Goal: Task Accomplishment & Management: Use online tool/utility

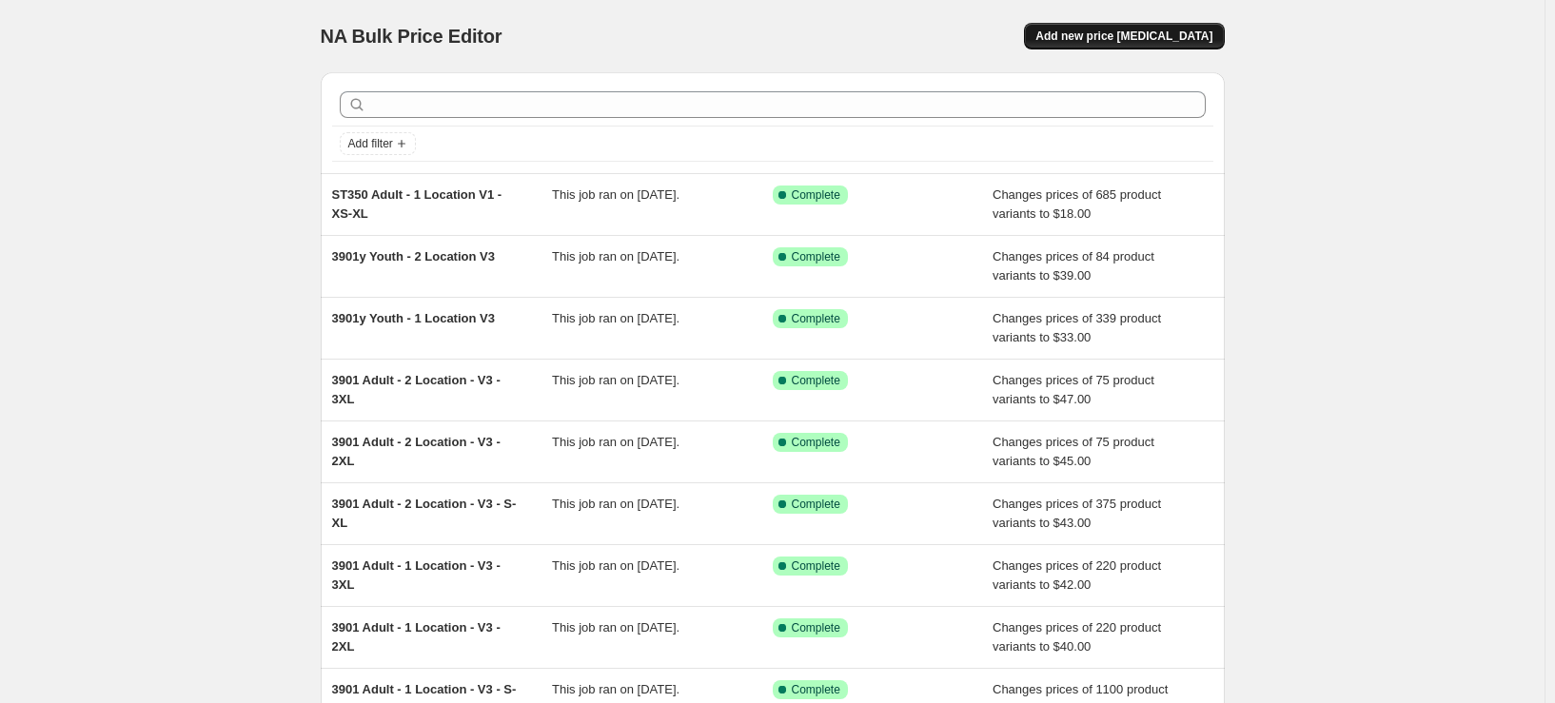
click at [1139, 35] on span "Add new price [MEDICAL_DATA]" at bounding box center [1124, 36] width 177 height 15
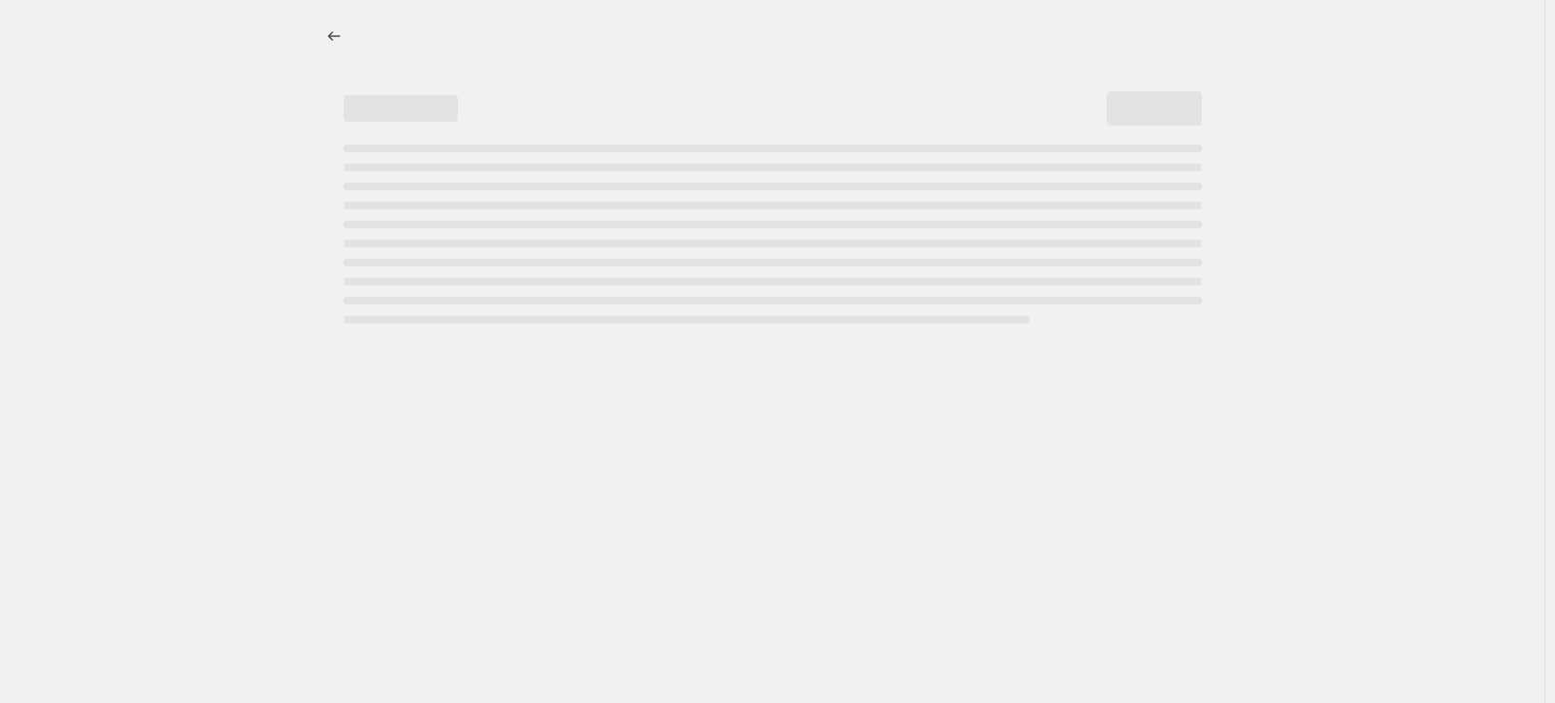
select select "percentage"
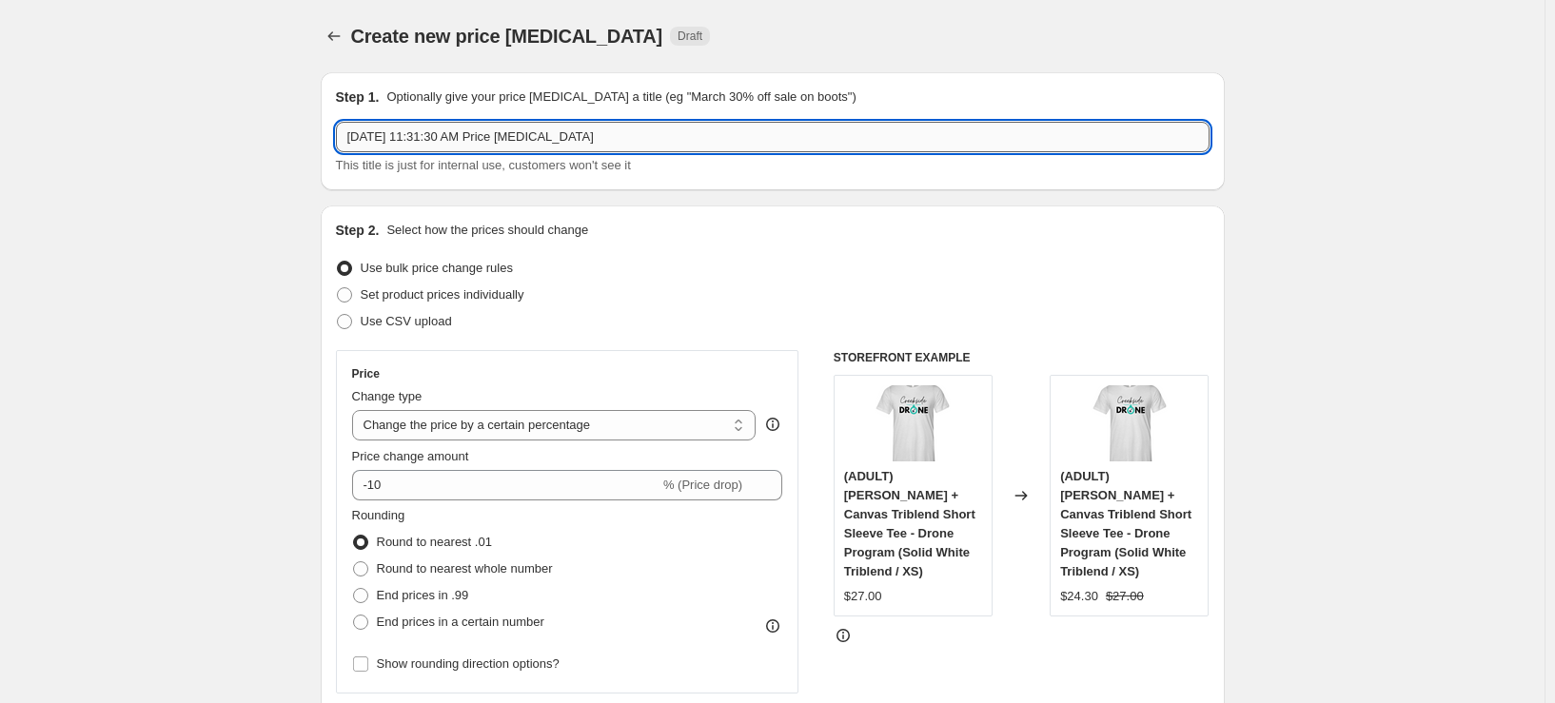
click at [468, 142] on input "[DATE] 11:31:30 AM Price [MEDICAL_DATA]" at bounding box center [773, 137] width 874 height 30
drag, startPoint x: 619, startPoint y: 140, endPoint x: 527, endPoint y: 142, distance: 91.4
click at [527, 142] on input "ST350 Adult - 1 Location V1 - XS-XL" at bounding box center [773, 137] width 874 height 30
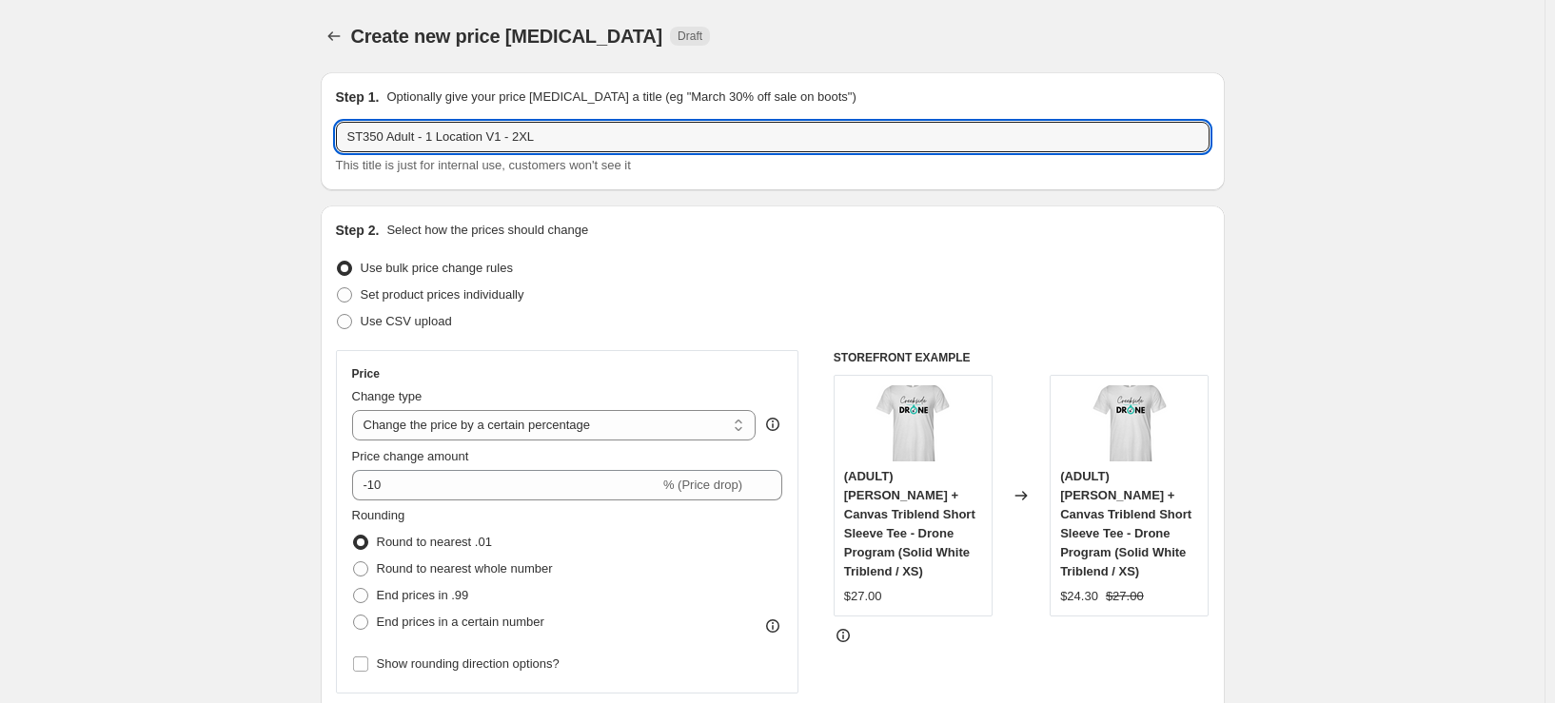
type input "ST350 Adult - 1 Location V1 - 2XL"
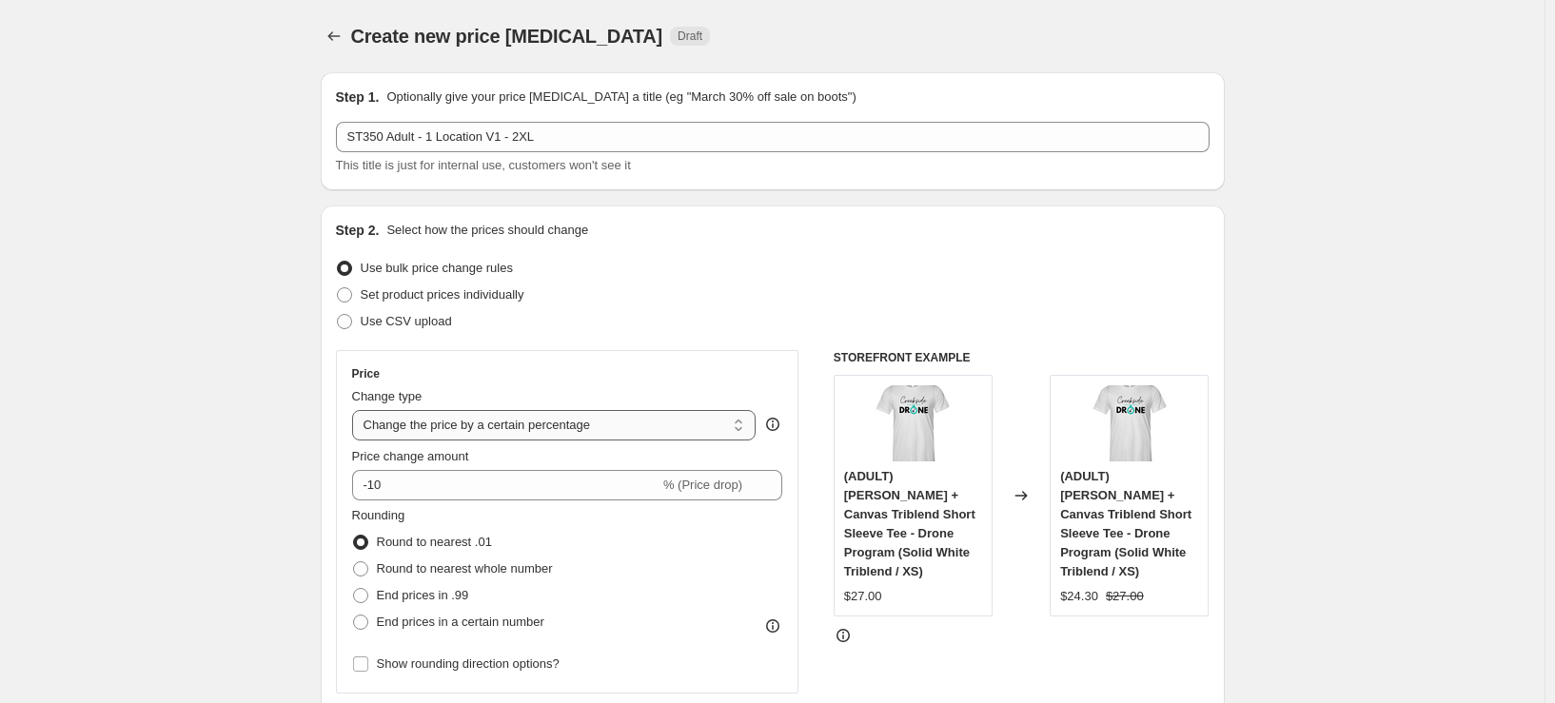
click at [645, 434] on select "Change the price to a certain amount Change the price by a certain amount Chang…" at bounding box center [554, 425] width 405 height 30
select select "to"
click at [356, 410] on select "Change the price to a certain amount Change the price by a certain amount Chang…" at bounding box center [554, 425] width 405 height 30
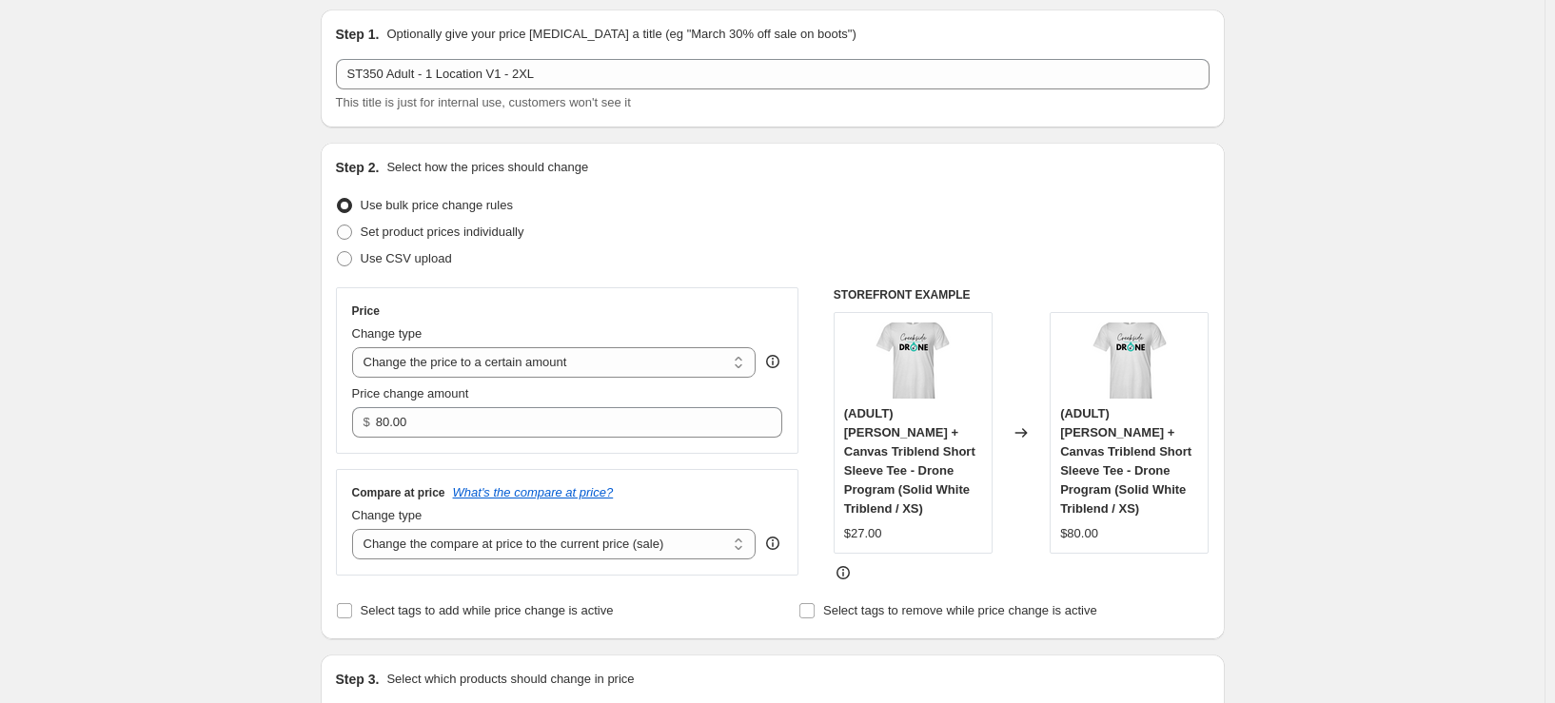
scroll to position [95, 0]
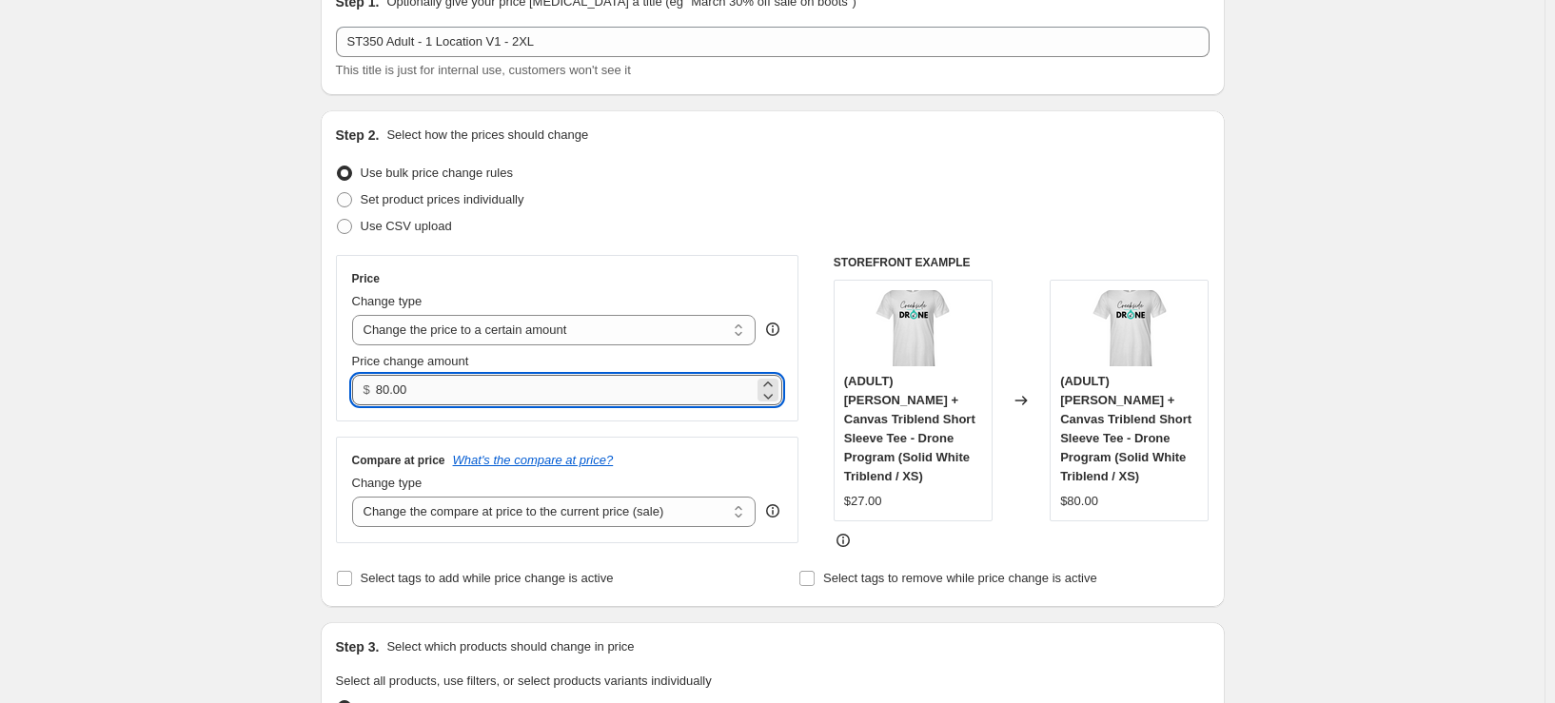
click at [483, 390] on input "80.00" at bounding box center [565, 390] width 378 height 30
type input "20.00"
click at [606, 510] on select "Change the compare at price to the current price (sale) Change the compare at p…" at bounding box center [554, 512] width 405 height 30
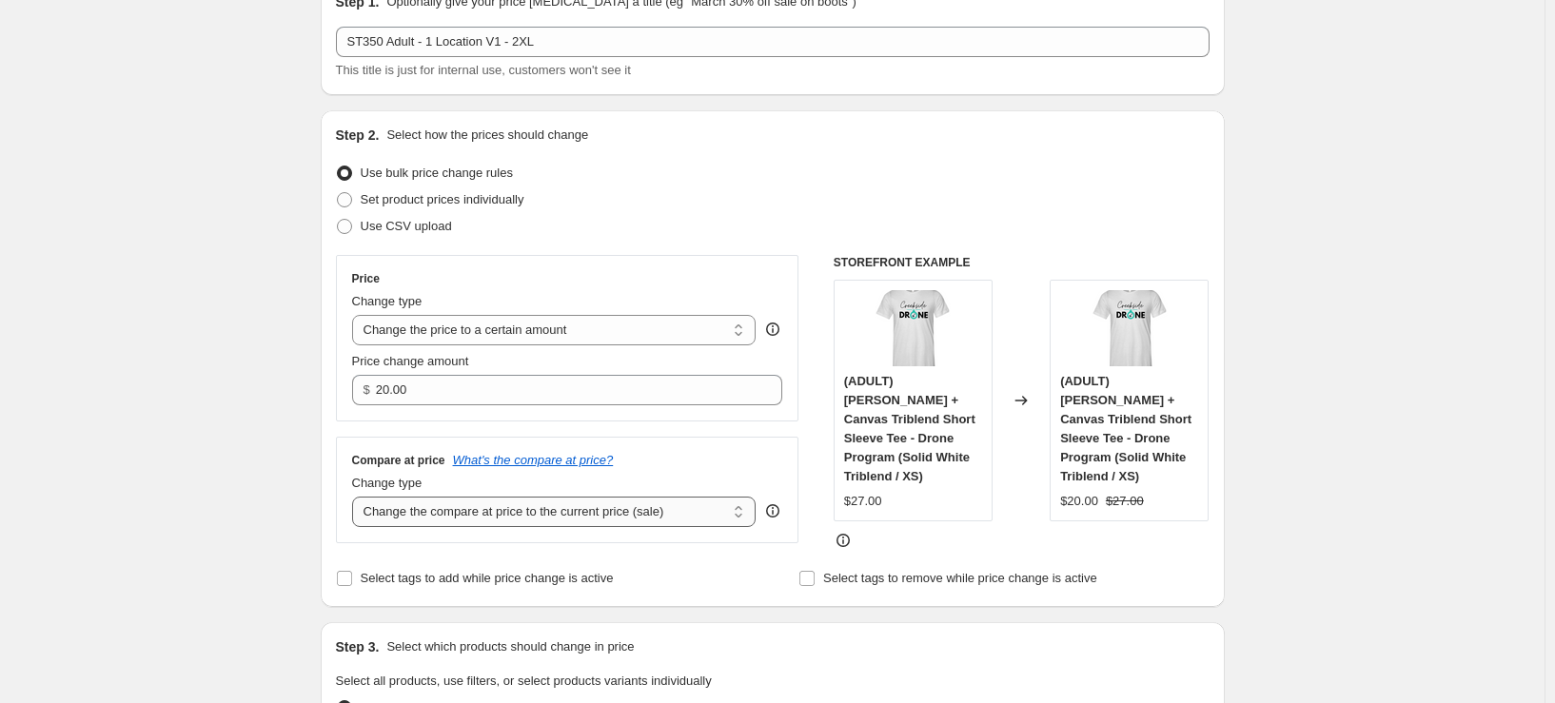
select select "remove"
click at [356, 497] on select "Change the compare at price to the current price (sale) Change the compare at p…" at bounding box center [554, 512] width 405 height 30
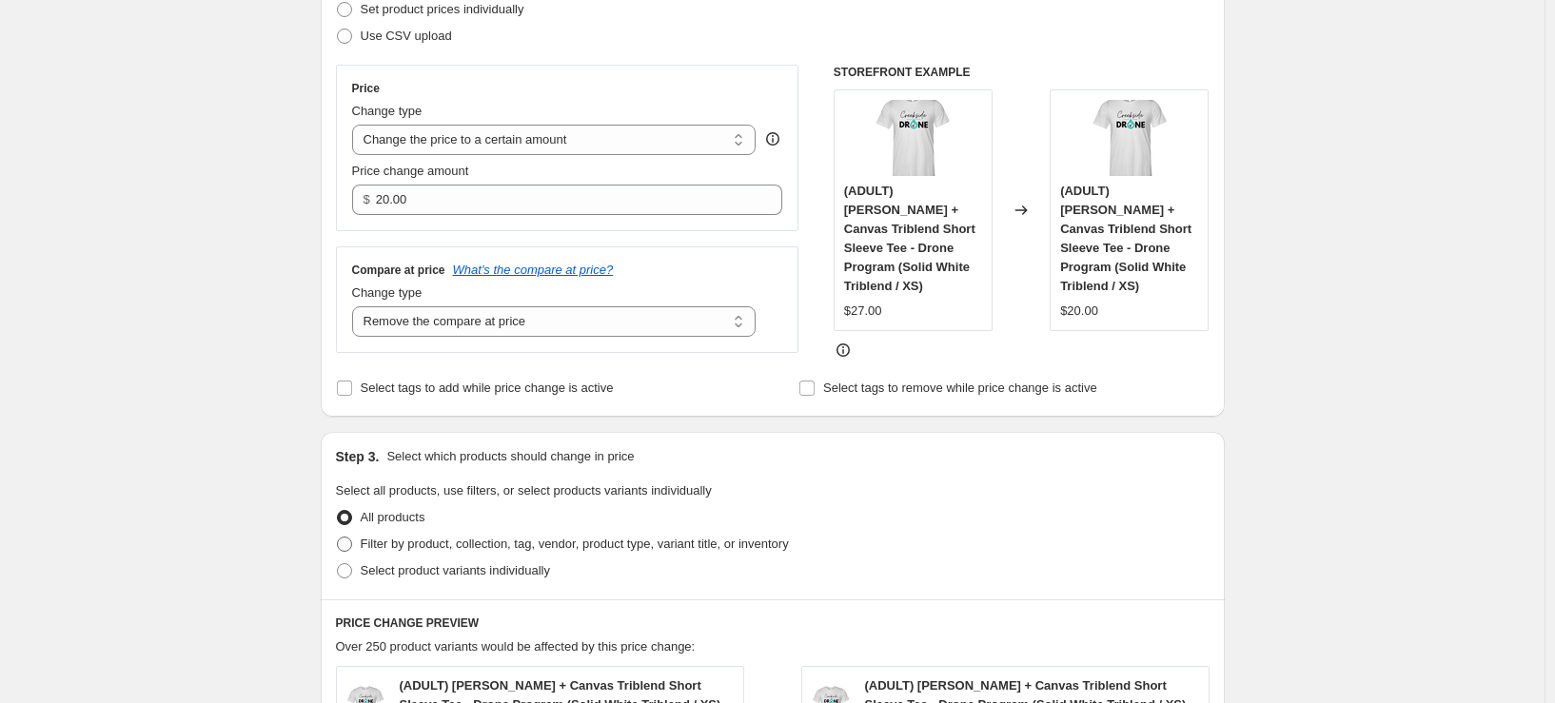
click at [467, 545] on span "Filter by product, collection, tag, vendor, product type, variant title, or inv…" at bounding box center [575, 544] width 428 height 14
click at [338, 538] on input "Filter by product, collection, tag, vendor, product type, variant title, or inv…" at bounding box center [337, 537] width 1 height 1
radio input "true"
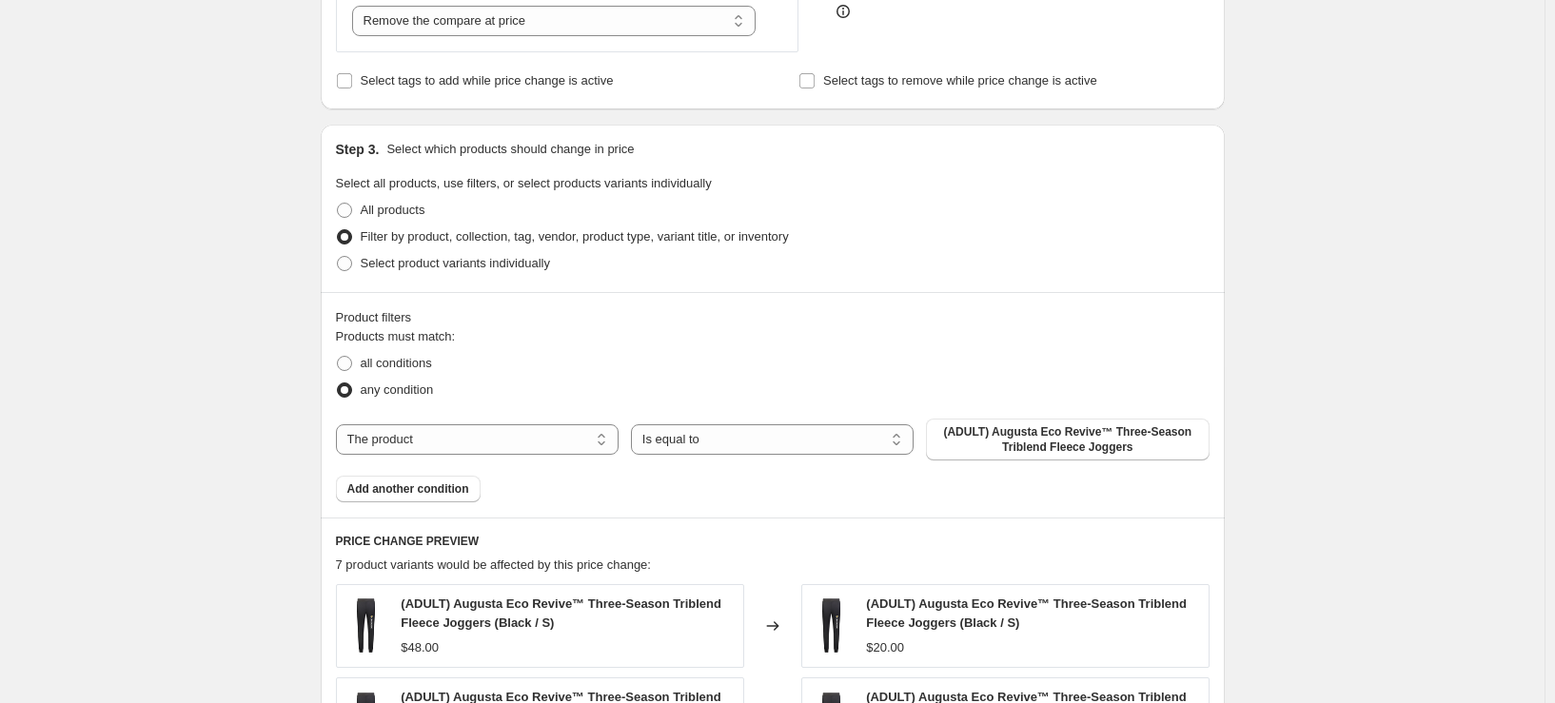
scroll to position [761, 0]
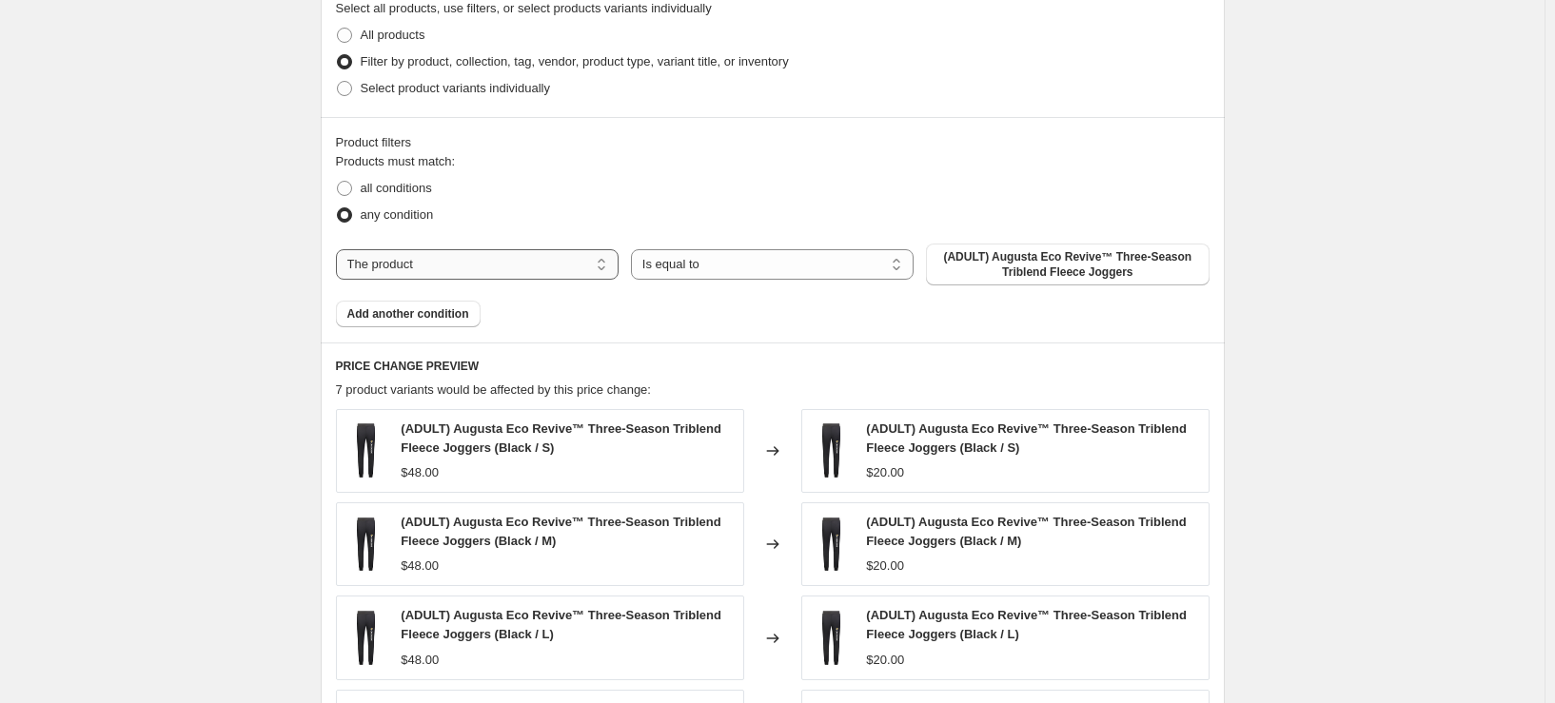
click at [484, 265] on select "The product The product's collection The product's tag The product's vendor The…" at bounding box center [477, 264] width 283 height 30
select select "tag"
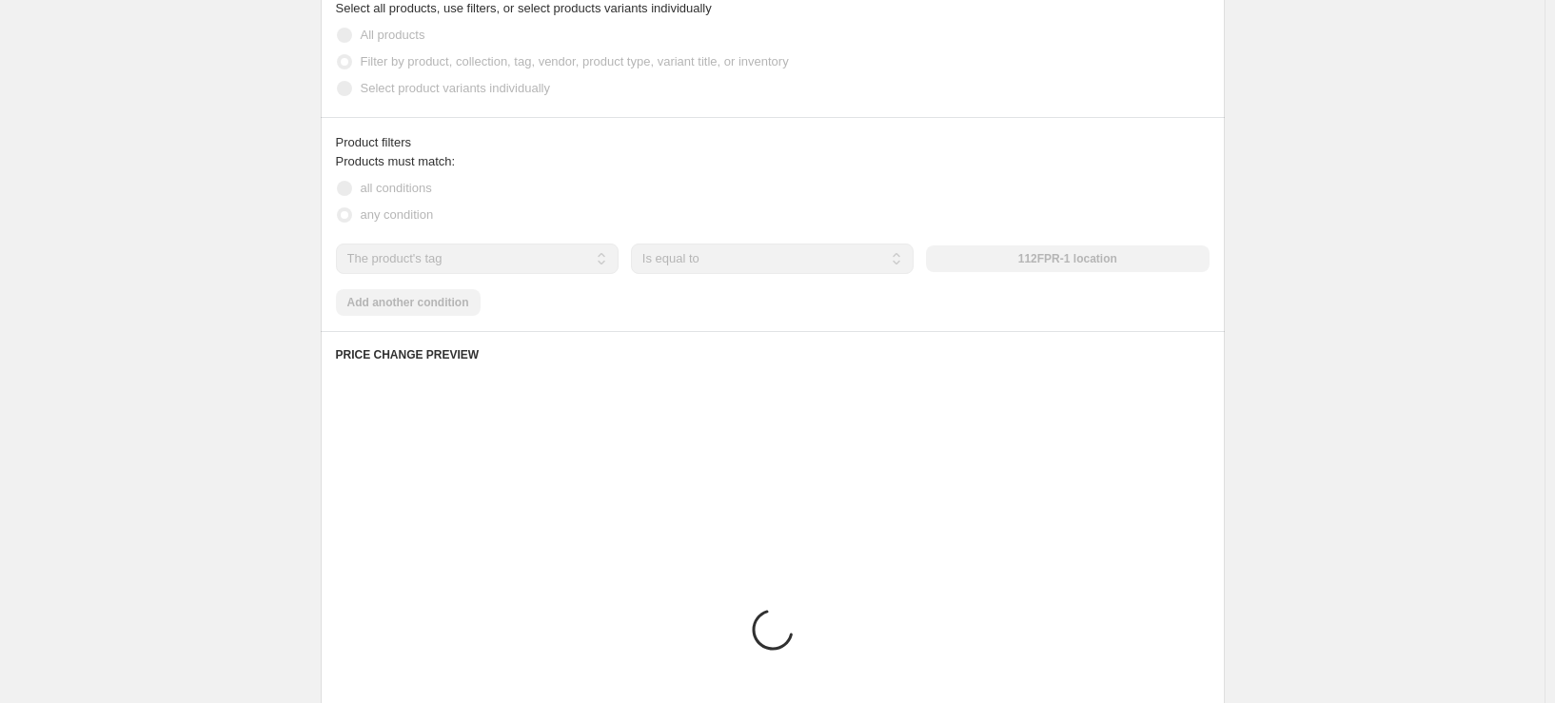
scroll to position [768, 0]
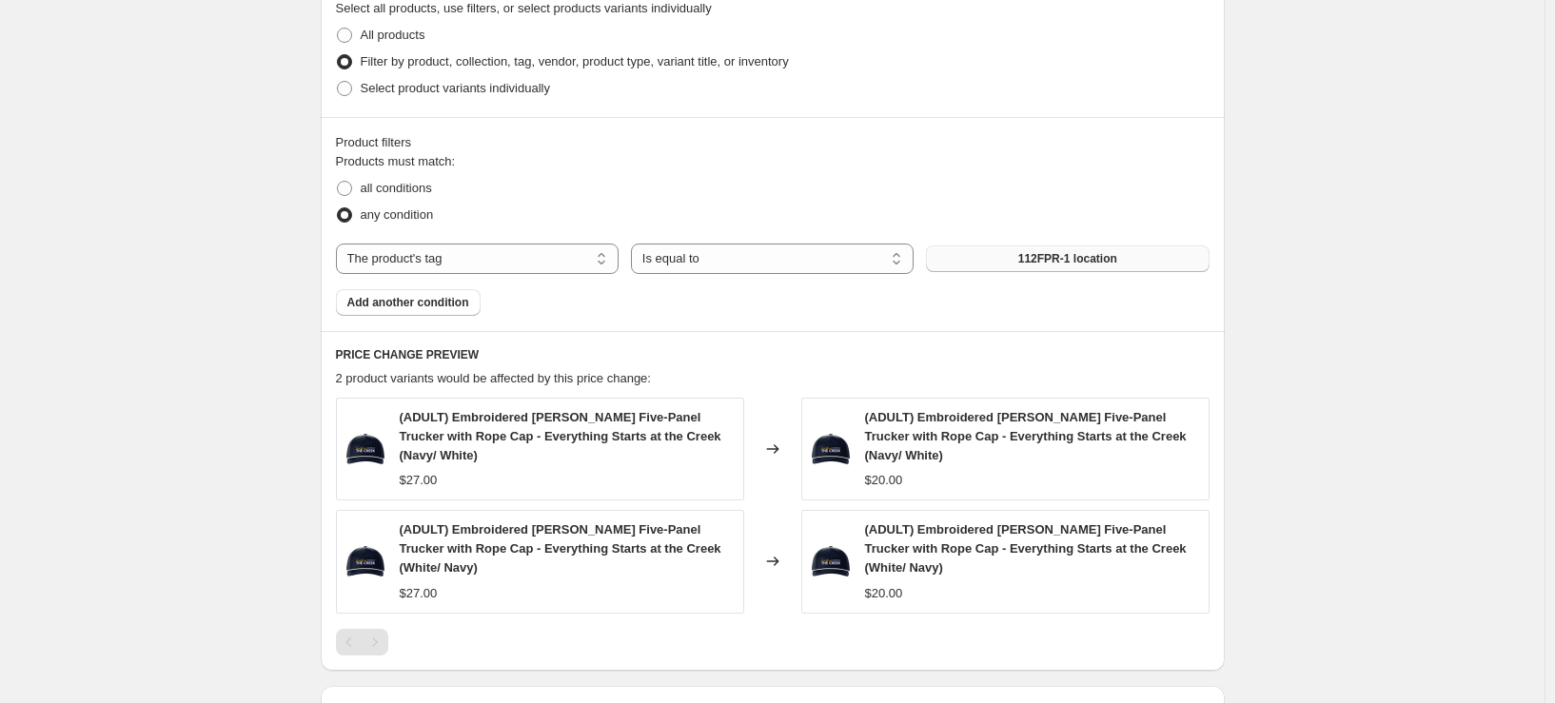
click at [1048, 258] on span "112FPR-1 location" at bounding box center [1067, 258] width 99 height 15
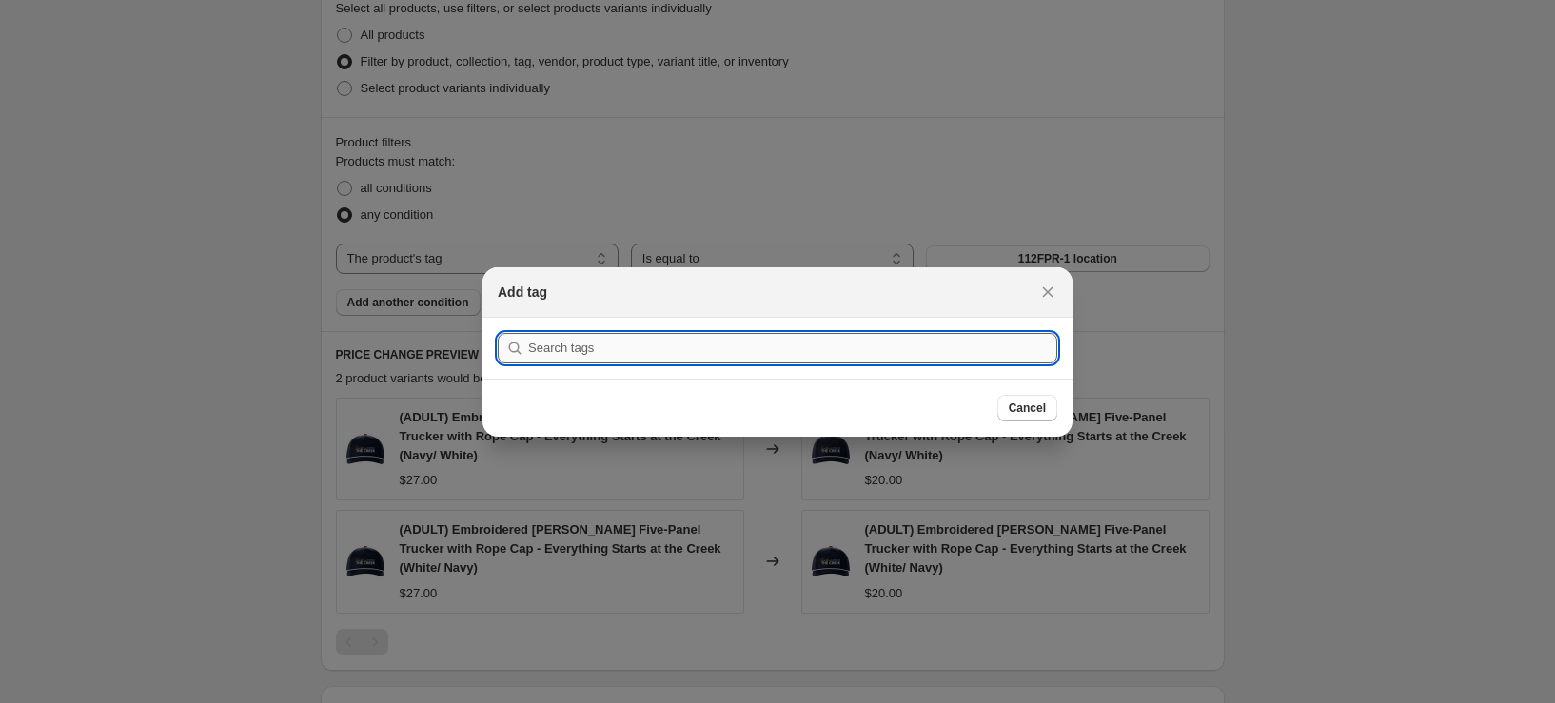
click at [649, 342] on input ":r2f:" at bounding box center [792, 348] width 529 height 30
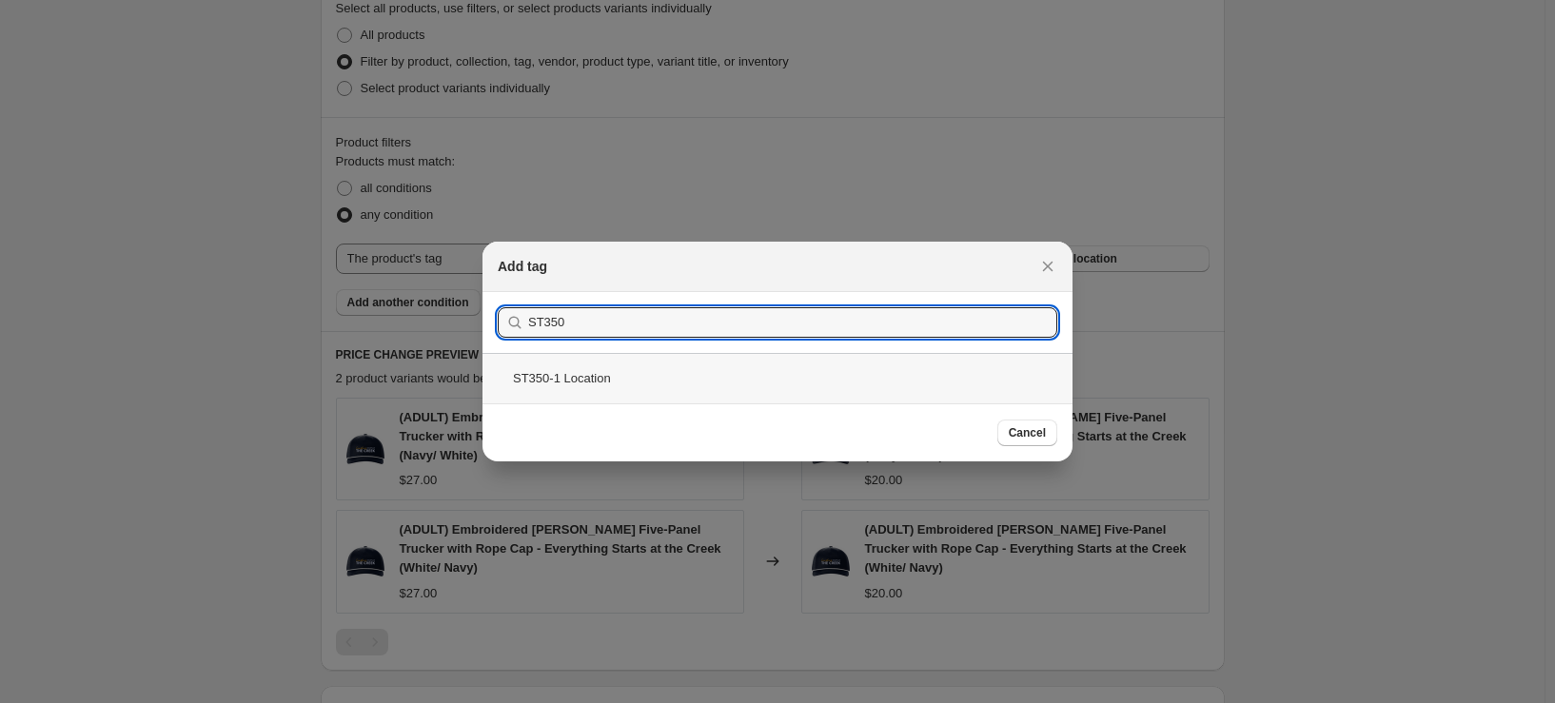
type input "ST350"
click at [622, 376] on div "ST350-1 Location" at bounding box center [778, 378] width 590 height 50
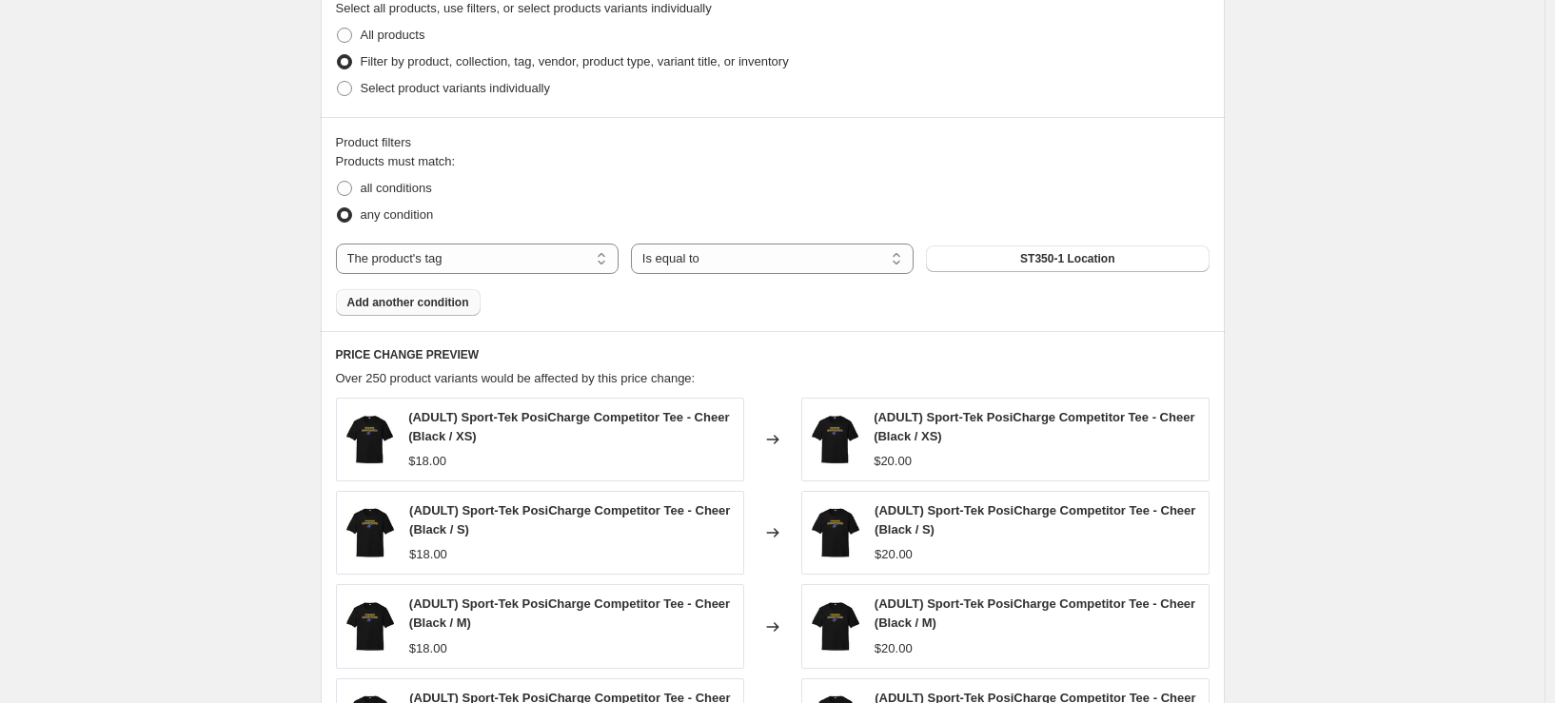
click at [457, 306] on span "Add another condition" at bounding box center [408, 302] width 122 height 15
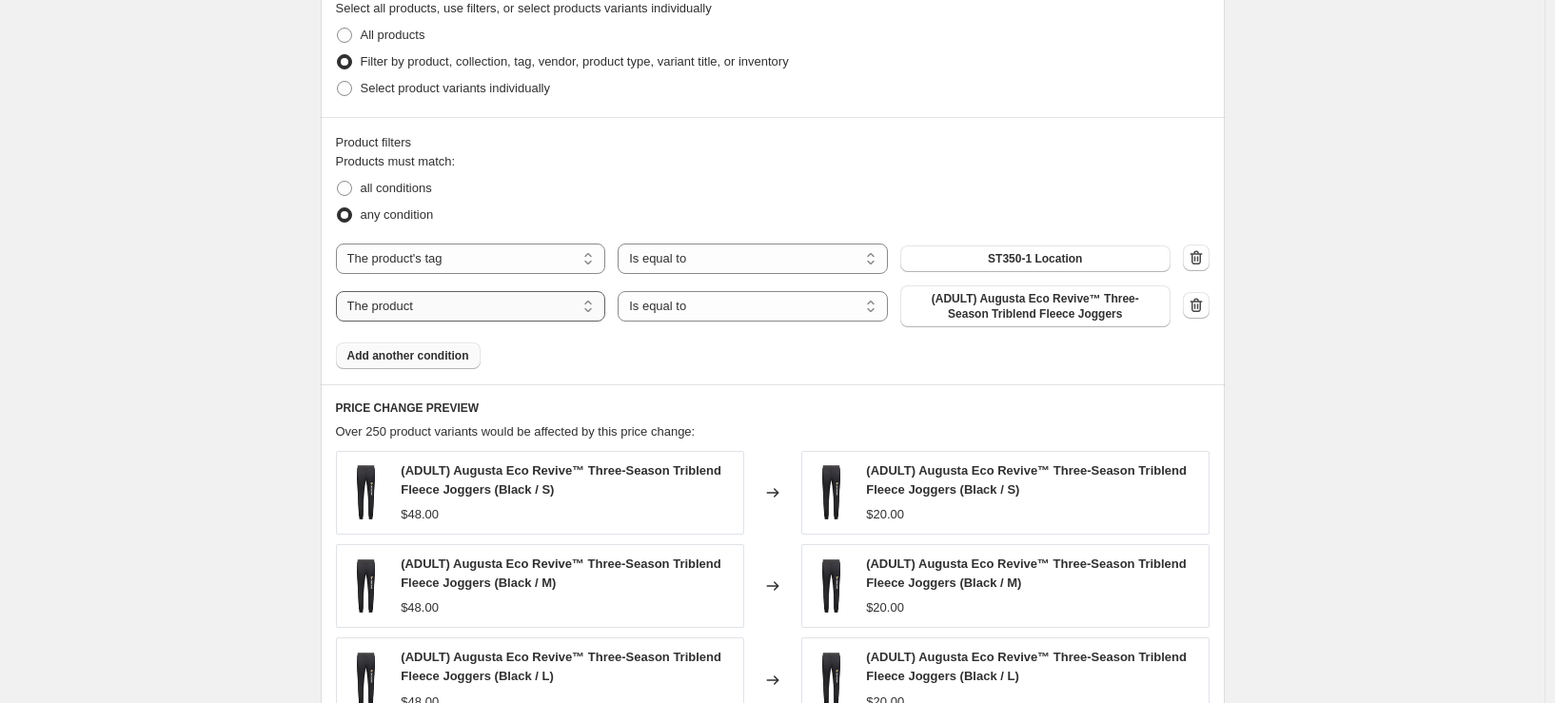
click at [500, 322] on select "The product The product's collection The product's tag The product's vendor The…" at bounding box center [471, 306] width 270 height 30
select select "title"
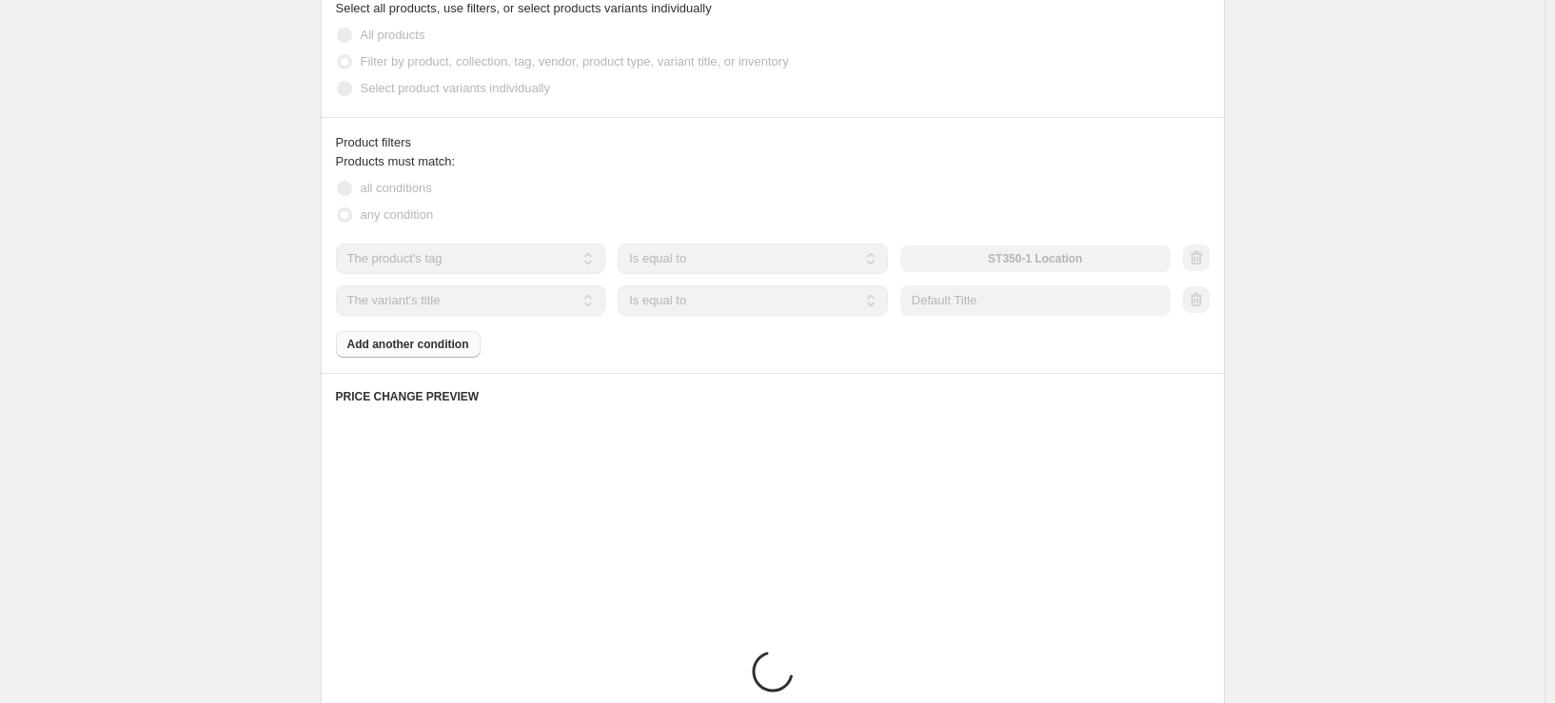
click at [726, 306] on select "Is equal to Is not equal to Contains" at bounding box center [753, 301] width 270 height 30
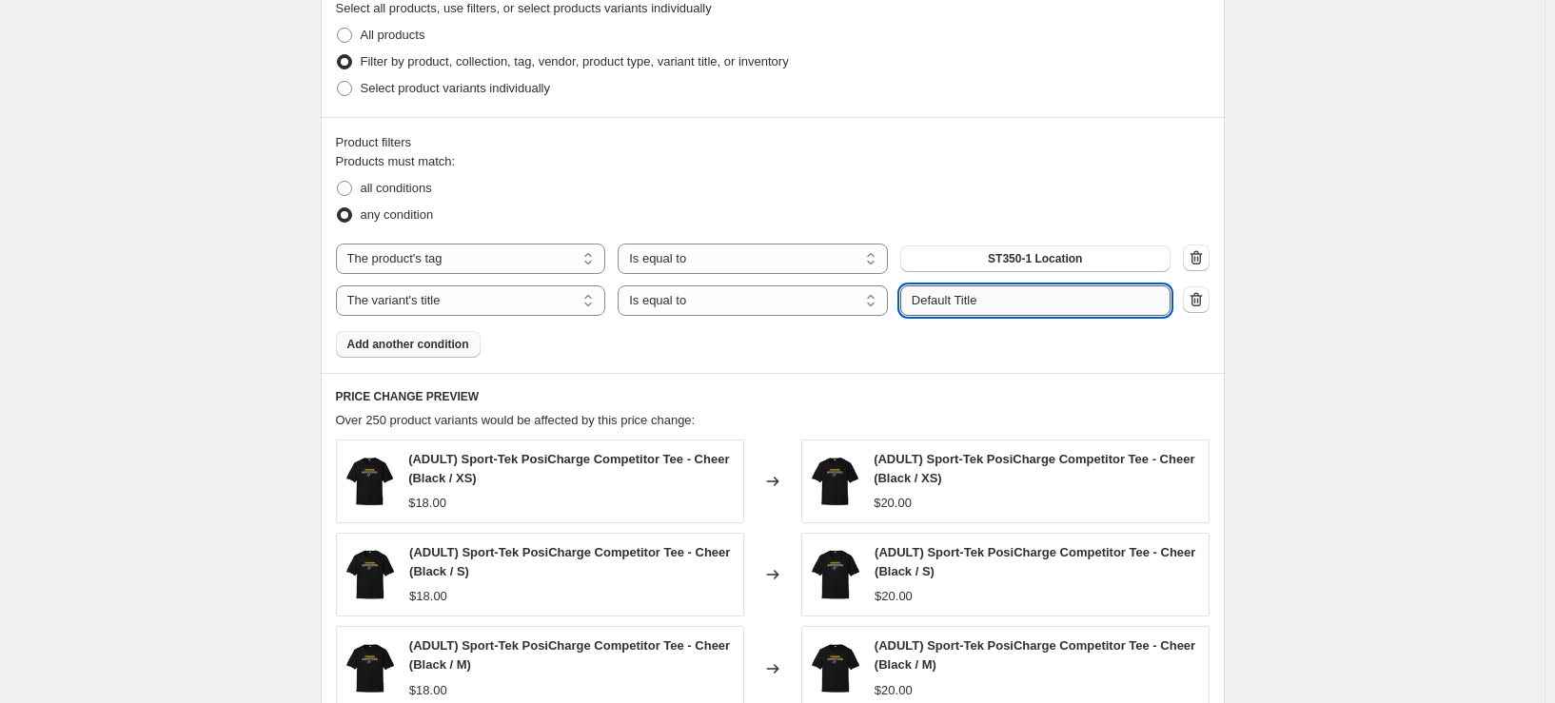
click at [1004, 306] on input "Default Title" at bounding box center [1035, 301] width 270 height 30
type input "2XL"
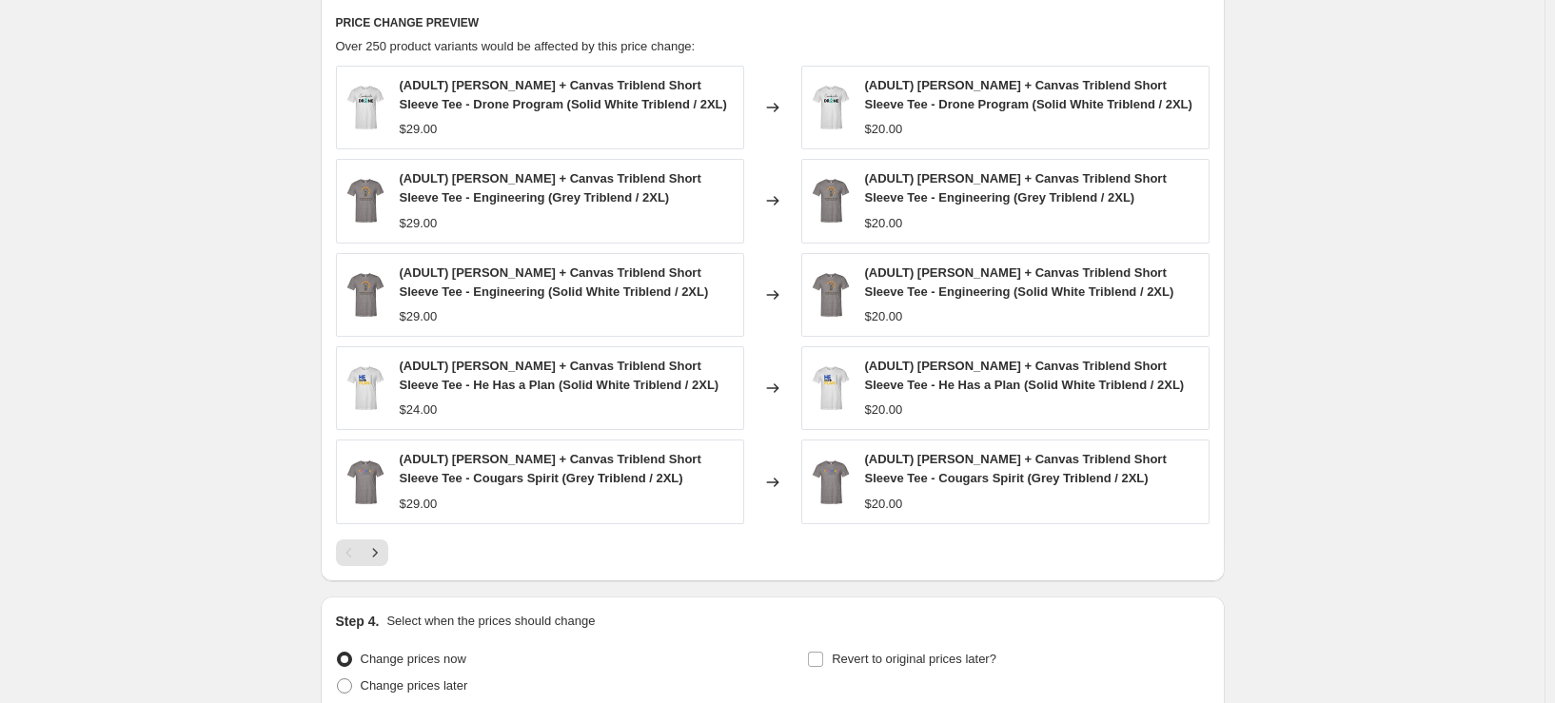
scroll to position [1237, 0]
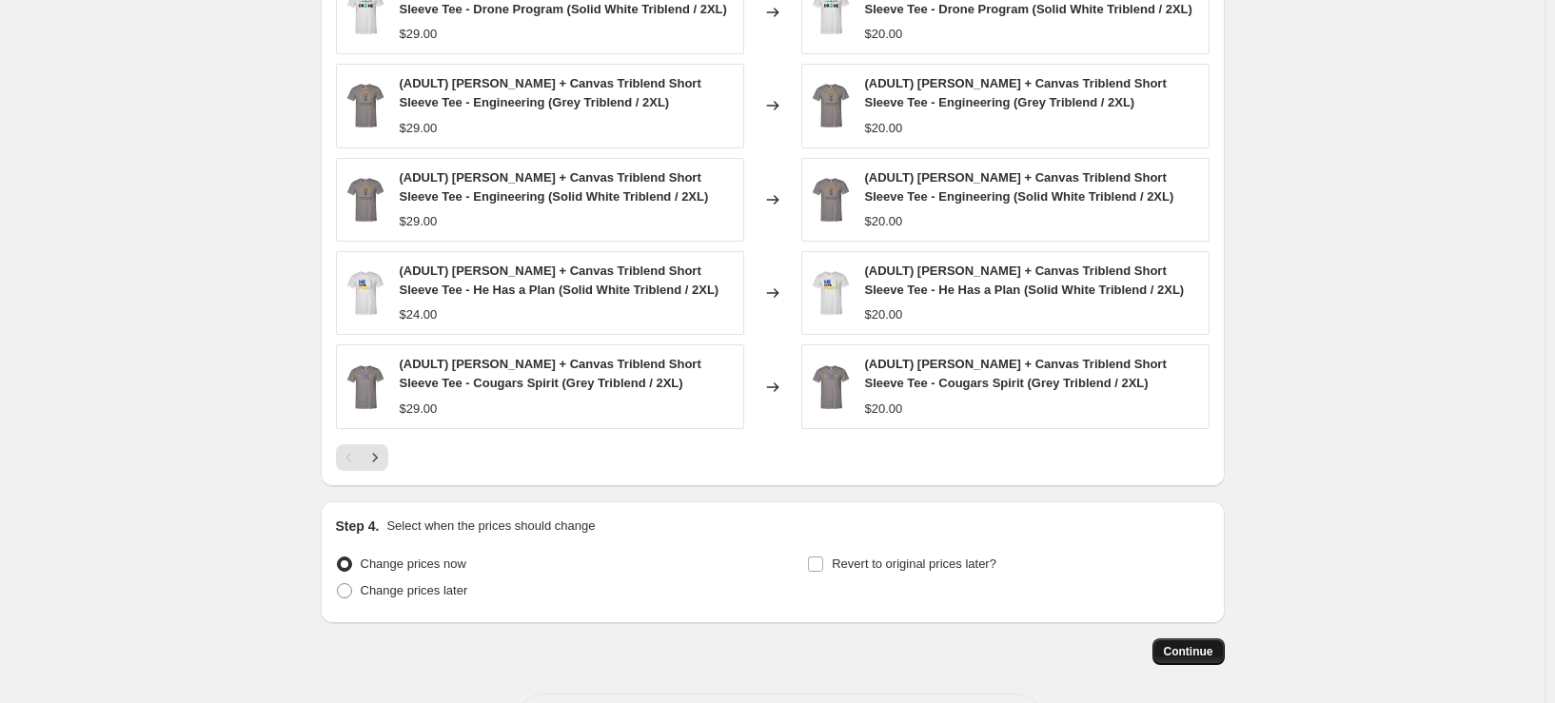
click at [1214, 645] on span "Continue" at bounding box center [1188, 651] width 49 height 15
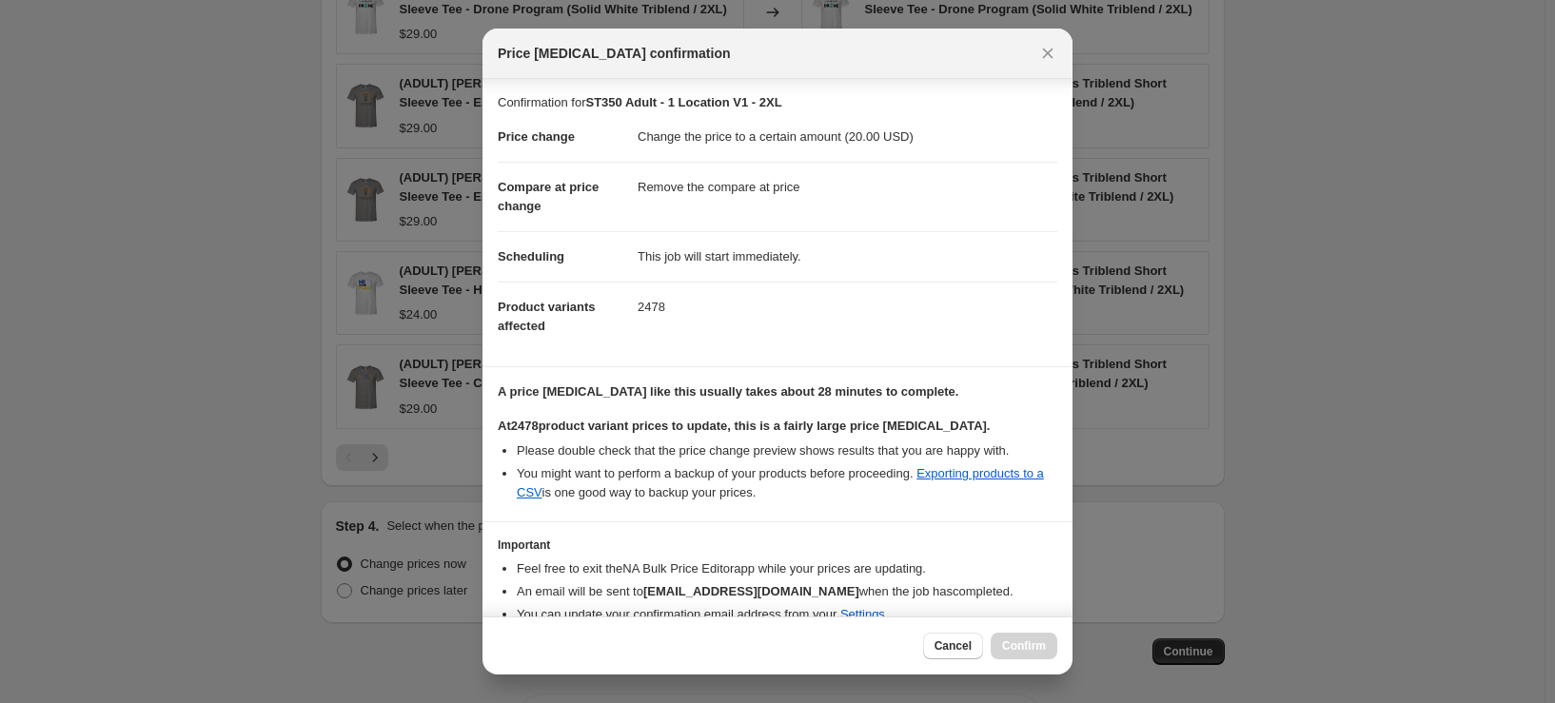
scroll to position [0, 0]
click at [944, 648] on span "Cancel" at bounding box center [953, 646] width 37 height 15
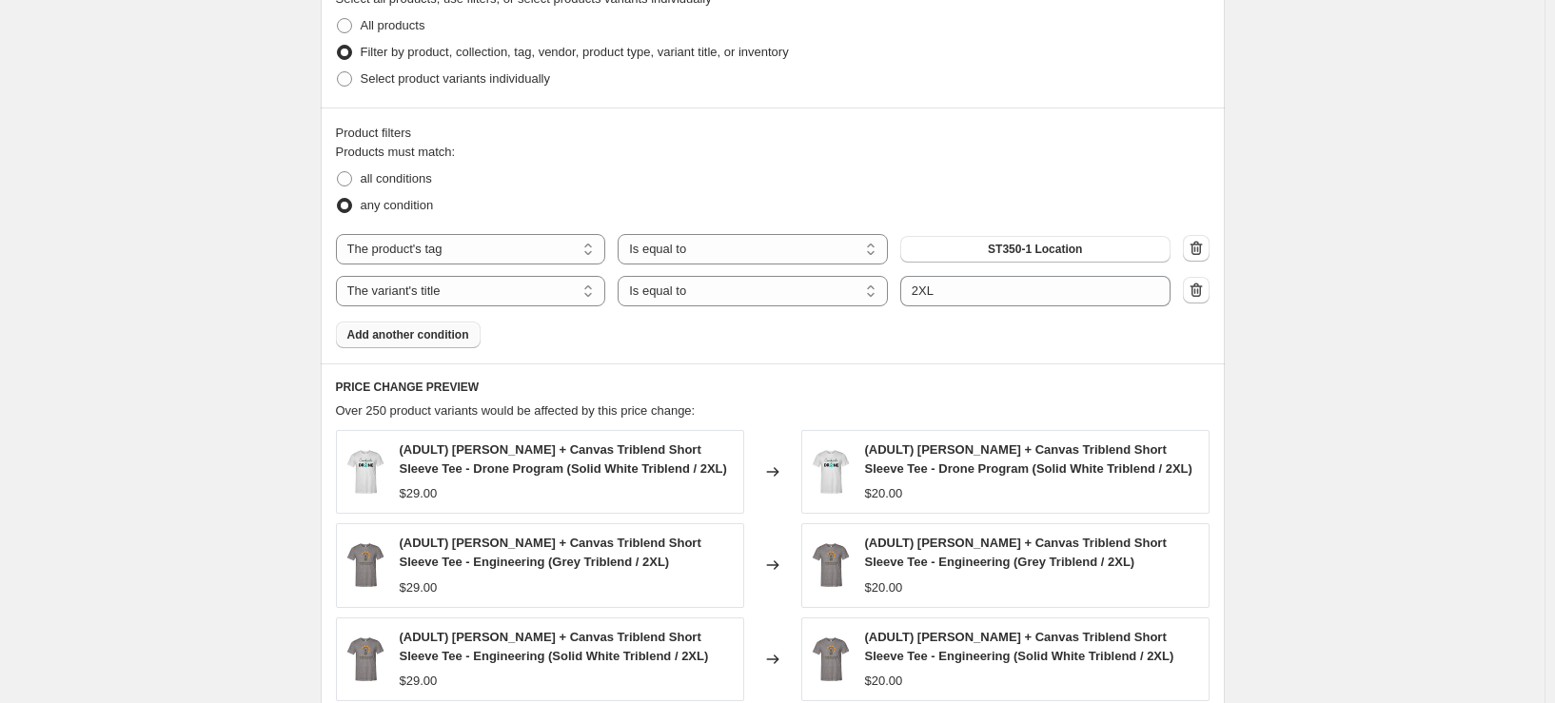
scroll to position [1047, 0]
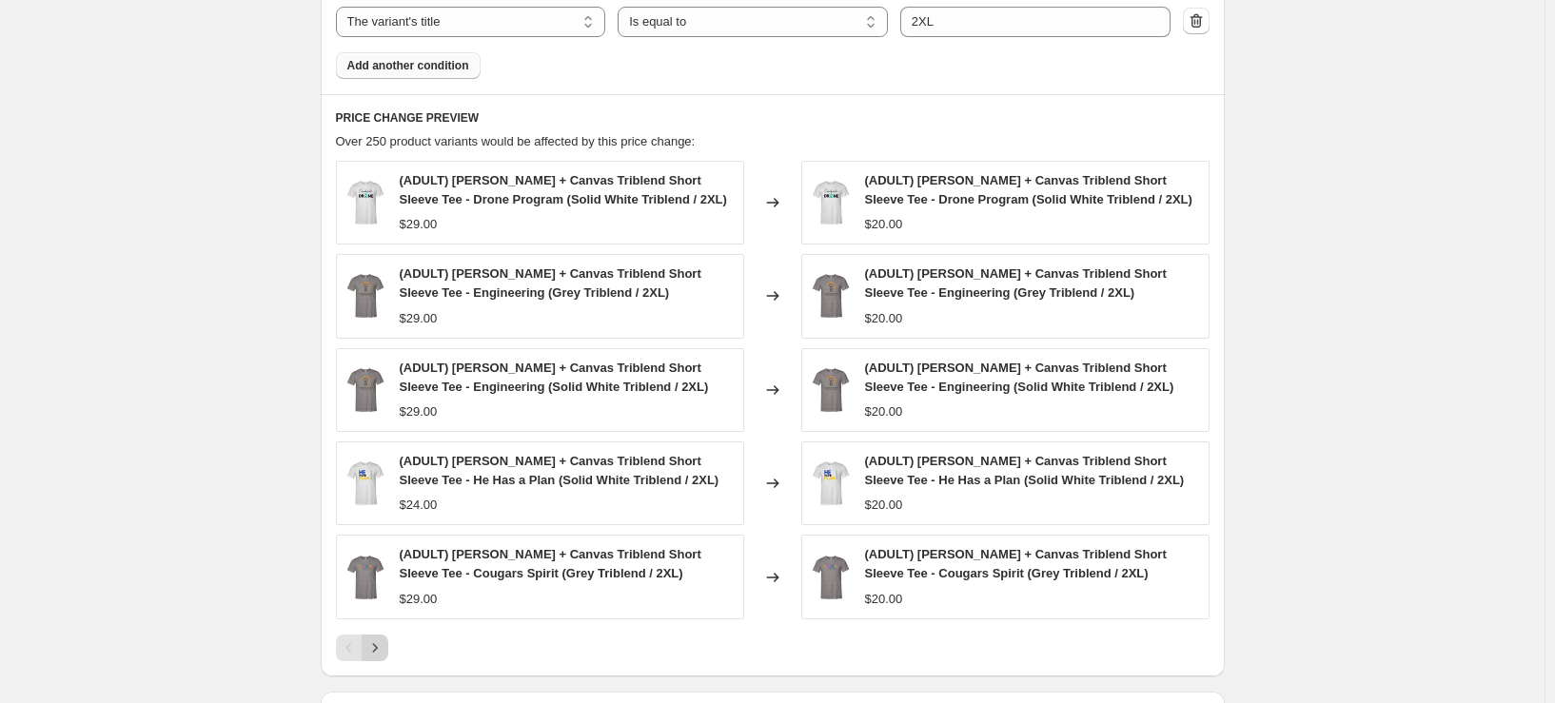
click at [373, 646] on icon "Next" at bounding box center [374, 648] width 19 height 19
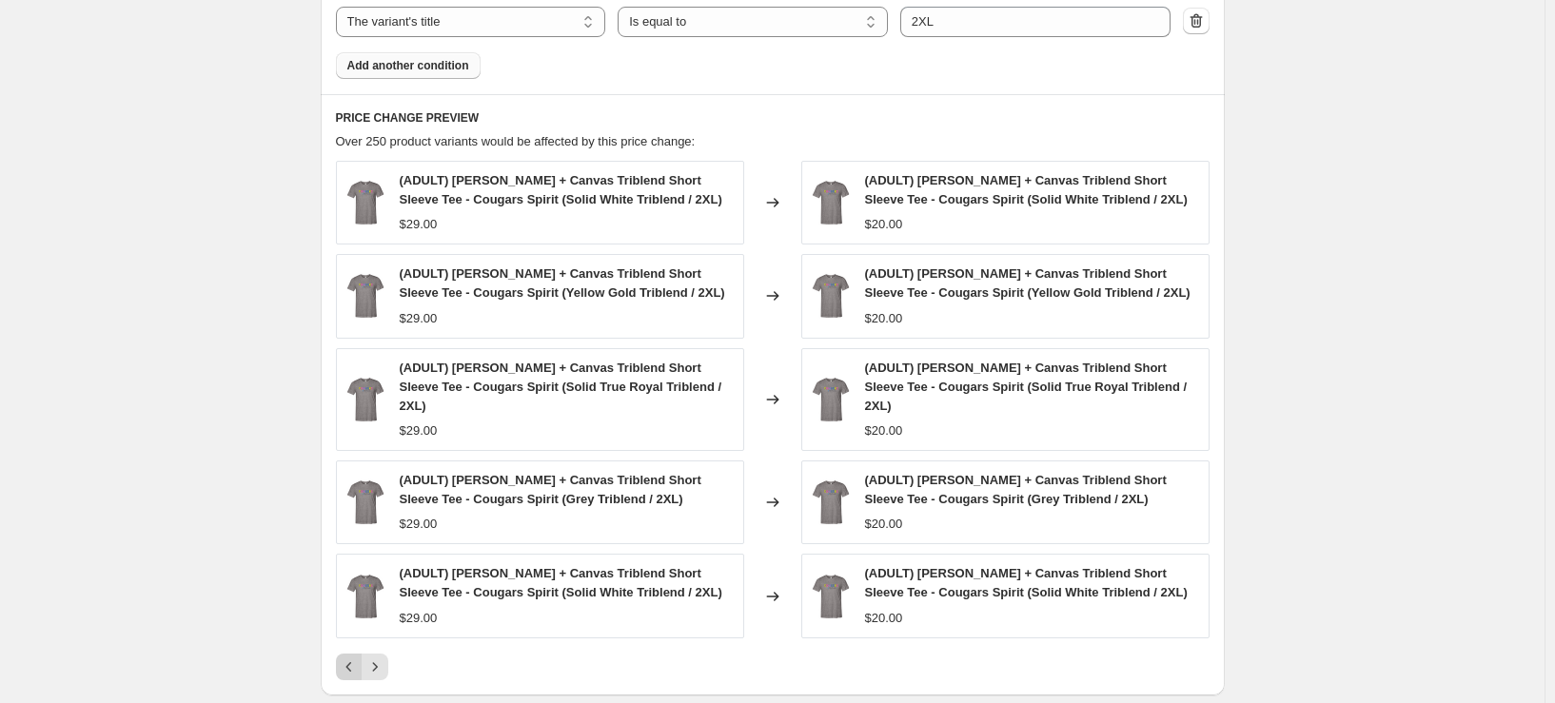
click at [351, 658] on icon "Previous" at bounding box center [349, 667] width 19 height 19
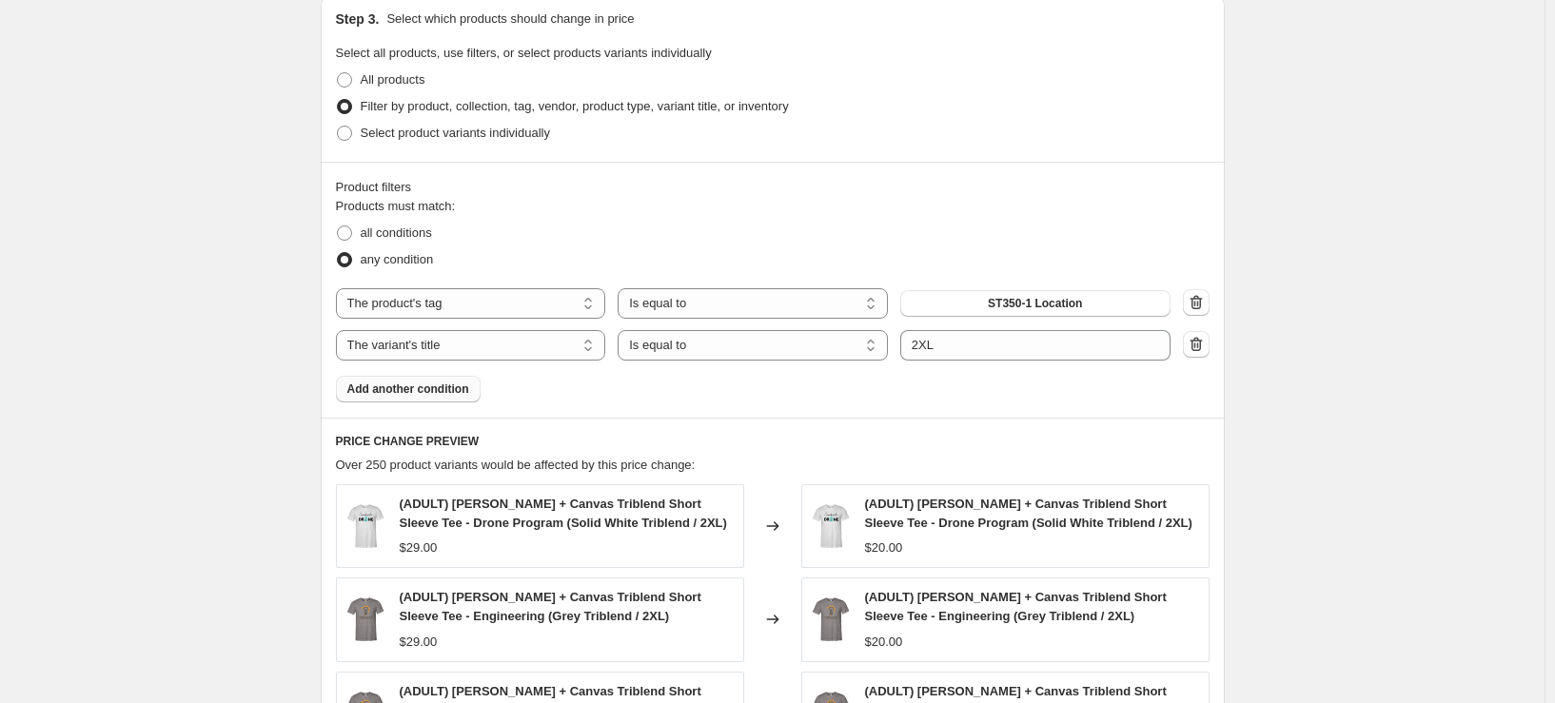
scroll to position [666, 0]
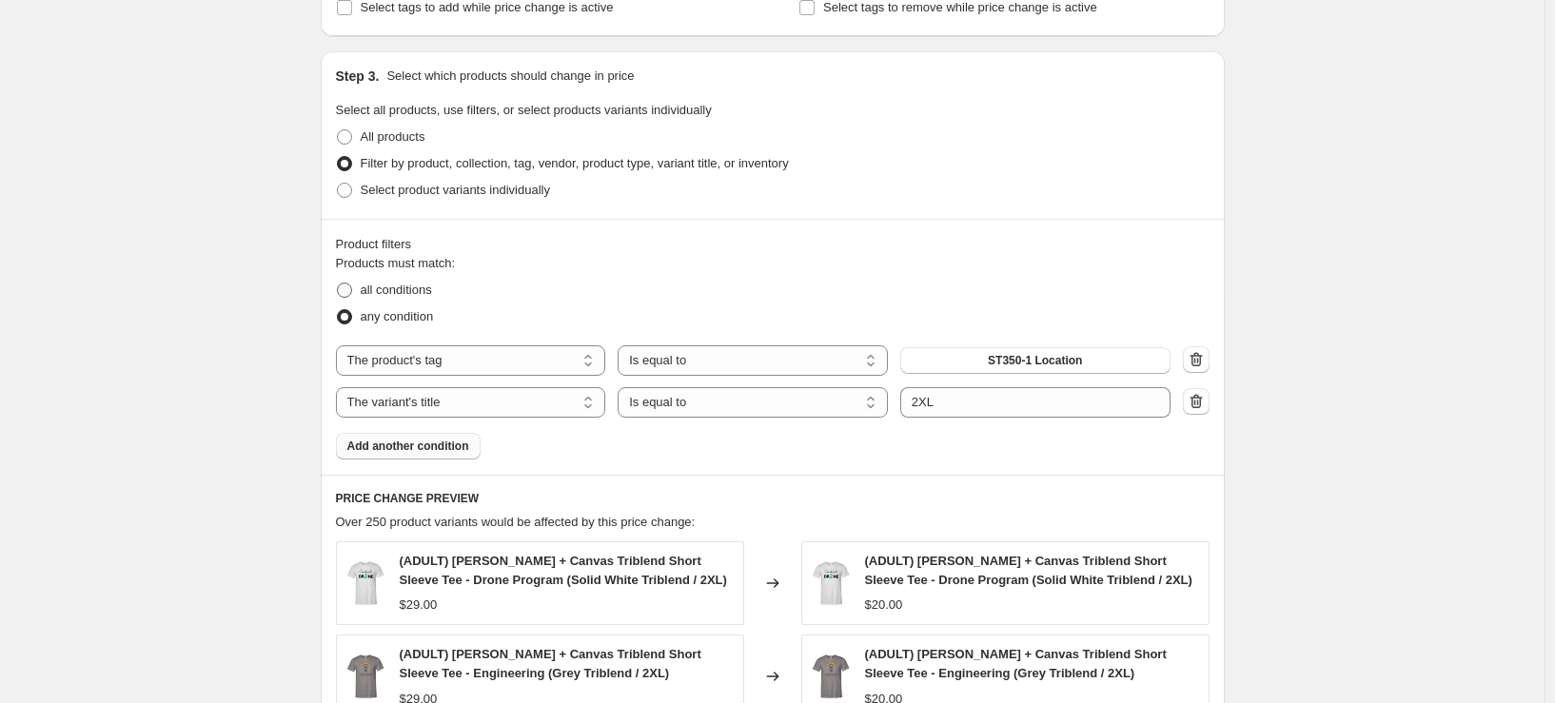
click at [401, 283] on span "all conditions" at bounding box center [396, 290] width 71 height 14
click at [338, 283] on input "all conditions" at bounding box center [337, 283] width 1 height 1
radio input "true"
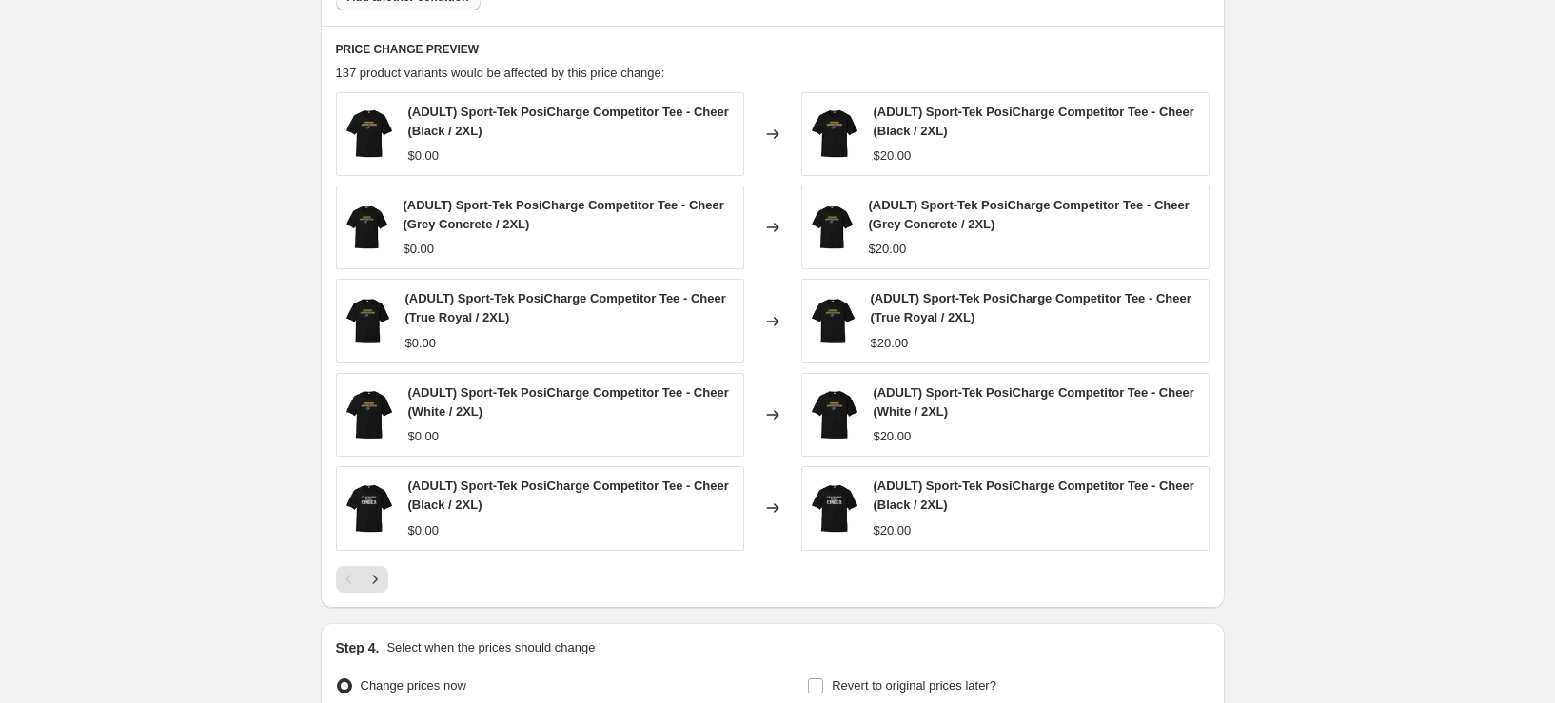
scroll to position [1142, 0]
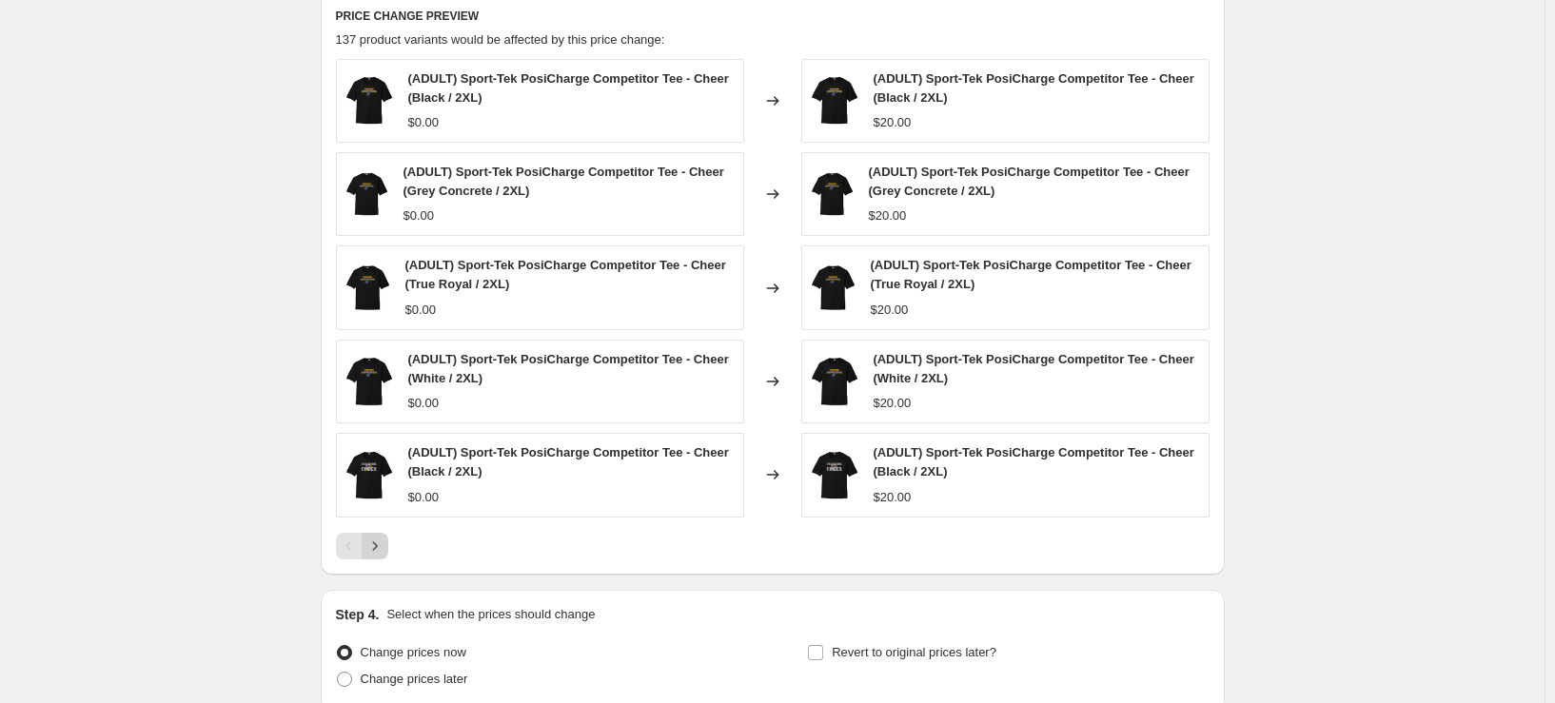
click at [379, 551] on icon "Next" at bounding box center [374, 546] width 19 height 19
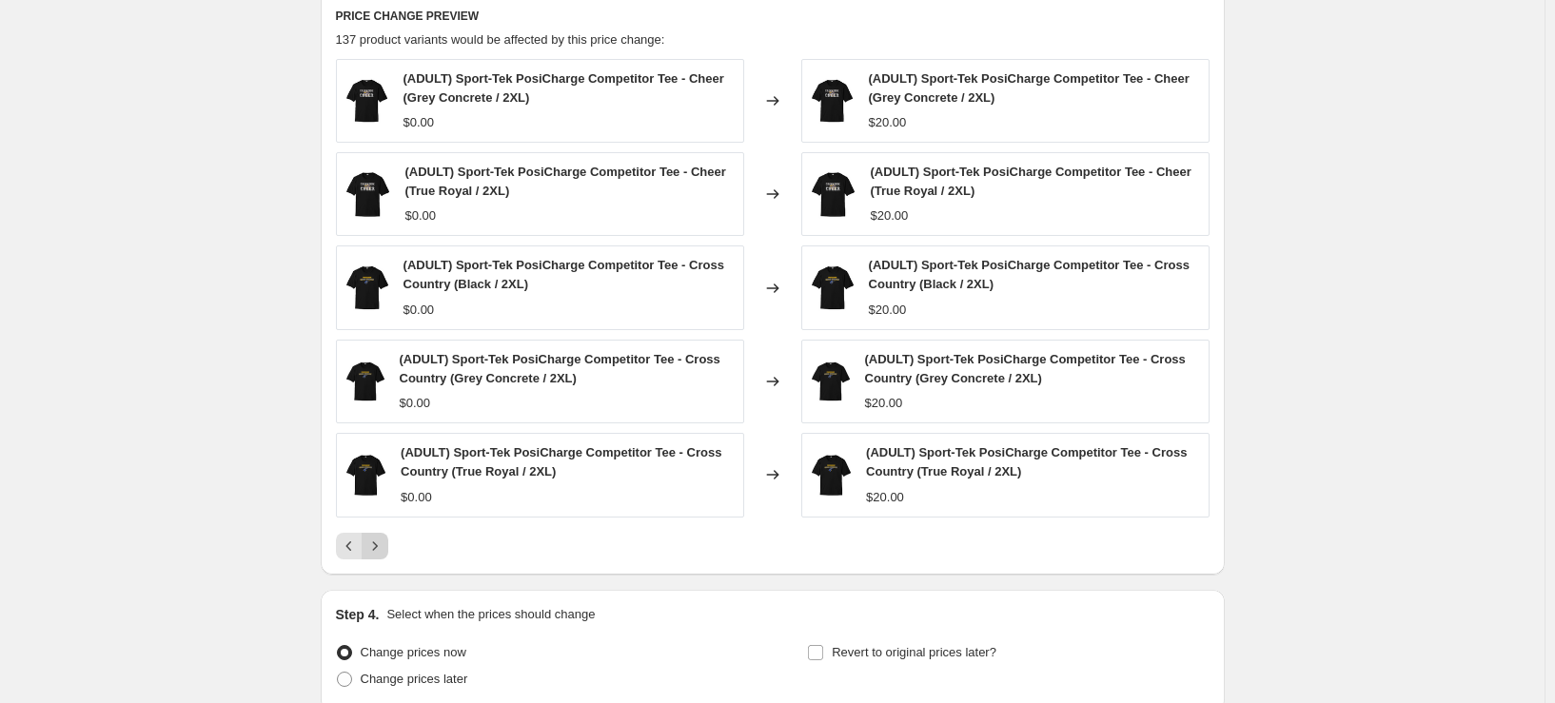
click at [381, 553] on icon "Next" at bounding box center [374, 546] width 19 height 19
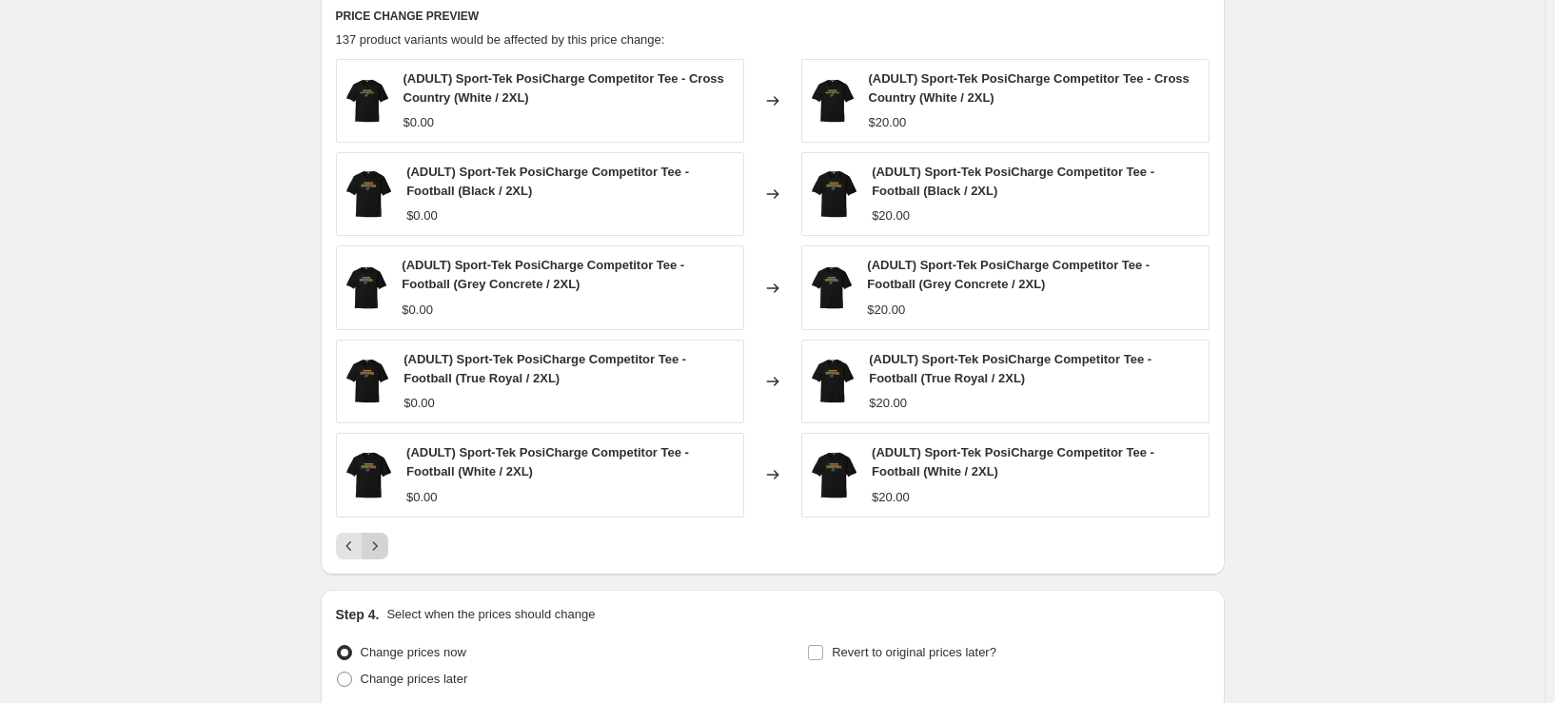
click at [381, 553] on icon "Next" at bounding box center [374, 546] width 19 height 19
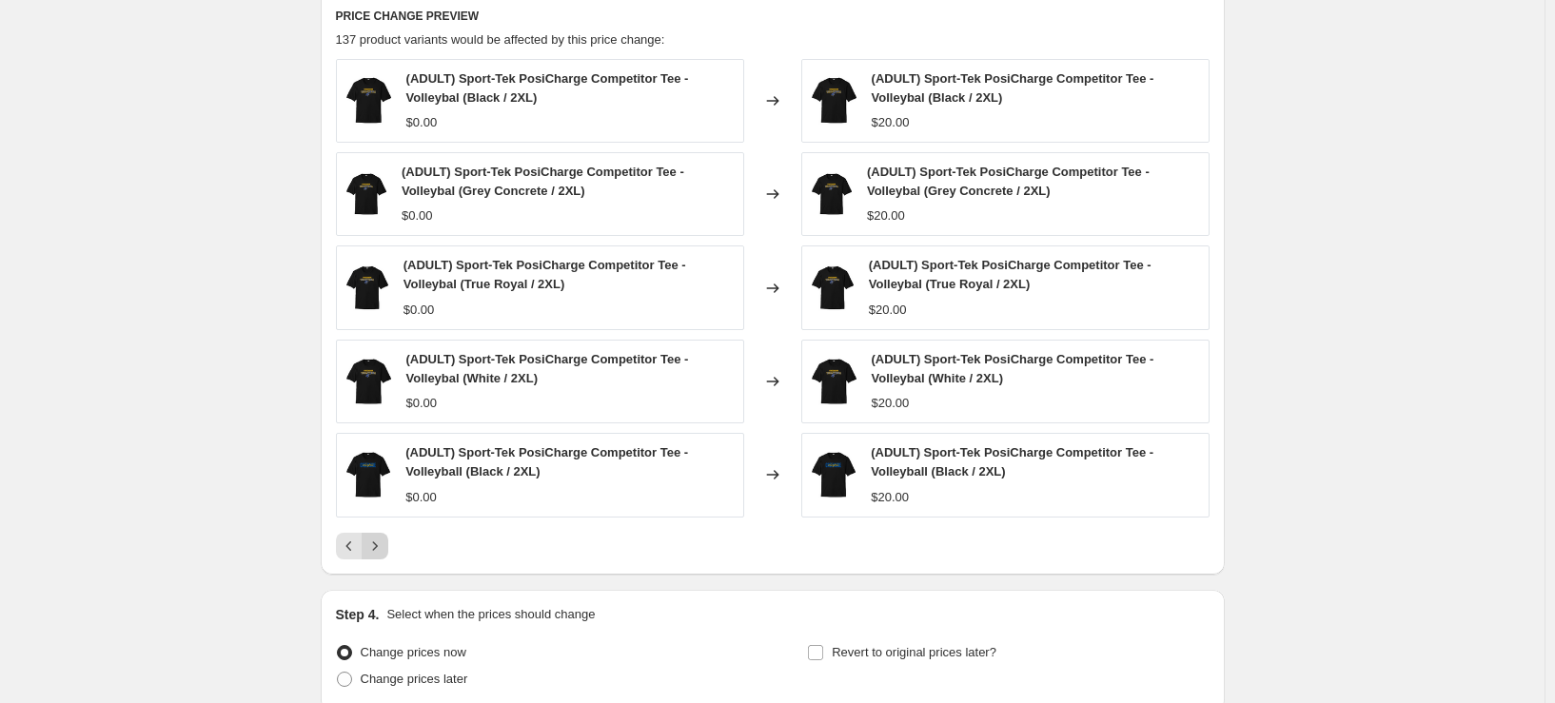
click at [381, 553] on icon "Next" at bounding box center [374, 546] width 19 height 19
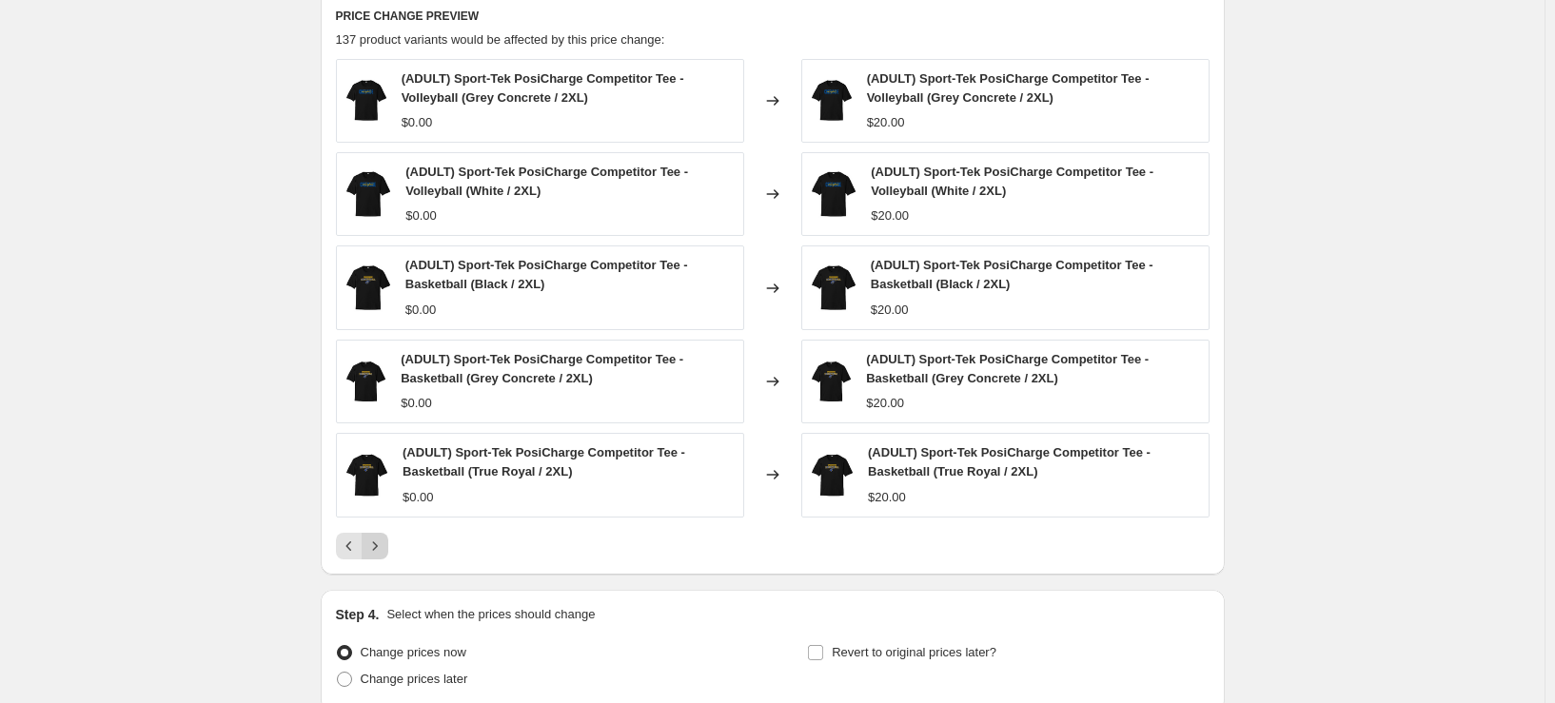
click at [381, 553] on icon "Next" at bounding box center [374, 546] width 19 height 19
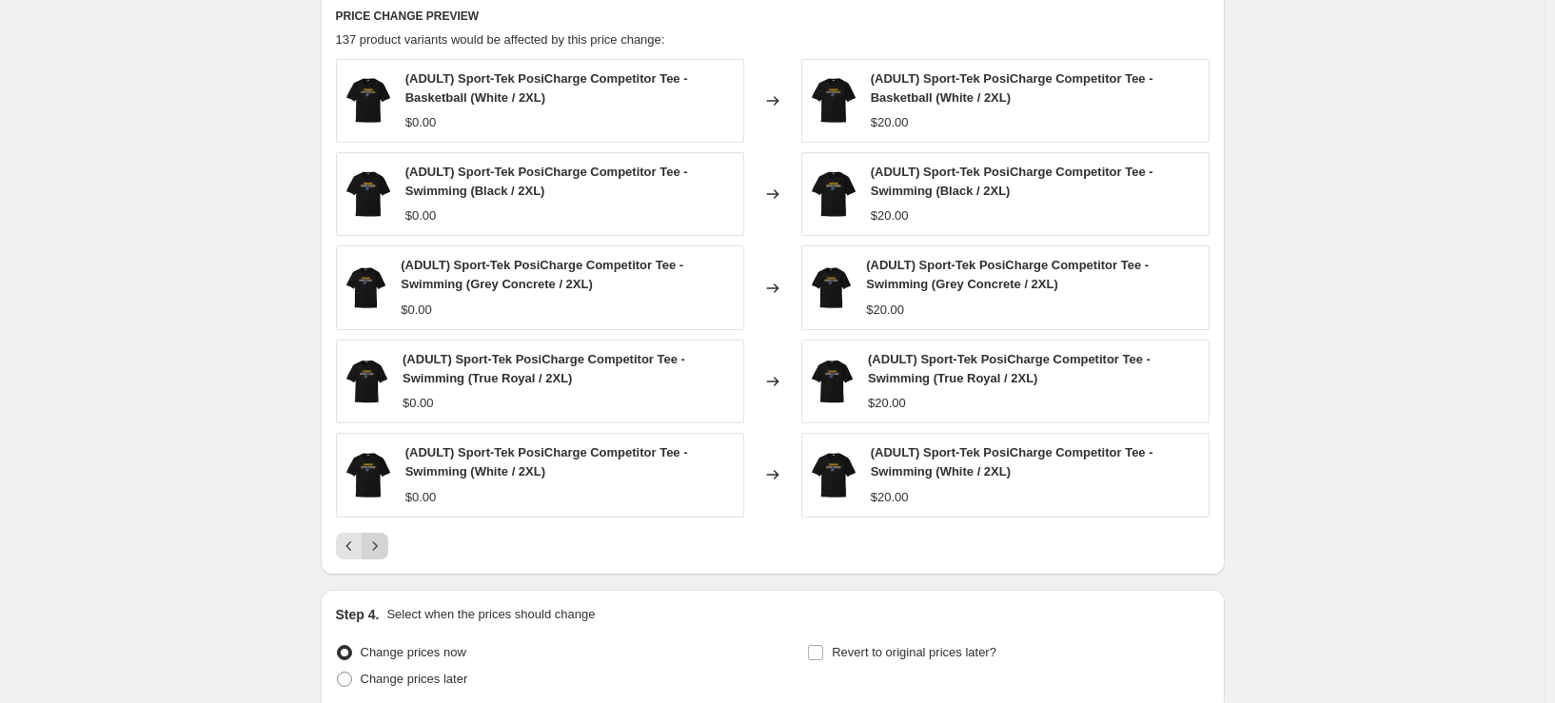
click at [381, 553] on icon "Next" at bounding box center [374, 546] width 19 height 19
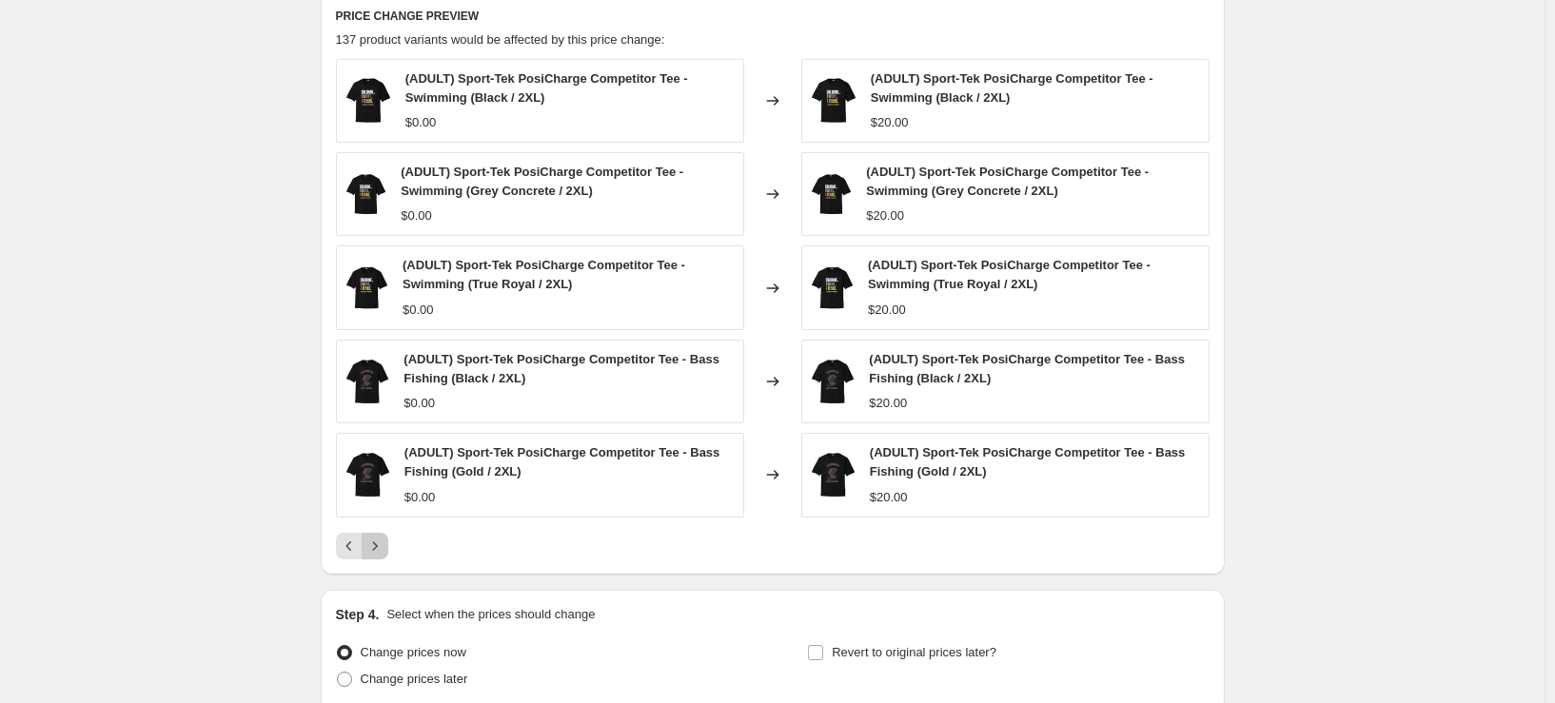
click at [381, 553] on icon "Next" at bounding box center [374, 546] width 19 height 19
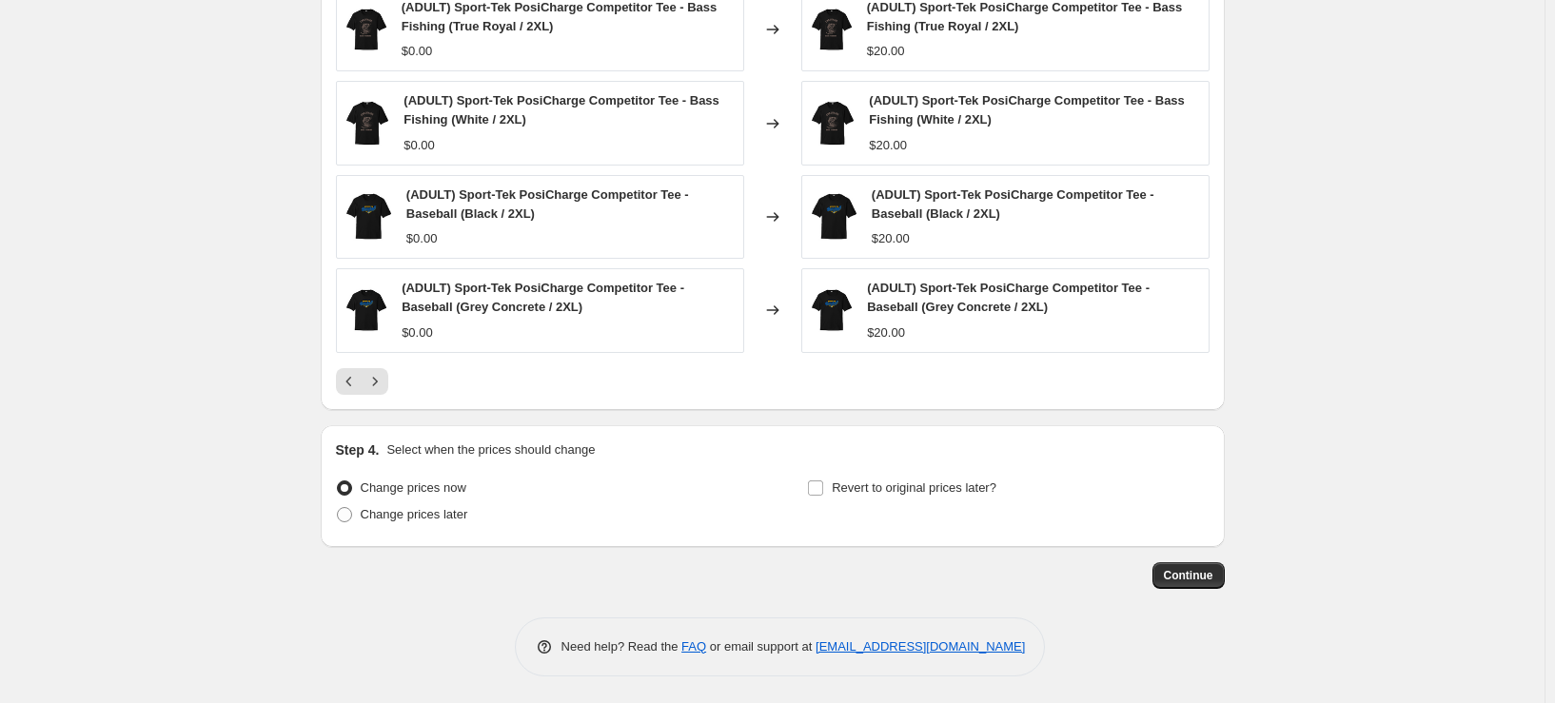
scroll to position [1309, 0]
click at [1195, 582] on button "Continue" at bounding box center [1189, 574] width 72 height 27
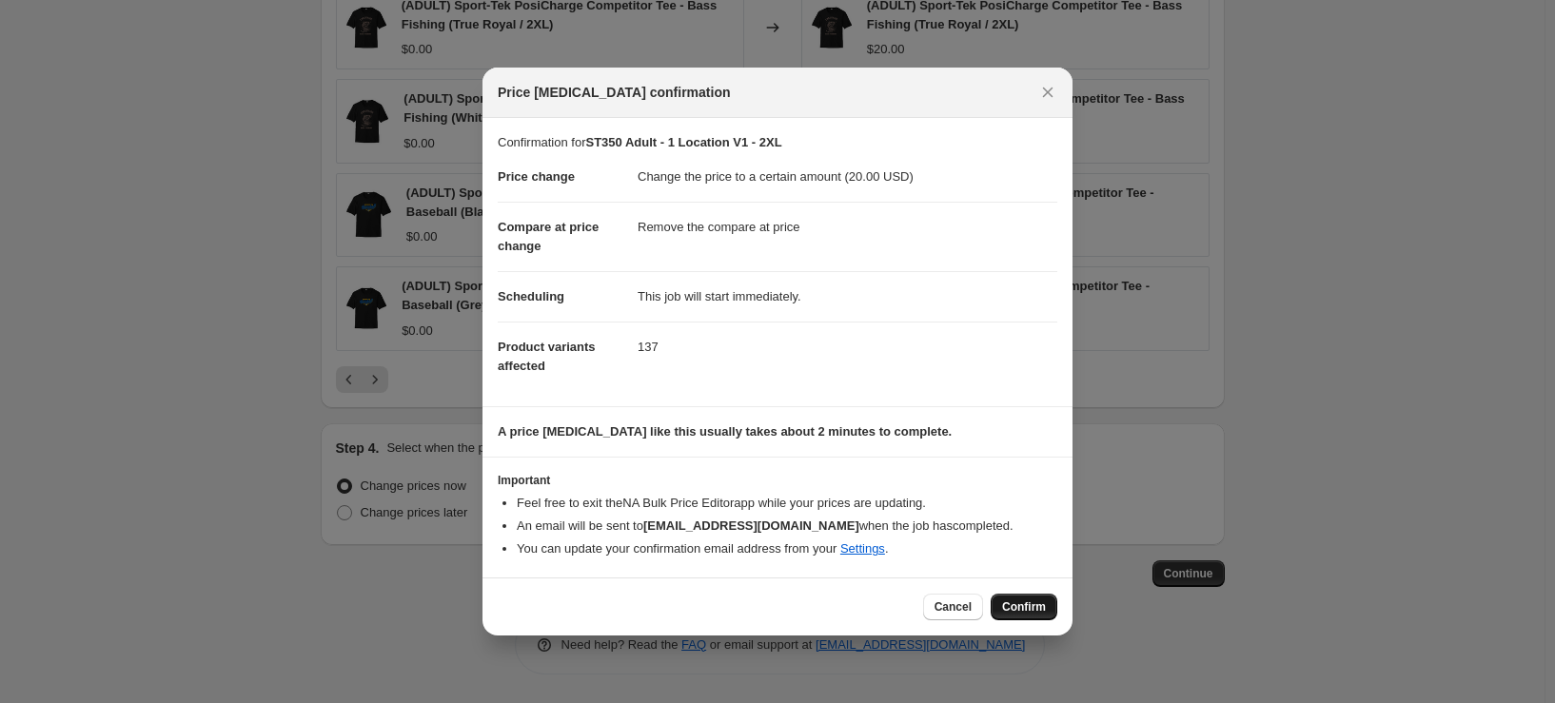
click at [1019, 602] on span "Confirm" at bounding box center [1024, 607] width 44 height 15
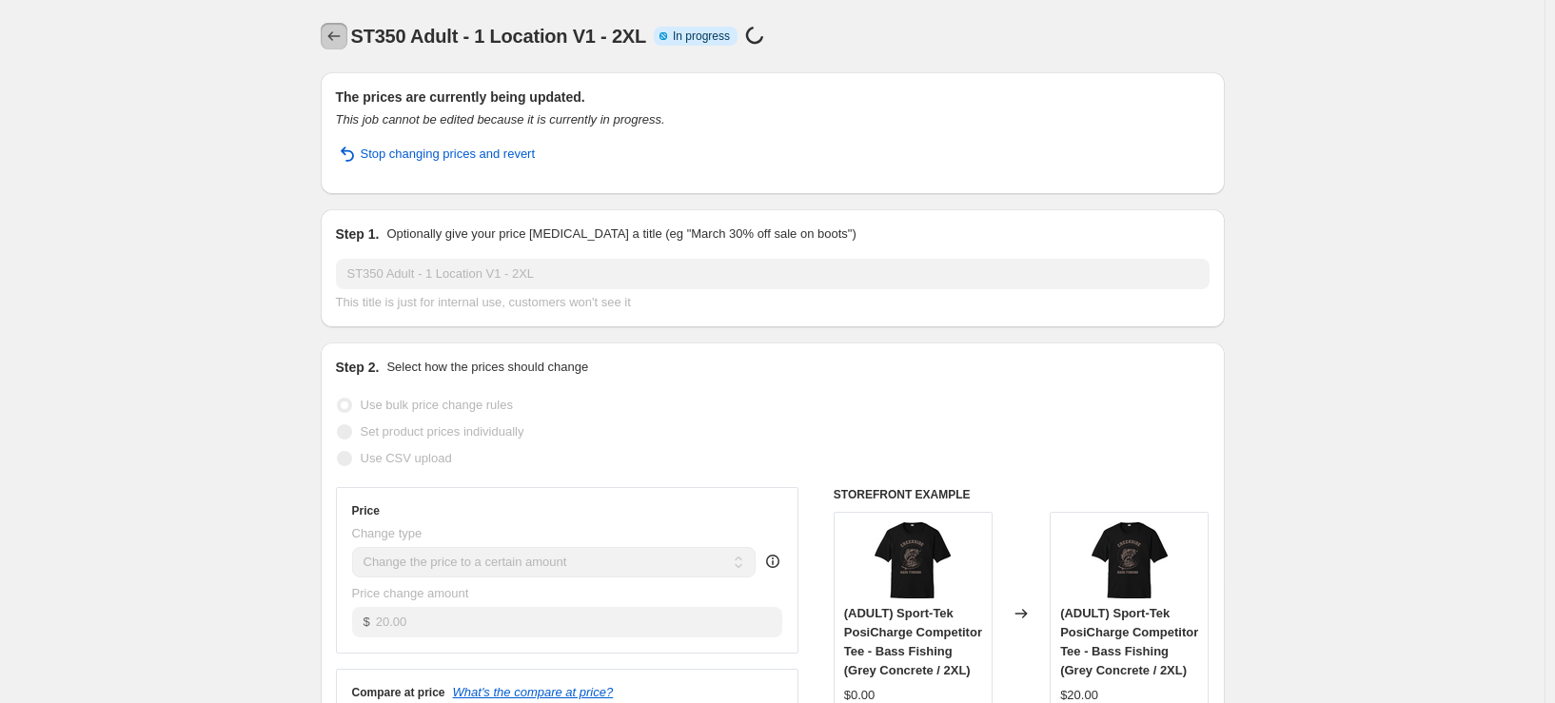
click at [336, 29] on icon "Price change jobs" at bounding box center [334, 36] width 19 height 19
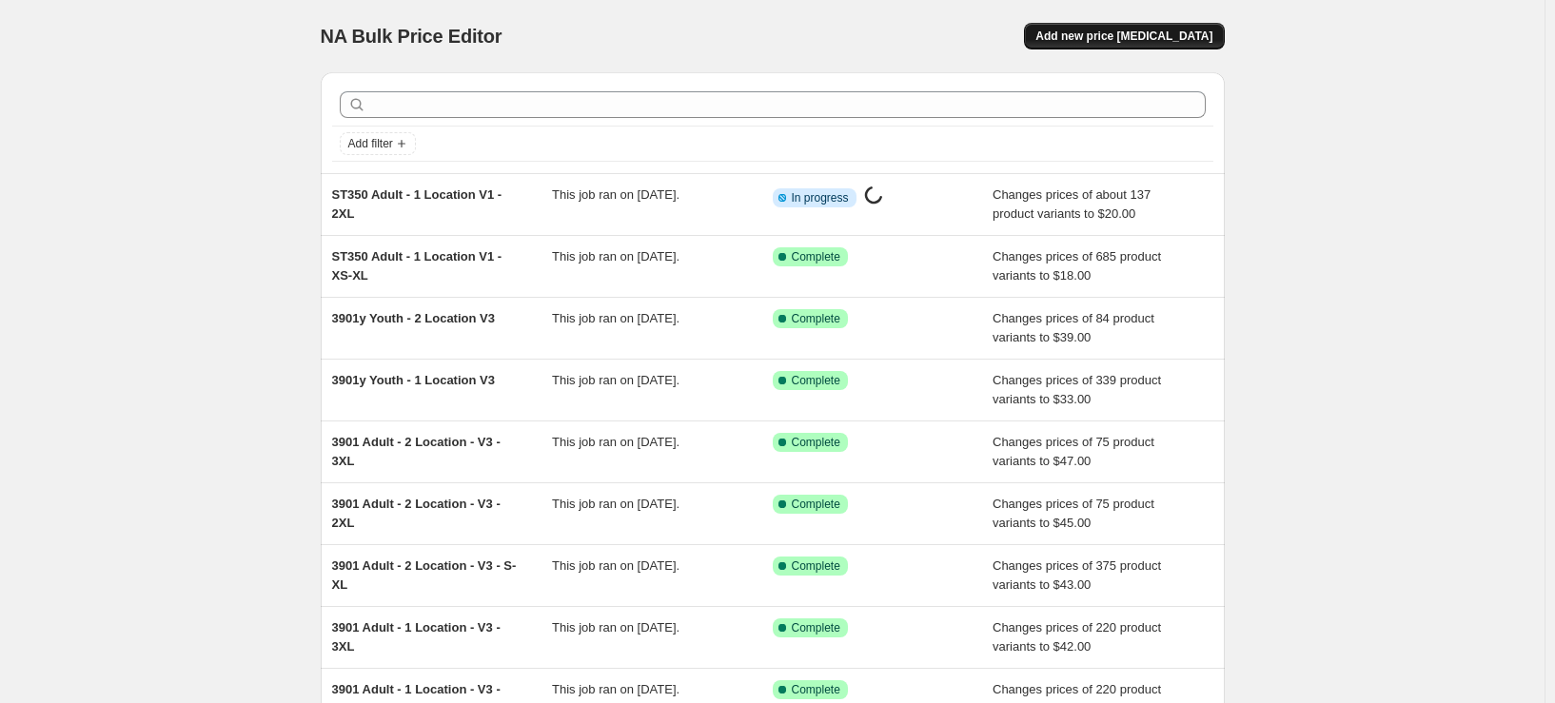
click at [1187, 35] on span "Add new price [MEDICAL_DATA]" at bounding box center [1124, 36] width 177 height 15
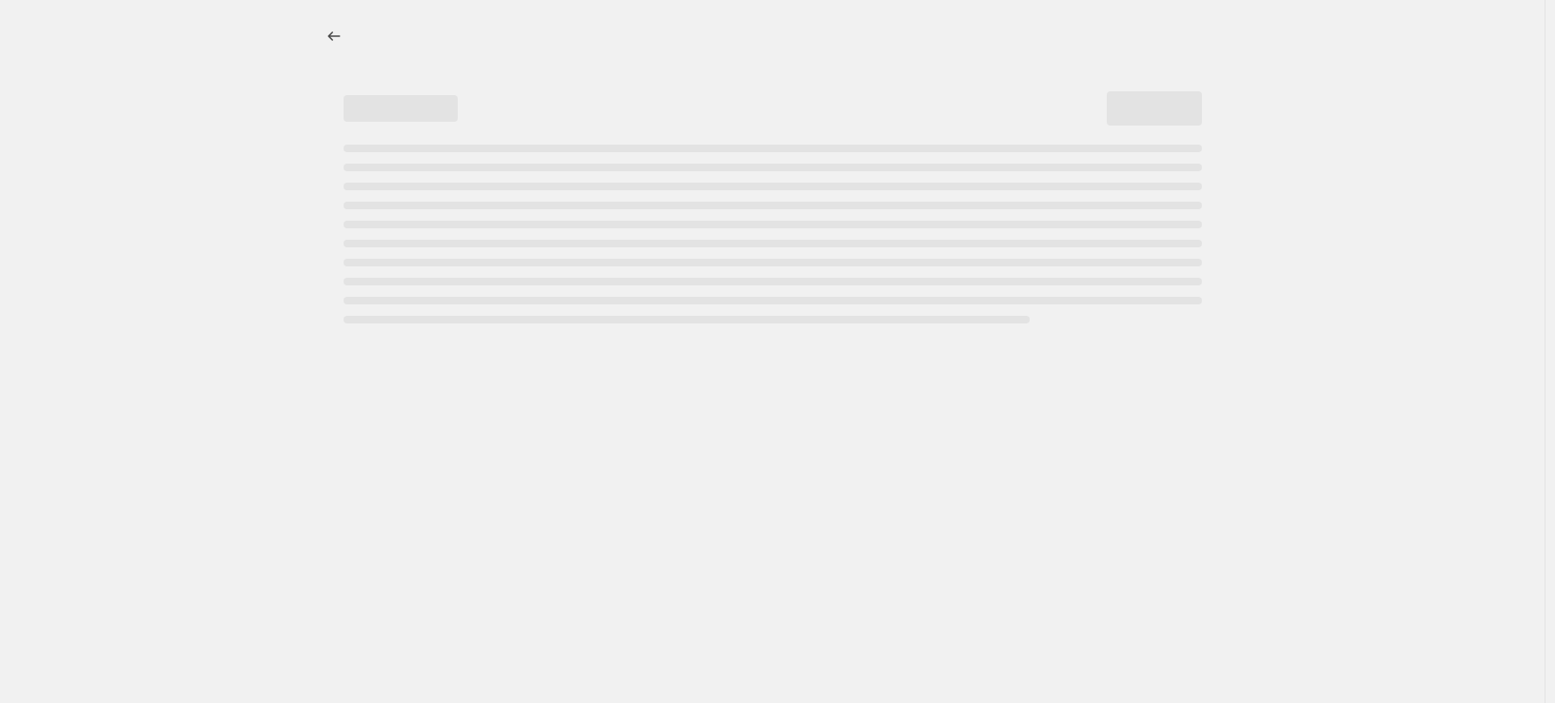
select select "percentage"
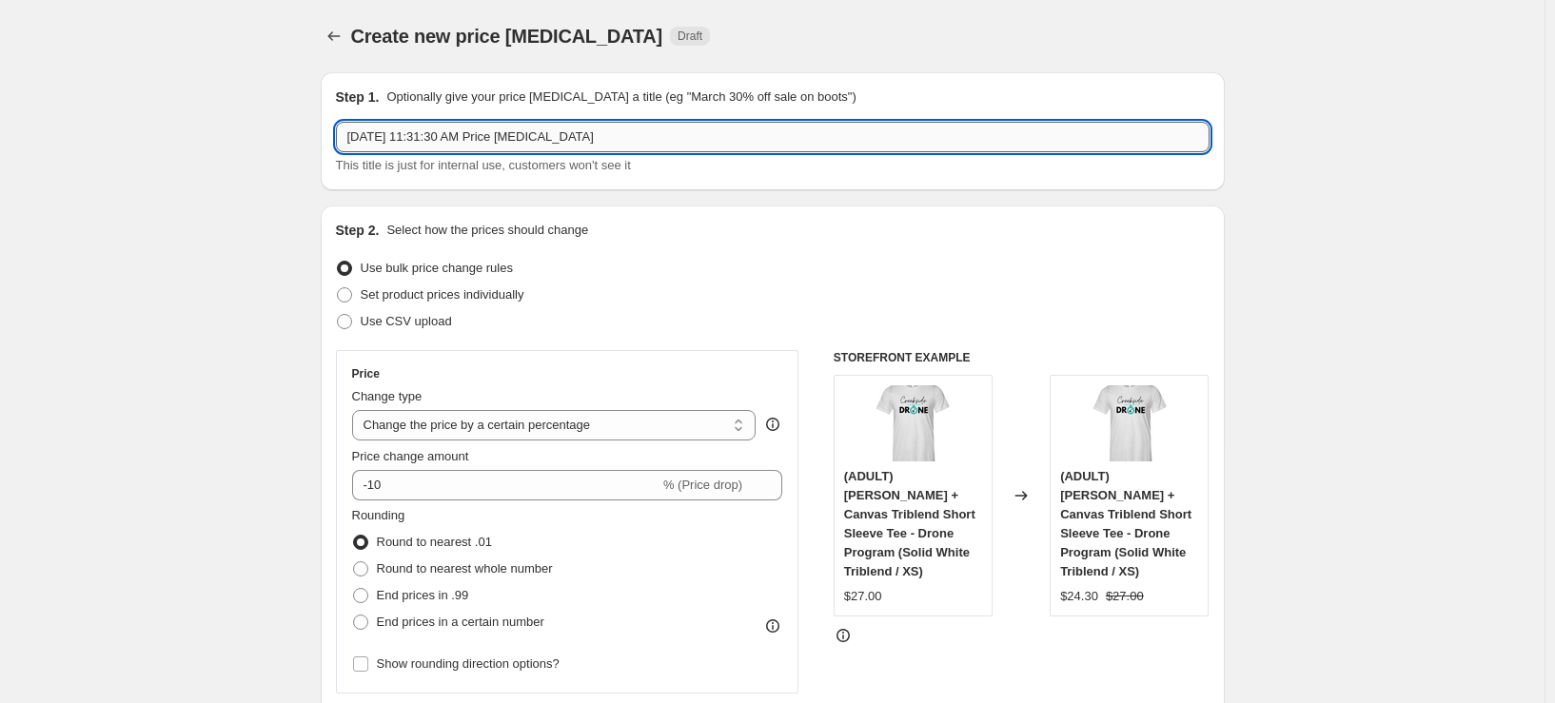
click at [770, 130] on input "[DATE] 11:31:30 AM Price [MEDICAL_DATA]" at bounding box center [773, 137] width 874 height 30
type input "ST350 Adult - 1 Location V1 - 3XL"
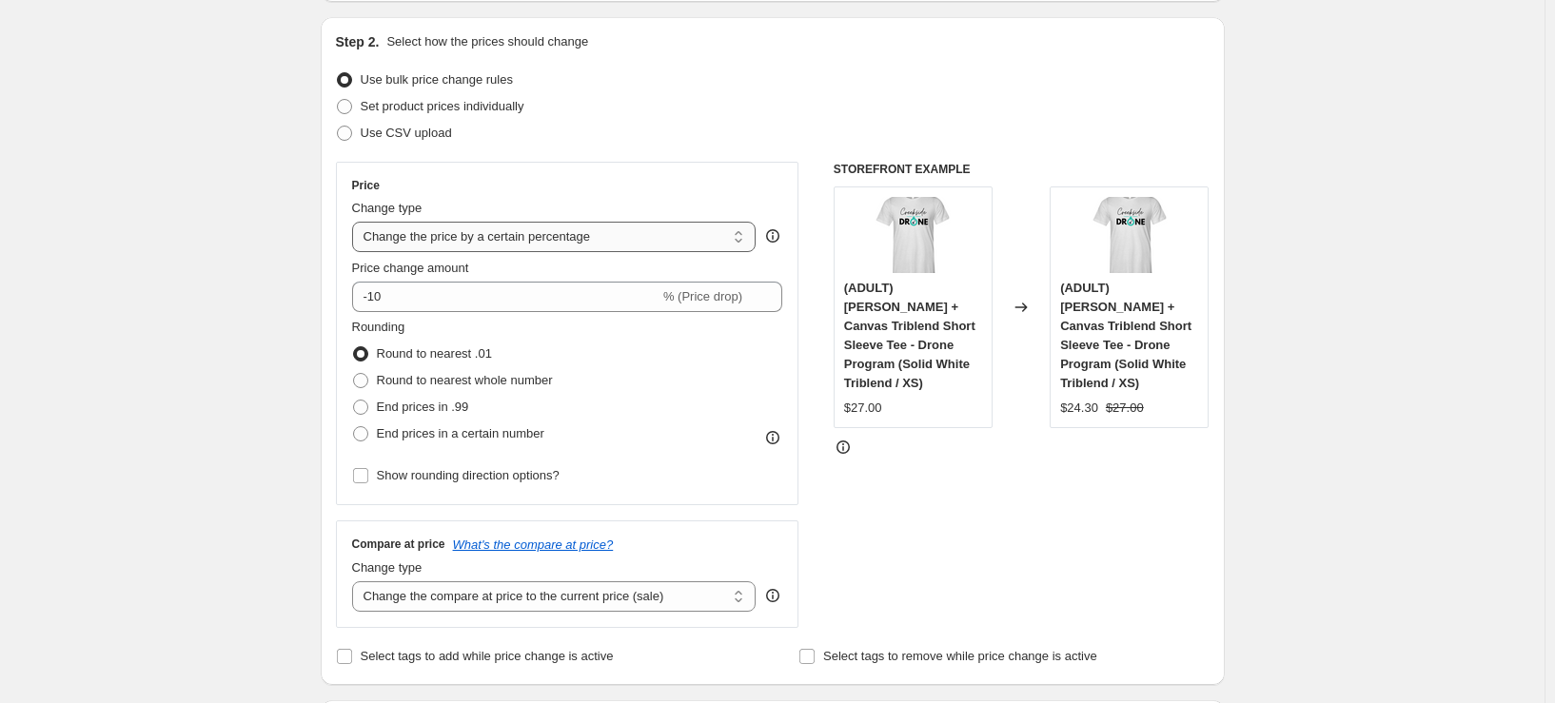
scroll to position [190, 0]
click at [529, 239] on select "Change the price to a certain amount Change the price by a certain amount Chang…" at bounding box center [554, 235] width 405 height 30
select select "to"
click at [356, 220] on select "Change the price to a certain amount Change the price by a certain amount Chang…" at bounding box center [554, 235] width 405 height 30
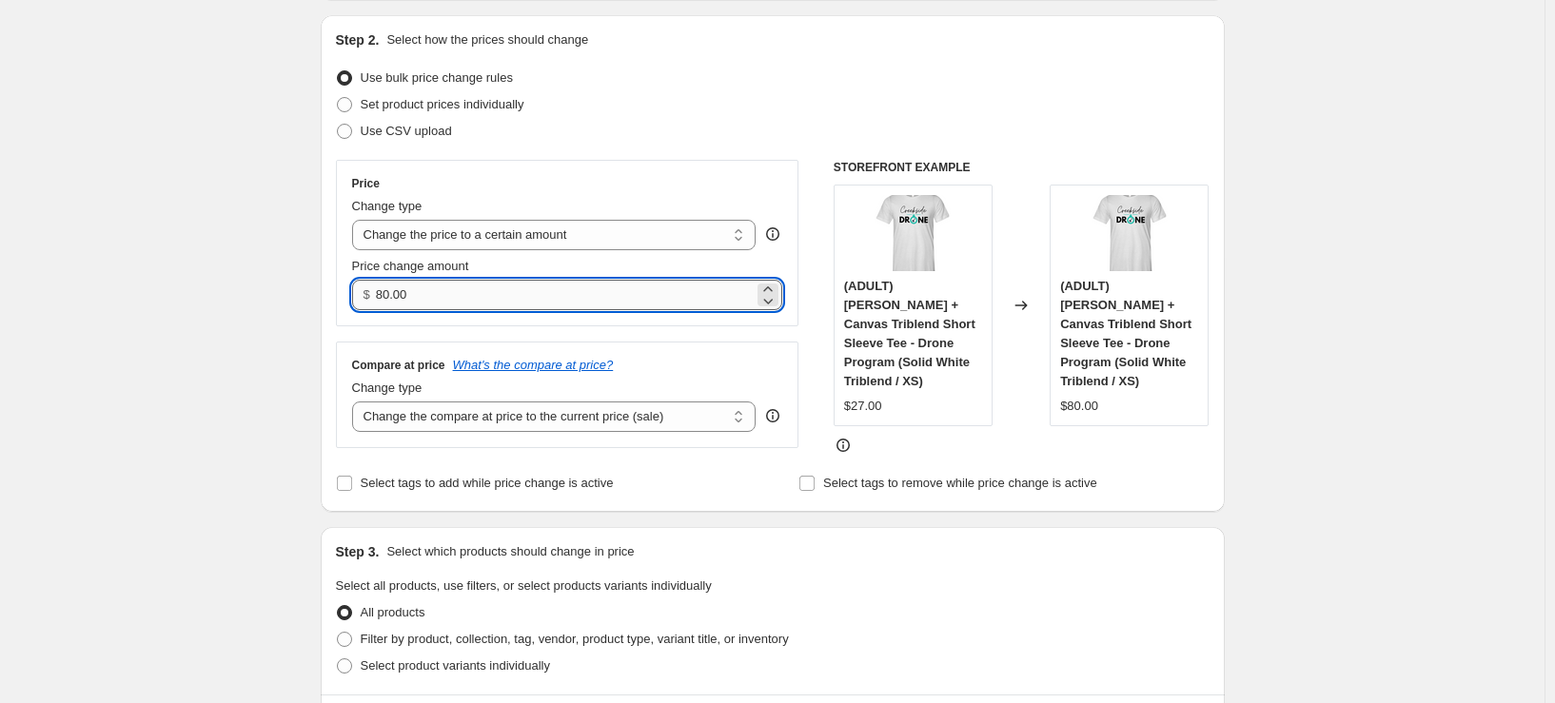
click at [476, 290] on input "80.00" at bounding box center [565, 295] width 378 height 30
type input "22.00"
click at [296, 329] on div "Create new price [MEDICAL_DATA]. This page is ready Create new price [MEDICAL_D…" at bounding box center [772, 691] width 1545 height 1763
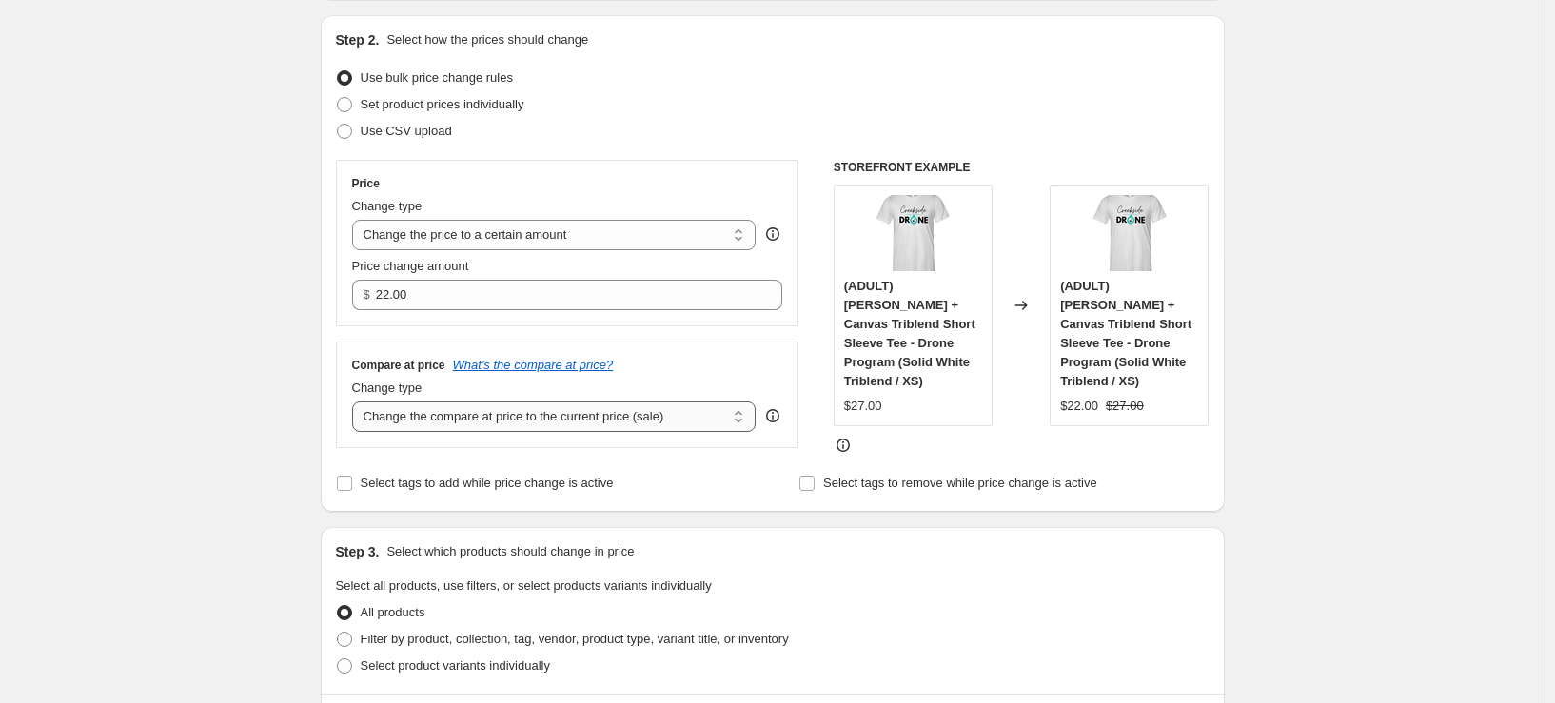
click at [510, 421] on select "Change the compare at price to the current price (sale) Change the compare at p…" at bounding box center [554, 417] width 405 height 30
select select "remove"
click at [356, 402] on select "Change the compare at price to the current price (sale) Change the compare at p…" at bounding box center [554, 417] width 405 height 30
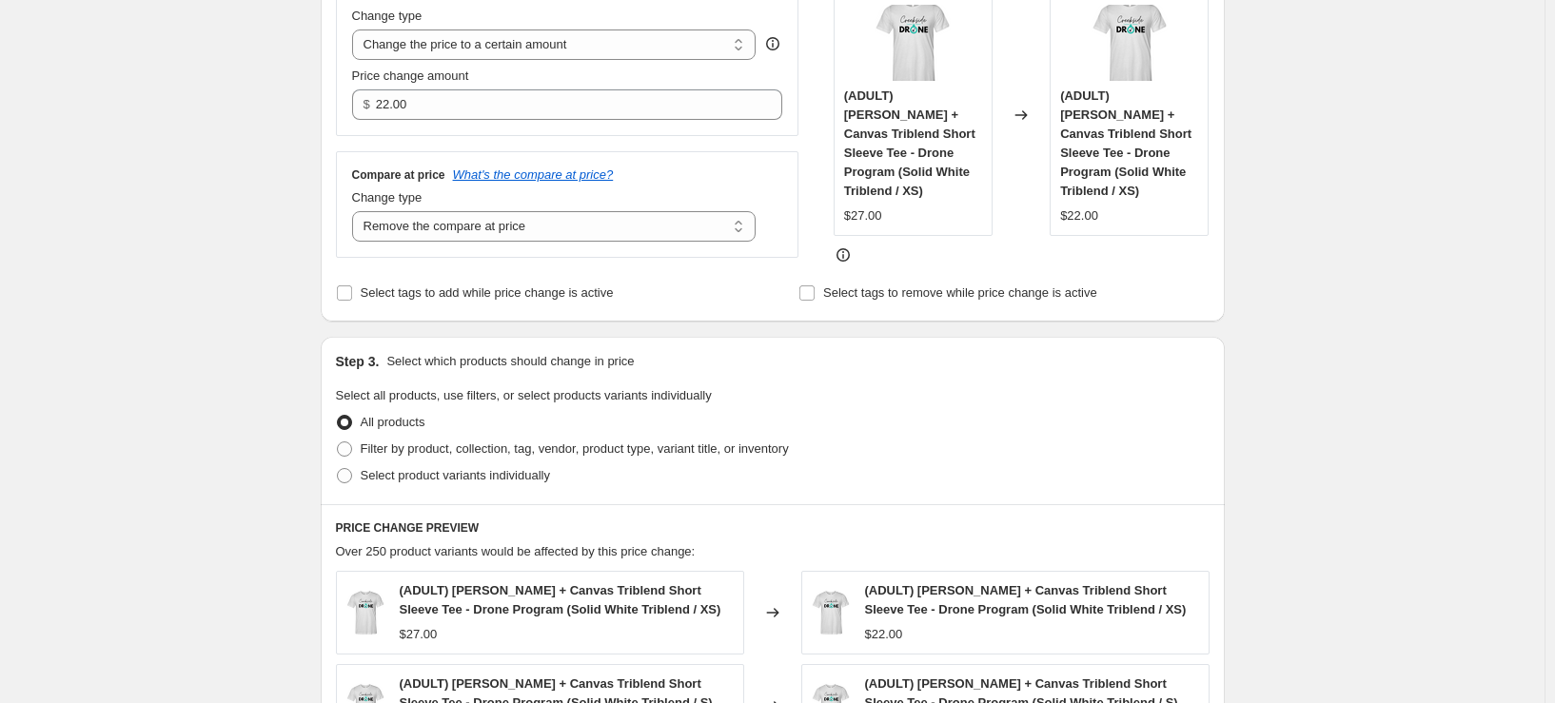
scroll to position [476, 0]
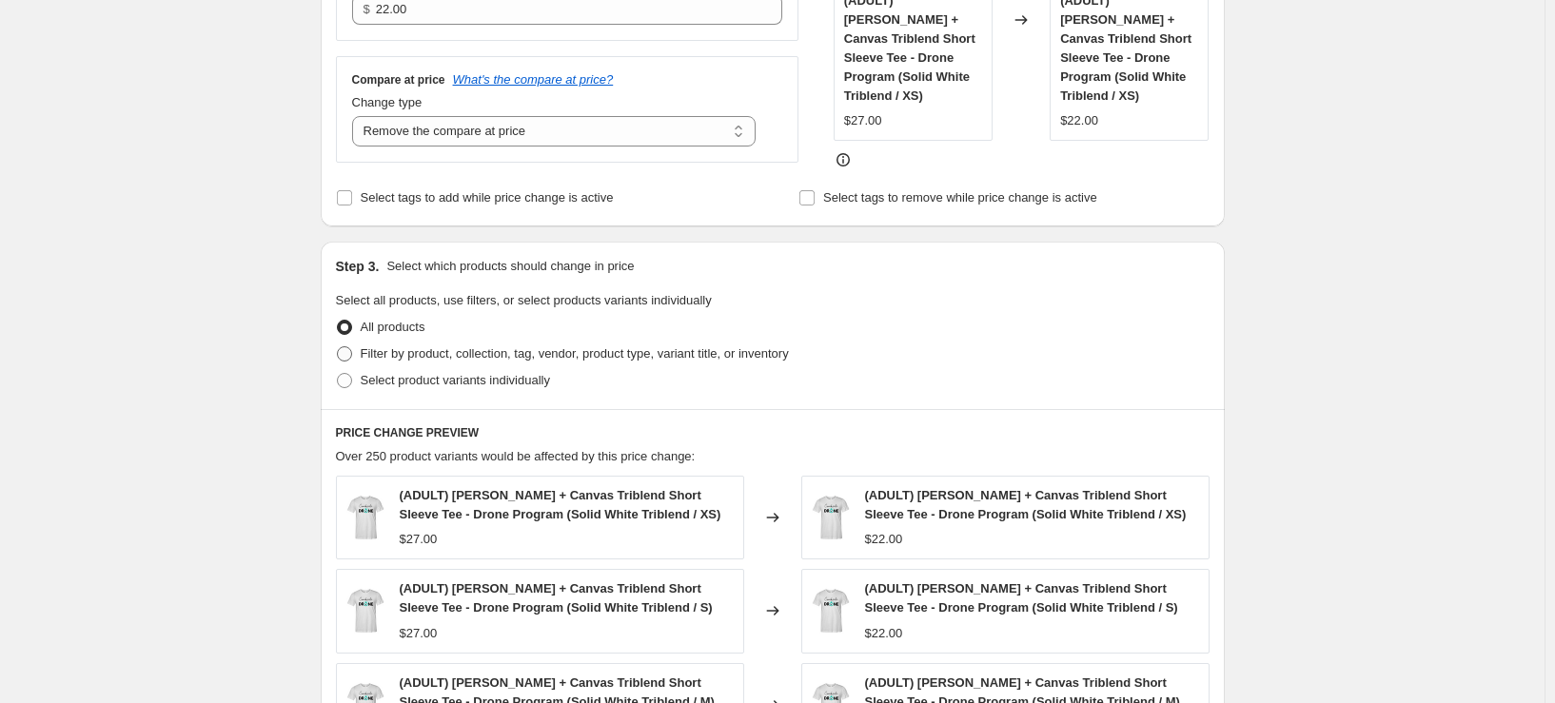
click at [443, 355] on span "Filter by product, collection, tag, vendor, product type, variant title, or inv…" at bounding box center [575, 353] width 428 height 14
click at [338, 347] on input "Filter by product, collection, tag, vendor, product type, variant title, or inv…" at bounding box center [337, 346] width 1 height 1
radio input "true"
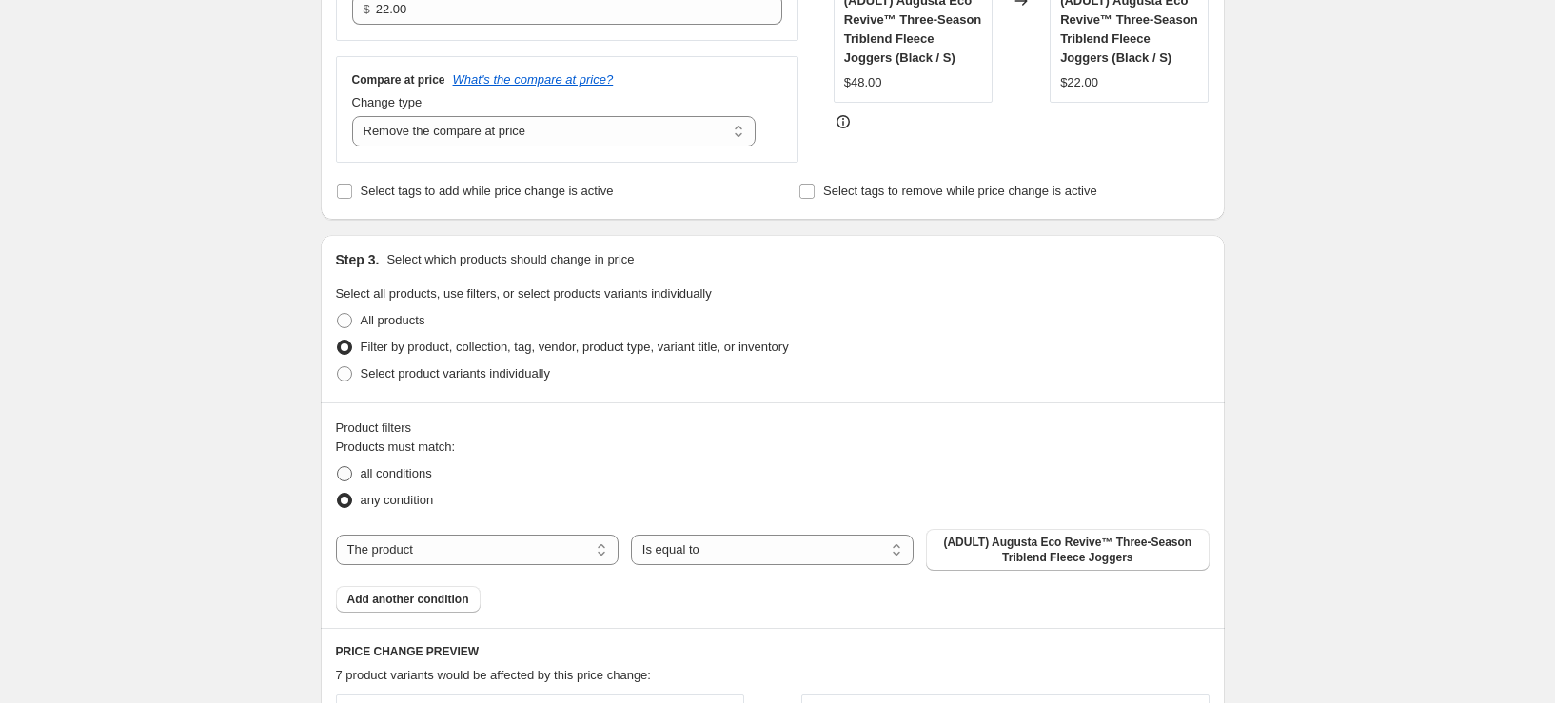
click at [389, 463] on label "all conditions" at bounding box center [384, 474] width 96 height 27
click at [338, 466] on input "all conditions" at bounding box center [337, 466] width 1 height 1
radio input "true"
click at [476, 558] on select "The product The product's collection The product's tag The product's vendor The…" at bounding box center [477, 550] width 283 height 30
select select "tag"
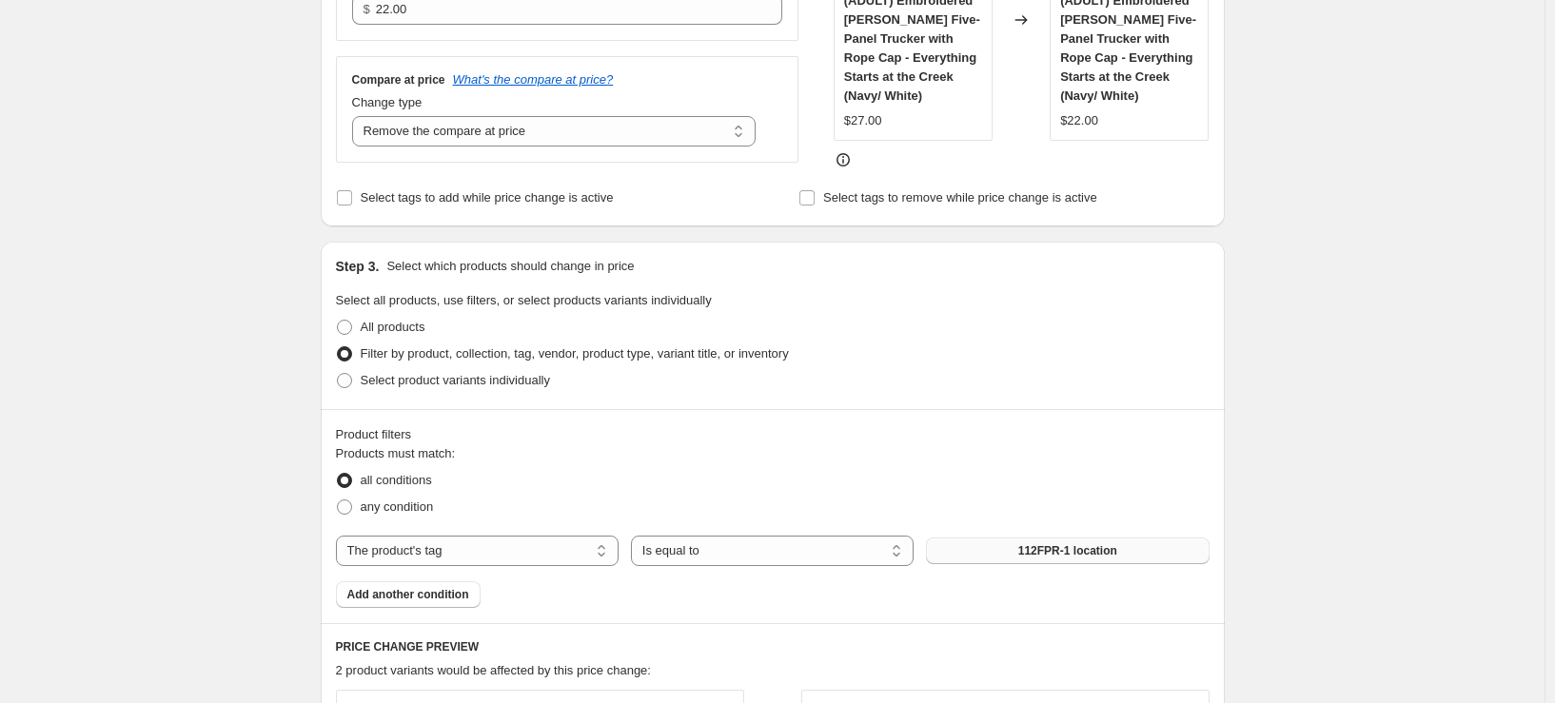
click at [1079, 558] on span "112FPR-1 location" at bounding box center [1067, 550] width 99 height 15
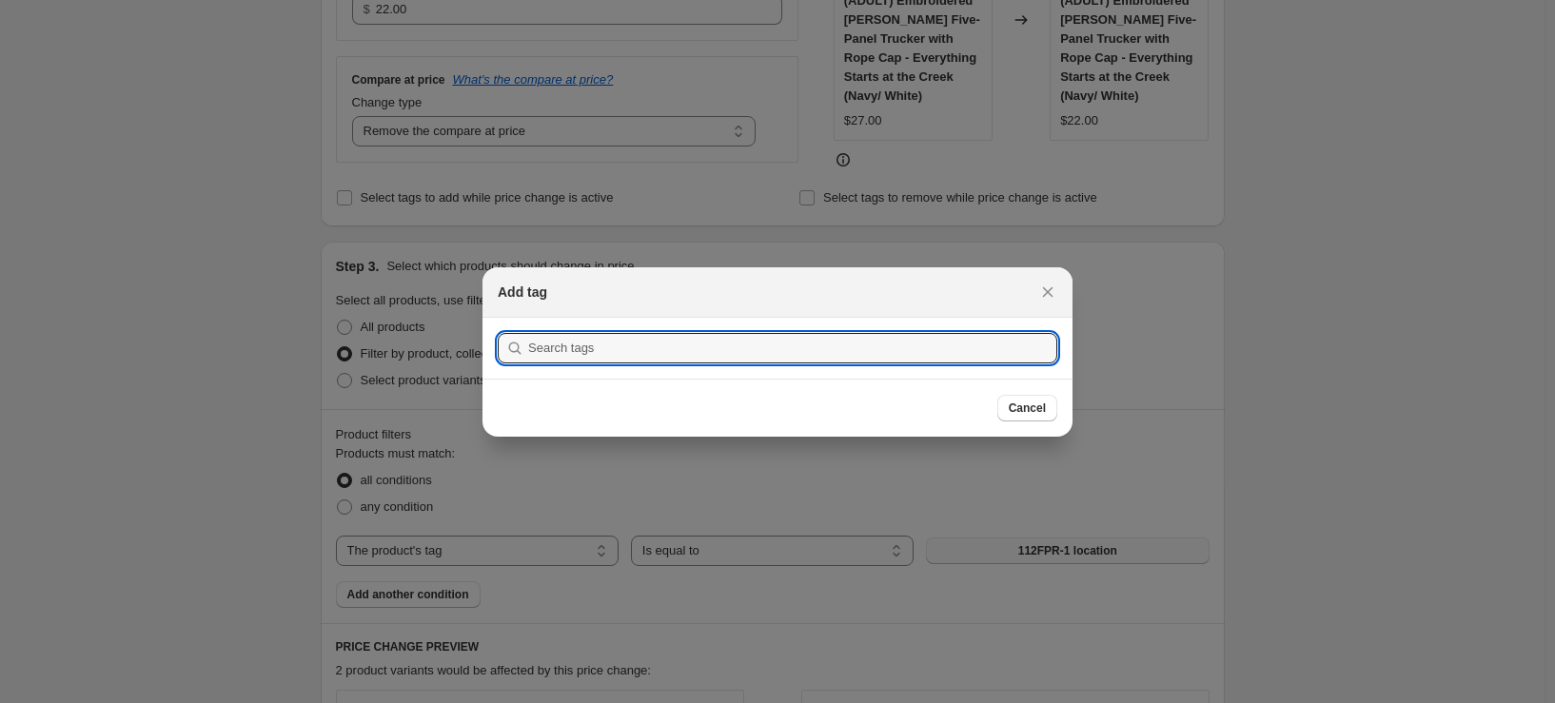
click at [1079, 558] on div at bounding box center [777, 351] width 1555 height 703
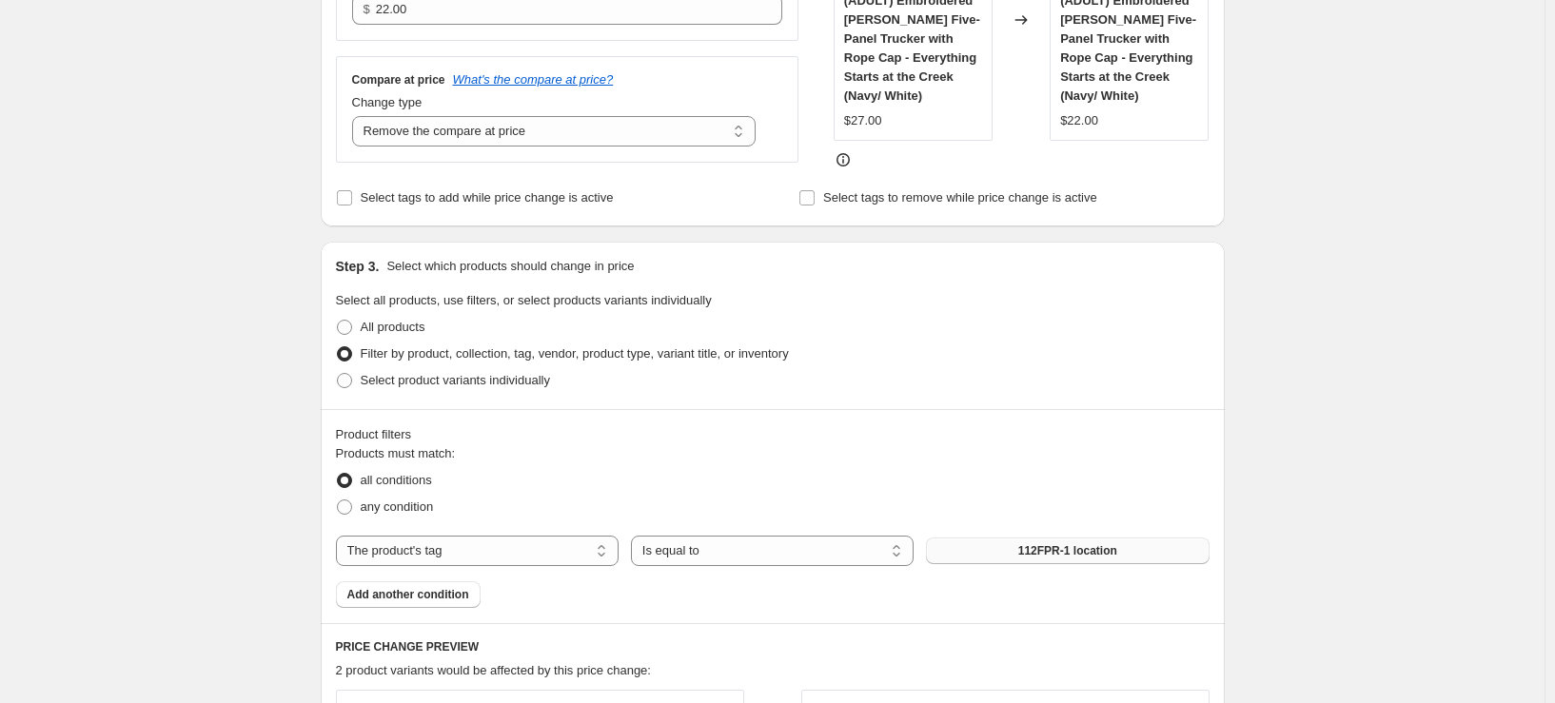
click at [1079, 558] on span "112FPR-1 location" at bounding box center [1067, 550] width 99 height 15
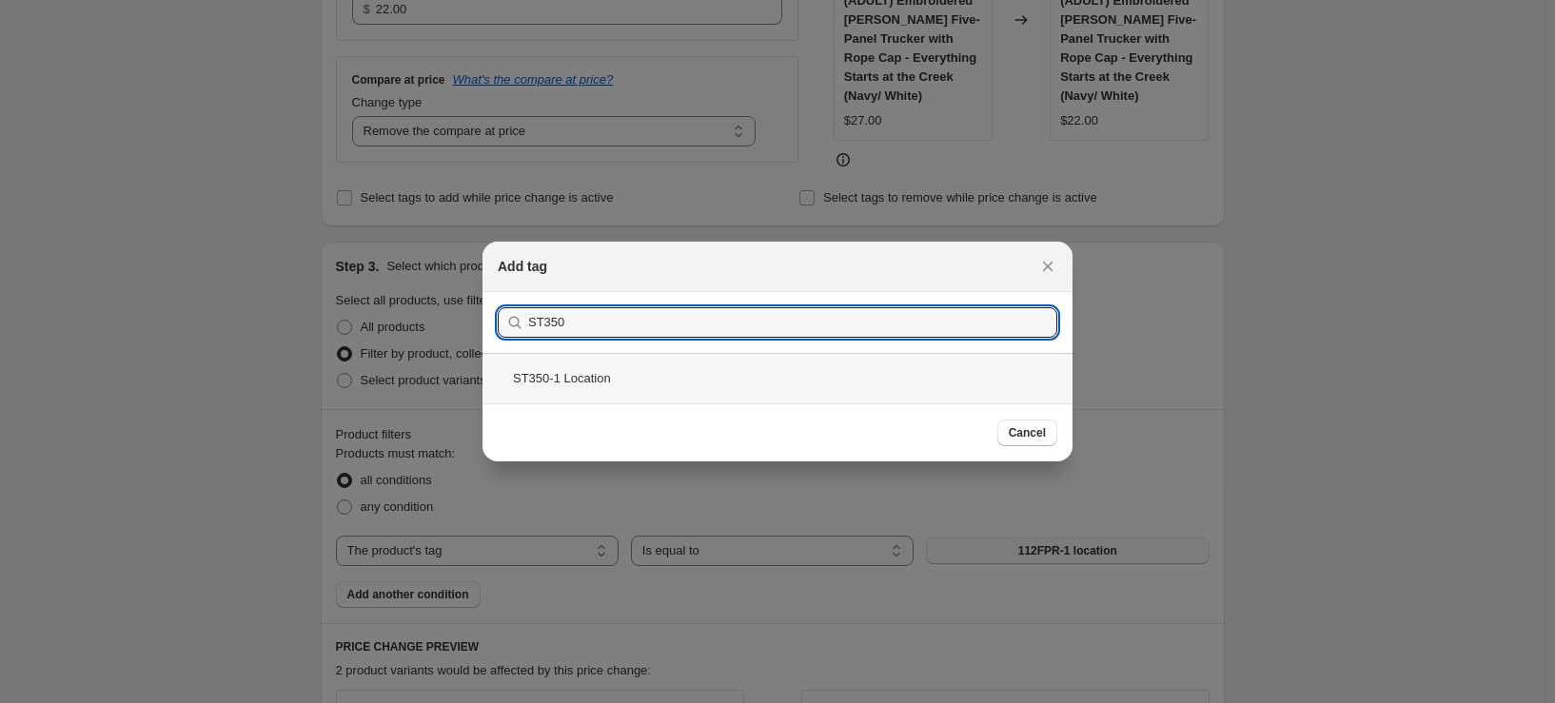
type input "ST350"
click at [654, 379] on div "ST350-1 Location" at bounding box center [778, 378] width 590 height 50
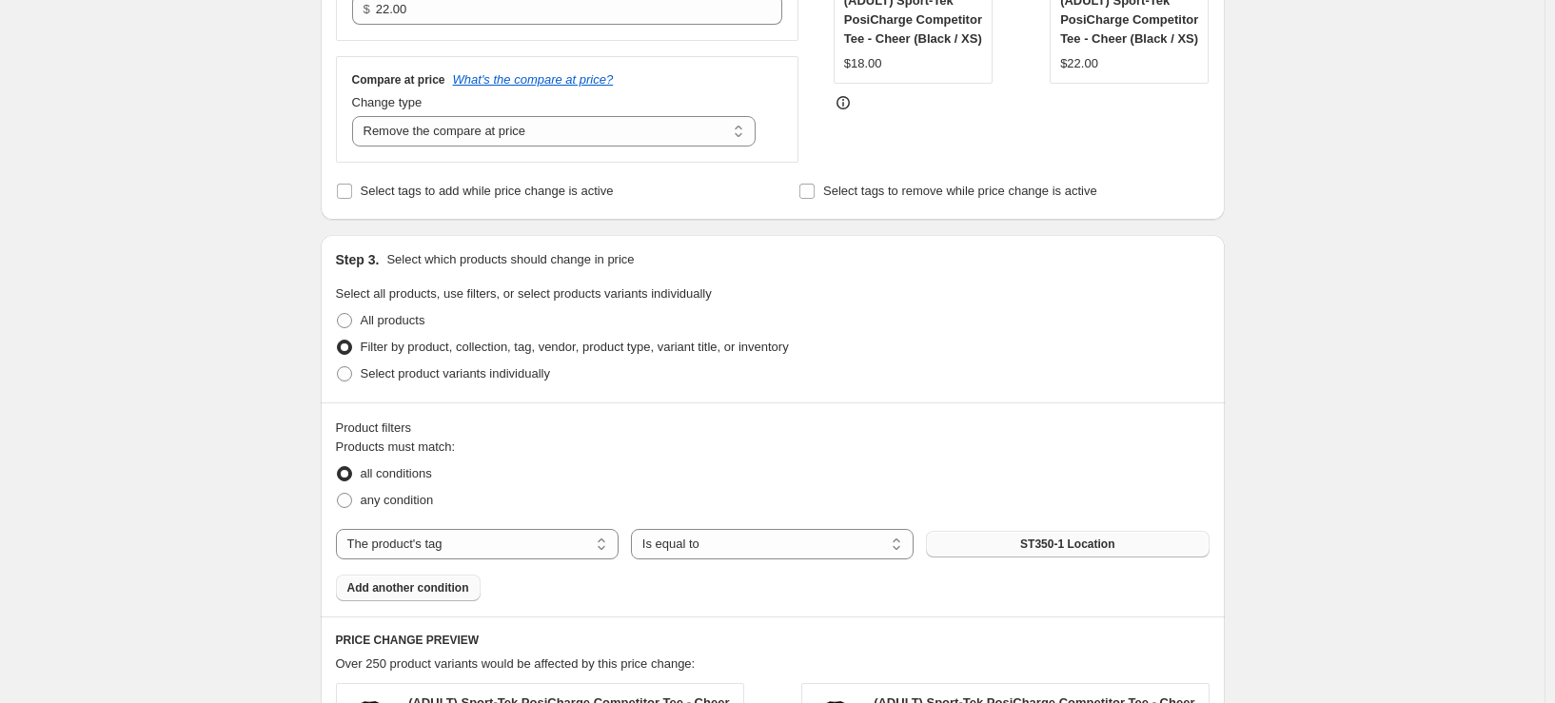
click at [398, 576] on button "Add another condition" at bounding box center [408, 588] width 145 height 27
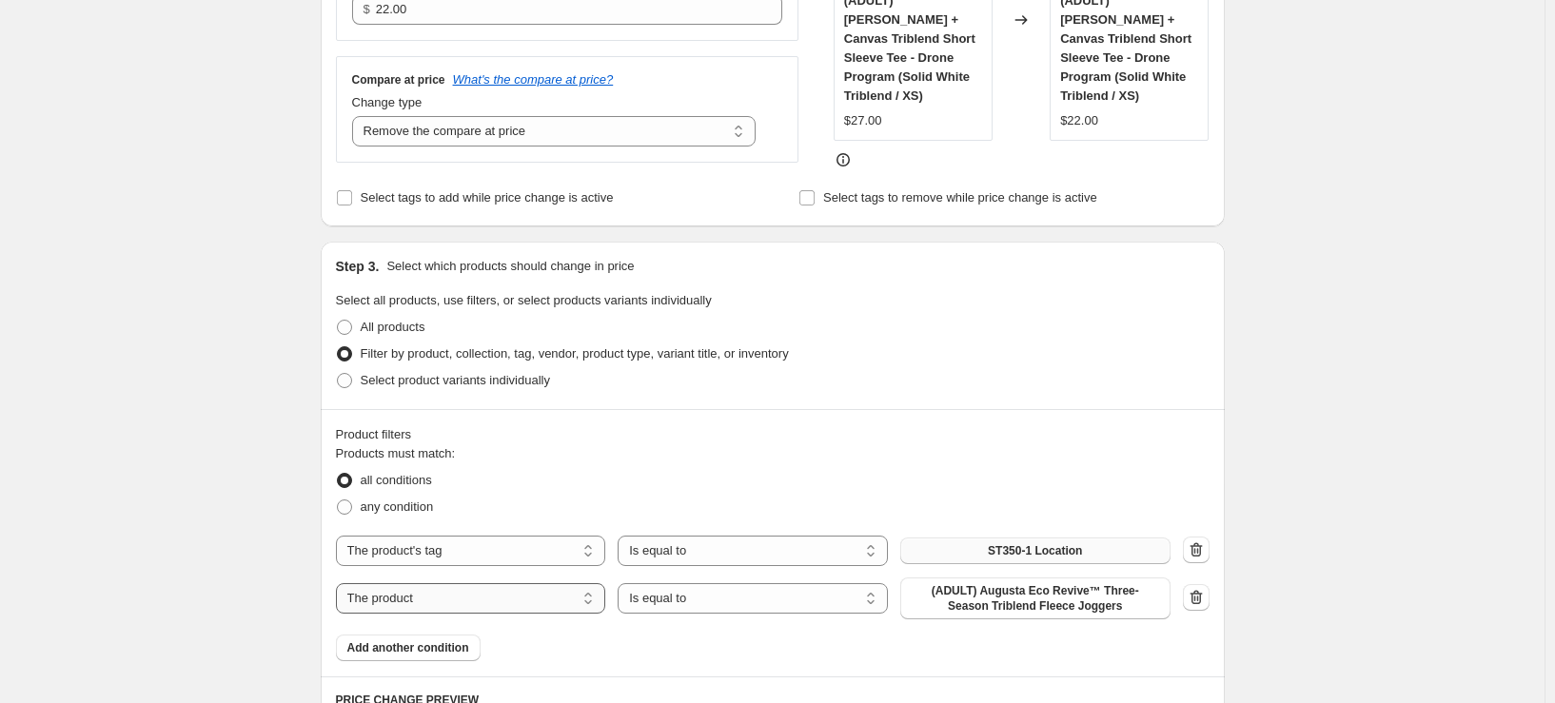
click at [425, 596] on select "The product The product's collection The product's tag The product's vendor The…" at bounding box center [471, 598] width 270 height 30
select select "title"
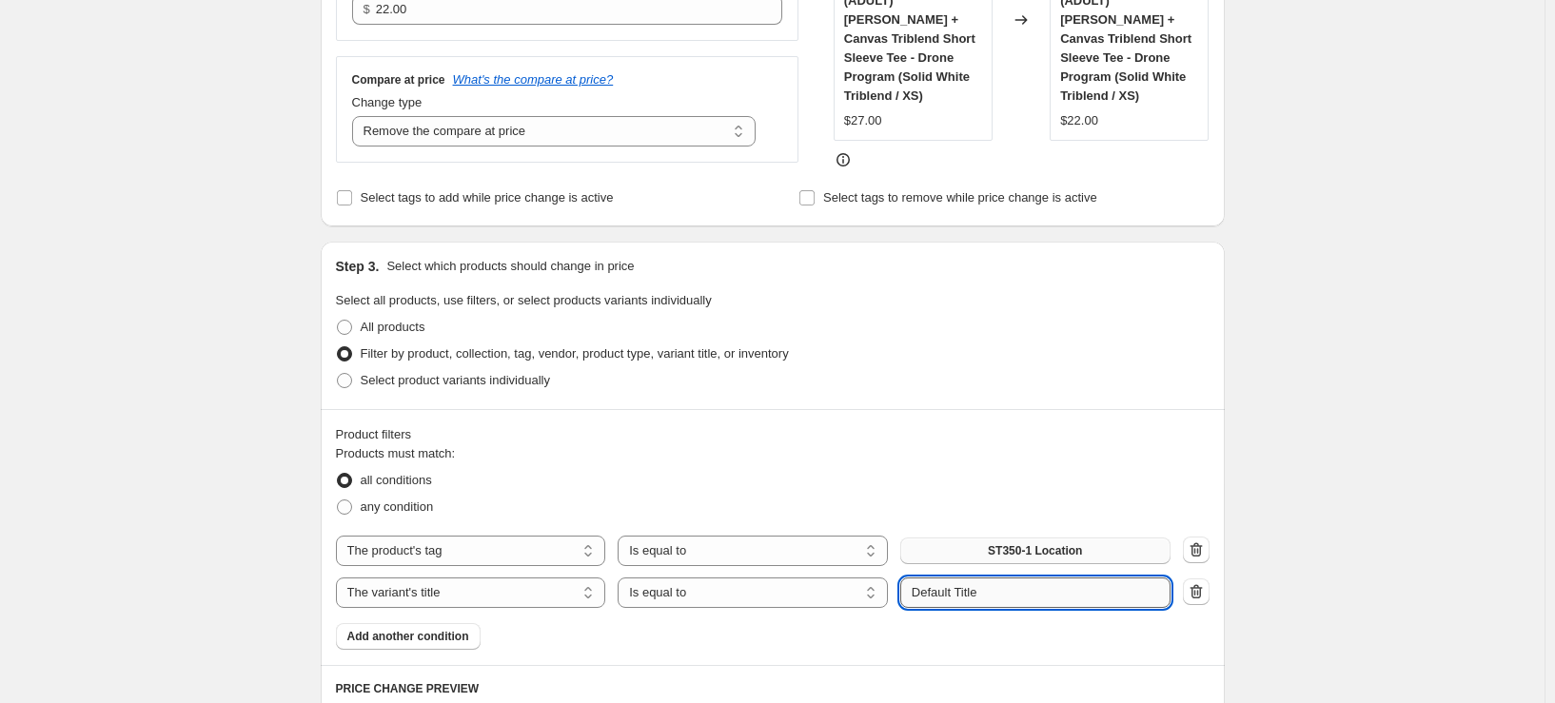
click at [1059, 588] on input "Default Title" at bounding box center [1035, 593] width 270 height 30
type input "3XL"
drag, startPoint x: 1330, startPoint y: 478, endPoint x: 1151, endPoint y: 472, distance: 179.0
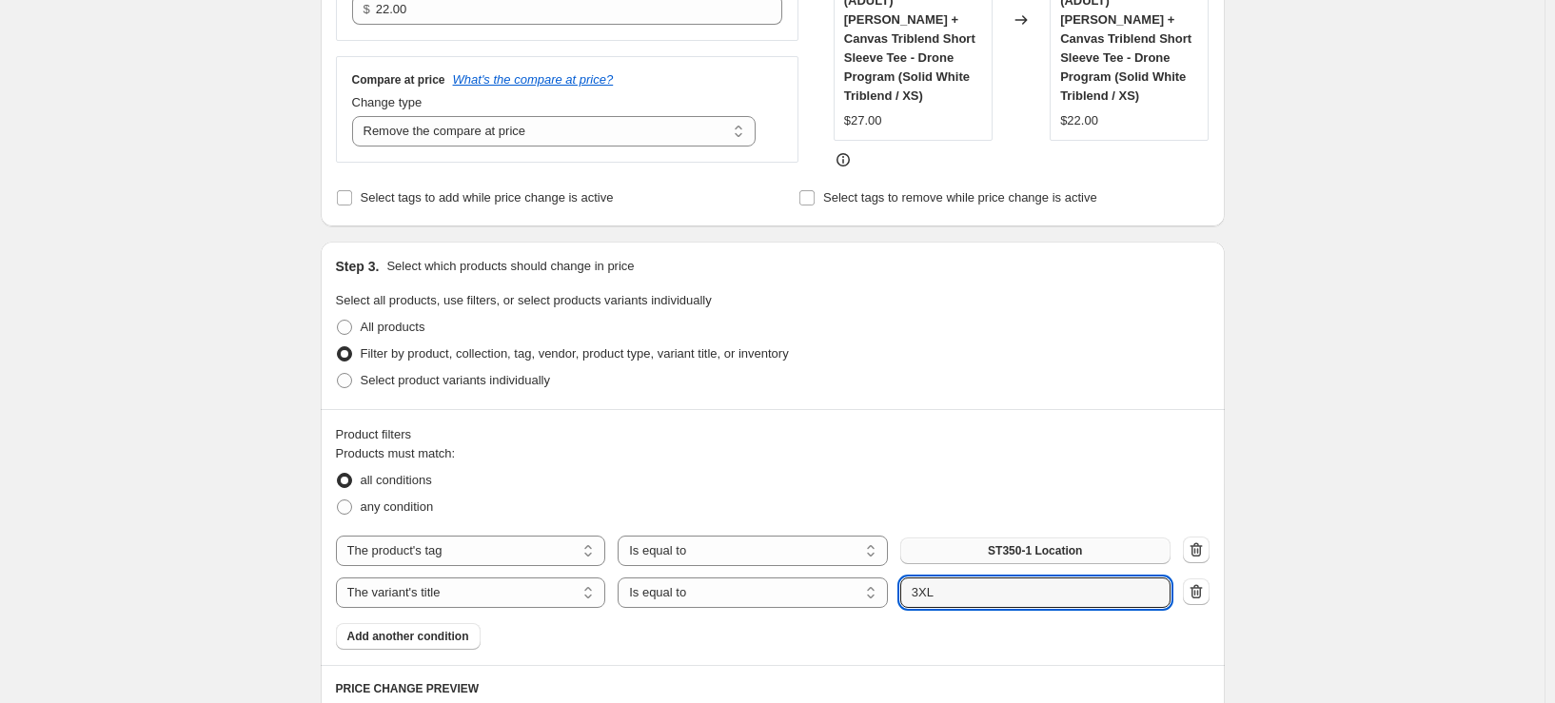
click at [1331, 478] on div "Create new price [MEDICAL_DATA]. This page is ready Create new price [MEDICAL_D…" at bounding box center [772, 278] width 1545 height 1509
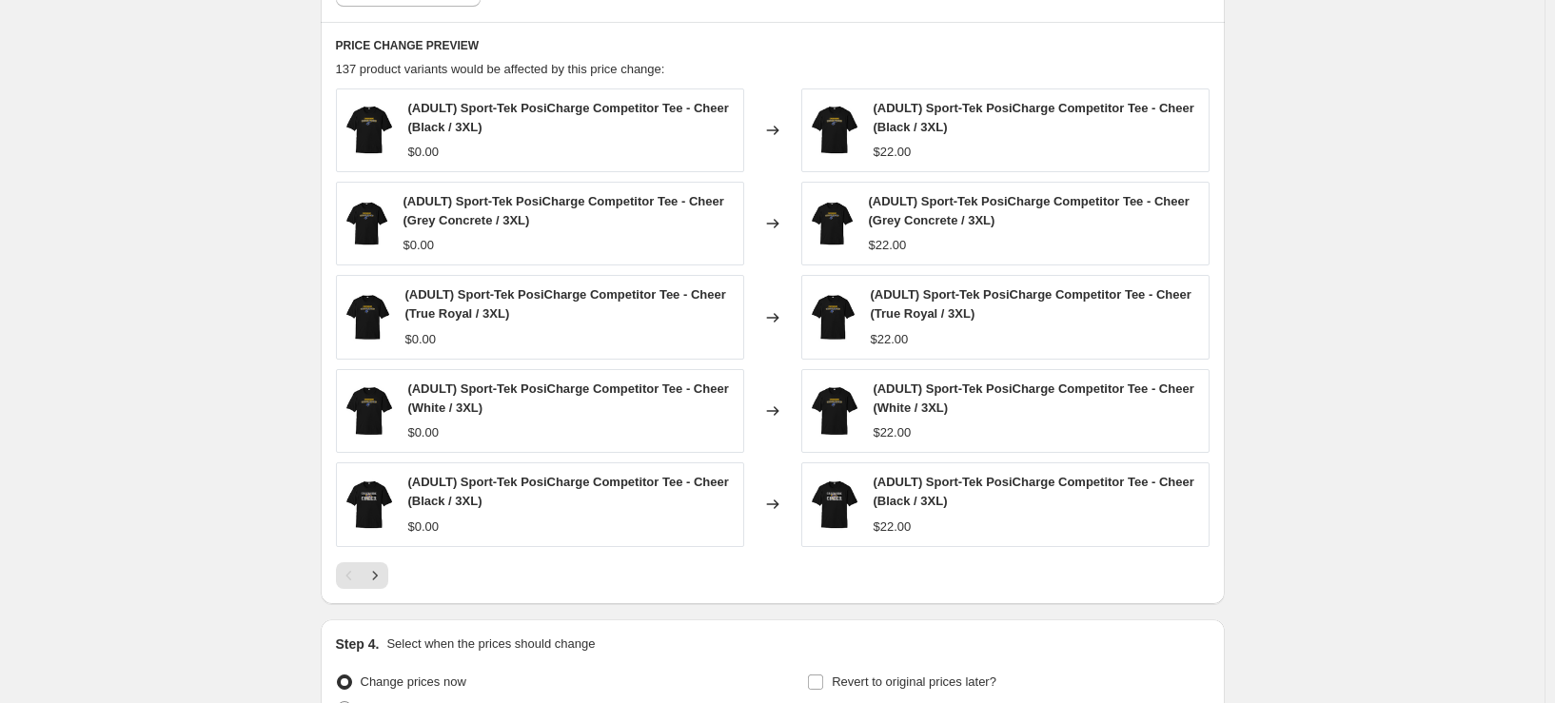
scroll to position [1309, 0]
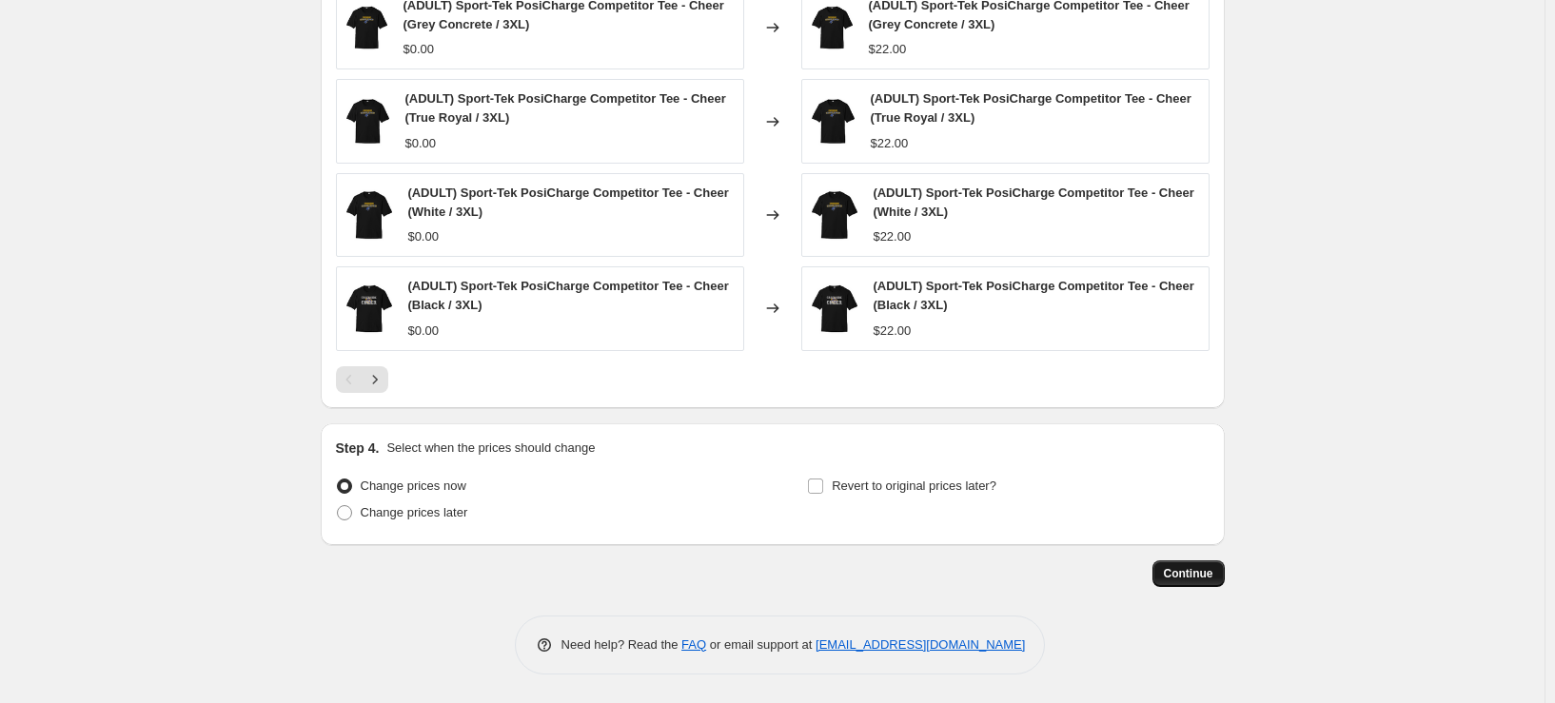
click at [1187, 574] on span "Continue" at bounding box center [1188, 573] width 49 height 15
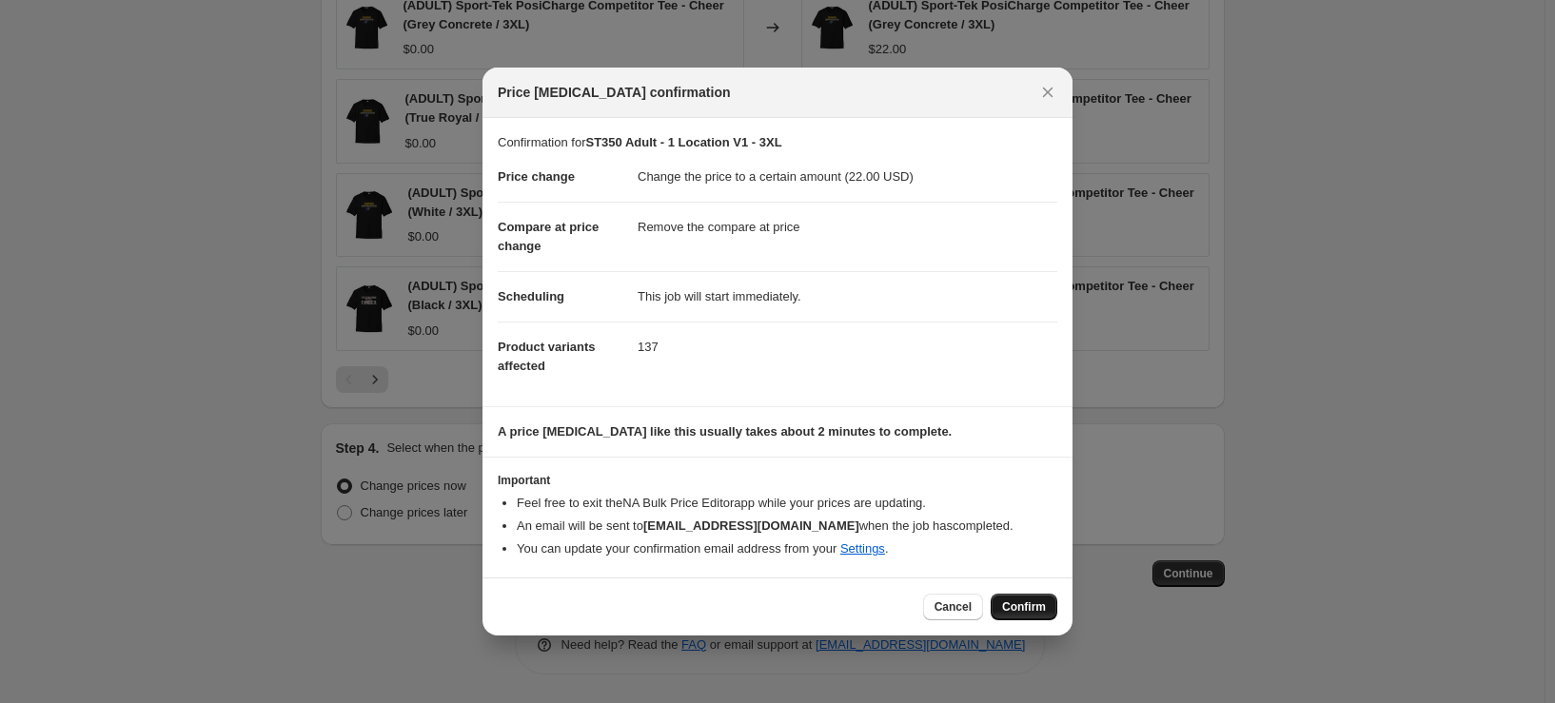
click at [1025, 602] on span "Confirm" at bounding box center [1024, 607] width 44 height 15
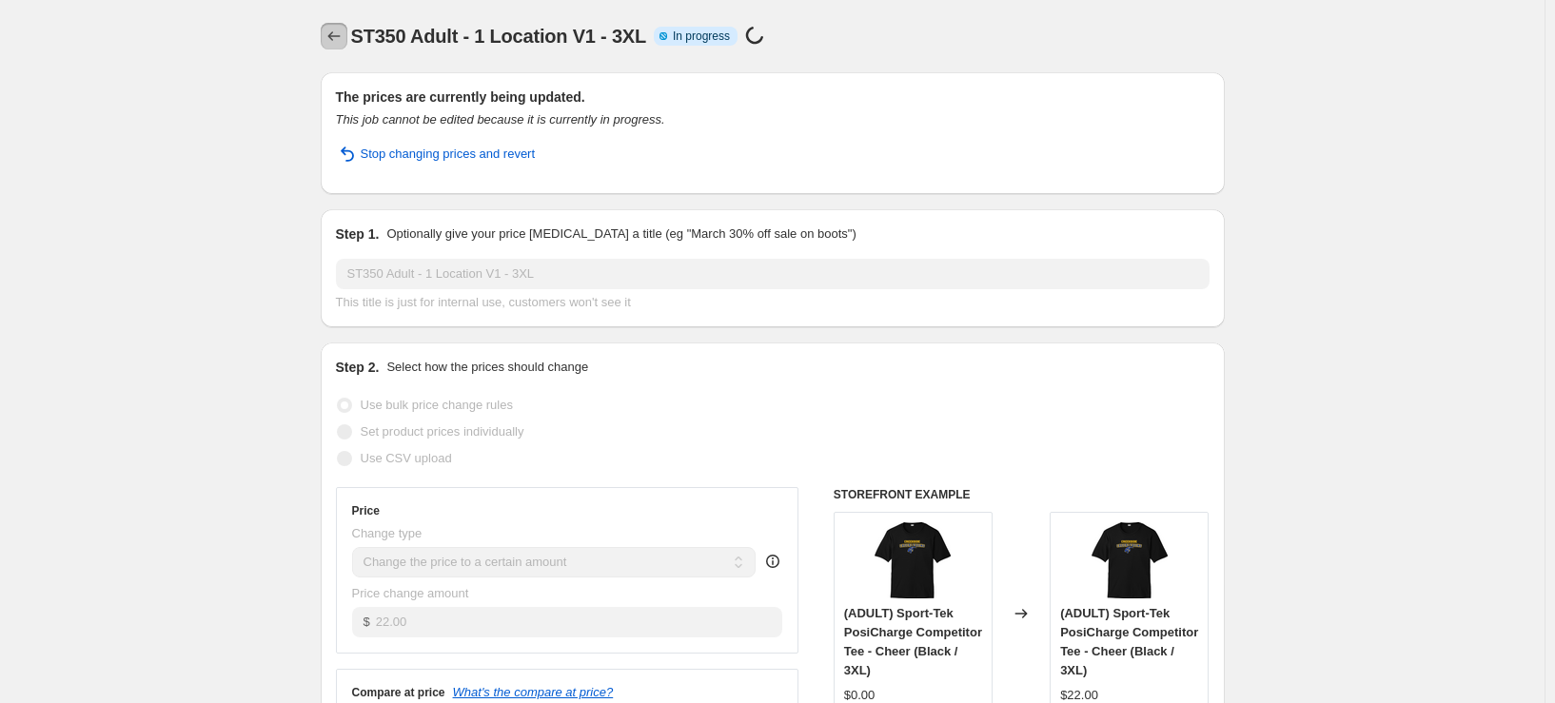
click at [342, 38] on icon "Price change jobs" at bounding box center [334, 36] width 19 height 19
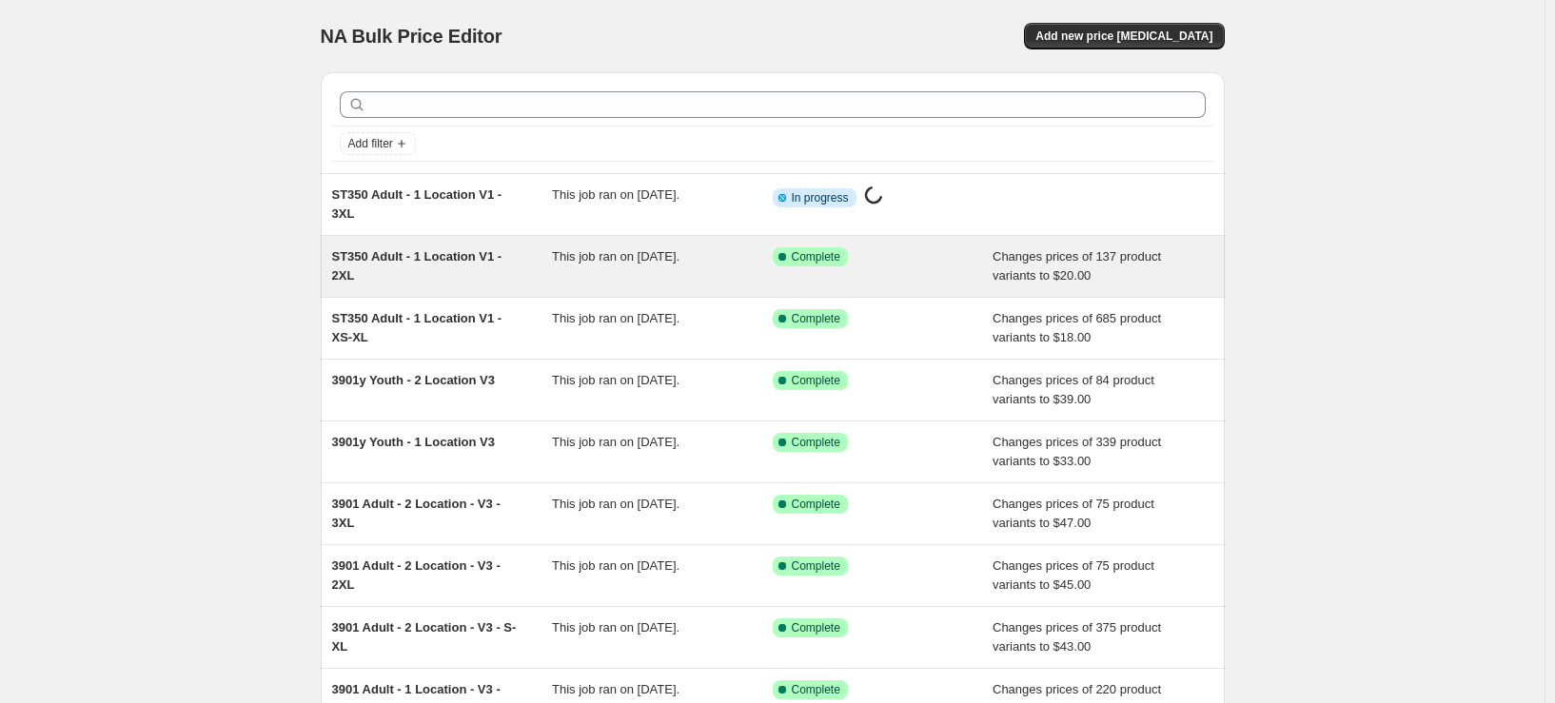
click at [497, 254] on span "ST350 Adult - 1 Location V1 - 2XL" at bounding box center [417, 265] width 170 height 33
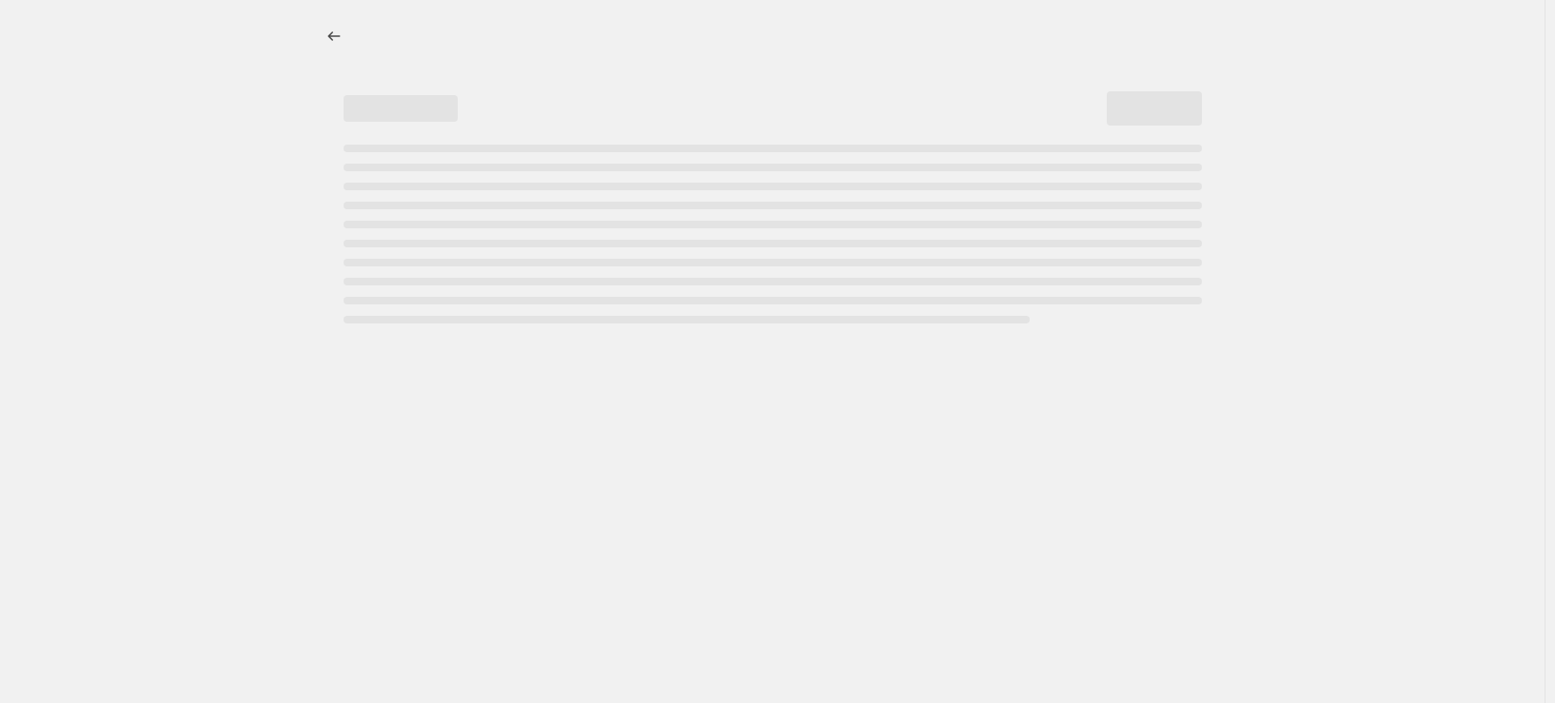
select select "remove"
select select "tag"
select select "title"
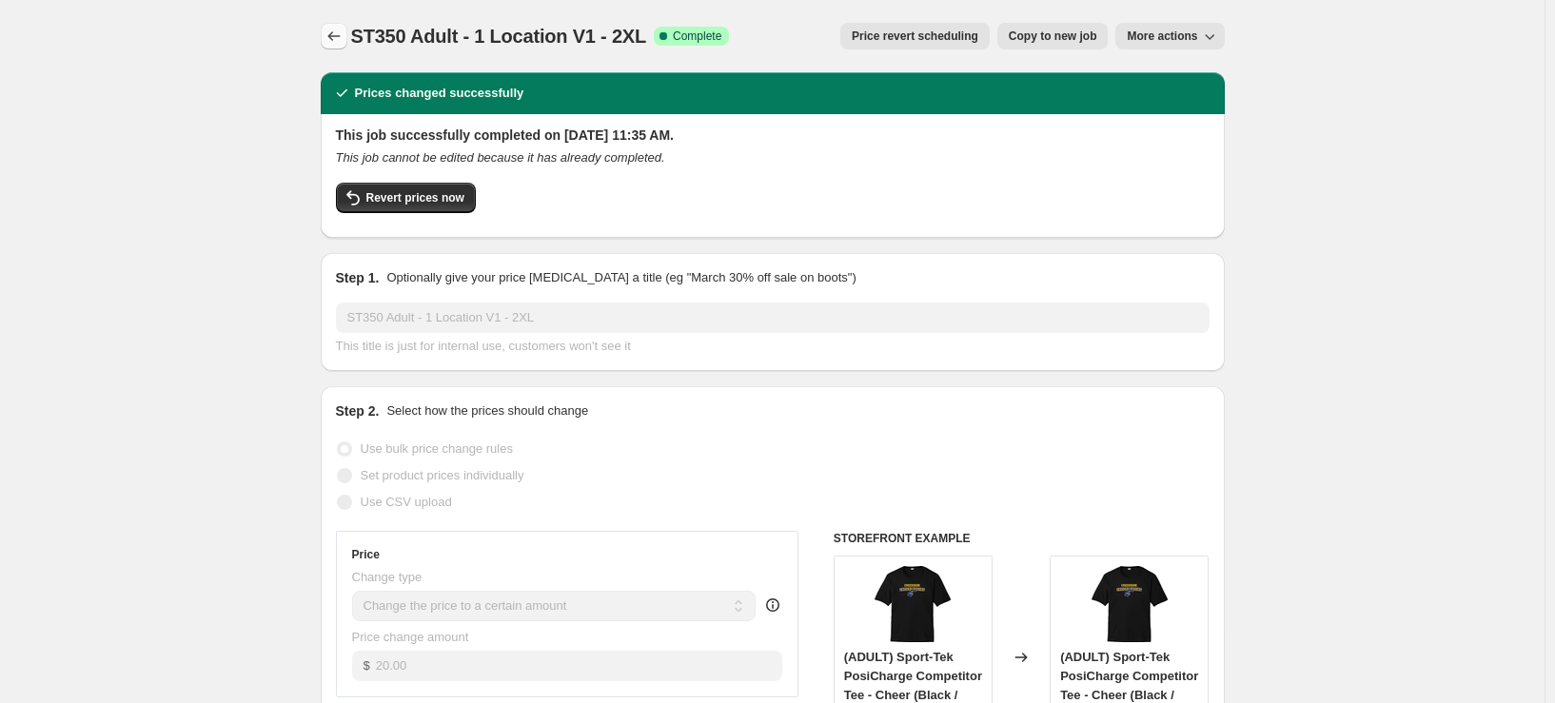
click at [330, 37] on icon "Price change jobs" at bounding box center [334, 36] width 19 height 19
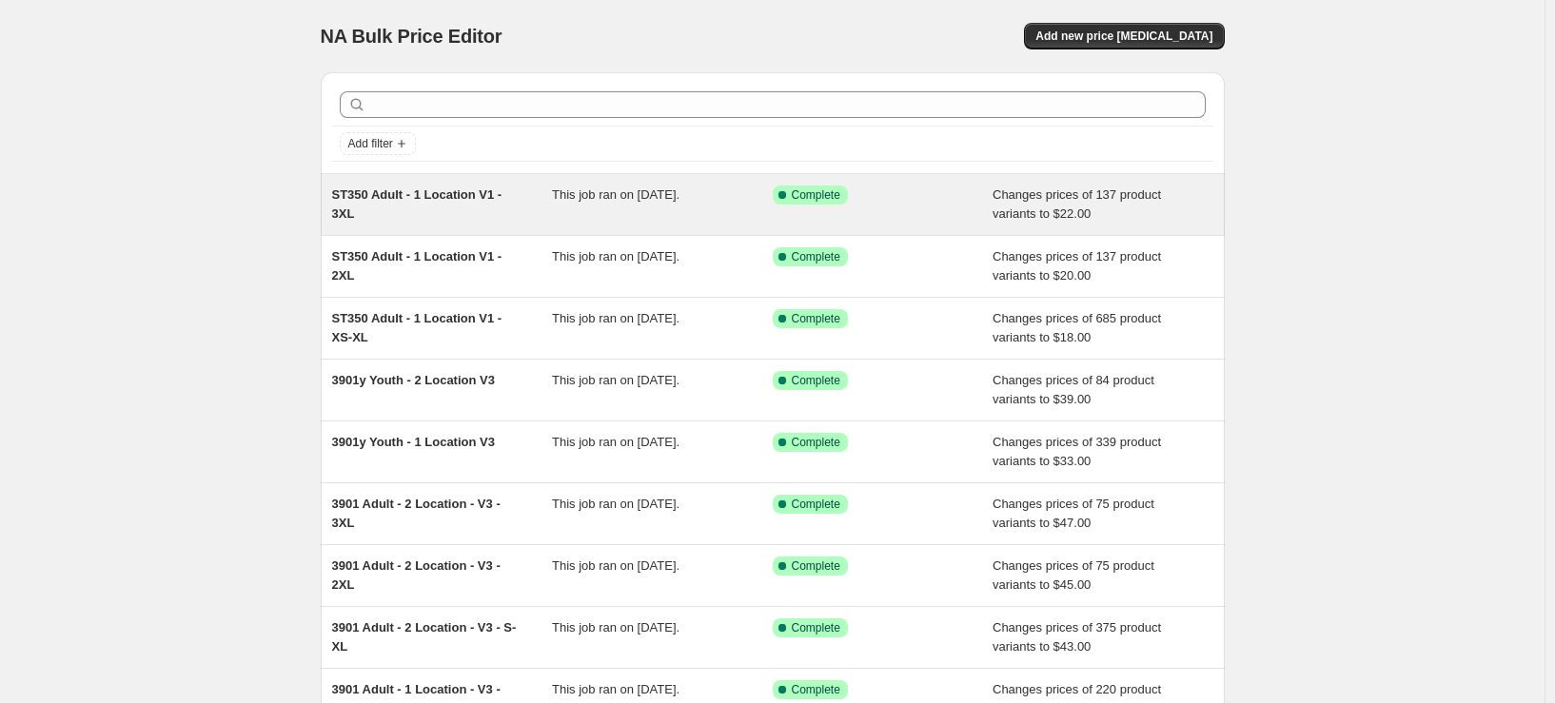
click at [475, 213] on div "ST350 Adult - 1 Location V1 - 3XL" at bounding box center [442, 205] width 221 height 38
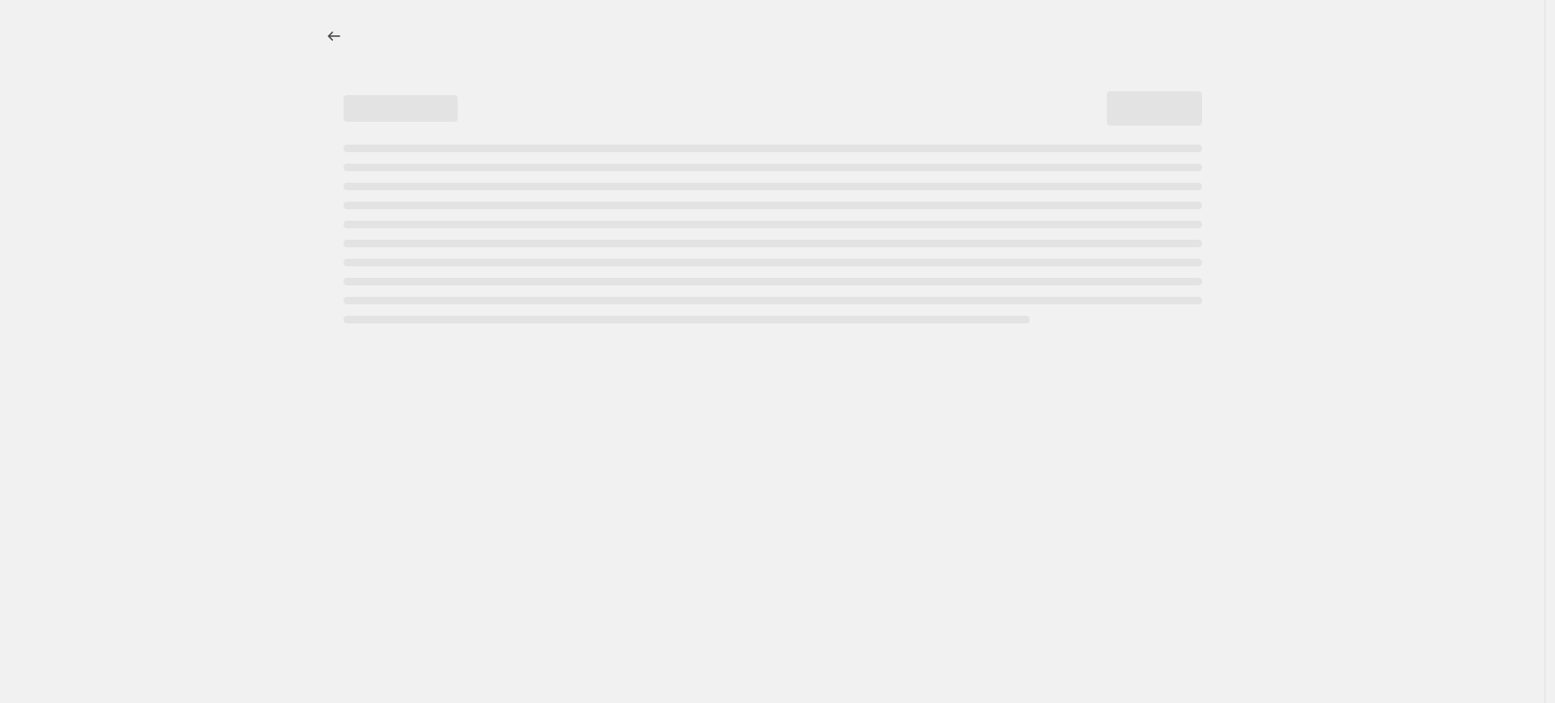
select select "remove"
select select "tag"
select select "title"
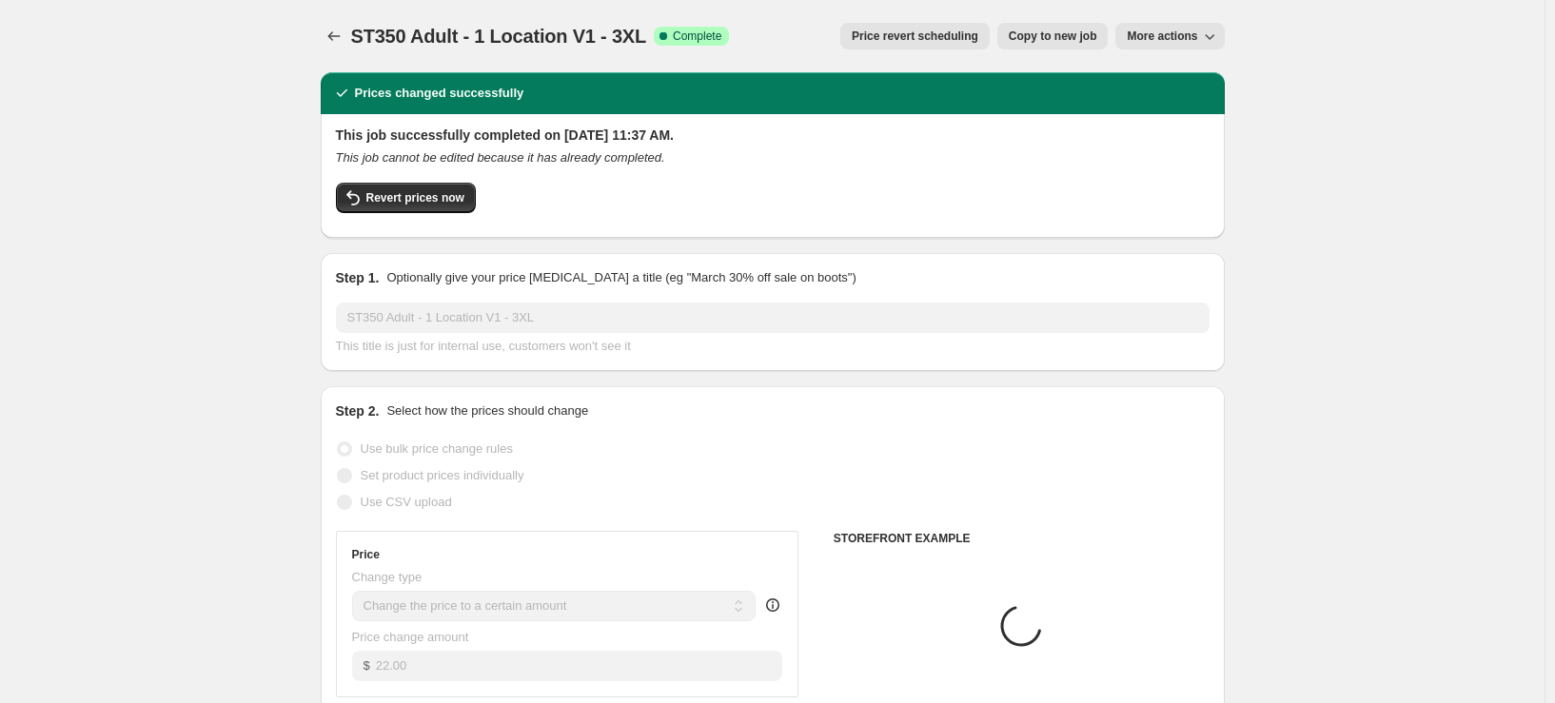
select select "remove"
select select "tag"
select select "title"
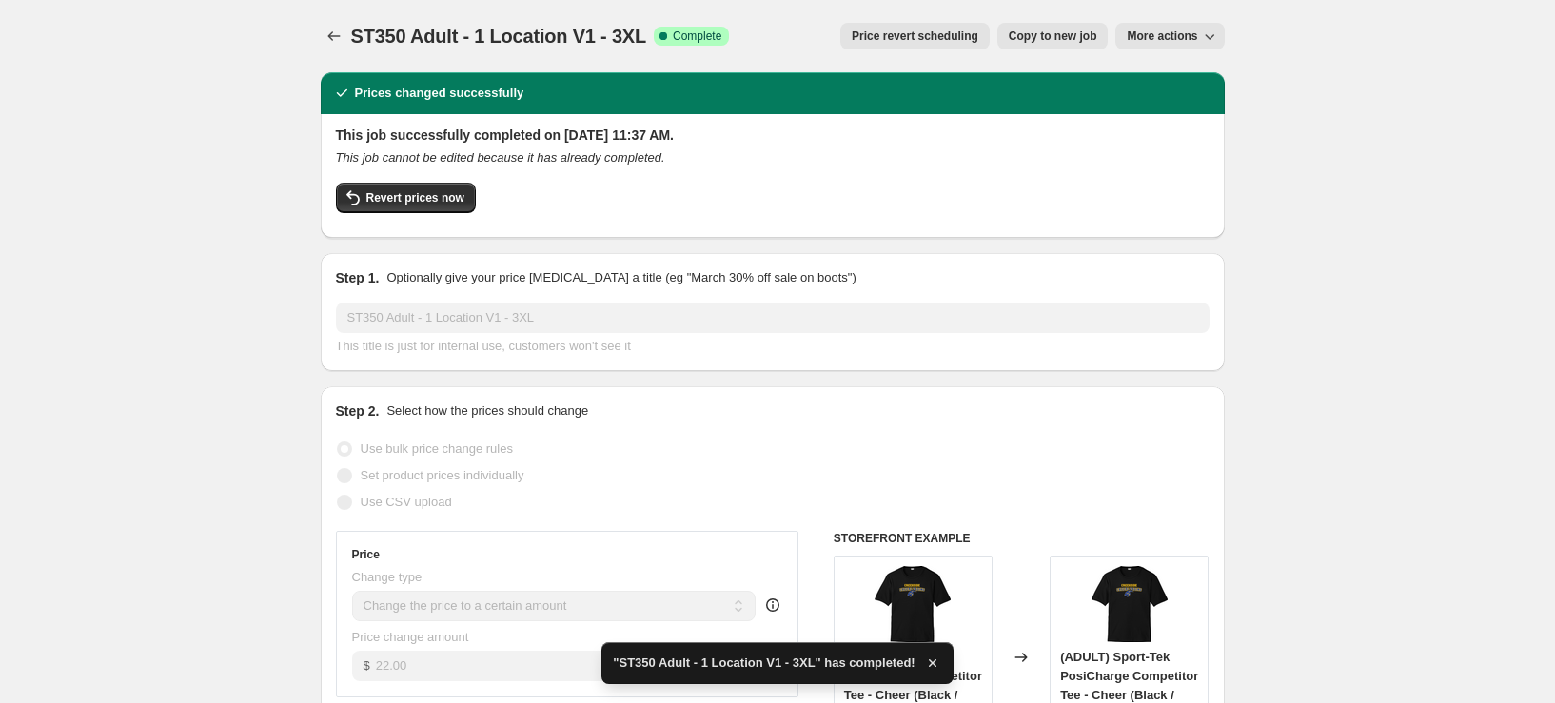
click at [1061, 45] on button "Copy to new job" at bounding box center [1052, 36] width 111 height 27
select select "remove"
select select "tag"
select select "title"
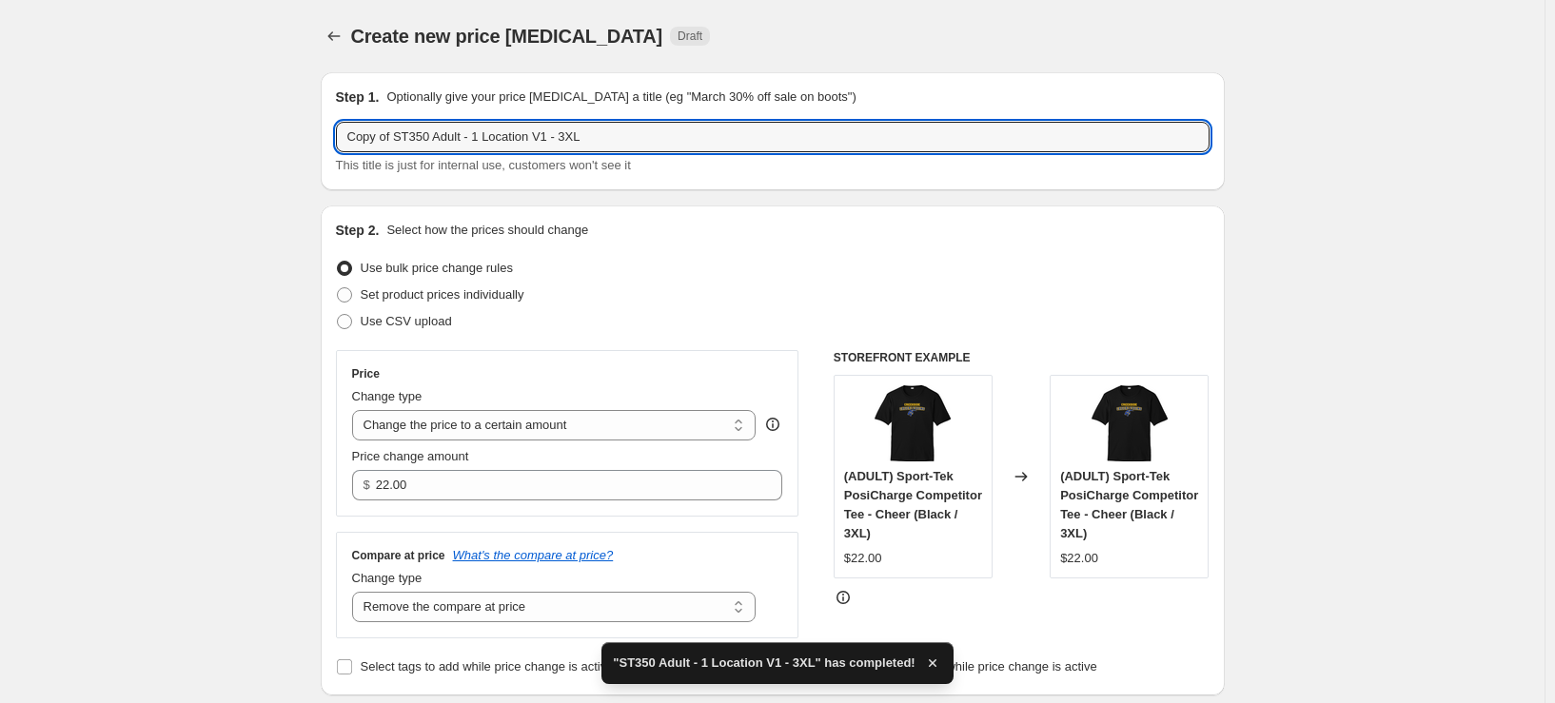
drag, startPoint x: 402, startPoint y: 139, endPoint x: 184, endPoint y: 139, distance: 218.0
click at [534, 137] on input "ST350 Adult - 1 Location V1 - 3XL" at bounding box center [773, 137] width 874 height 30
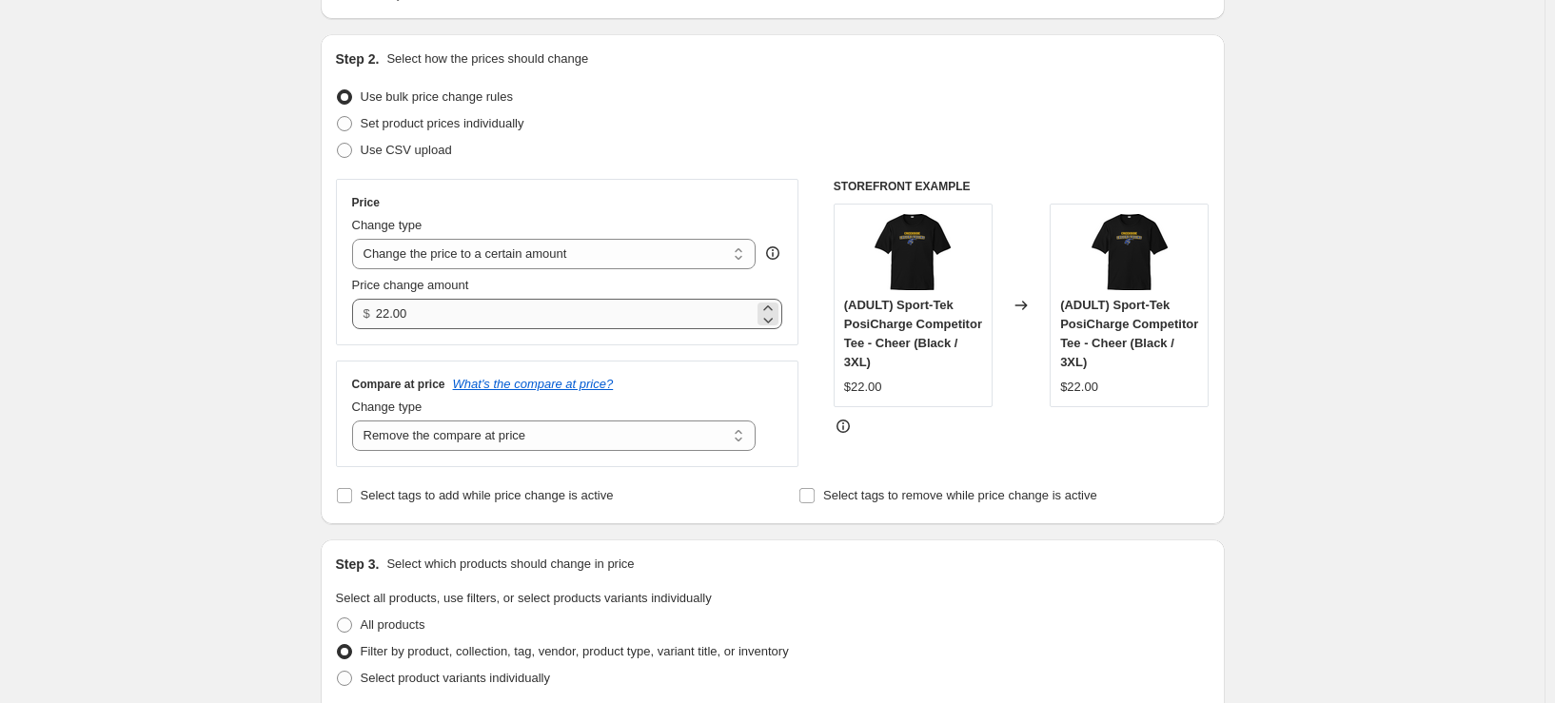
scroll to position [190, 0]
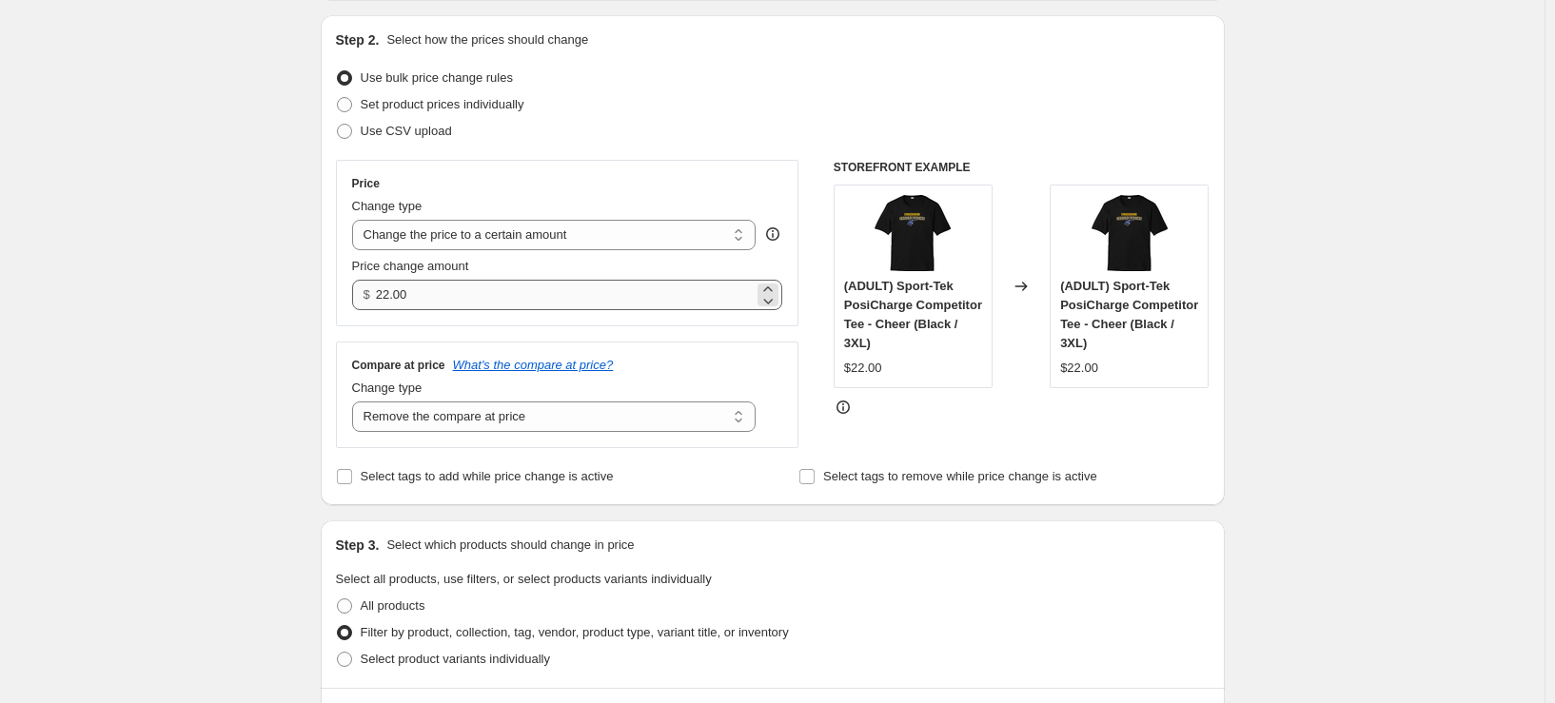
type input "ST350 Adult - 1 Location V1 - 4XL"
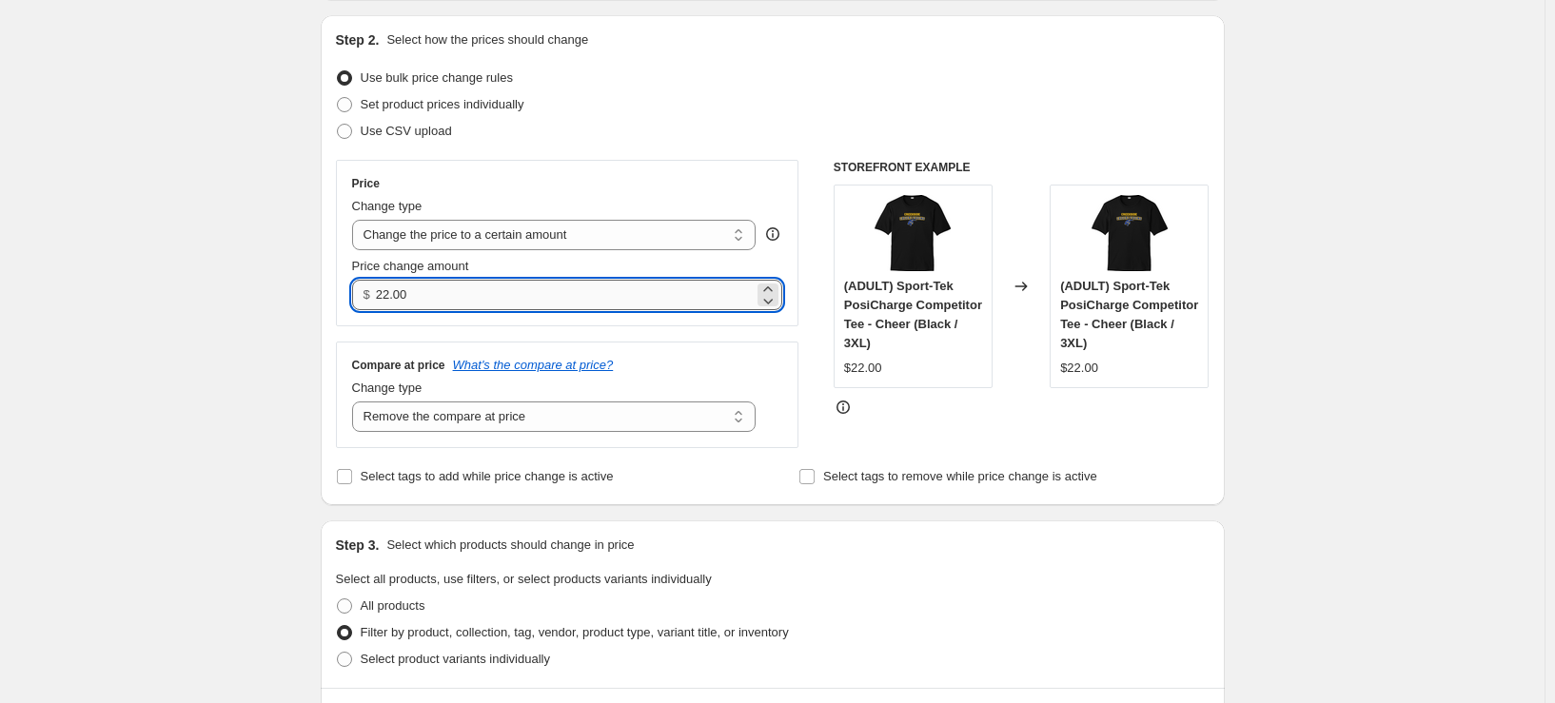
click at [392, 290] on input "22.00" at bounding box center [565, 295] width 378 height 30
click at [772, 286] on icon at bounding box center [768, 289] width 19 height 19
click at [776, 305] on icon at bounding box center [768, 300] width 19 height 19
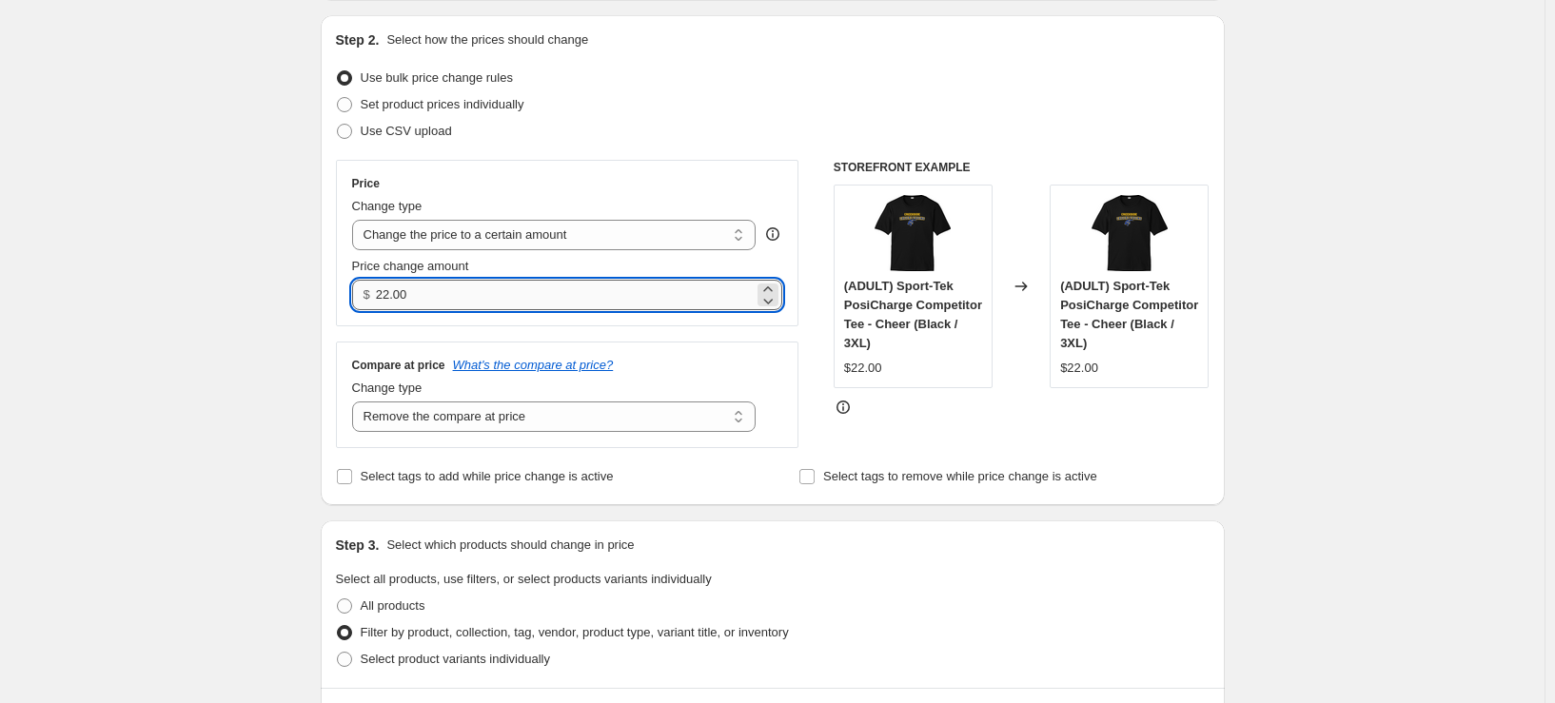
click at [396, 296] on input "22.00" at bounding box center [565, 295] width 378 height 30
type input "24.00"
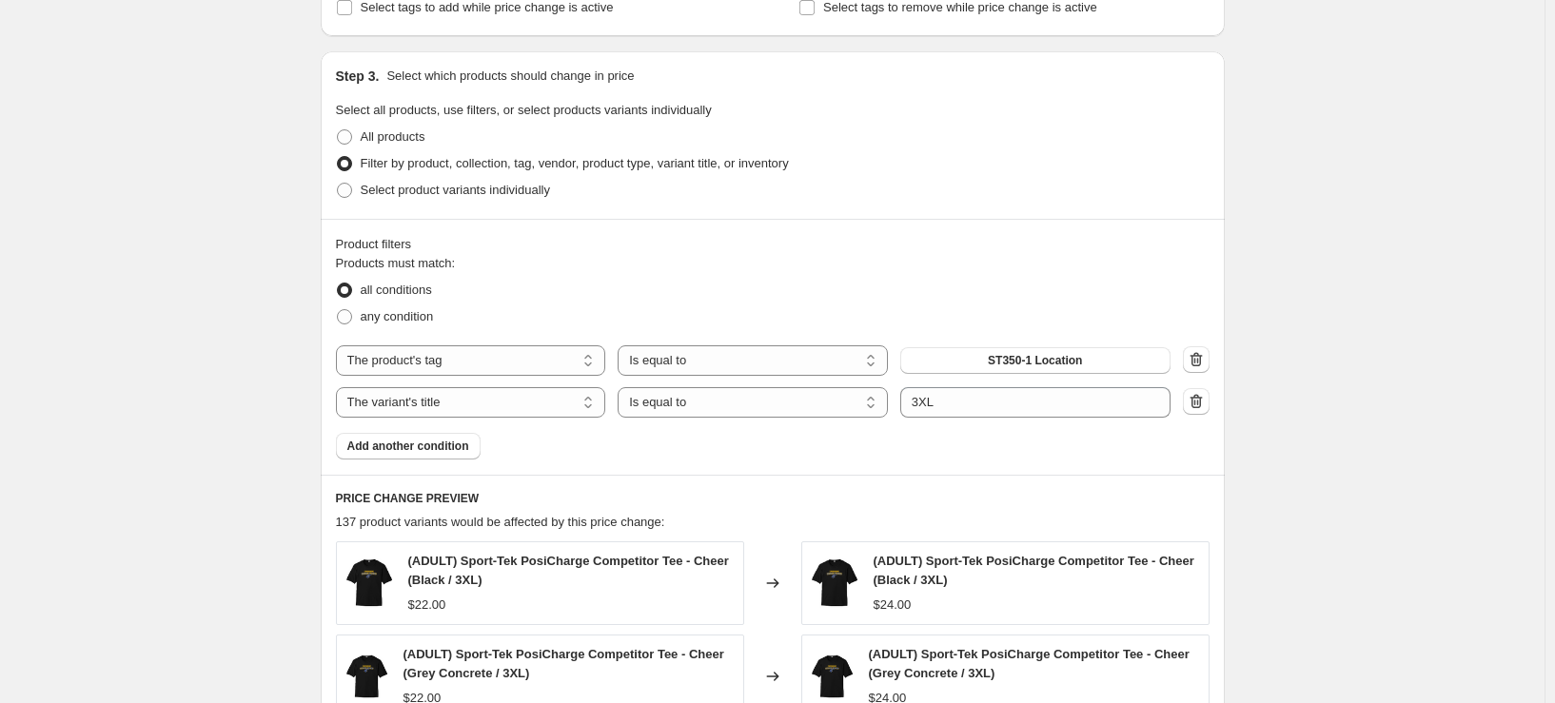
scroll to position [666, 0]
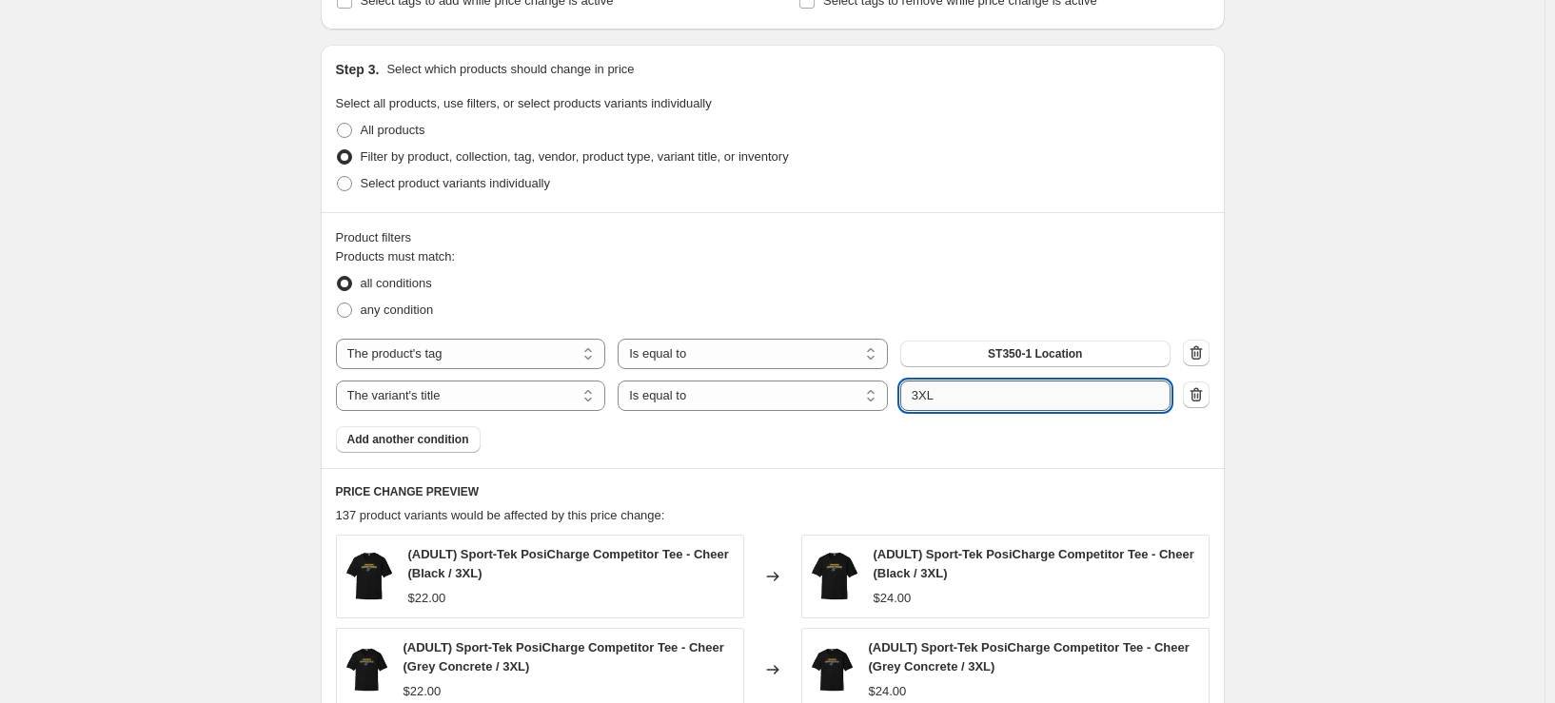
click at [1060, 396] on input "3XL" at bounding box center [1035, 396] width 270 height 30
click at [924, 391] on input "3XL" at bounding box center [1035, 396] width 270 height 30
type input "4XL"
click at [1291, 457] on div "Create new price [MEDICAL_DATA]. This page is ready Create new price [MEDICAL_D…" at bounding box center [772, 340] width 1545 height 2012
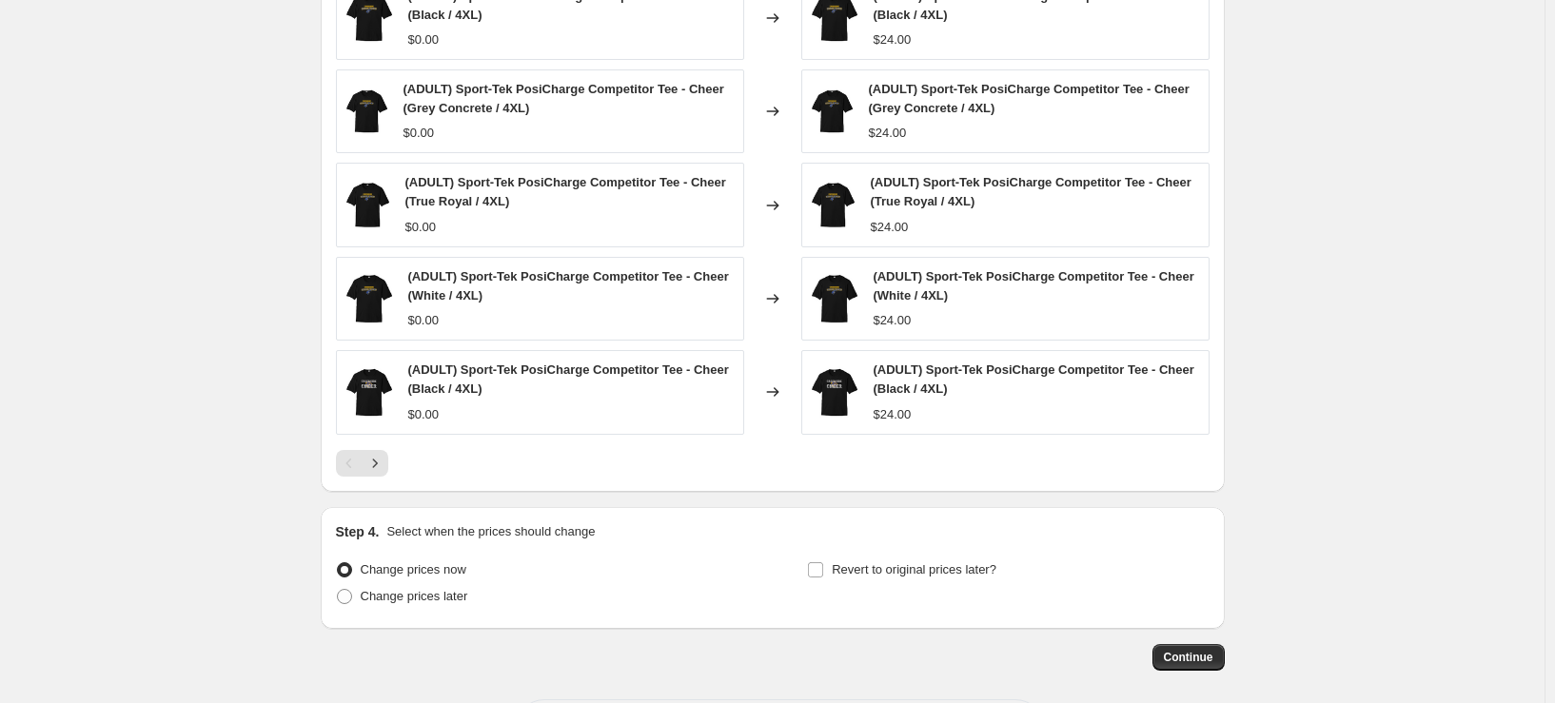
scroll to position [1309, 0]
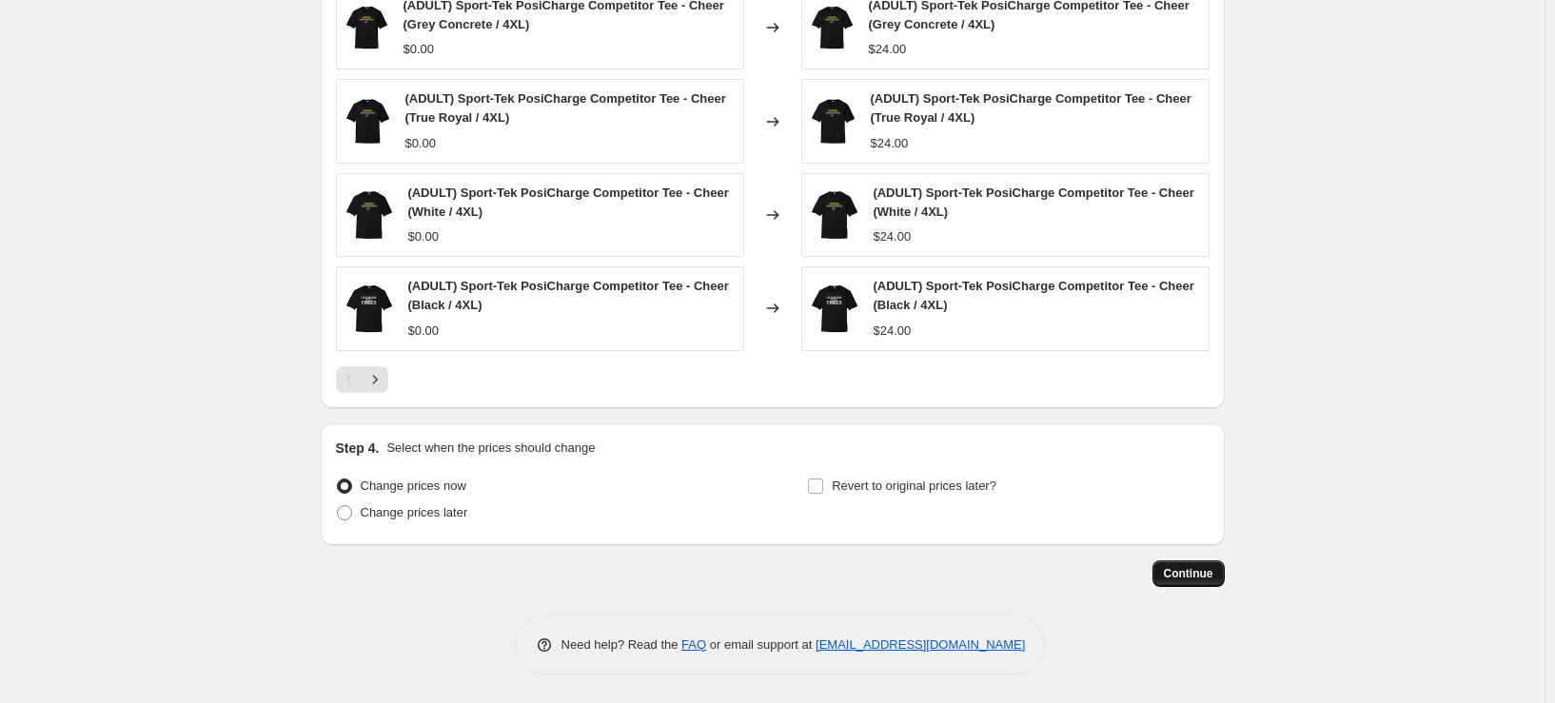
click at [1212, 577] on span "Continue" at bounding box center [1188, 573] width 49 height 15
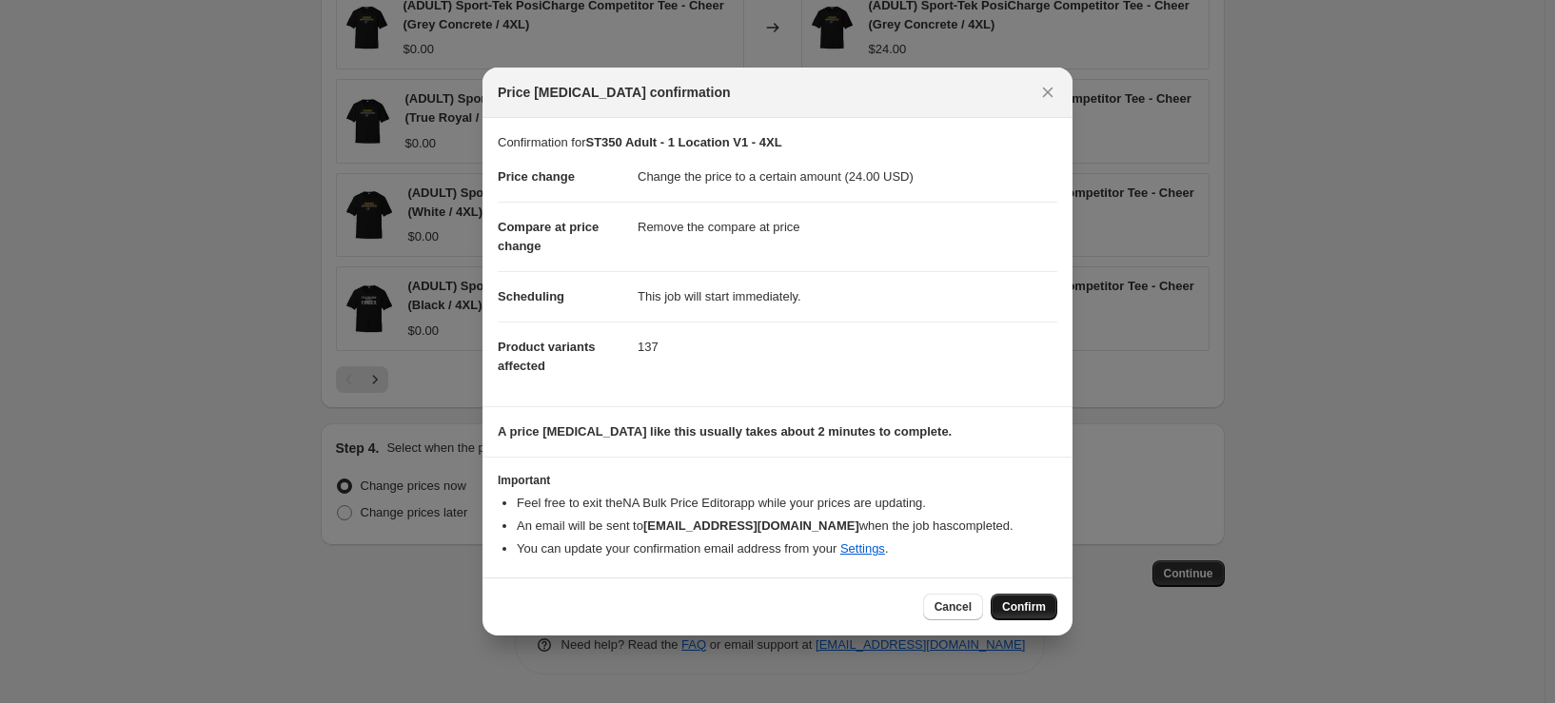
click at [1020, 606] on span "Confirm" at bounding box center [1024, 607] width 44 height 15
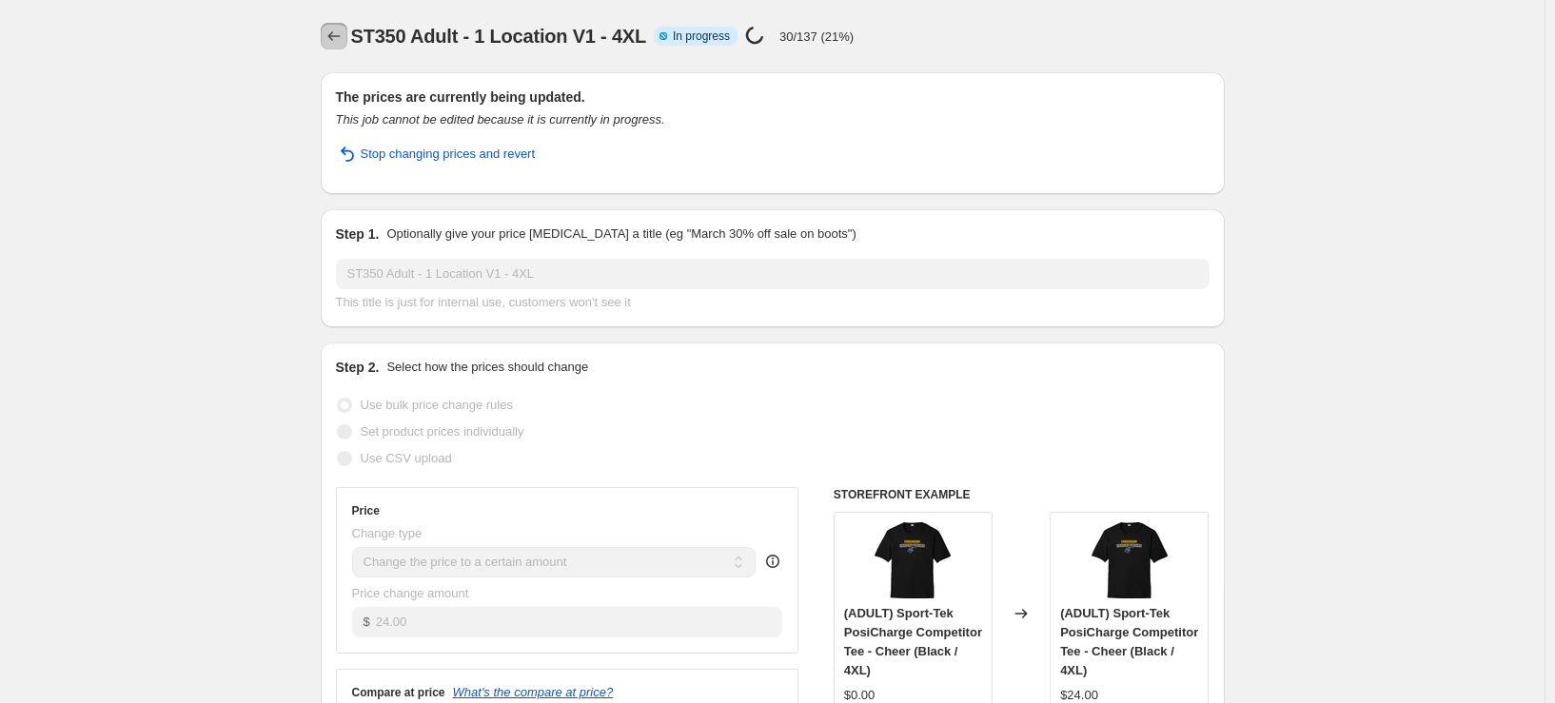
click at [335, 34] on icon "Price change jobs" at bounding box center [333, 36] width 12 height 10
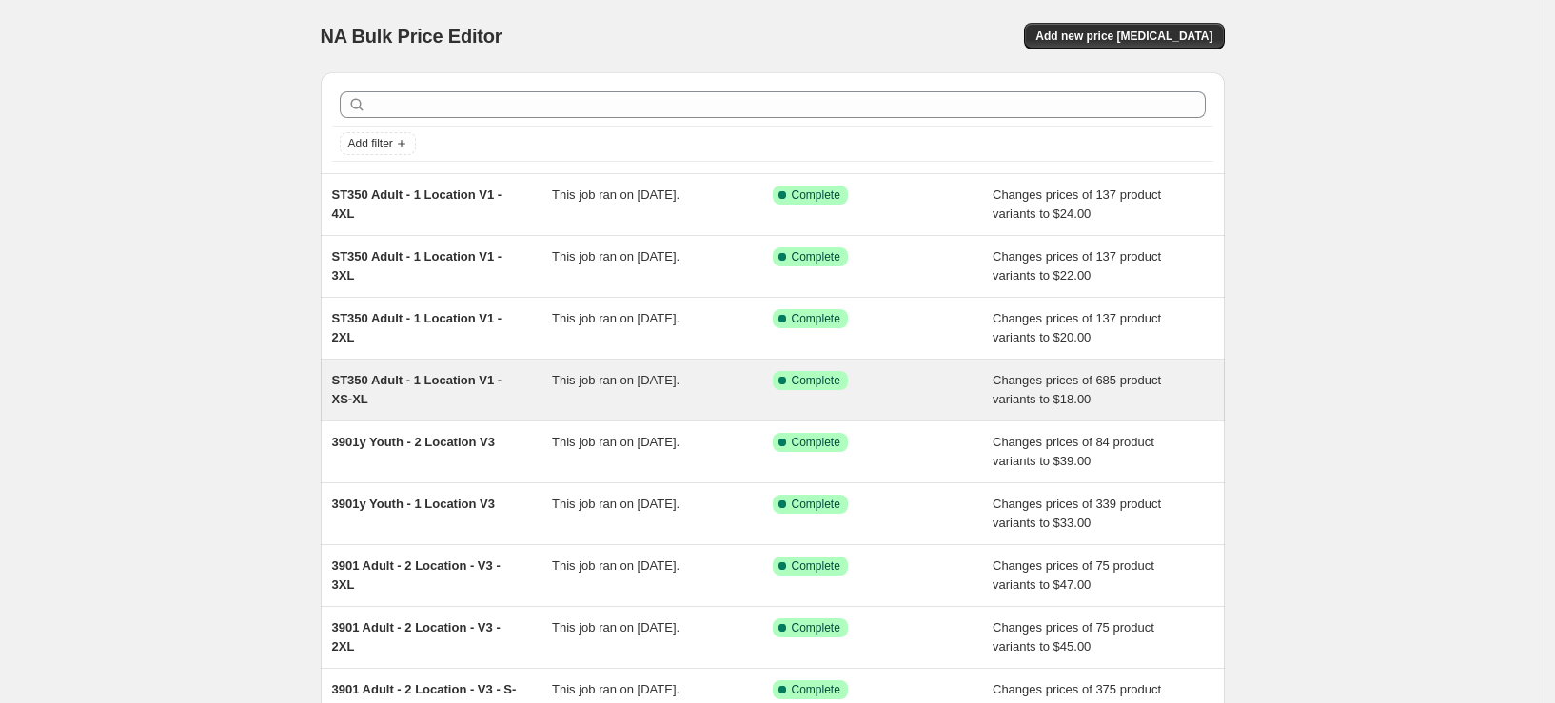
click at [440, 410] on div "ST350 Adult - 1 Location V1 - XS-XL This job ran on [DATE]. Success Complete Co…" at bounding box center [773, 390] width 904 height 61
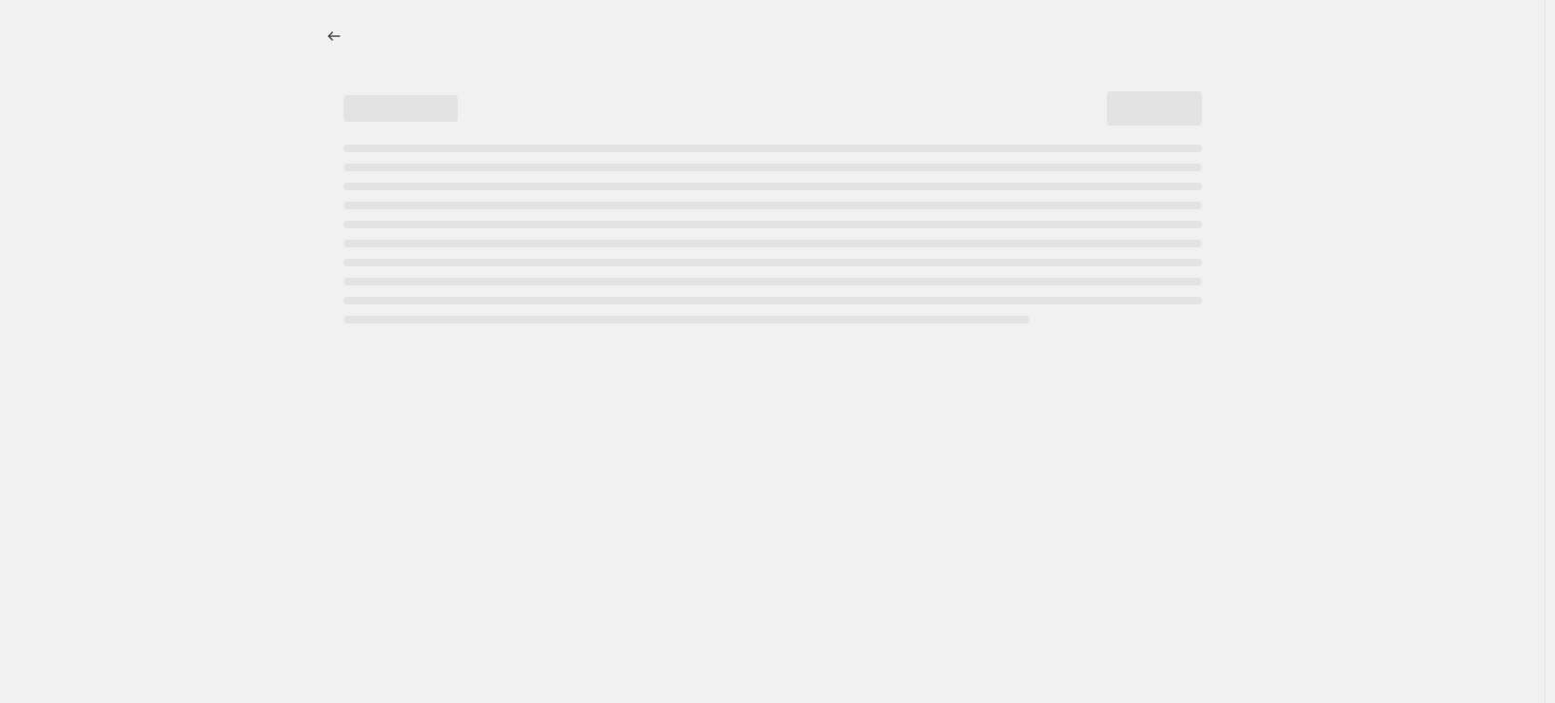
select select "remove"
select select "tag"
select select "title"
select select "not_equal"
select select "title"
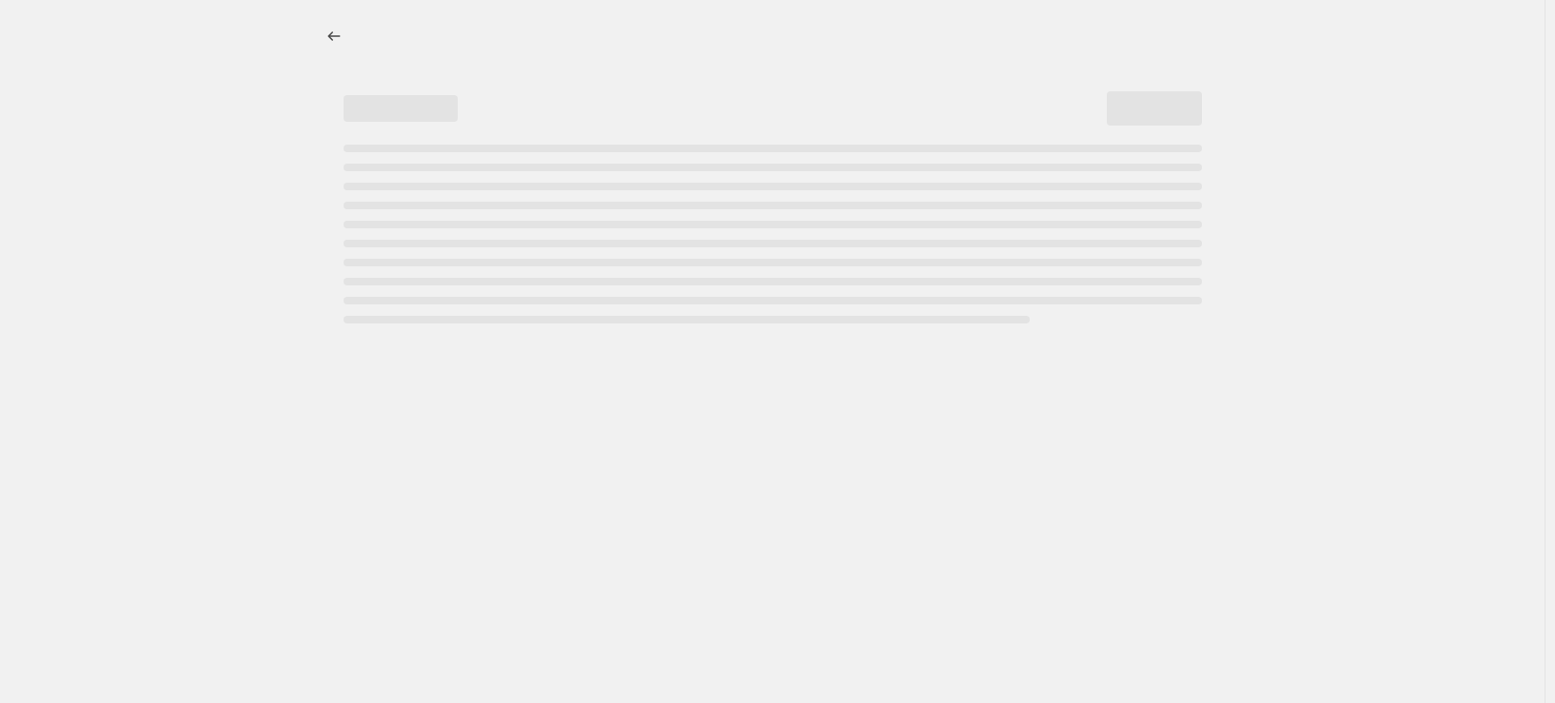
select select "not_equal"
select select "title"
select select "not_equal"
select select "title"
select select "not_equal"
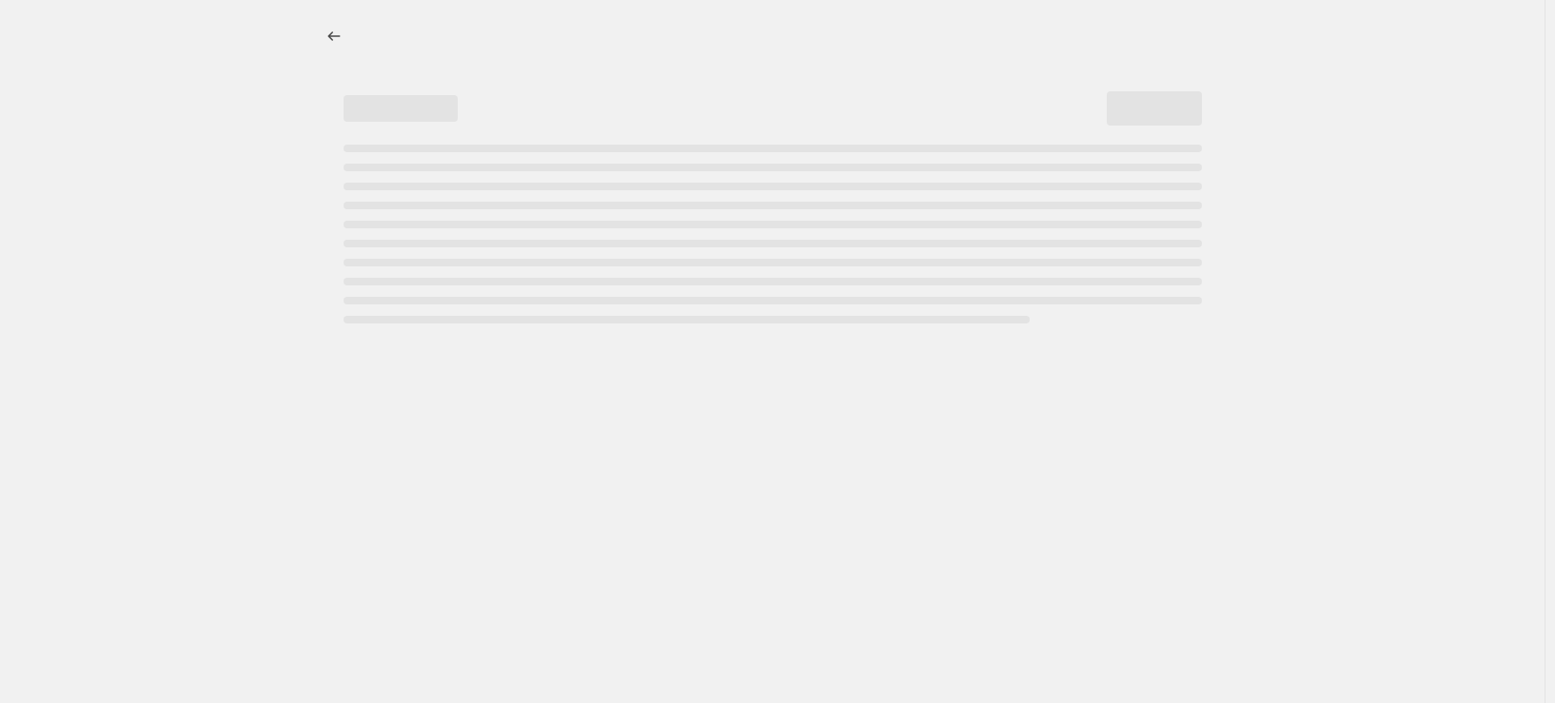
select select "title"
select select "not_equal"
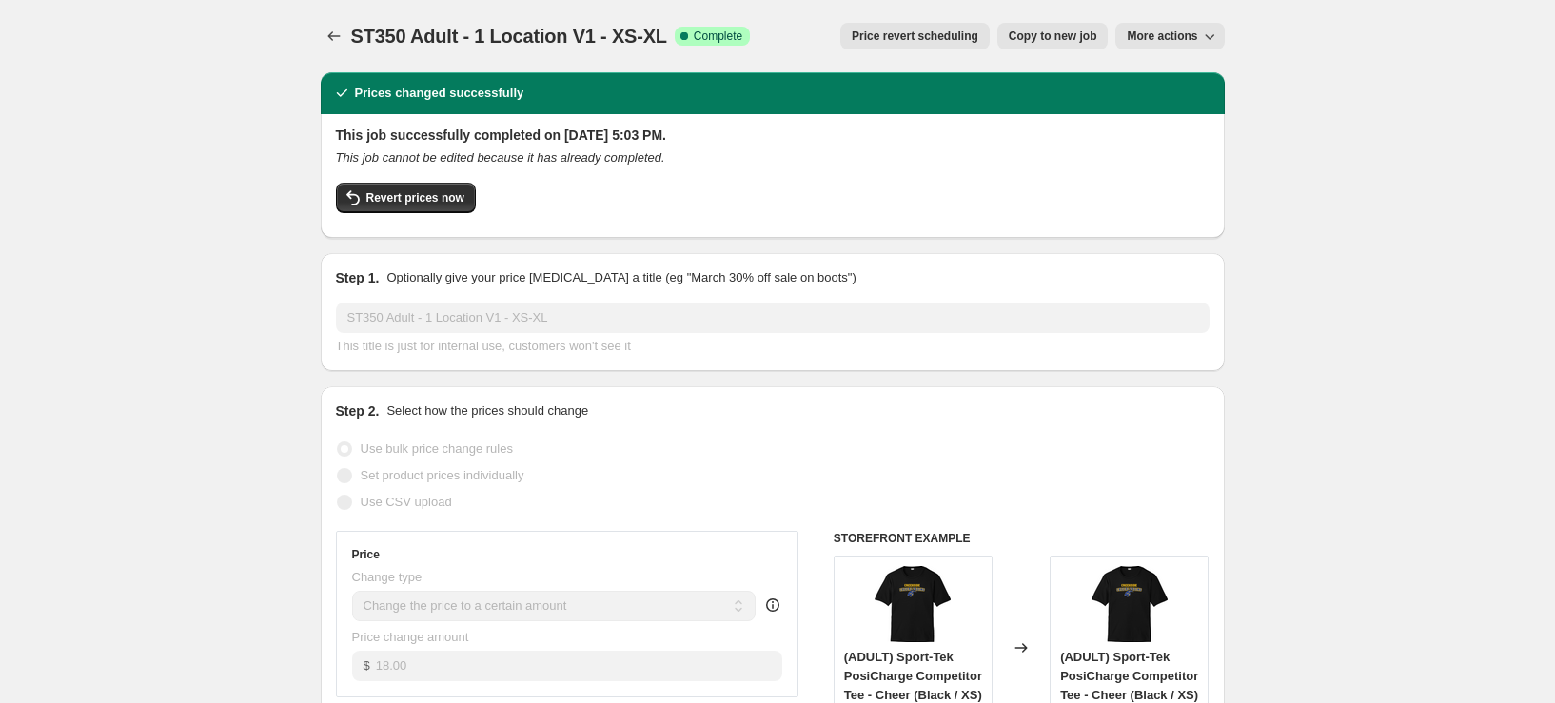
click at [1078, 37] on span "Copy to new job" at bounding box center [1053, 36] width 89 height 15
select select "remove"
select select "tag"
select select "title"
select select "not_equal"
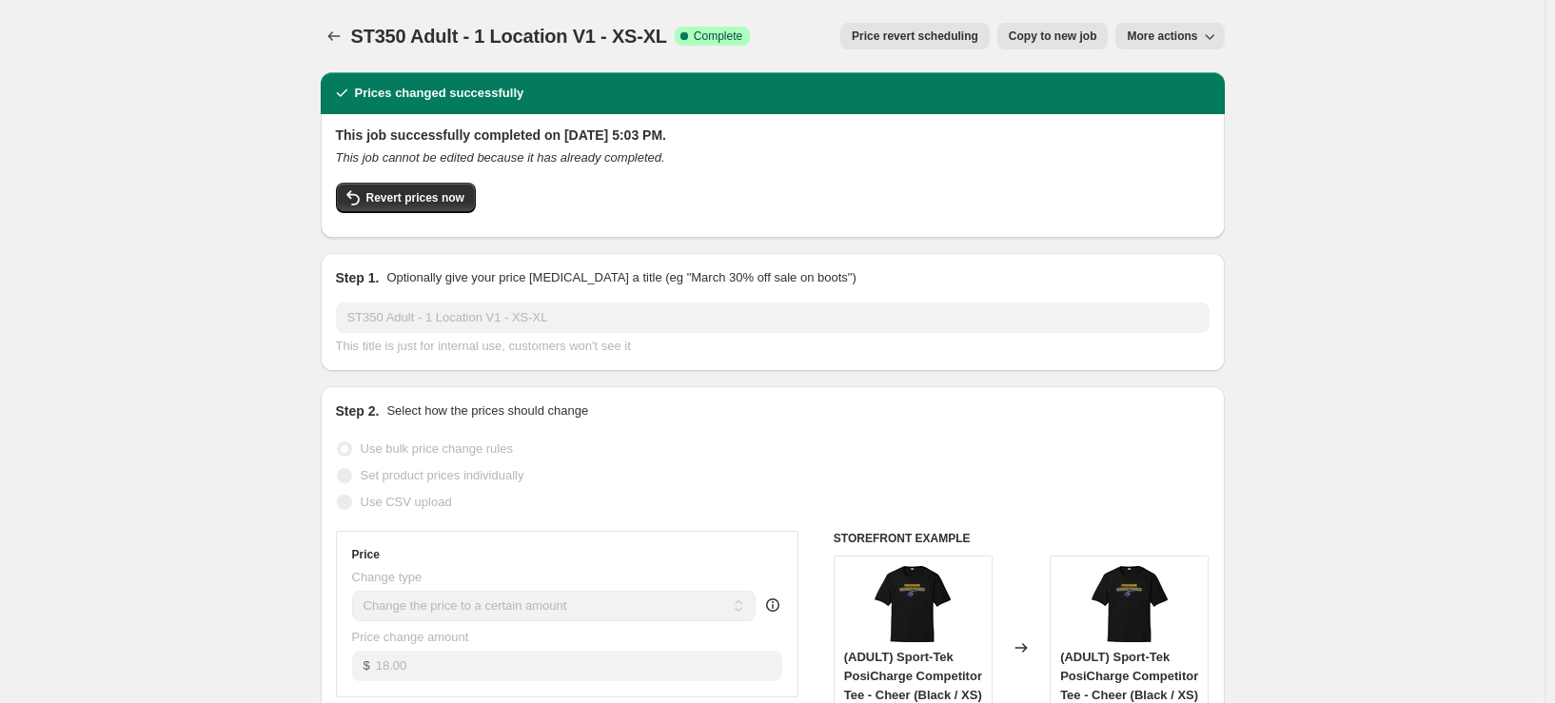
select select "title"
select select "not_equal"
select select "title"
select select "not_equal"
select select "title"
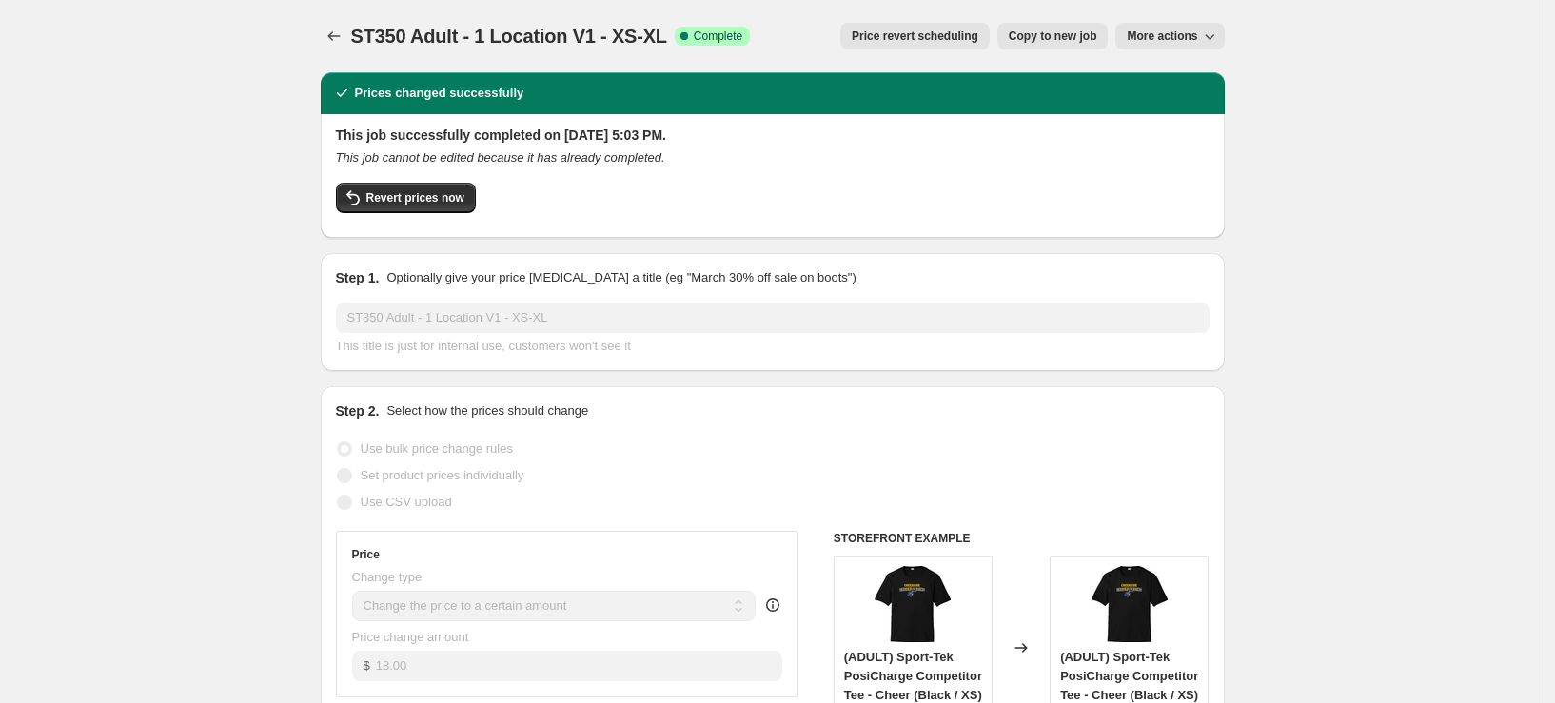
select select "not_equal"
select select "title"
select select "not_equal"
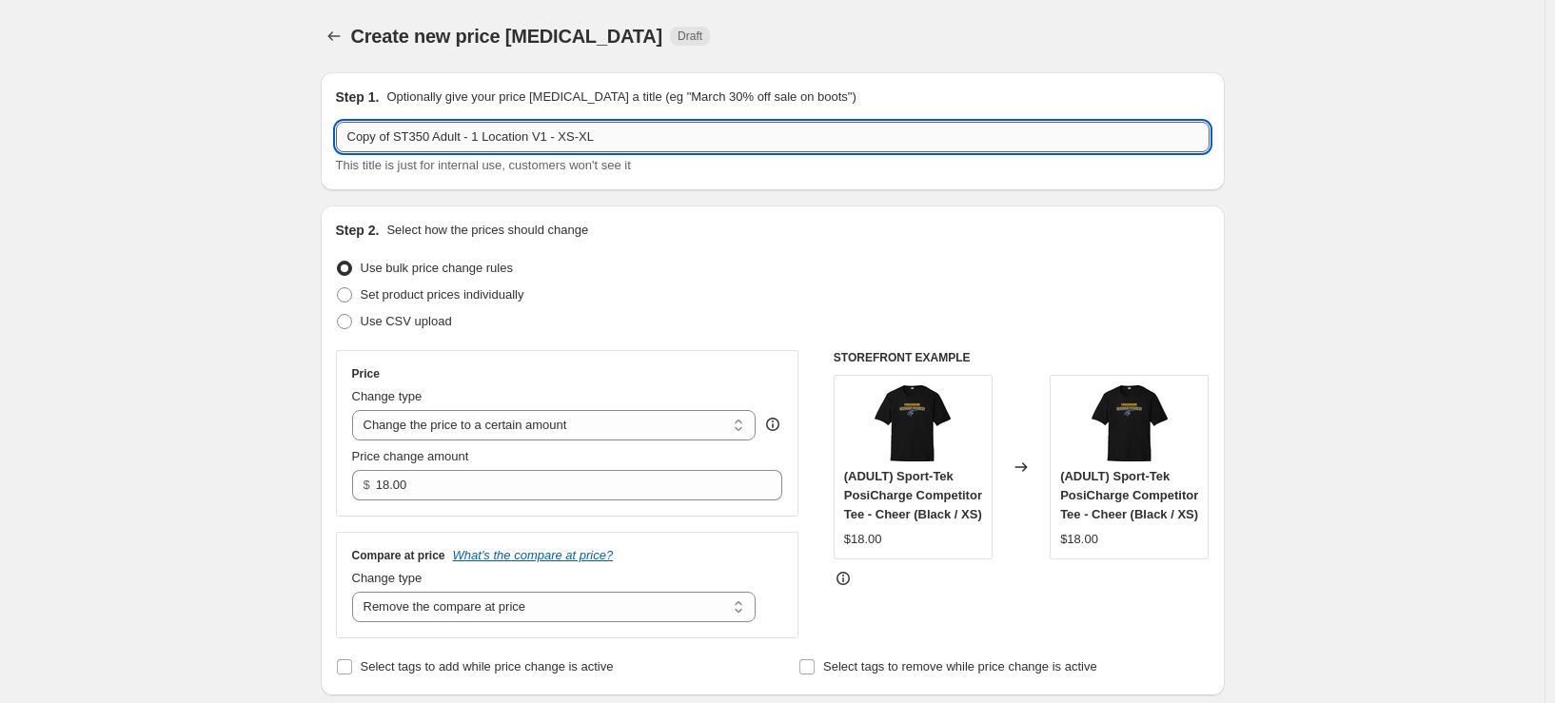
click at [399, 135] on input "Copy of ST350 Adult - 1 Location V1 - XS-XL" at bounding box center [773, 137] width 874 height 30
click at [435, 137] on input "YST350 Adult - 1 Location V1 - XS-XL" at bounding box center [773, 137] width 874 height 30
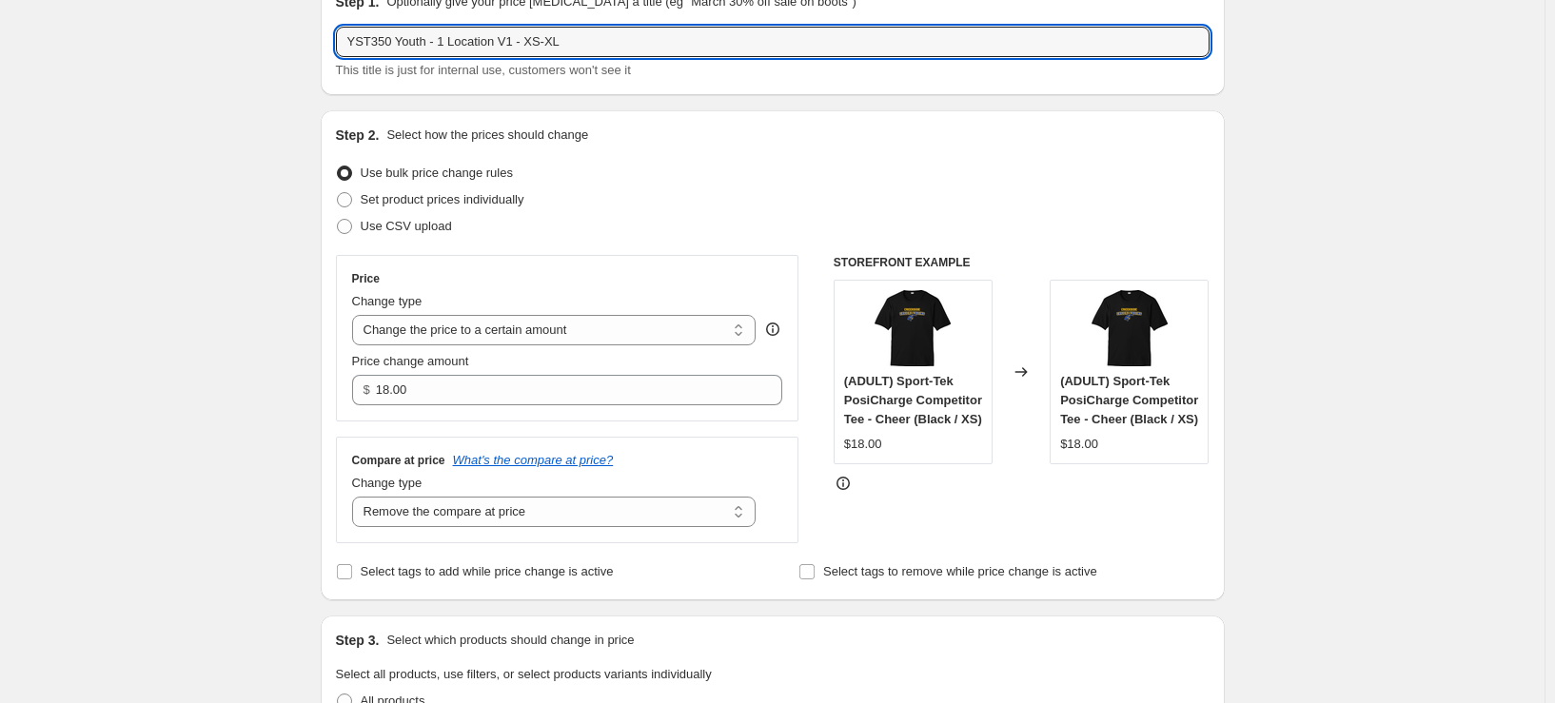
type input "YST350 Youth - 1 Location V1 - XS-XL"
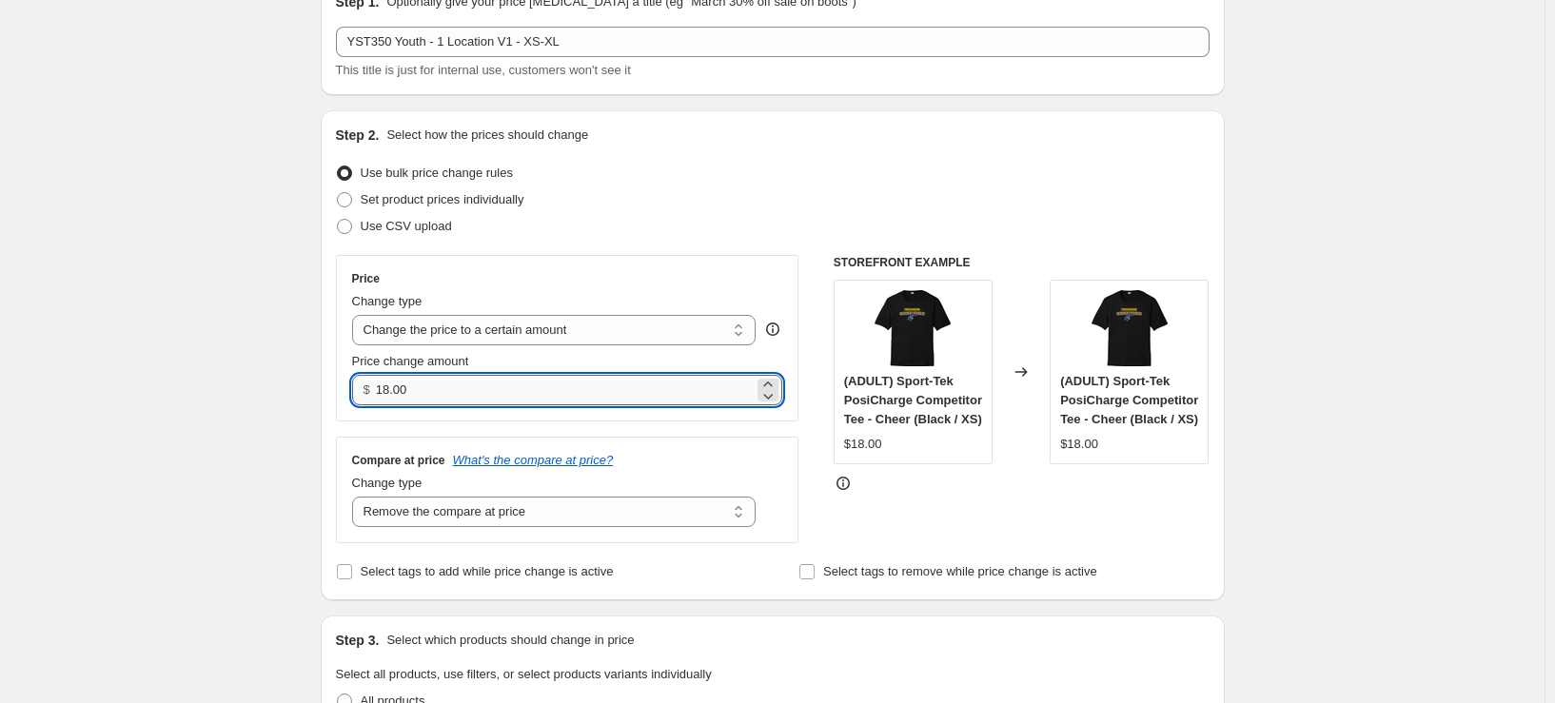
click at [472, 394] on input "18.00" at bounding box center [565, 390] width 378 height 30
type input "17.00"
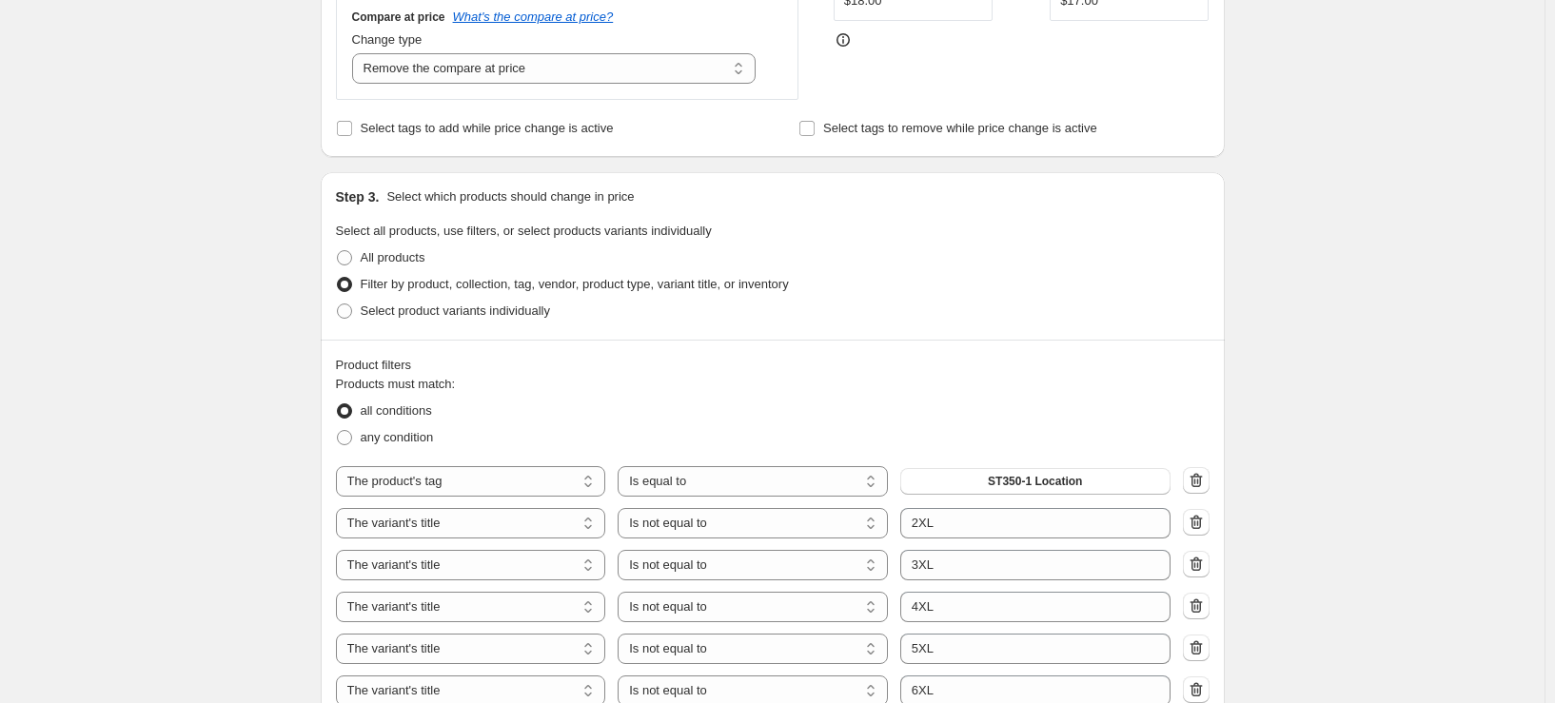
scroll to position [571, 0]
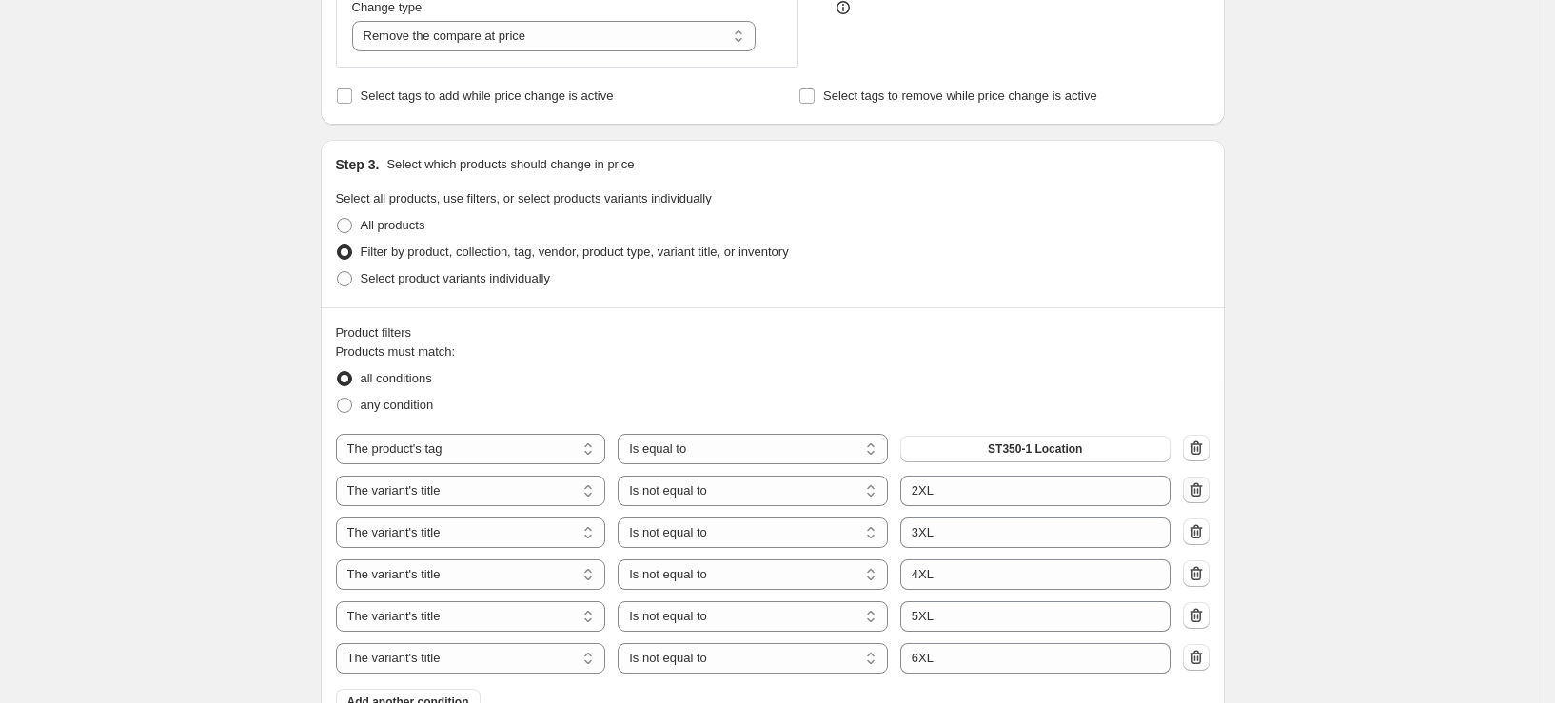
click at [1202, 486] on icon "button" at bounding box center [1196, 491] width 12 height 14
click at [1201, 491] on icon "button" at bounding box center [1196, 490] width 19 height 19
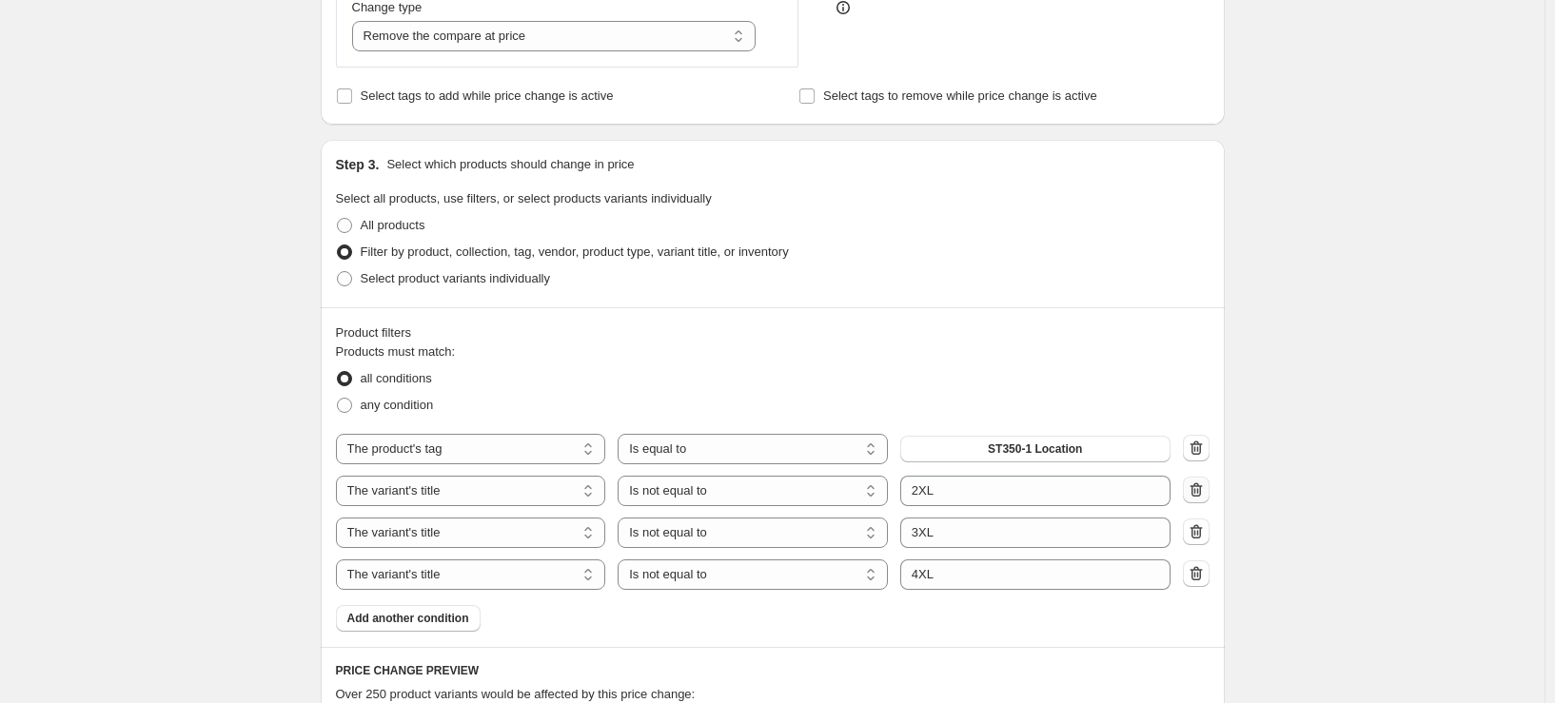
click at [1201, 491] on icon "button" at bounding box center [1196, 490] width 19 height 19
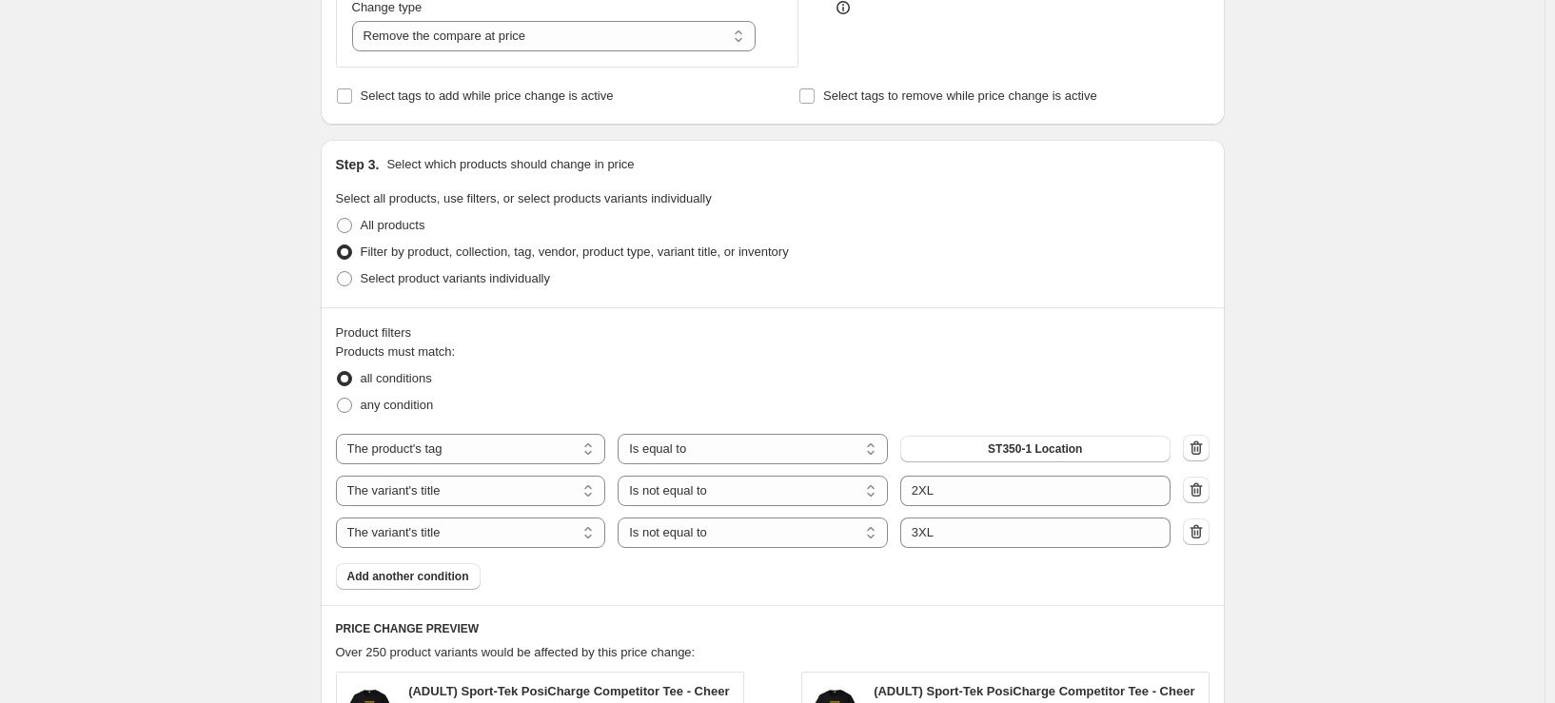
click at [1202, 493] on icon "button" at bounding box center [1196, 491] width 12 height 14
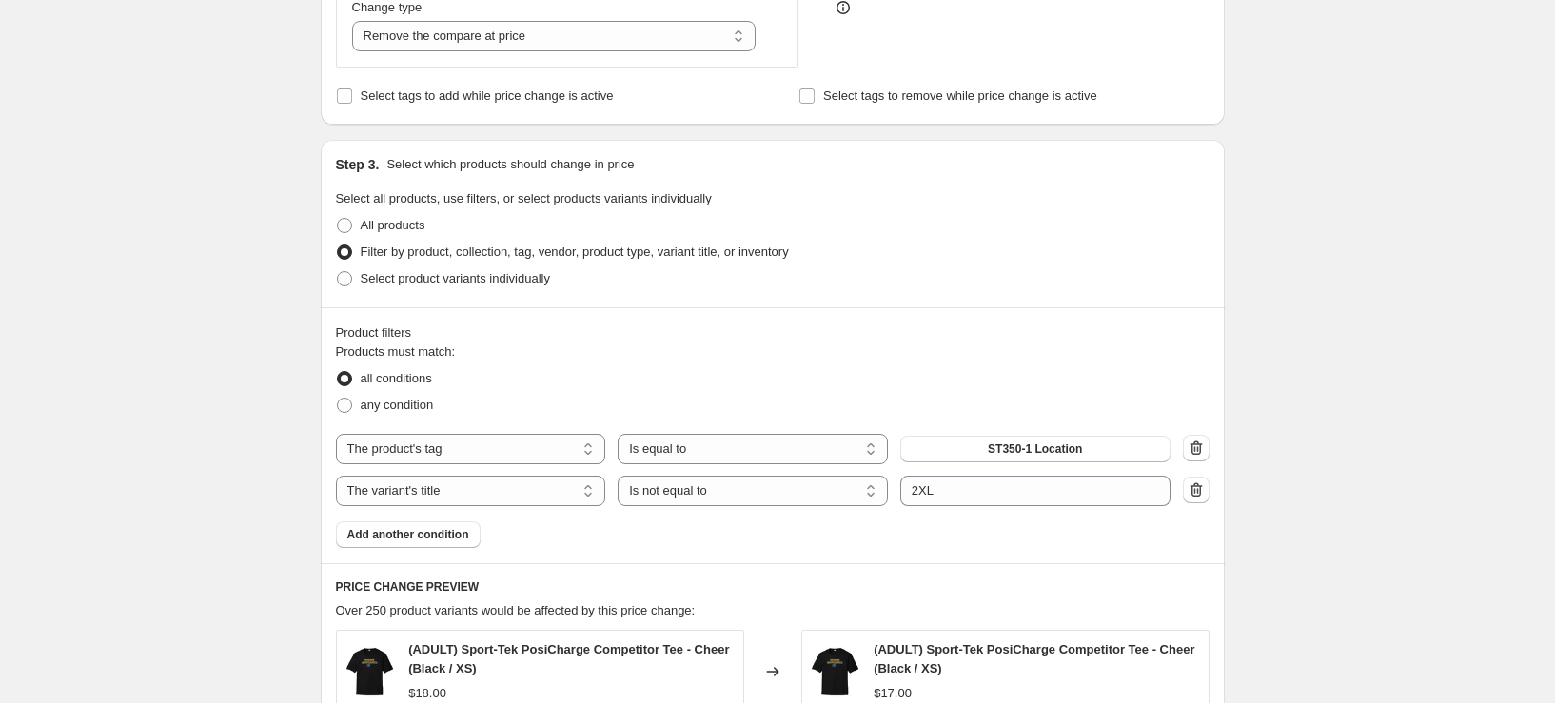
click at [1202, 493] on icon "button" at bounding box center [1196, 491] width 12 height 14
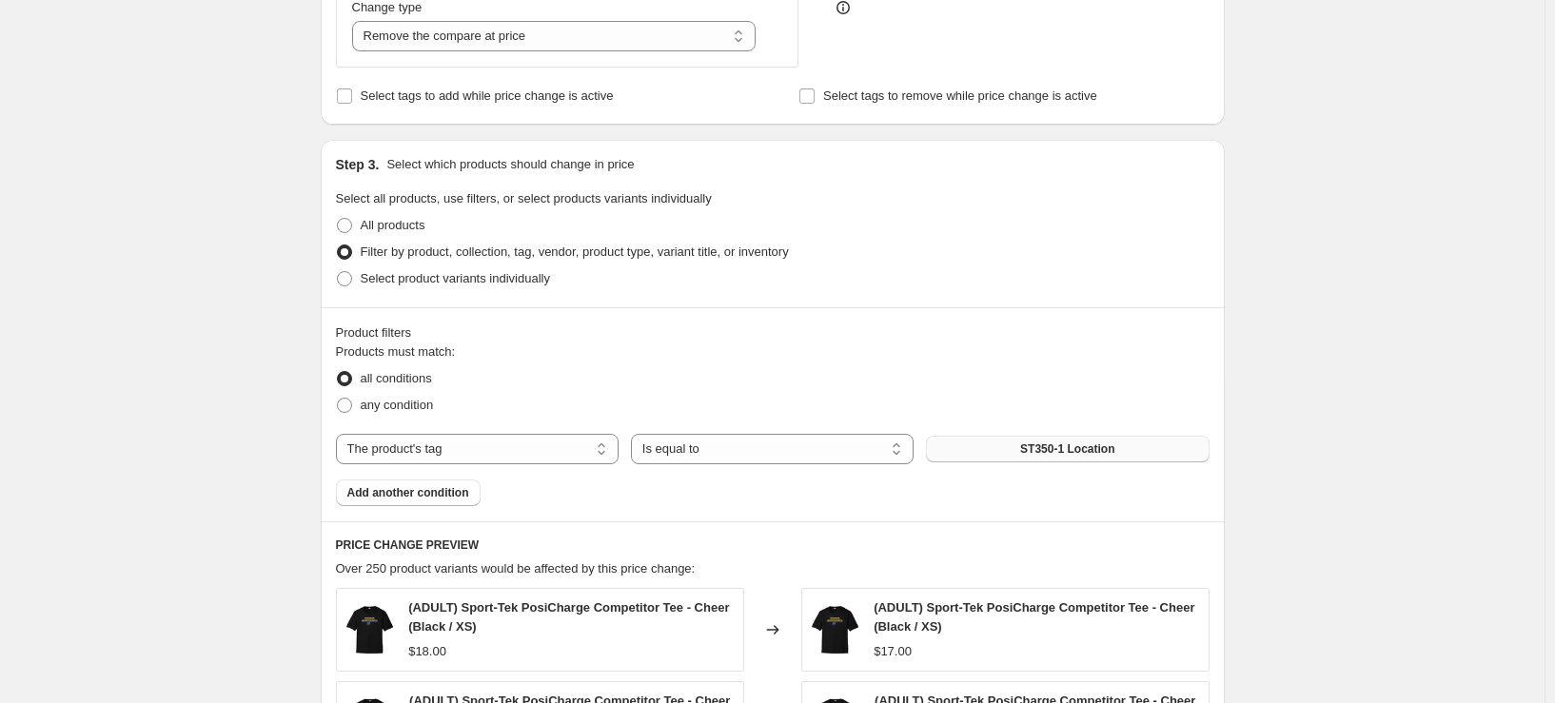
click at [1022, 449] on button "ST350-1 Location" at bounding box center [1067, 449] width 283 height 27
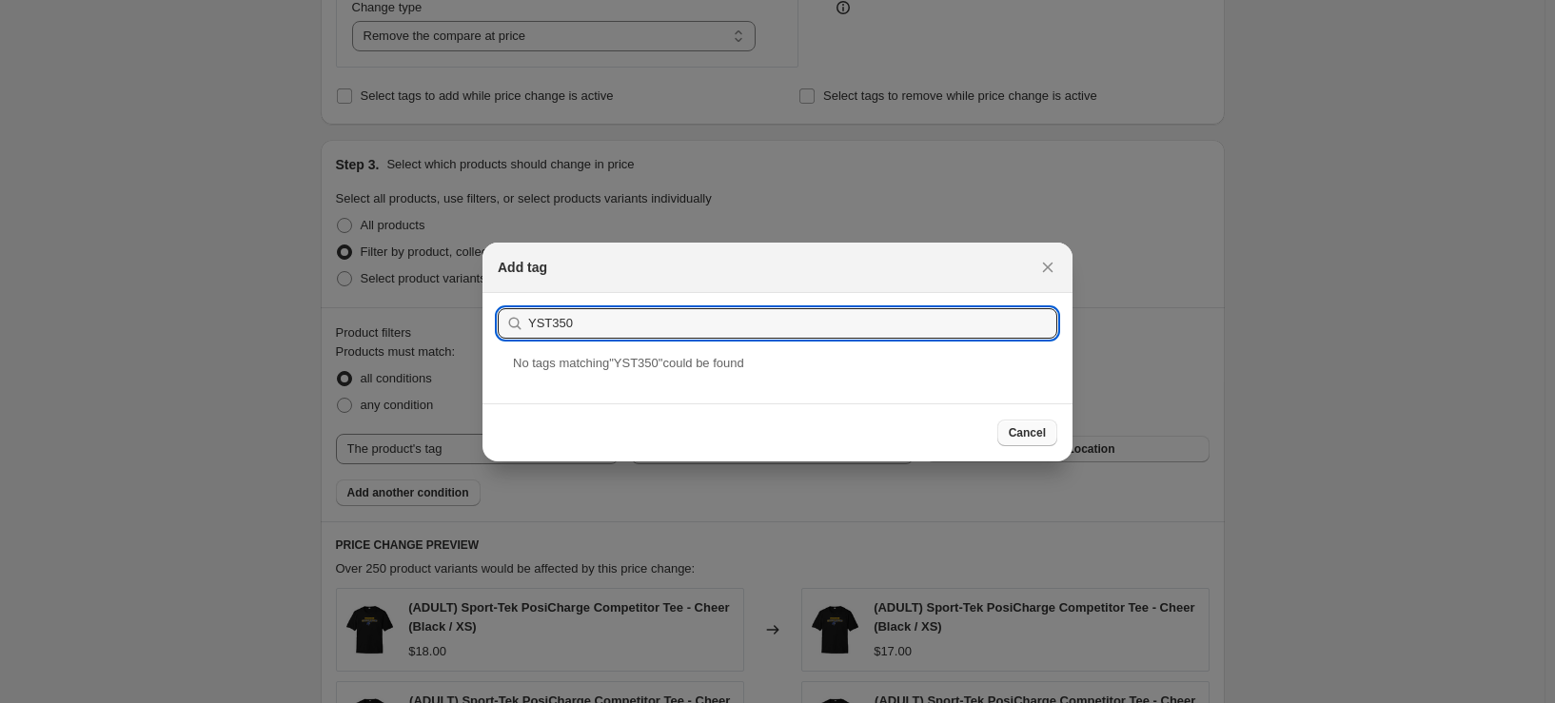
type input "YST350"
click at [1041, 438] on span "Cancel" at bounding box center [1027, 432] width 37 height 15
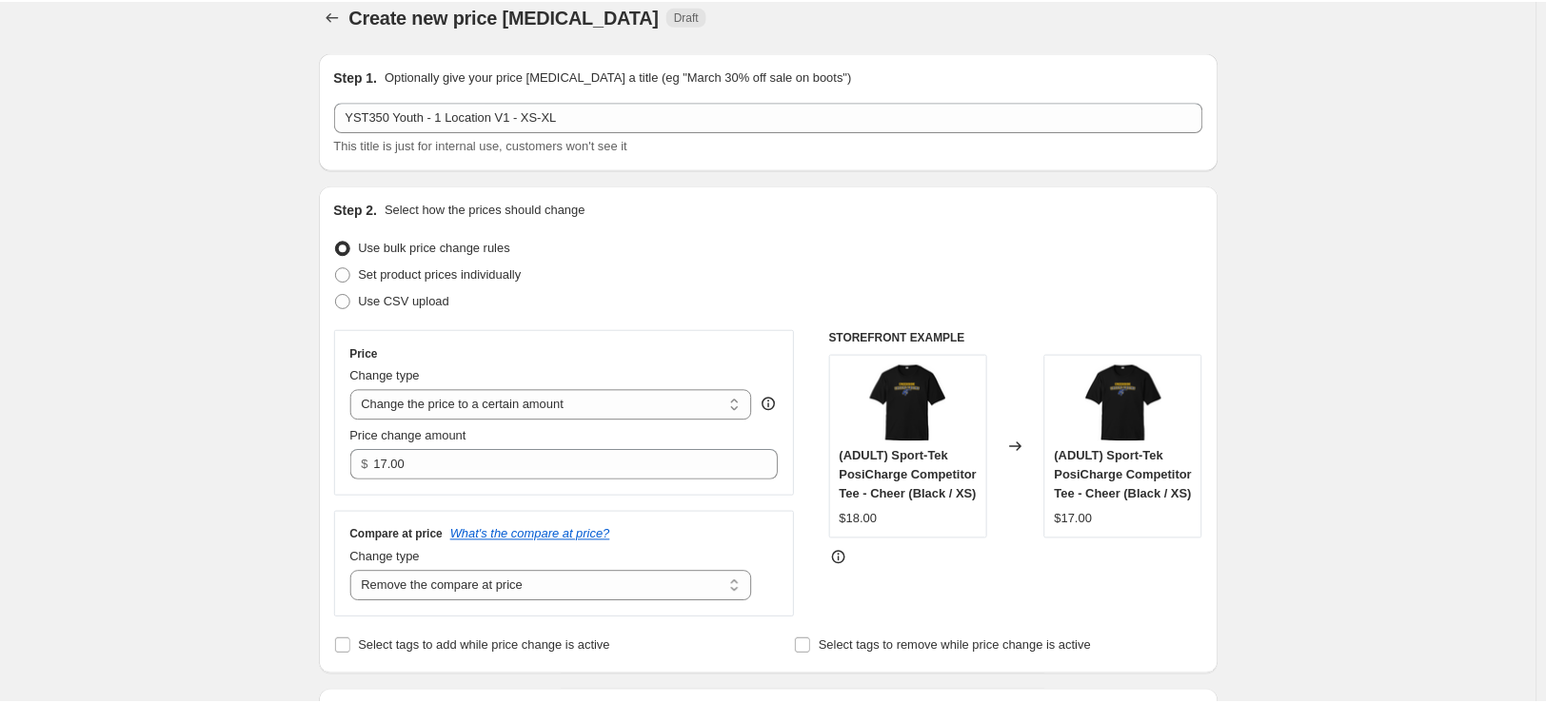
scroll to position [0, 0]
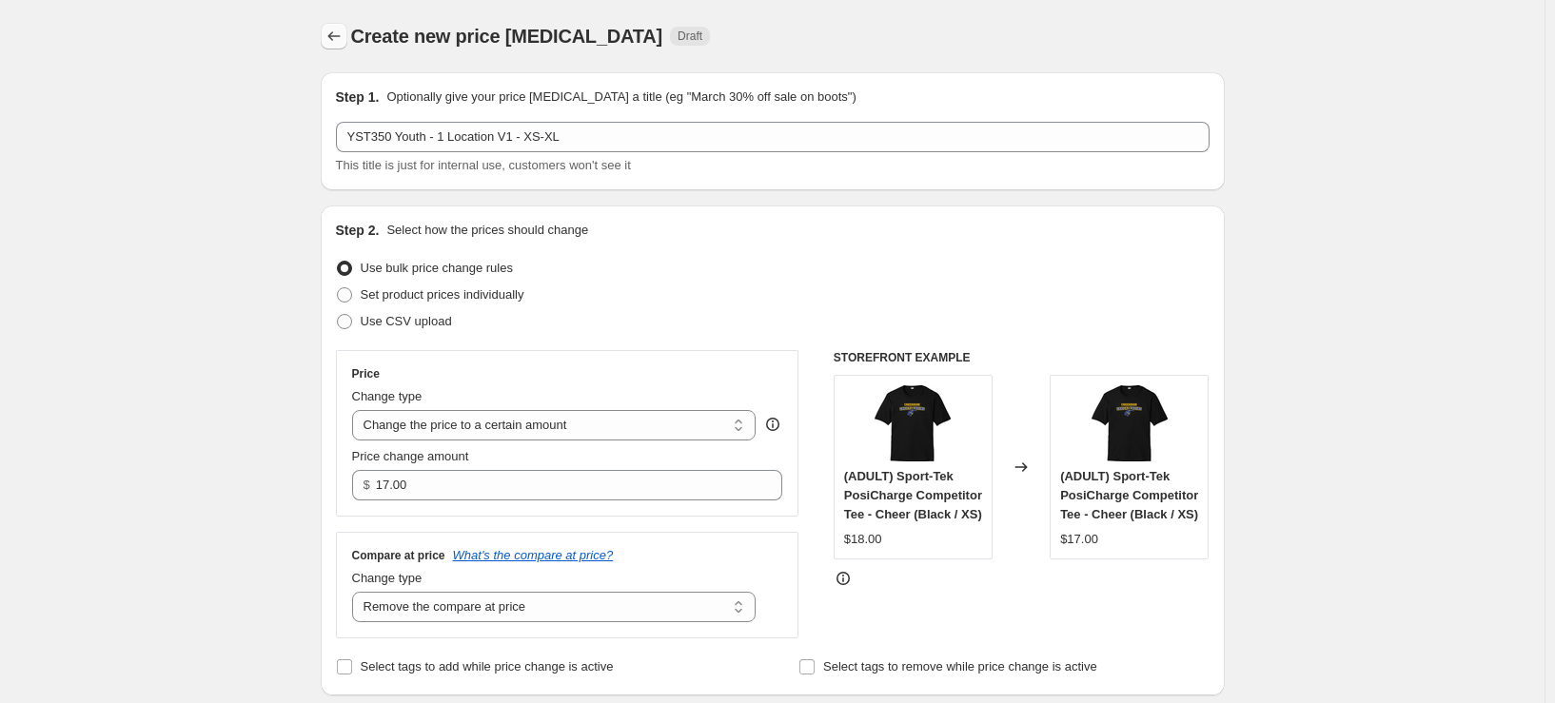
click at [334, 39] on icon "Price change jobs" at bounding box center [334, 36] width 19 height 19
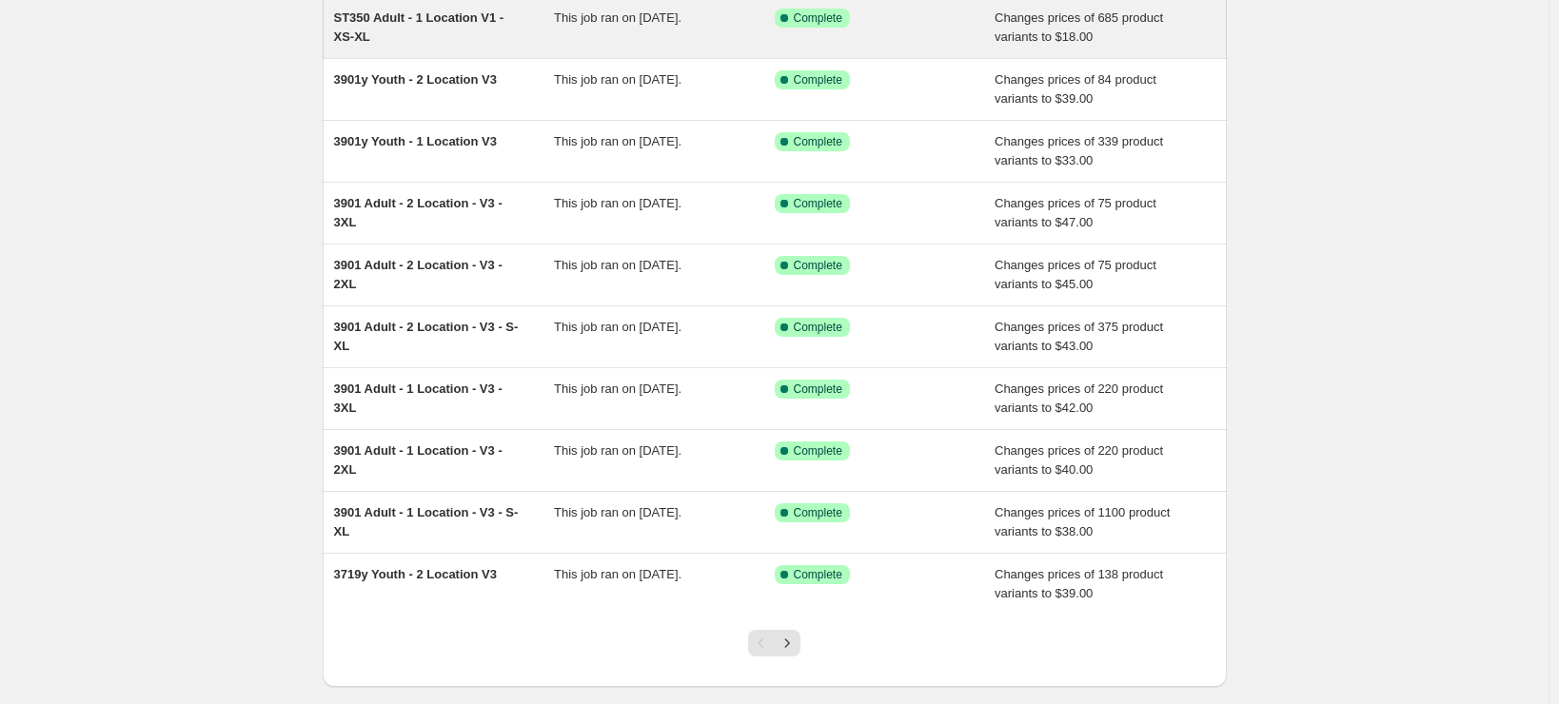
scroll to position [276, 0]
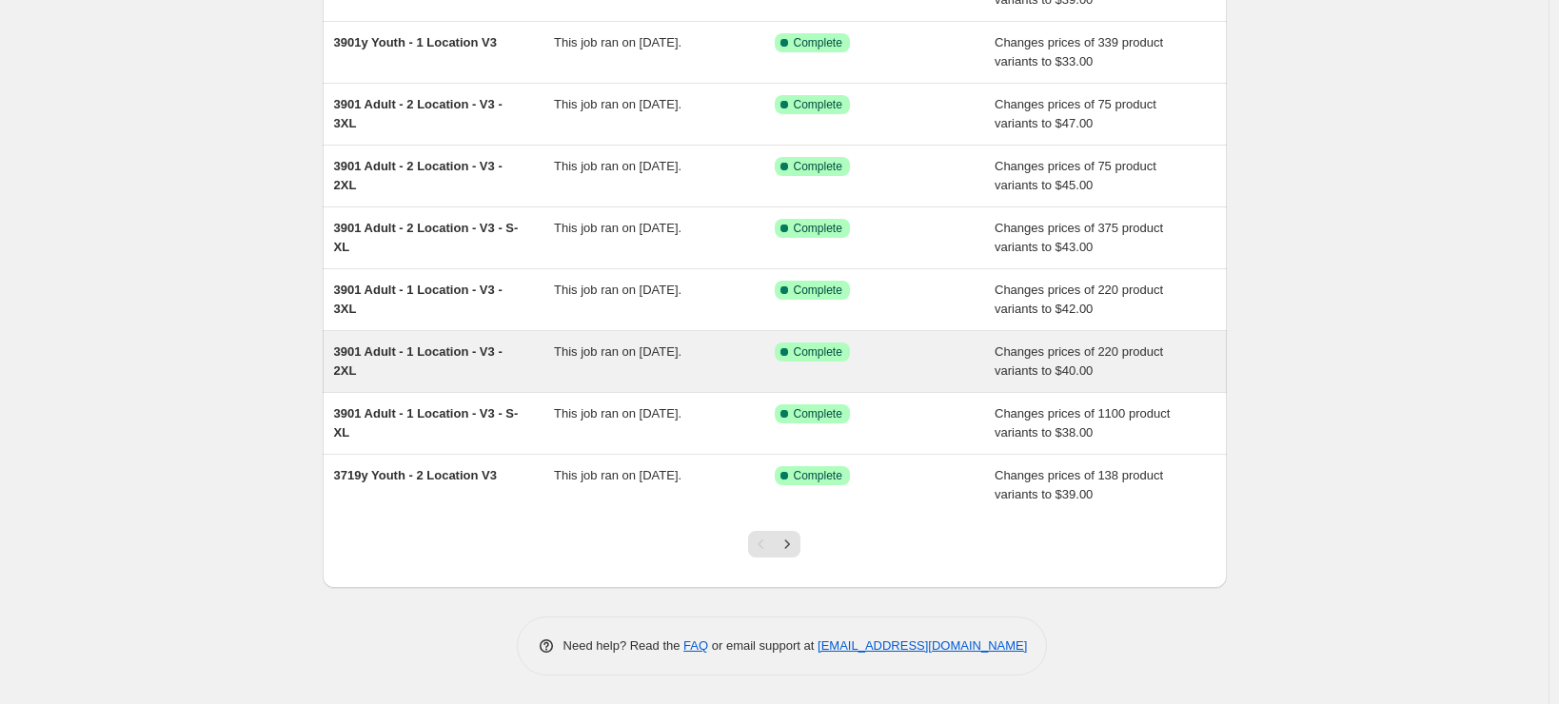
click at [431, 372] on div "3901 Adult - 1 Location - V3 - 2XL" at bounding box center [444, 362] width 221 height 38
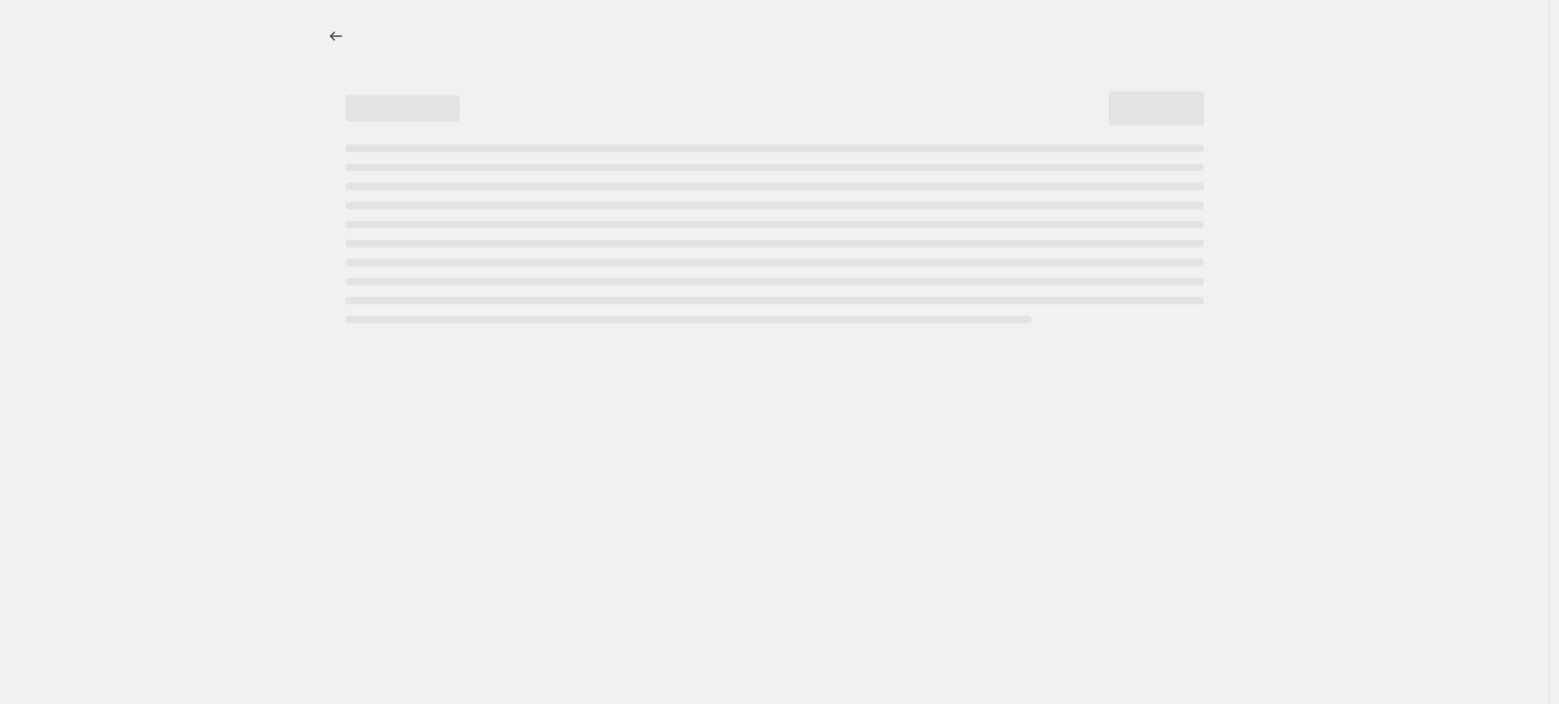
select select "remove"
select select "tag"
select select "title"
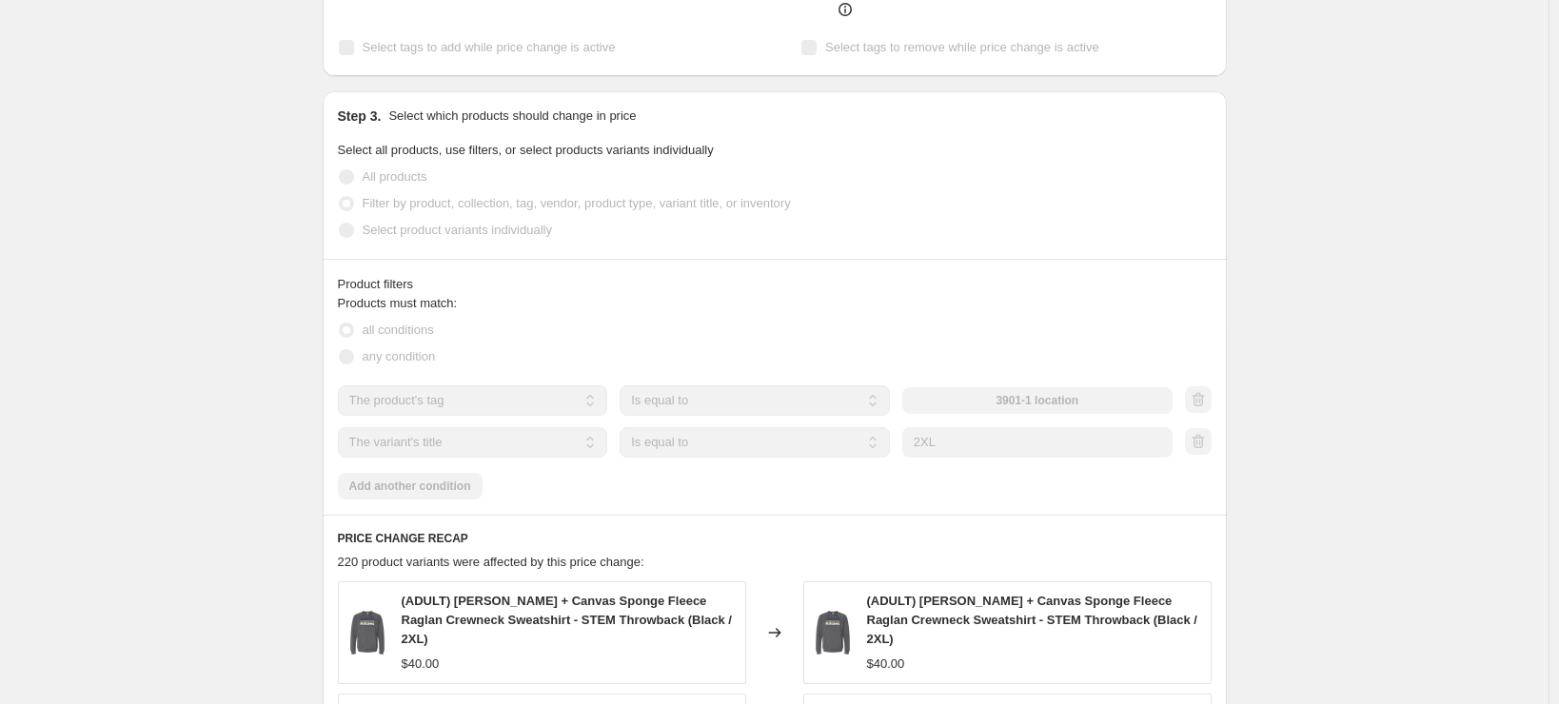
scroll to position [825, 0]
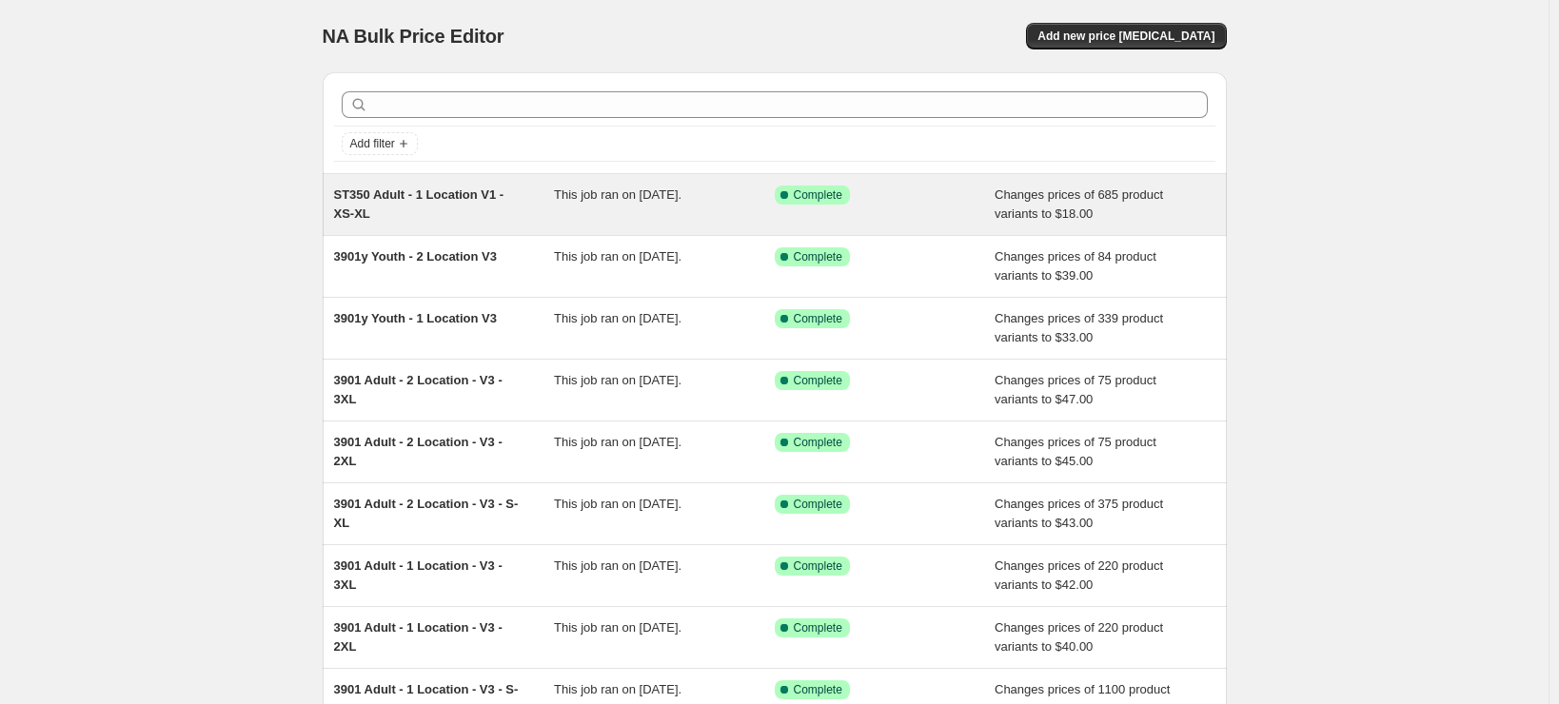
click at [445, 221] on div "ST350 Adult - 1 Location V1 - XS-XL" at bounding box center [444, 205] width 221 height 38
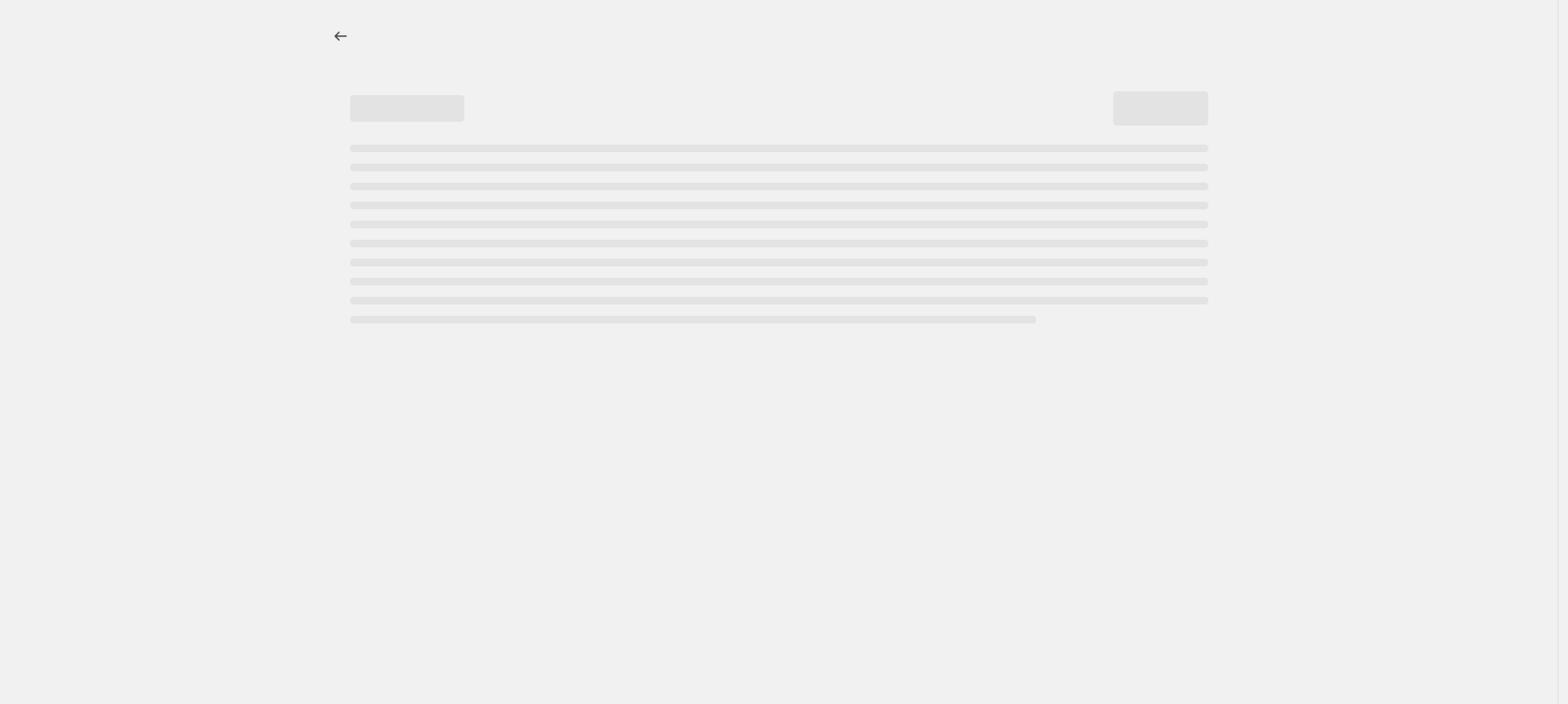
select select "remove"
select select "tag"
select select "title"
select select "not_equal"
select select "title"
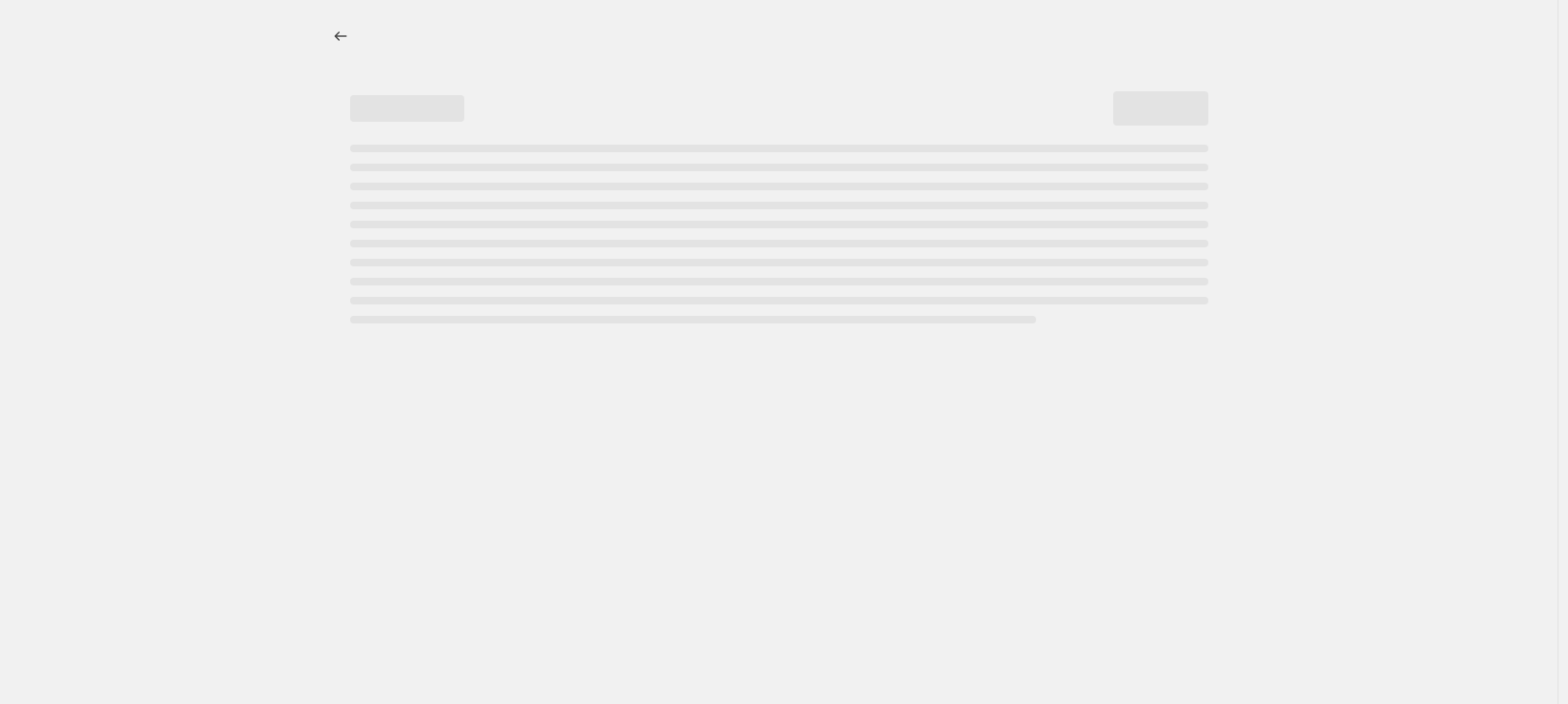
select select "not_equal"
select select "title"
select select "not_equal"
select select "title"
select select "not_equal"
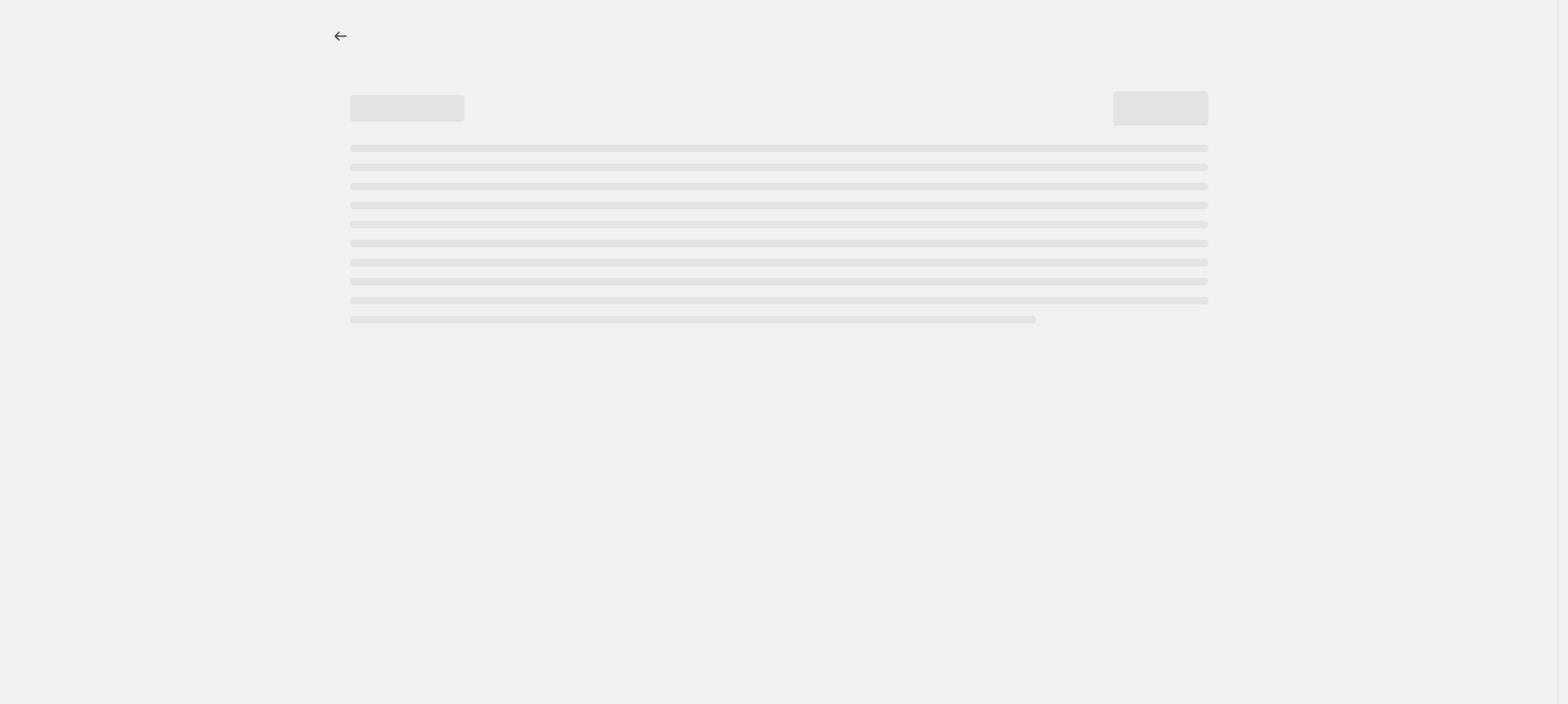
select select "title"
select select "not_equal"
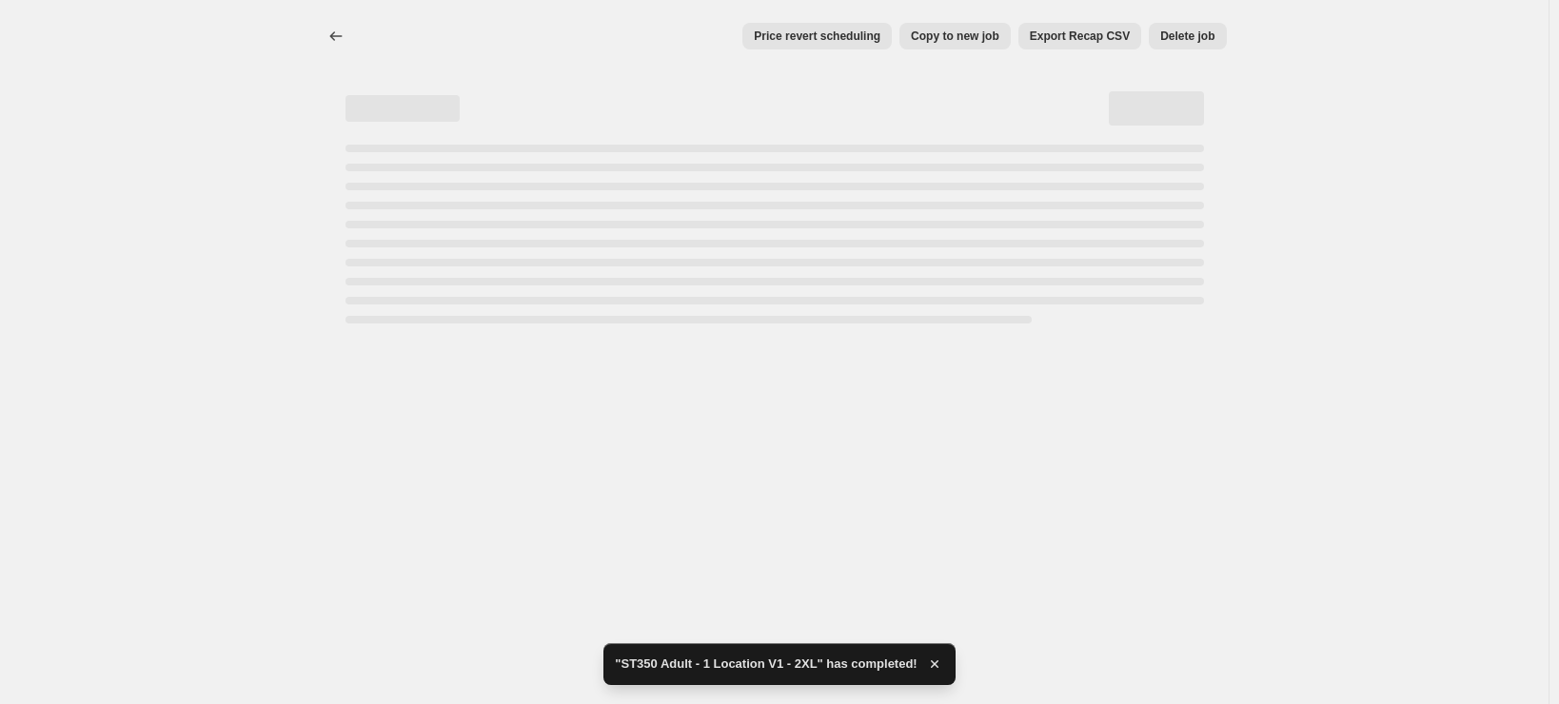
select select "remove"
select select "tag"
select select "title"
select select "not_equal"
select select "title"
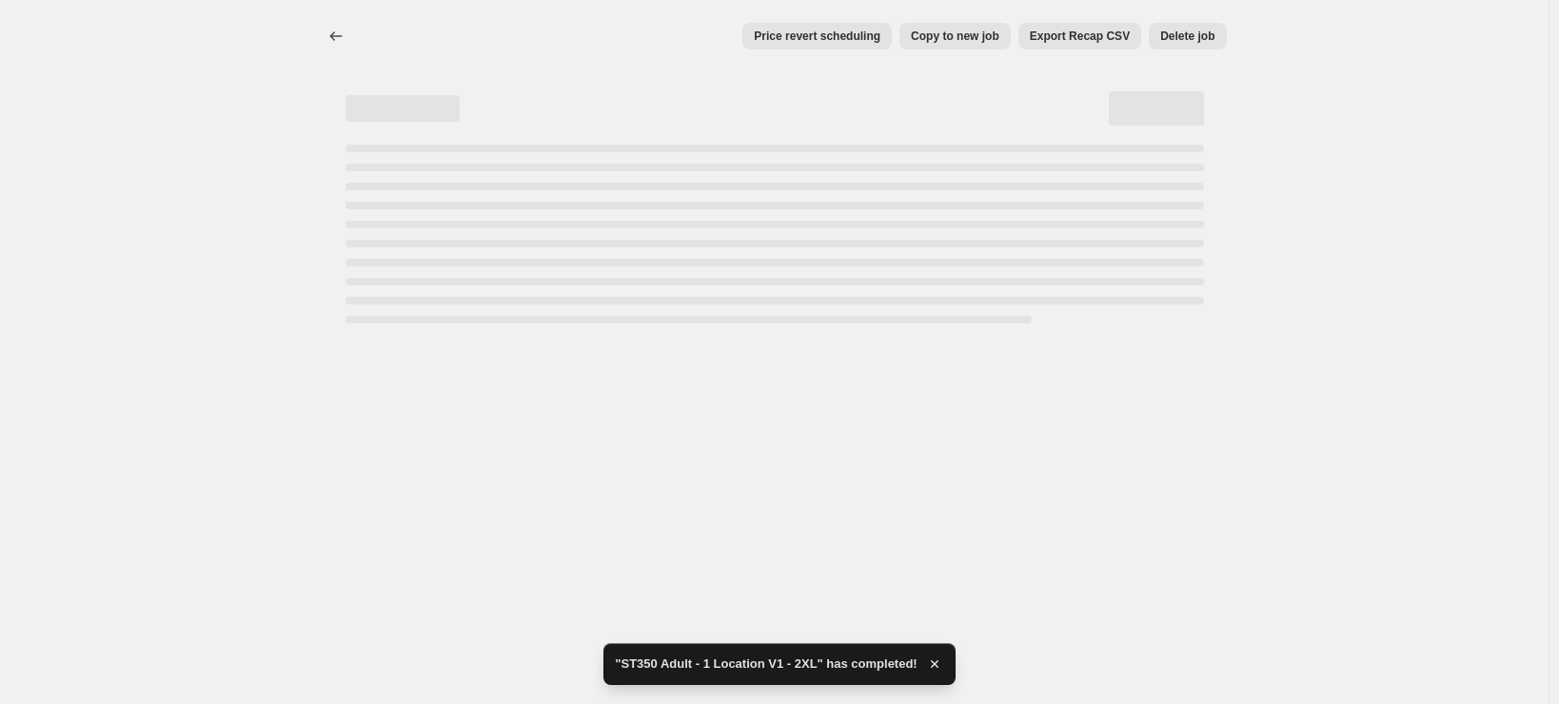
select select "not_equal"
select select "title"
select select "not_equal"
select select "title"
select select "not_equal"
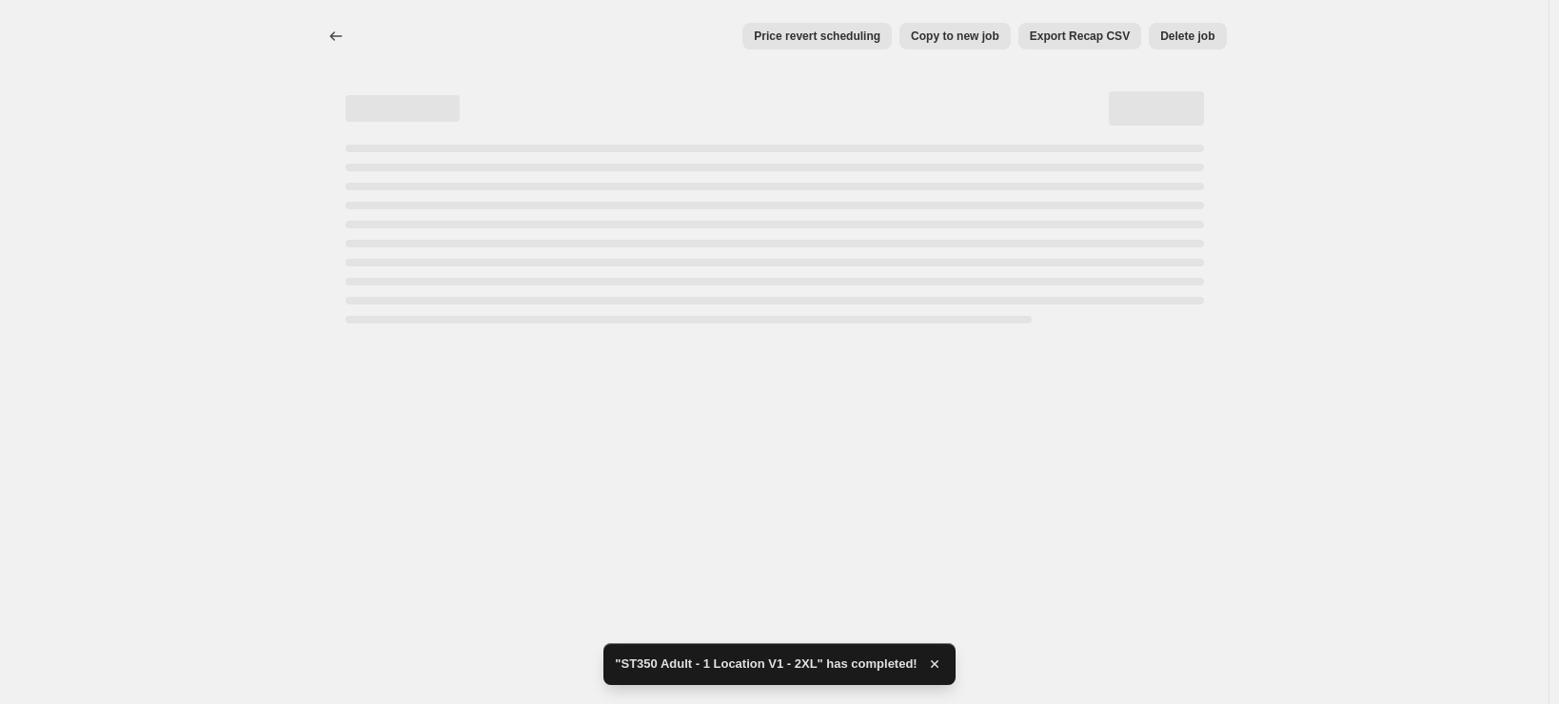
select select "title"
select select "not_equal"
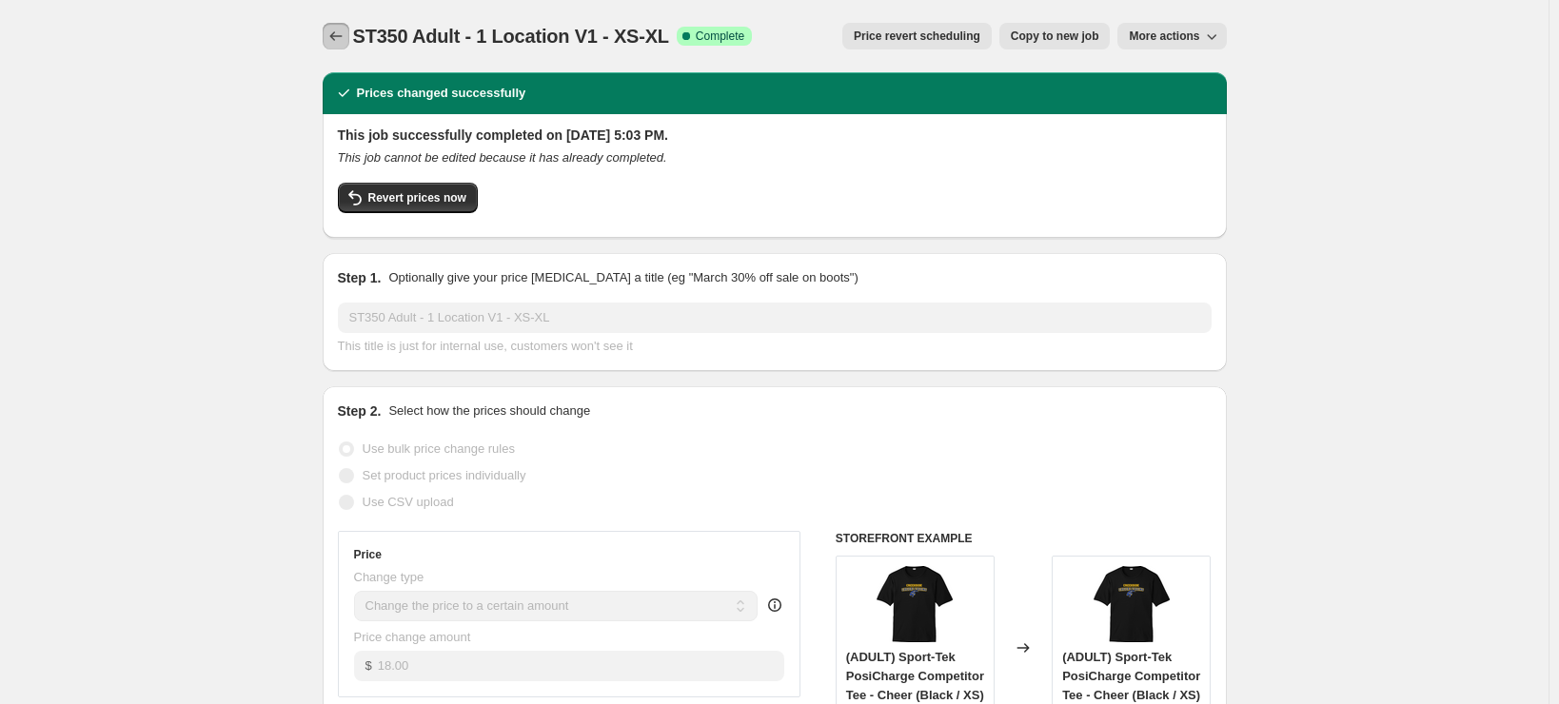
click at [345, 31] on icon "Price change jobs" at bounding box center [335, 36] width 19 height 19
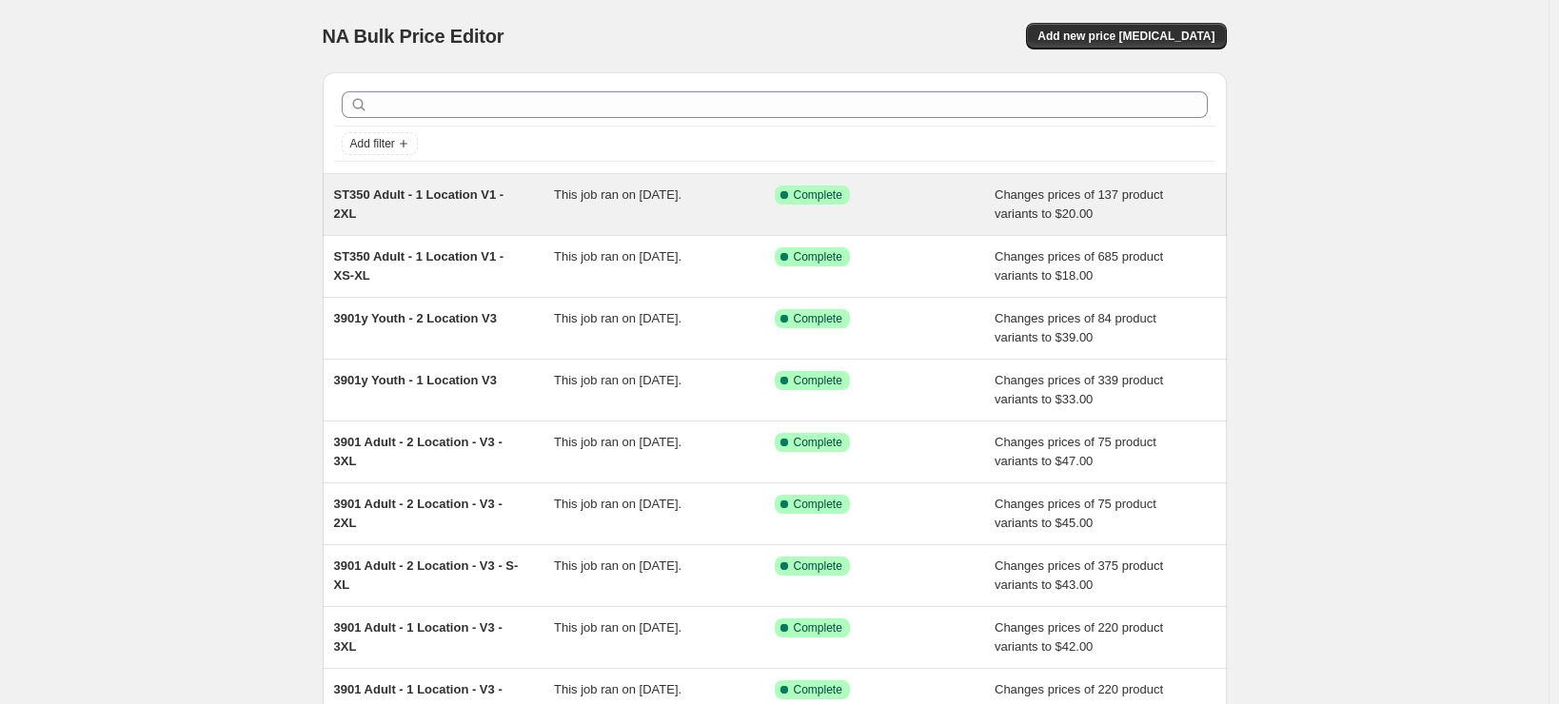
click at [452, 219] on div "ST350 Adult - 1 Location V1 - 2XL" at bounding box center [444, 205] width 221 height 38
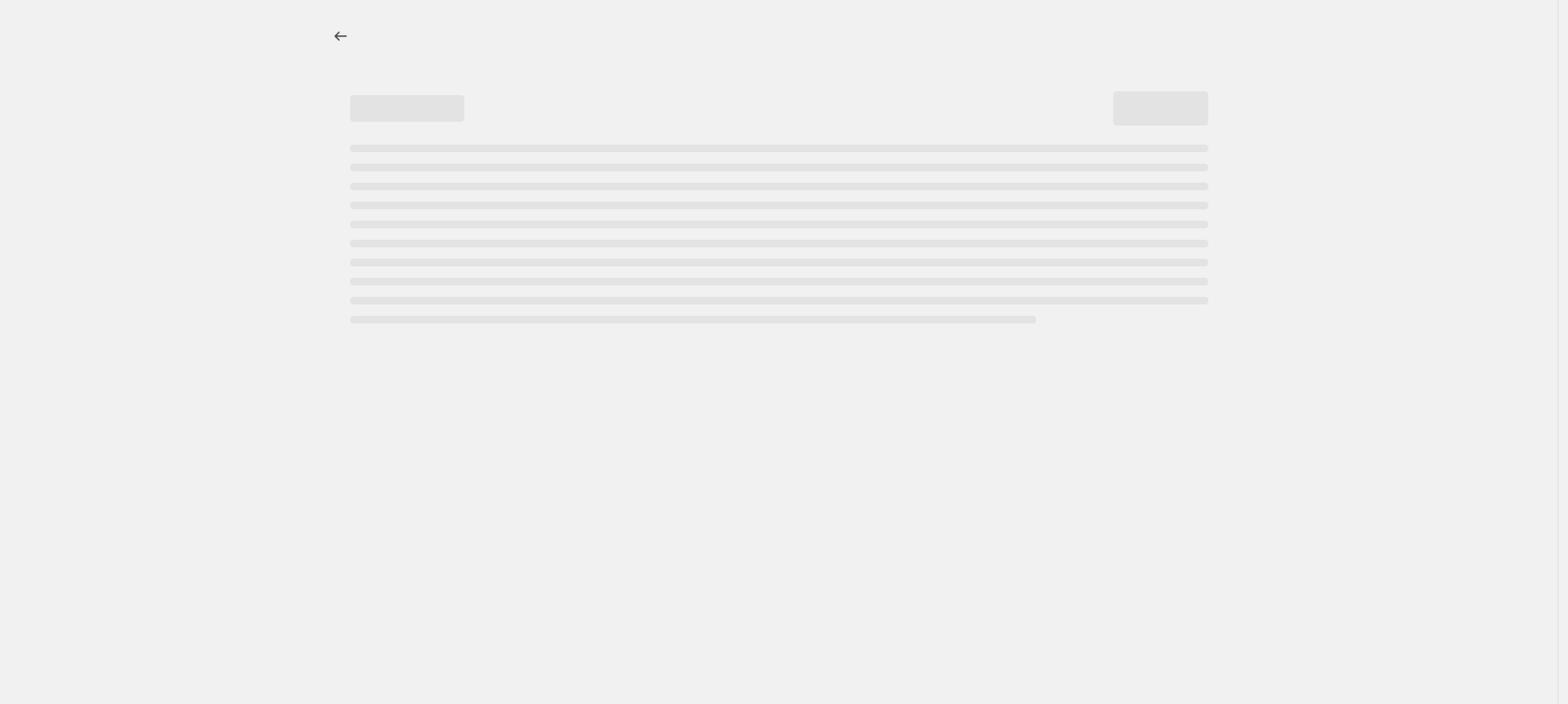
select select "remove"
select select "tag"
select select "title"
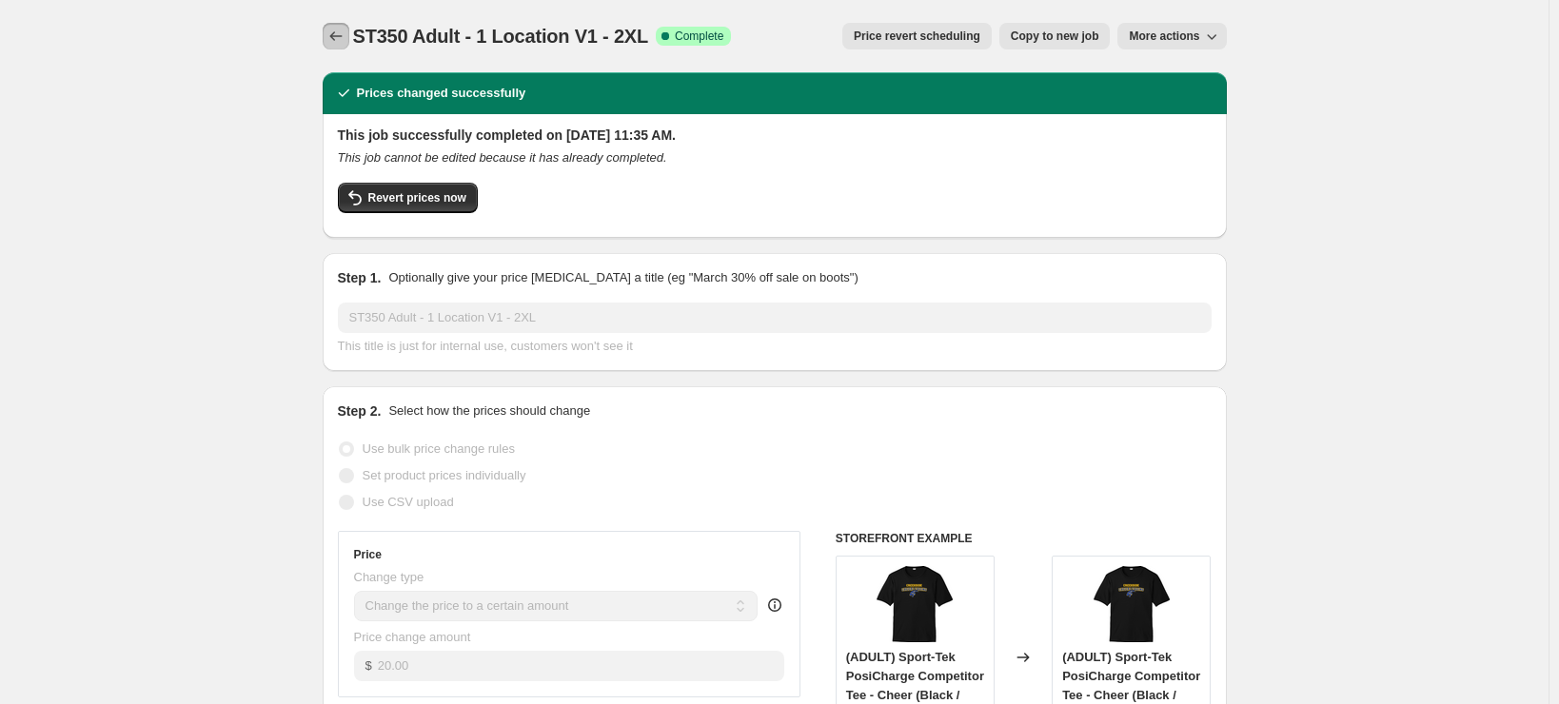
click at [342, 36] on icon "Price change jobs" at bounding box center [335, 36] width 19 height 19
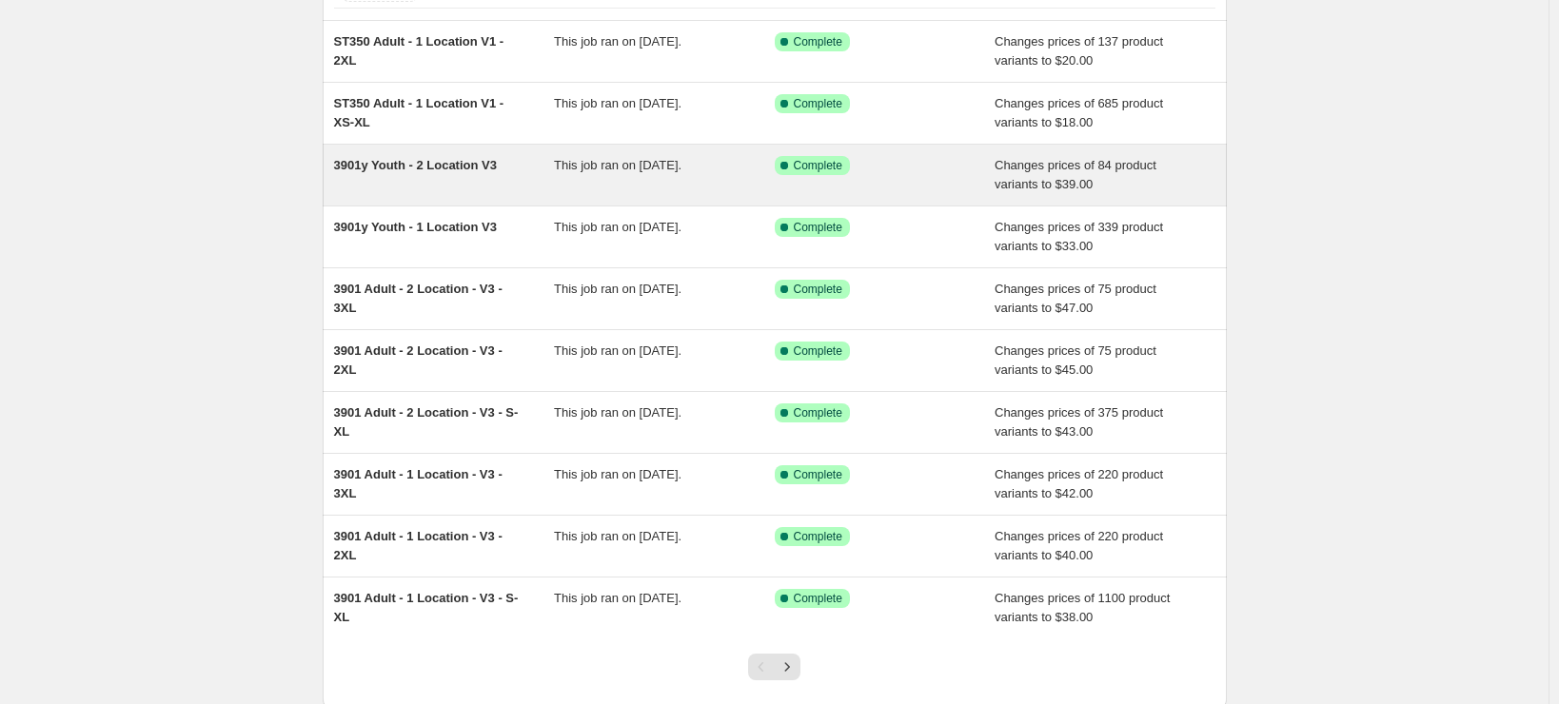
scroll to position [276, 0]
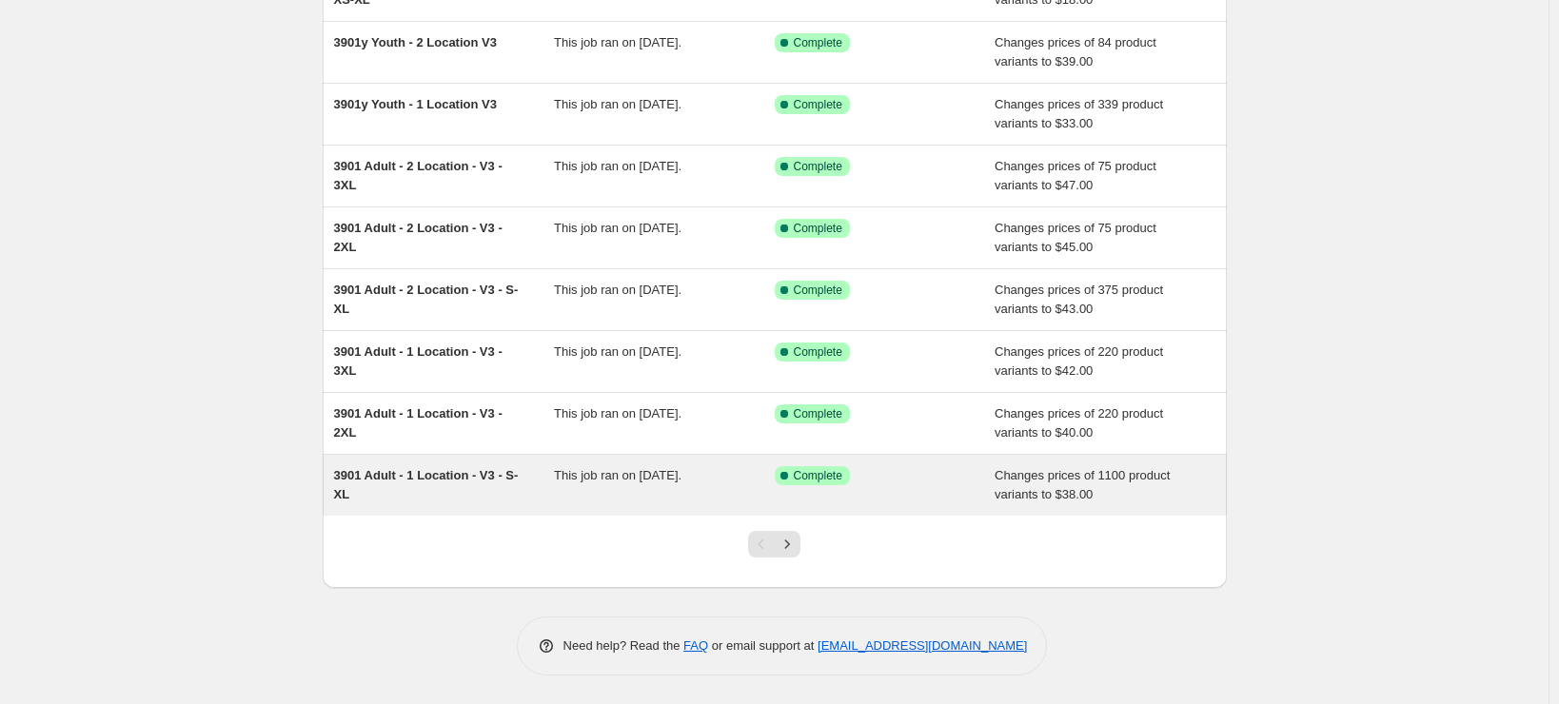
click at [436, 499] on div "3901 Adult - 1 Location - V3 - S-XL" at bounding box center [444, 485] width 221 height 38
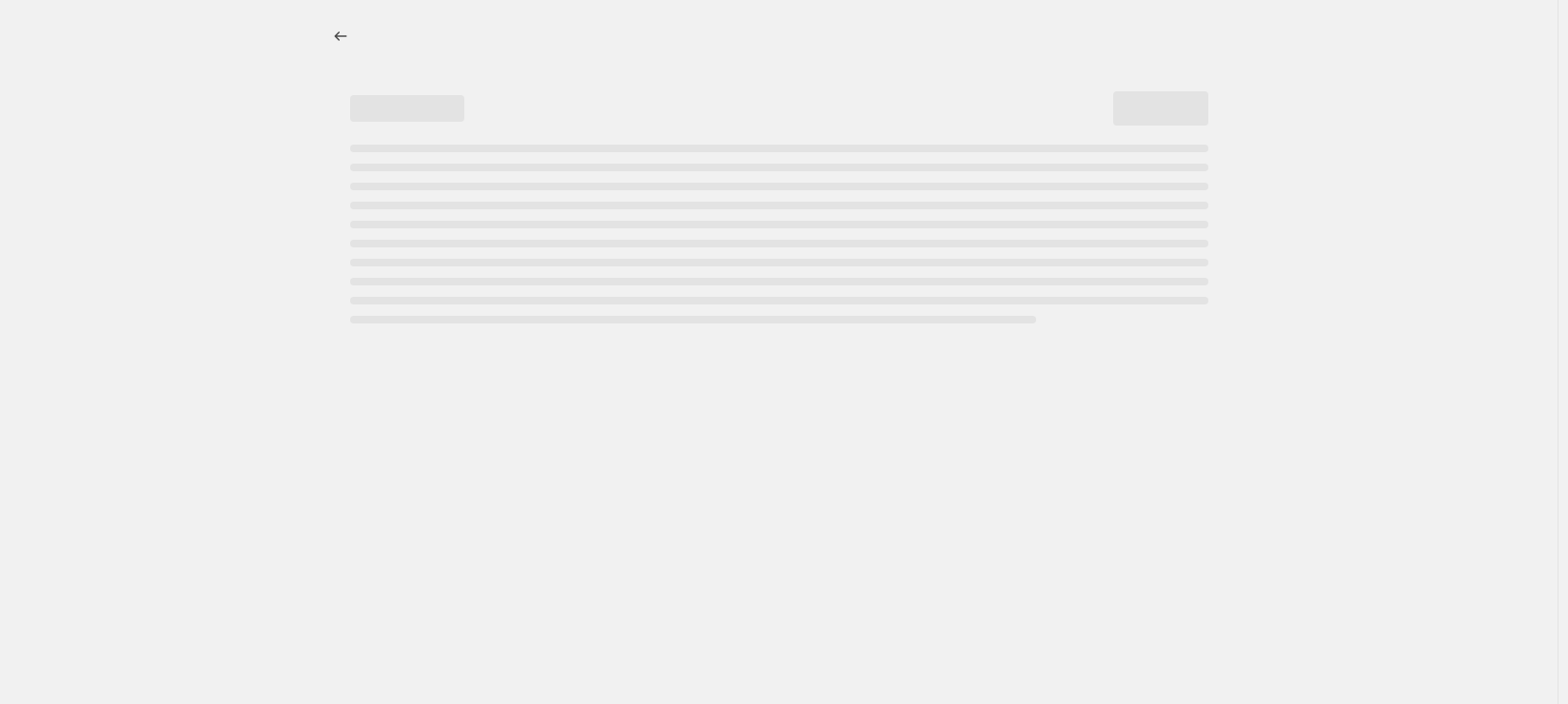
select select "remove"
select select "tag"
select select "title"
select select "not_equal"
select select "title"
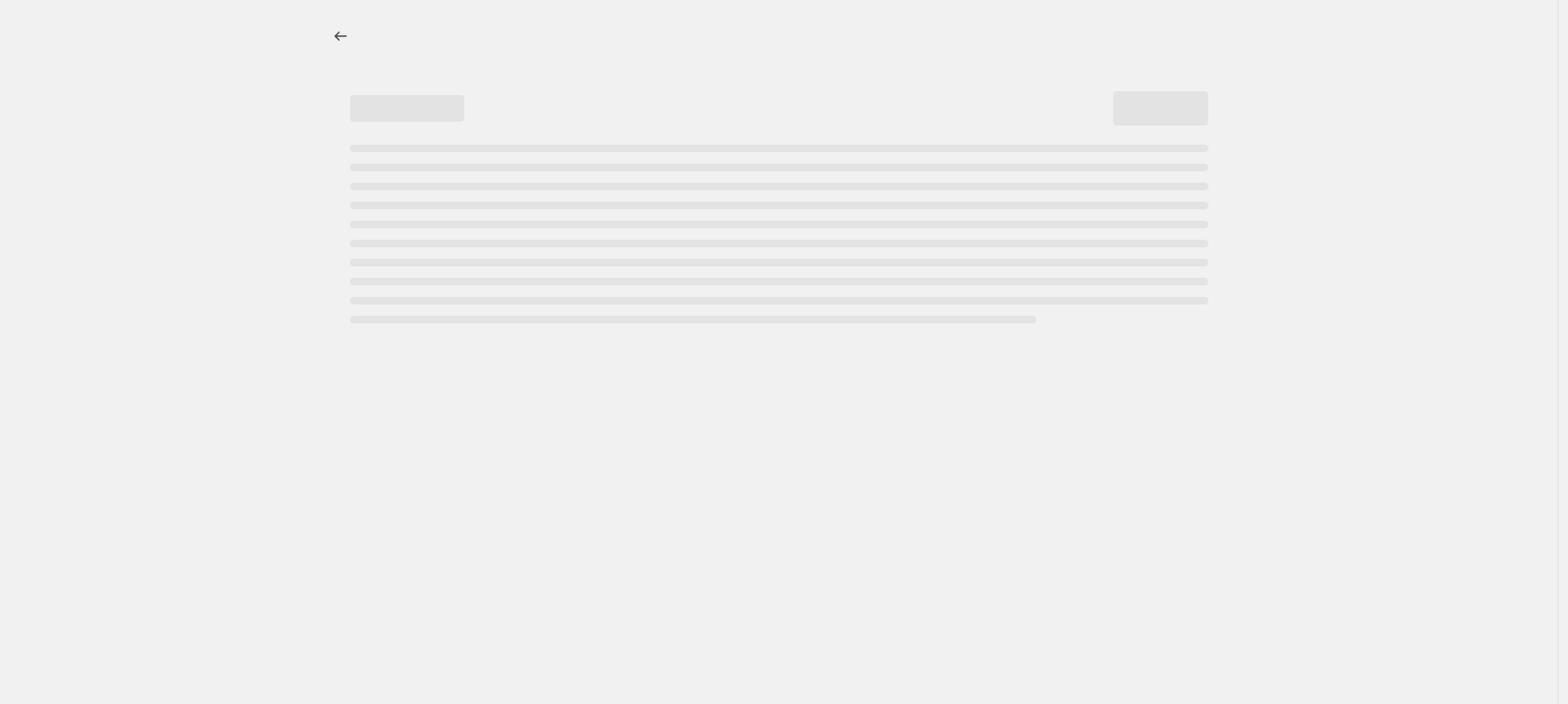
select select "not_equal"
select select "title"
select select "not_equal"
select select "title"
select select "not_equal"
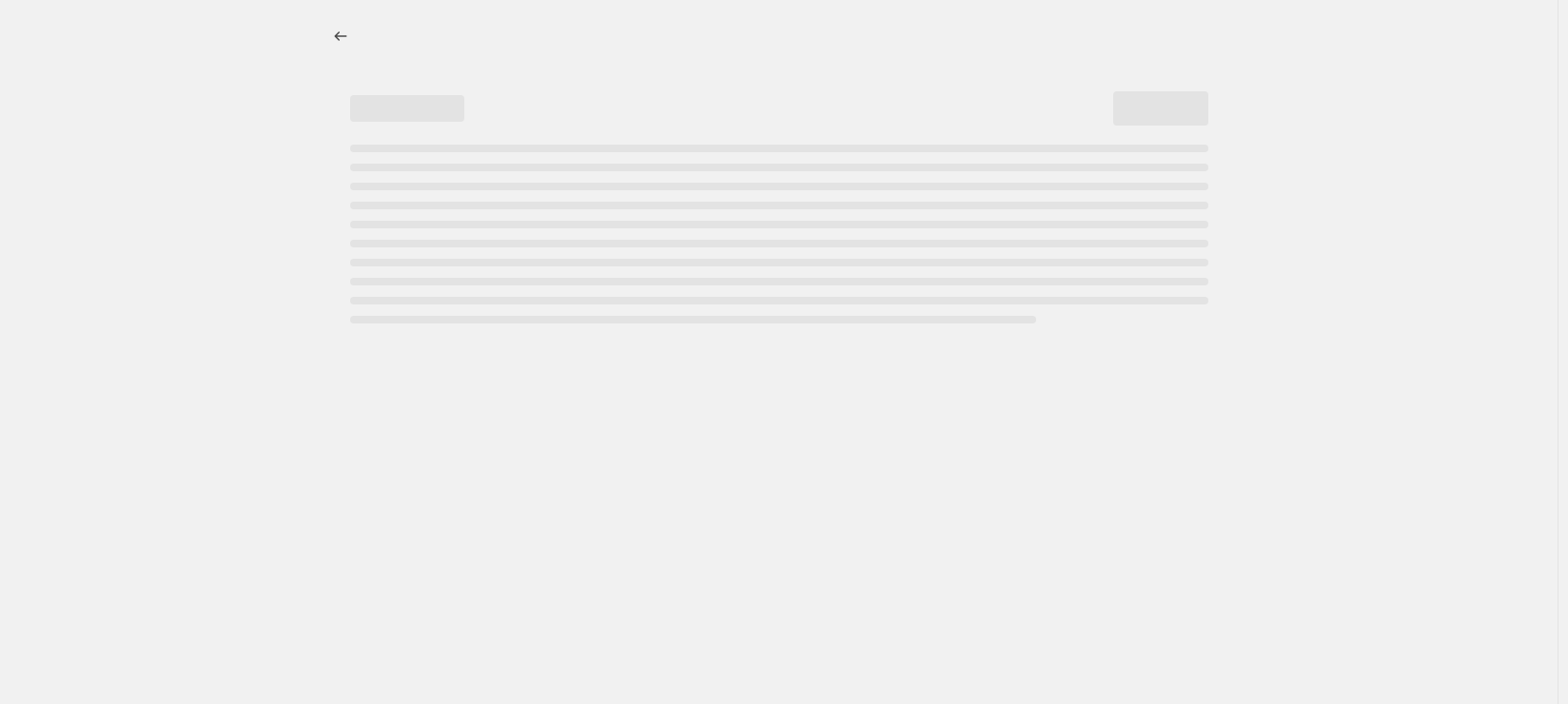
select select "title"
select select "not_equal"
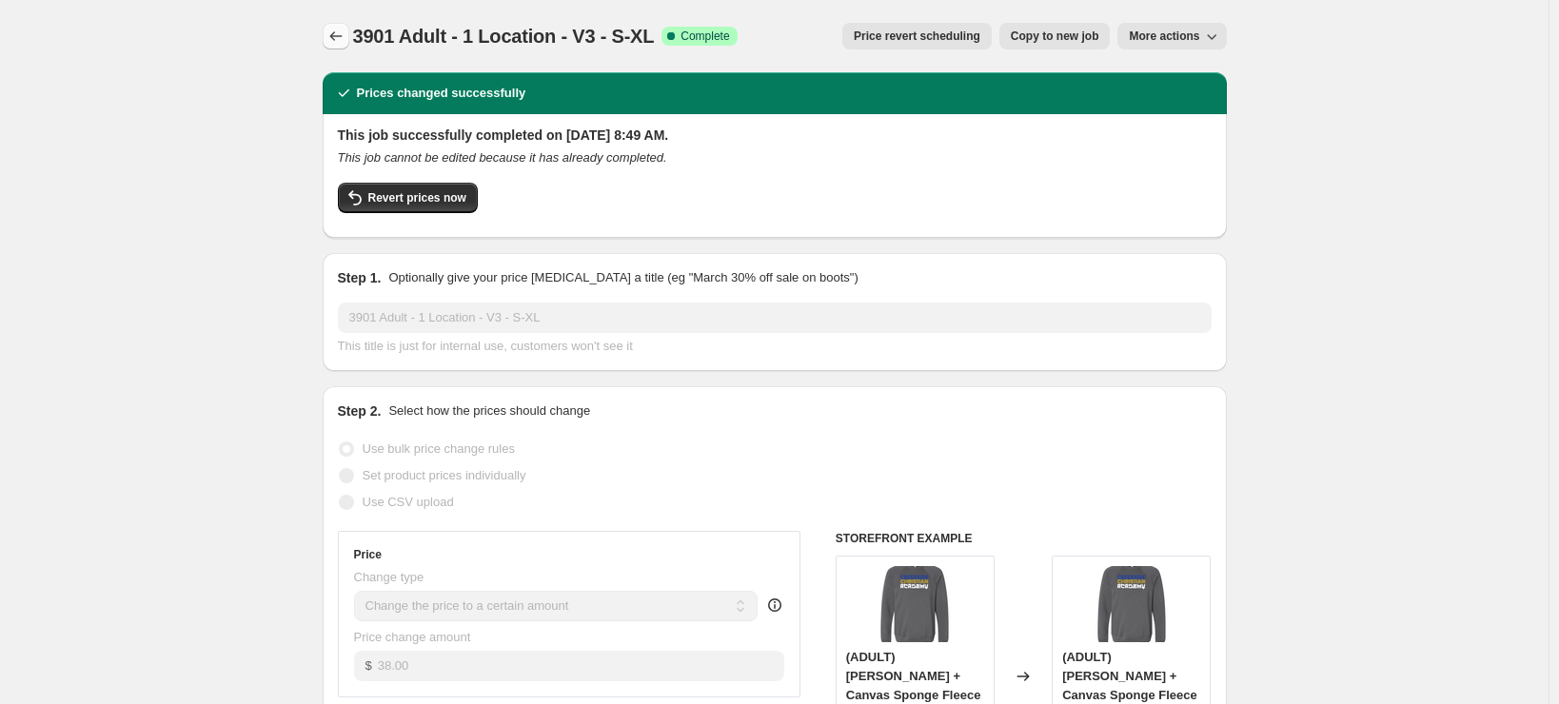
click at [337, 32] on icon "Price change jobs" at bounding box center [335, 36] width 19 height 19
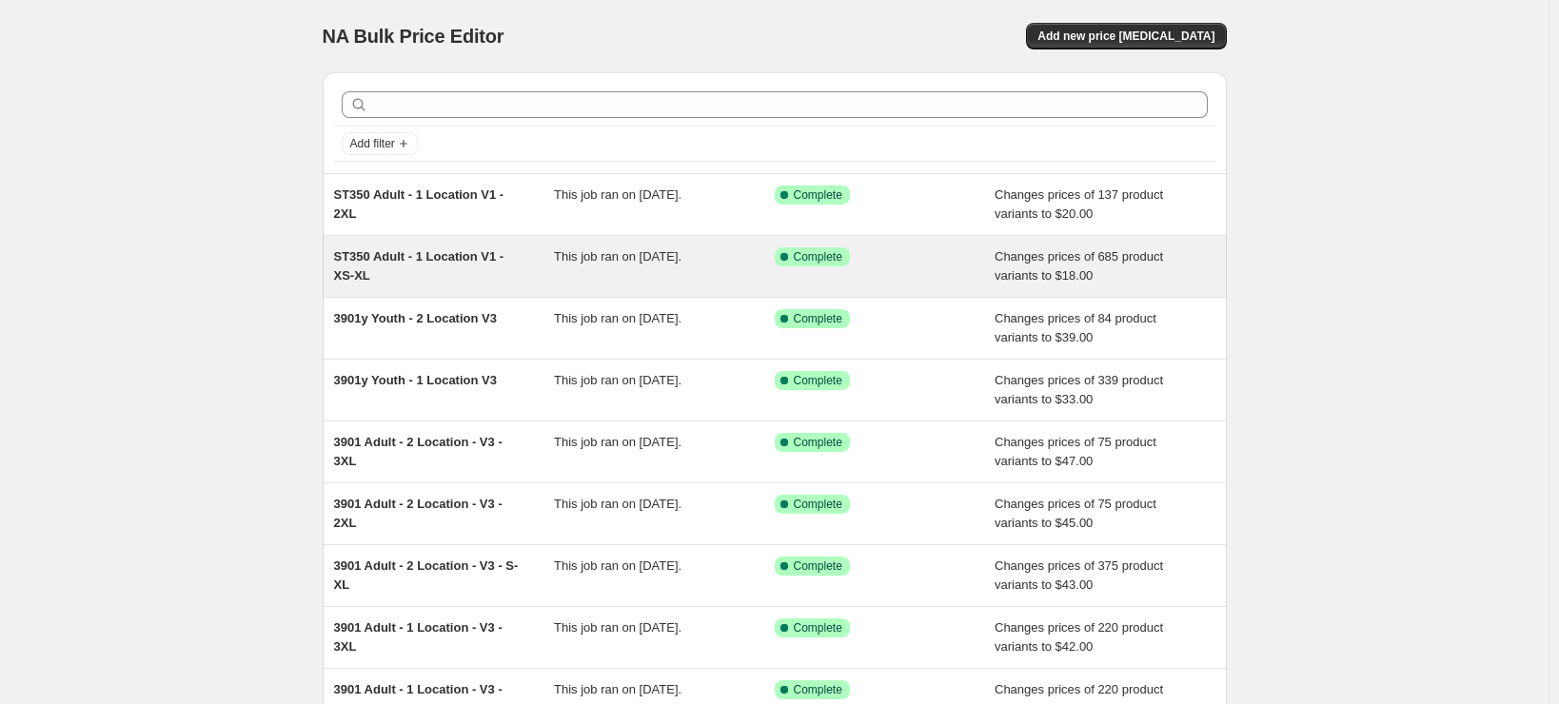
click at [438, 285] on div "ST350 Adult - 1 Location V1 - XS-XL" at bounding box center [444, 266] width 221 height 38
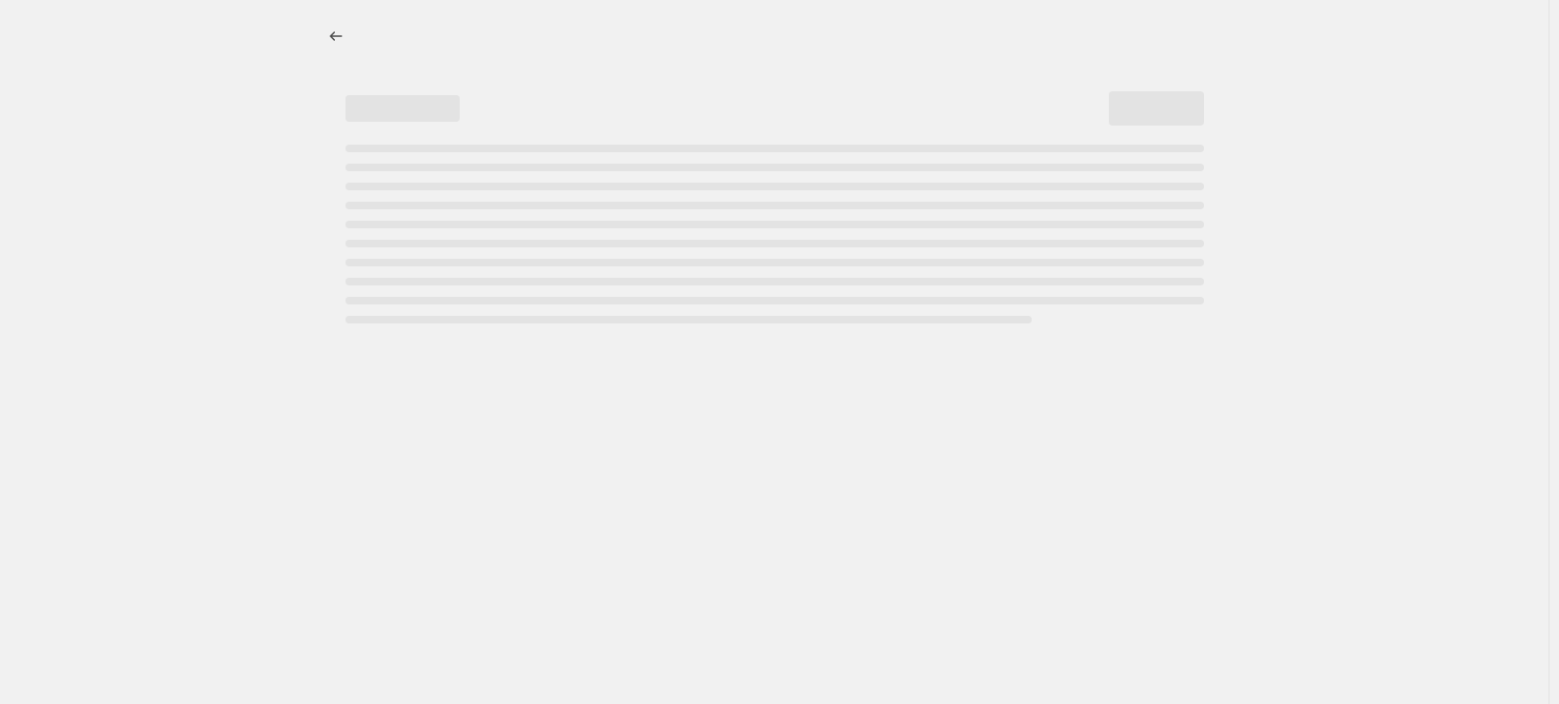
select select "remove"
select select "tag"
select select "title"
select select "not_equal"
select select "title"
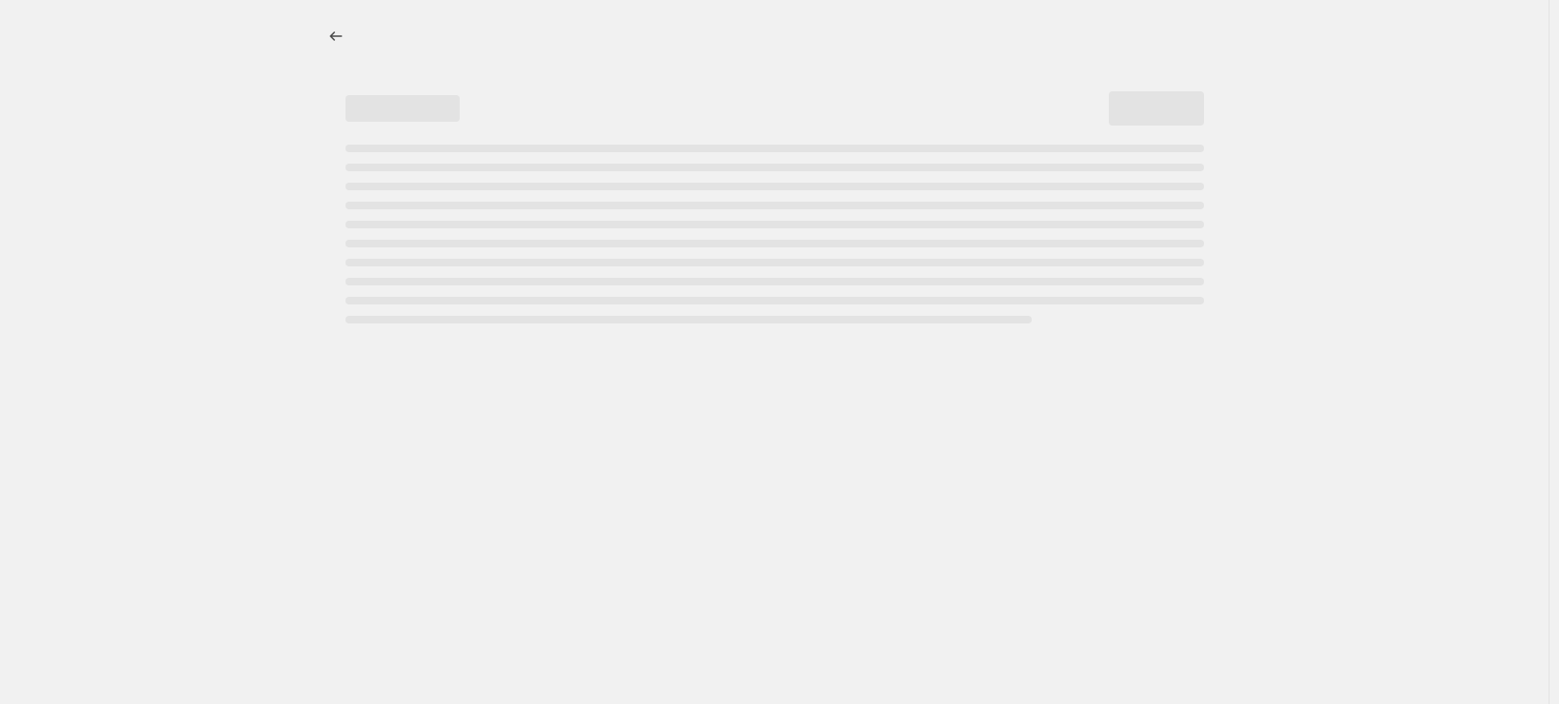
select select "not_equal"
select select "title"
select select "not_equal"
select select "title"
select select "not_equal"
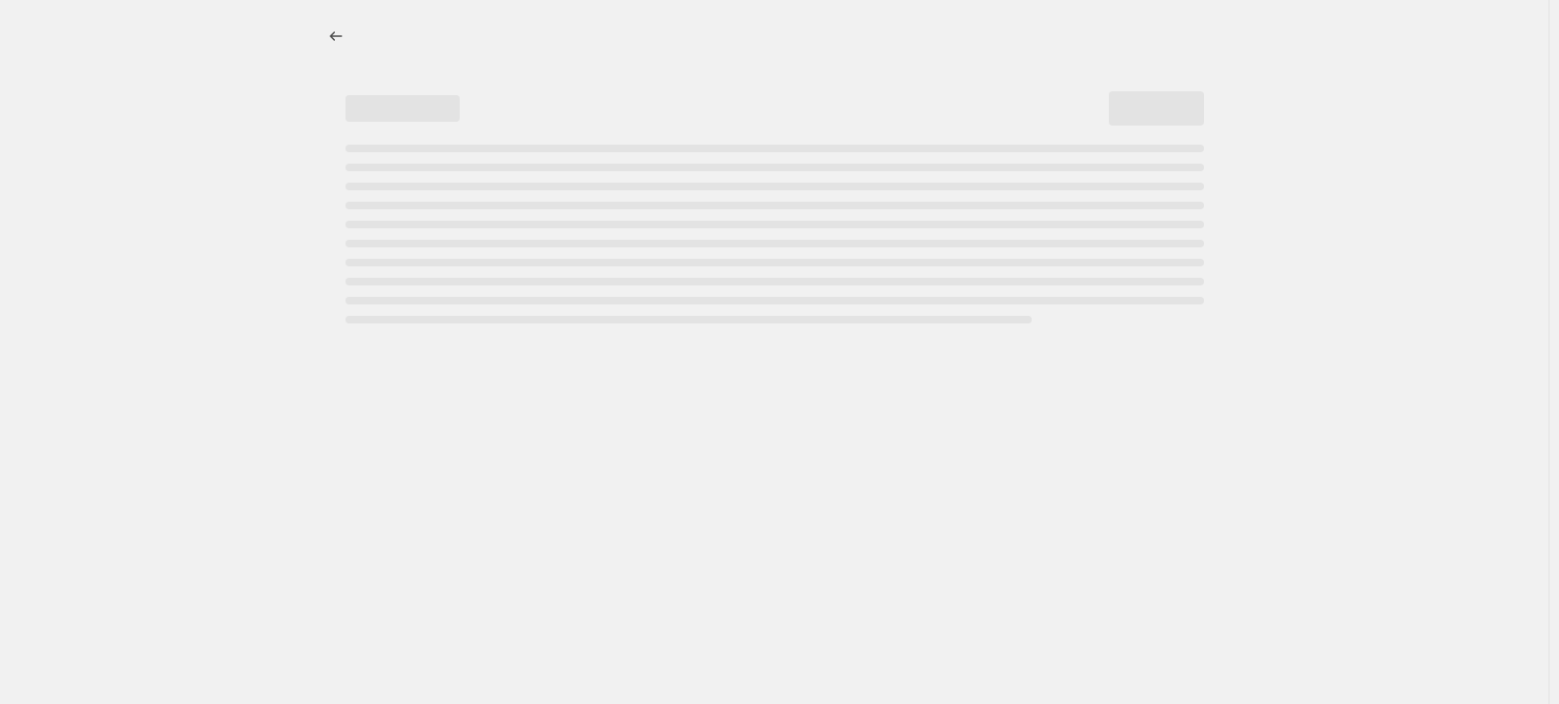
select select "title"
select select "not_equal"
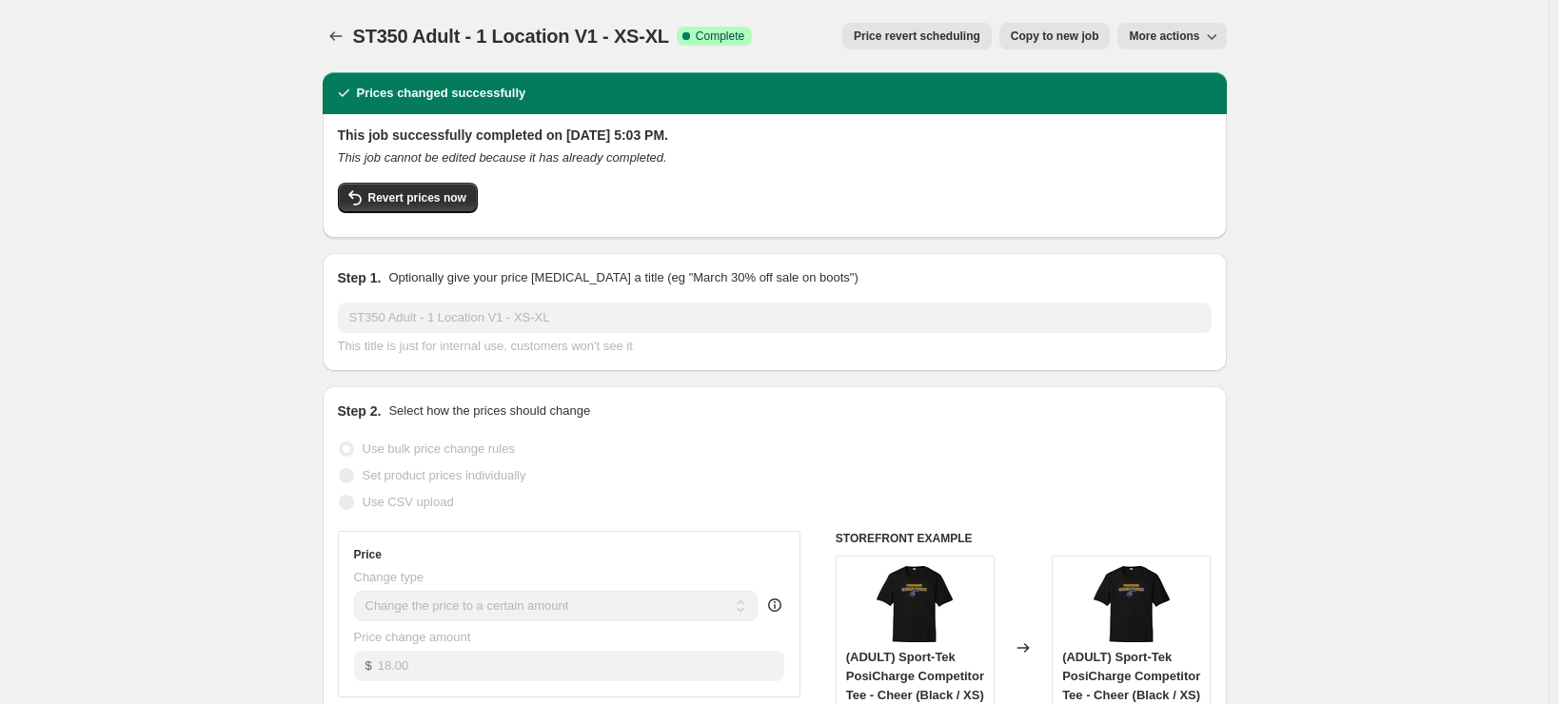
click at [338, 22] on div "ST350 Adult - 1 Location V1 - XS-XL. This page is ready ST350 Adult - 1 Locatio…" at bounding box center [775, 36] width 904 height 72
click at [337, 30] on icon "Price change jobs" at bounding box center [335, 36] width 19 height 19
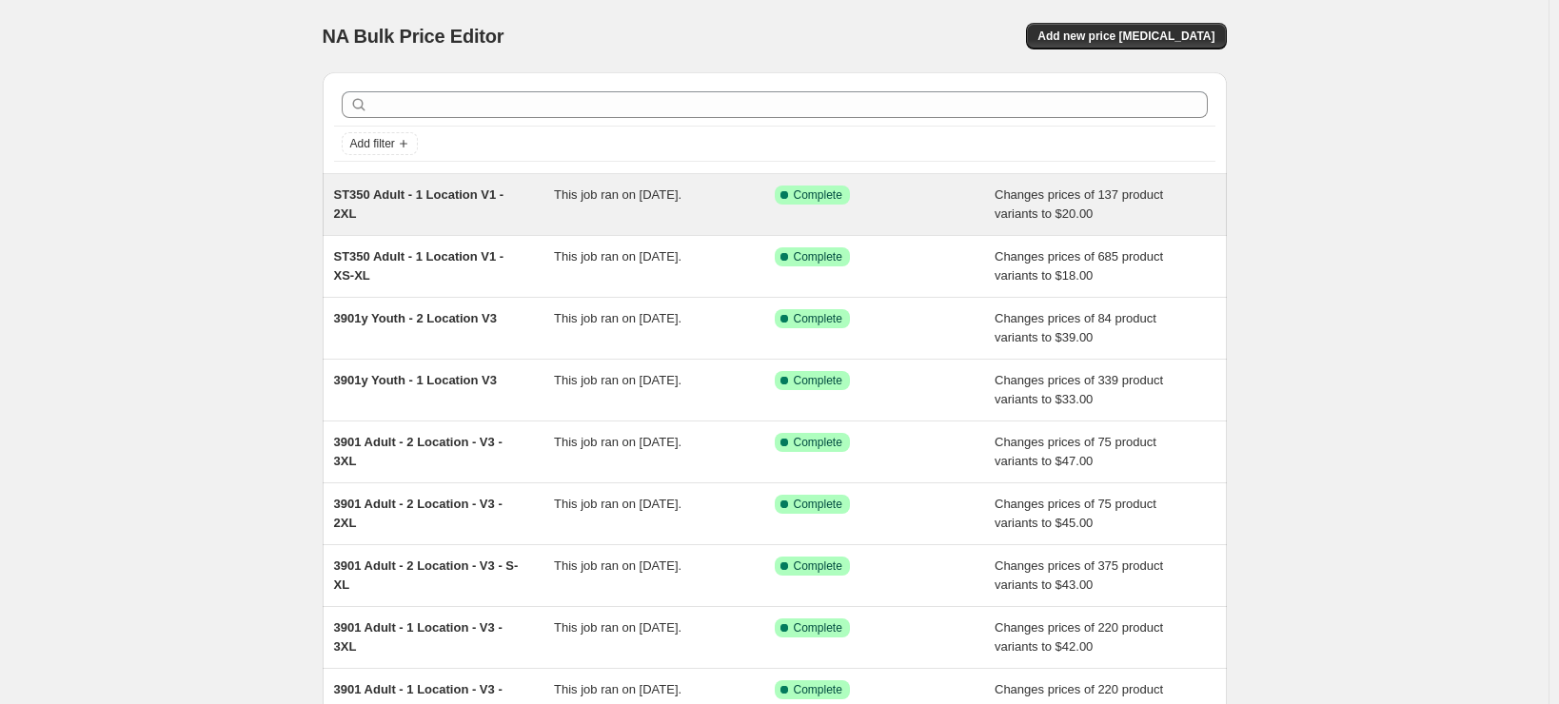
click at [434, 217] on div "ST350 Adult - 1 Location V1 - 2XL" at bounding box center [444, 205] width 221 height 38
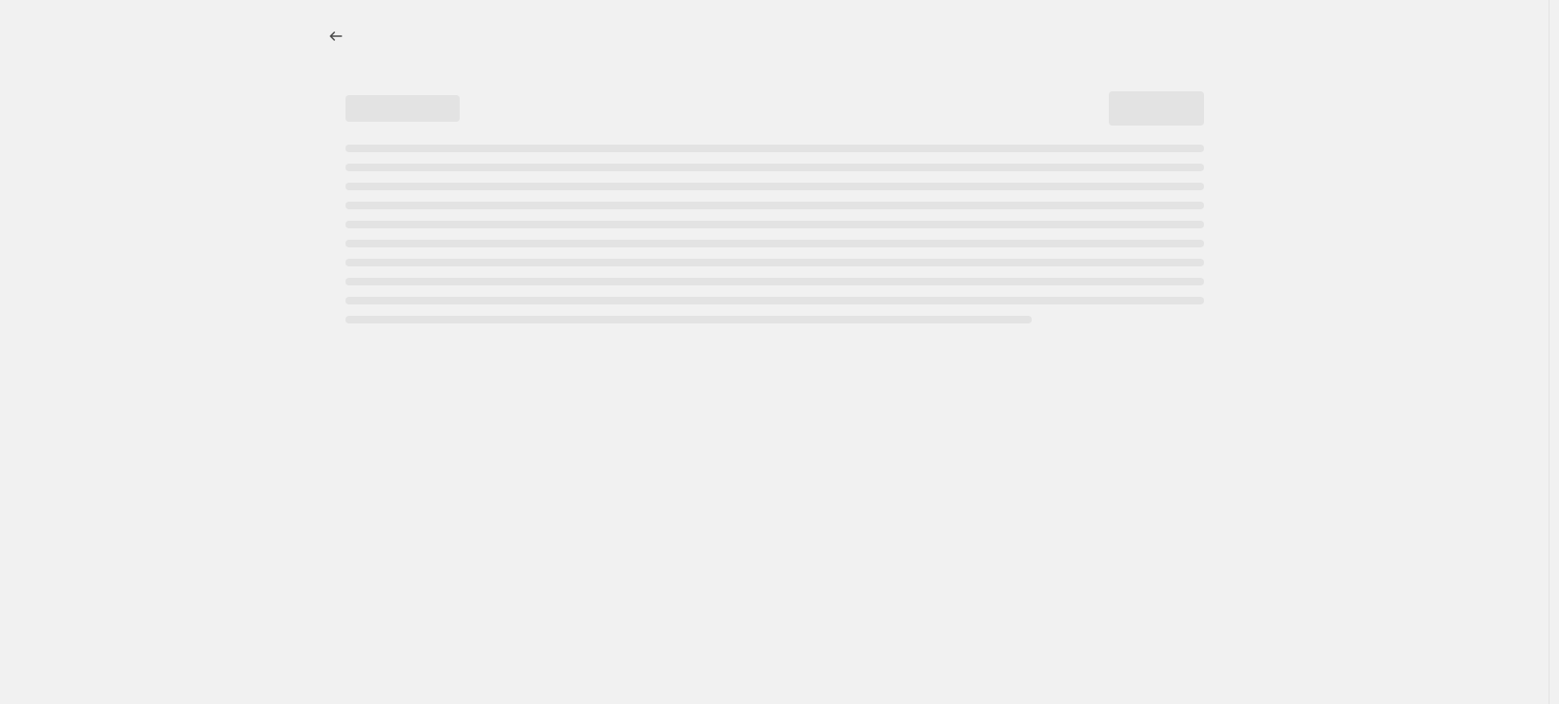
select select "remove"
select select "tag"
select select "title"
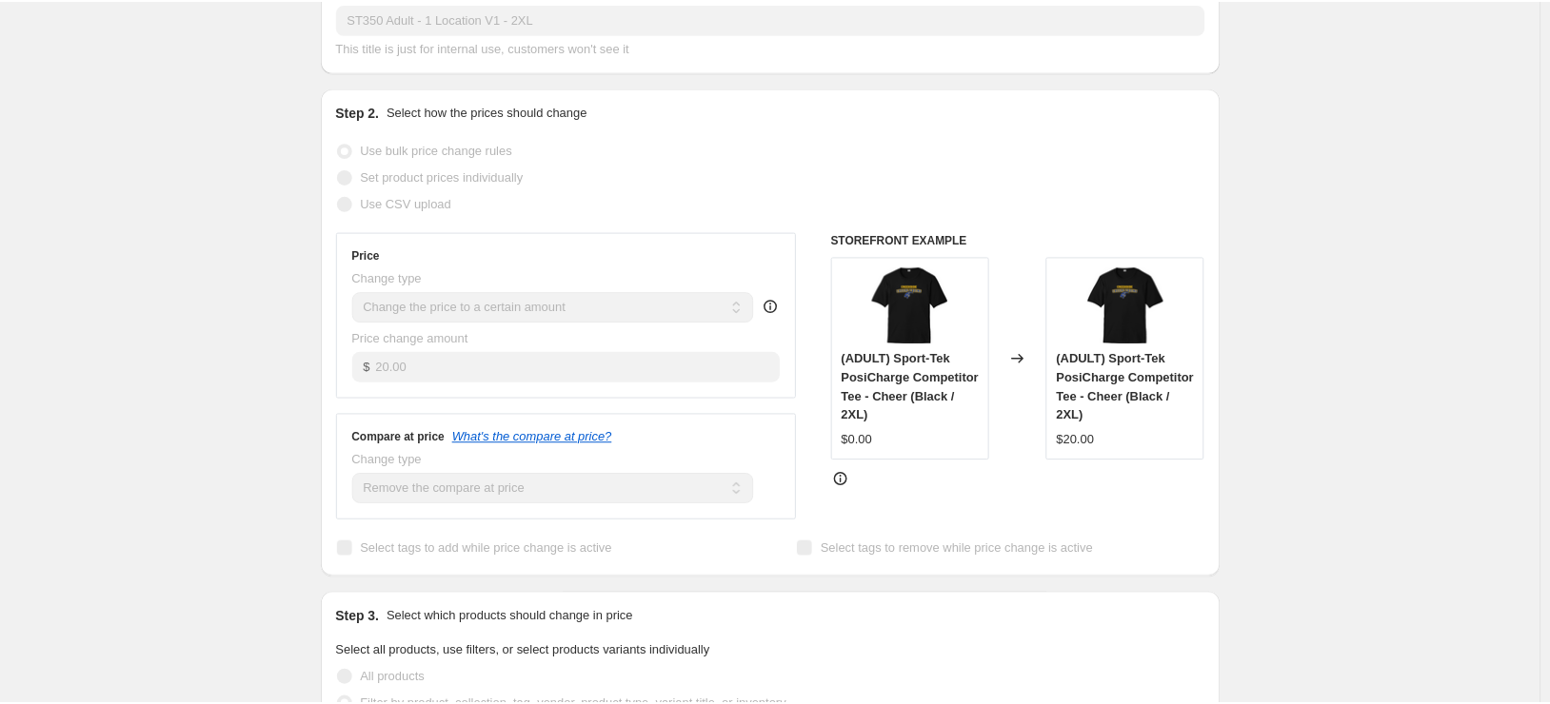
scroll to position [286, 0]
